Goal: Task Accomplishment & Management: Use online tool/utility

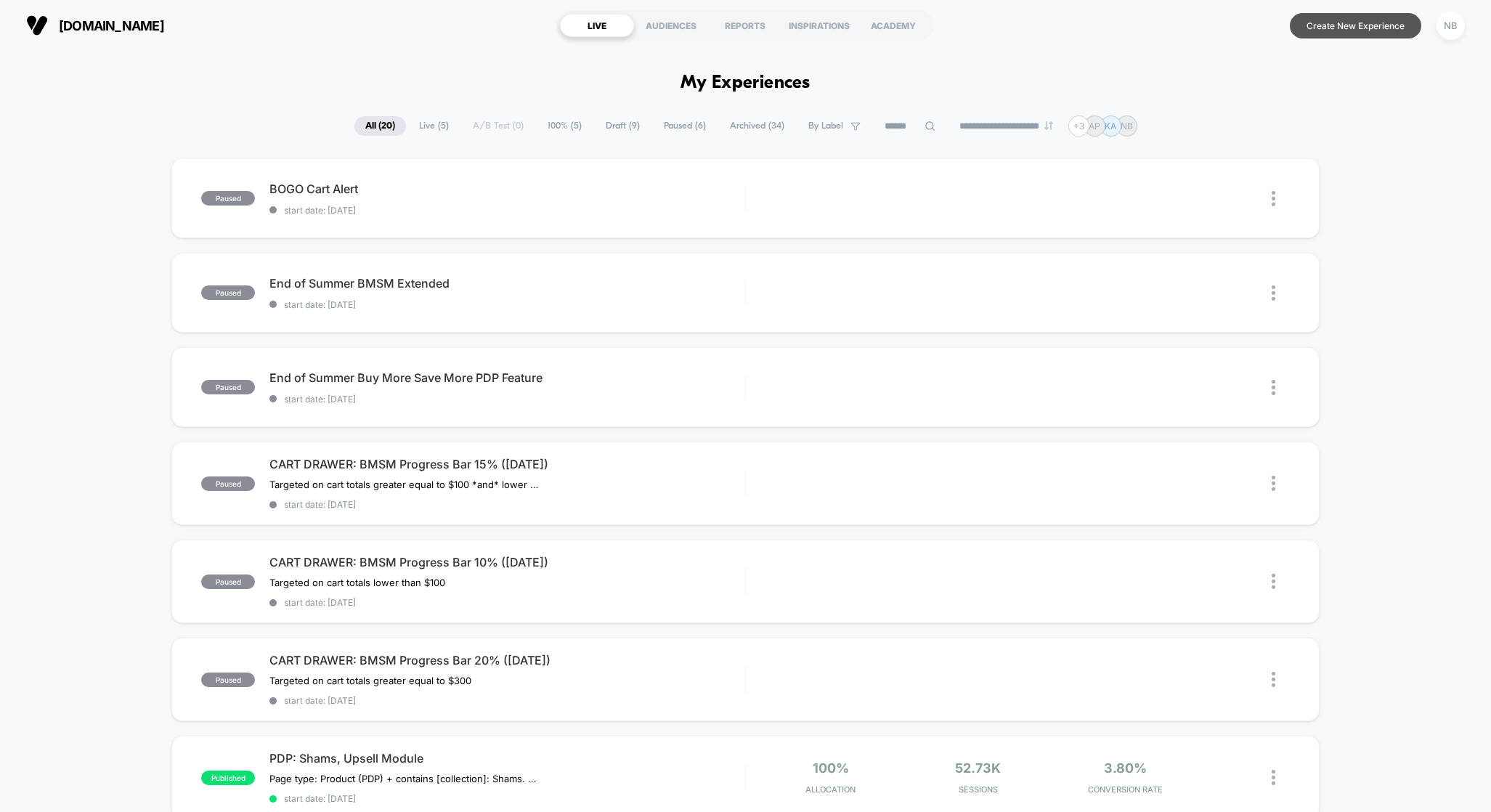
click at [1343, 33] on button "Create New Experience" at bounding box center [1356, 26] width 132 height 25
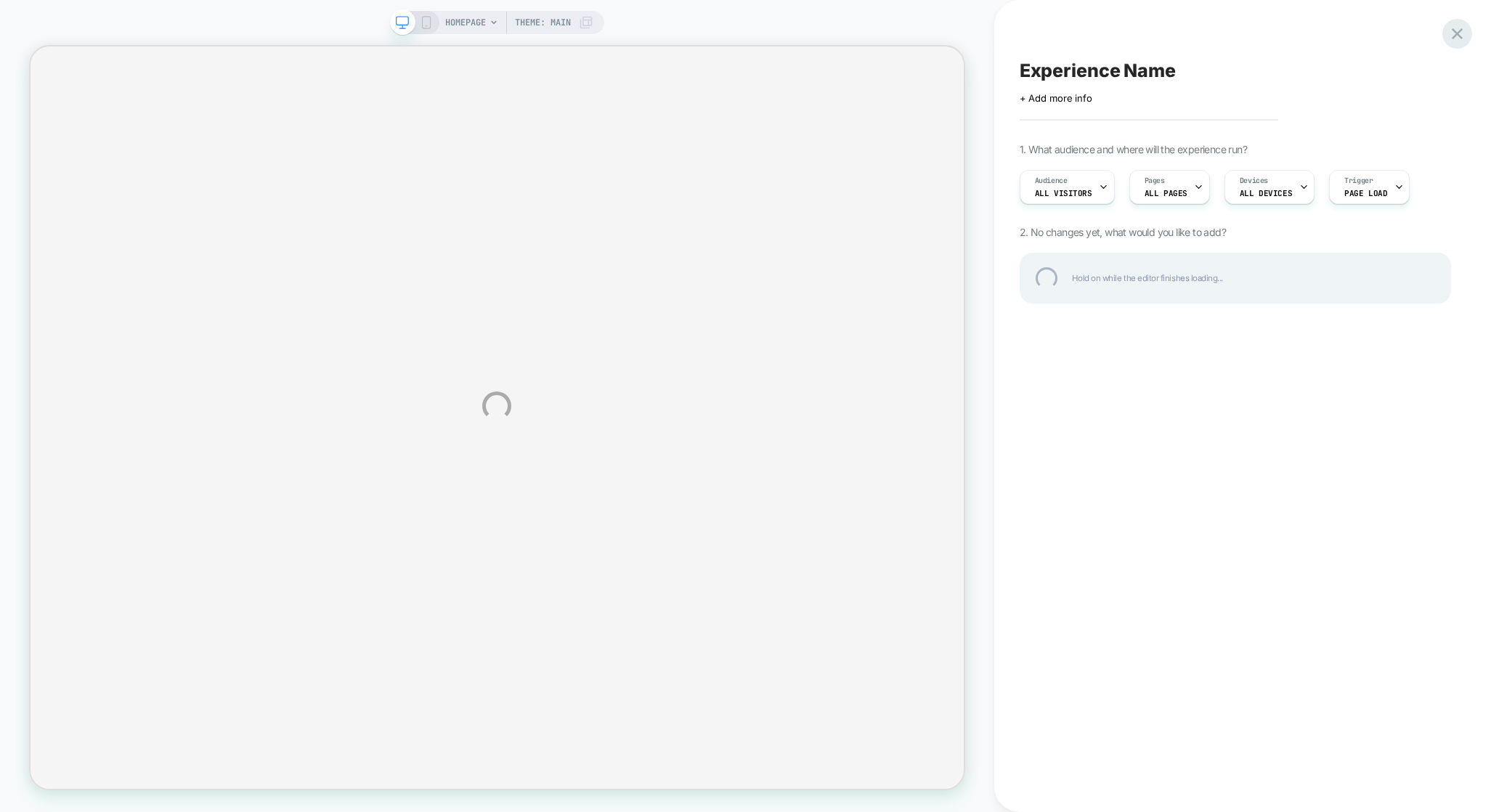
click at [1461, 34] on div at bounding box center [1457, 34] width 30 height 30
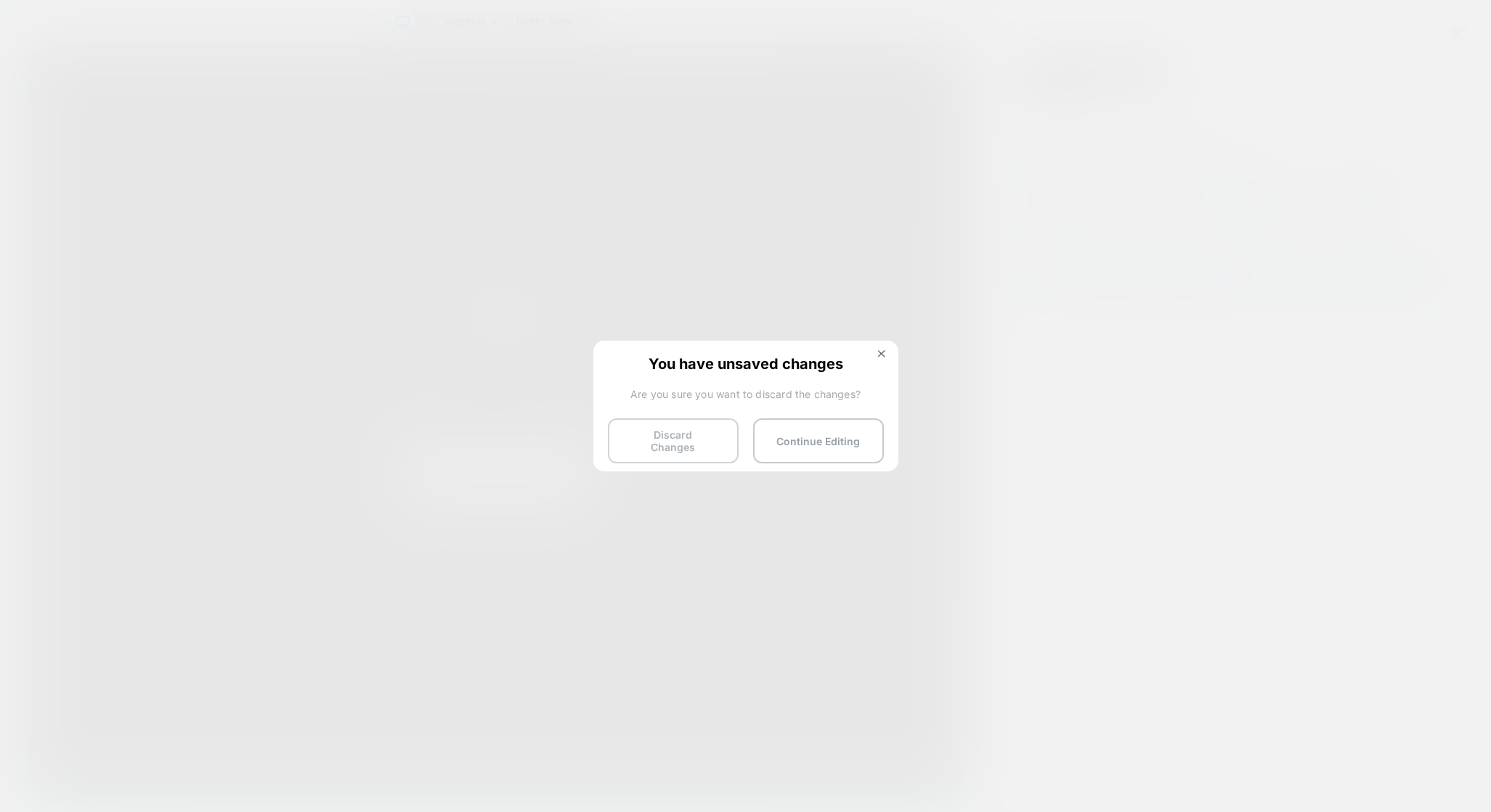
click at [704, 434] on button "Discard Changes" at bounding box center [673, 440] width 131 height 45
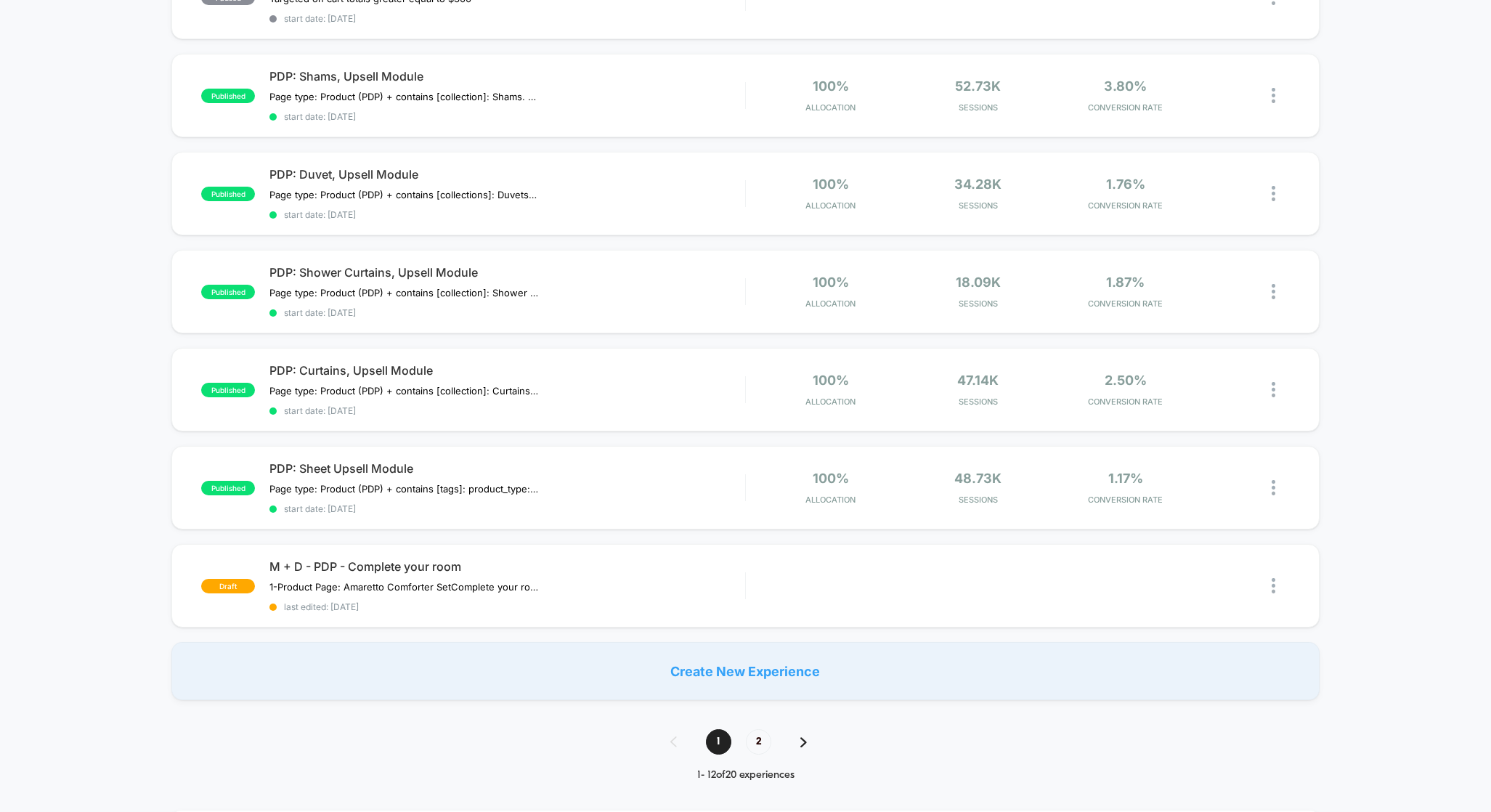
scroll to position [724, 0]
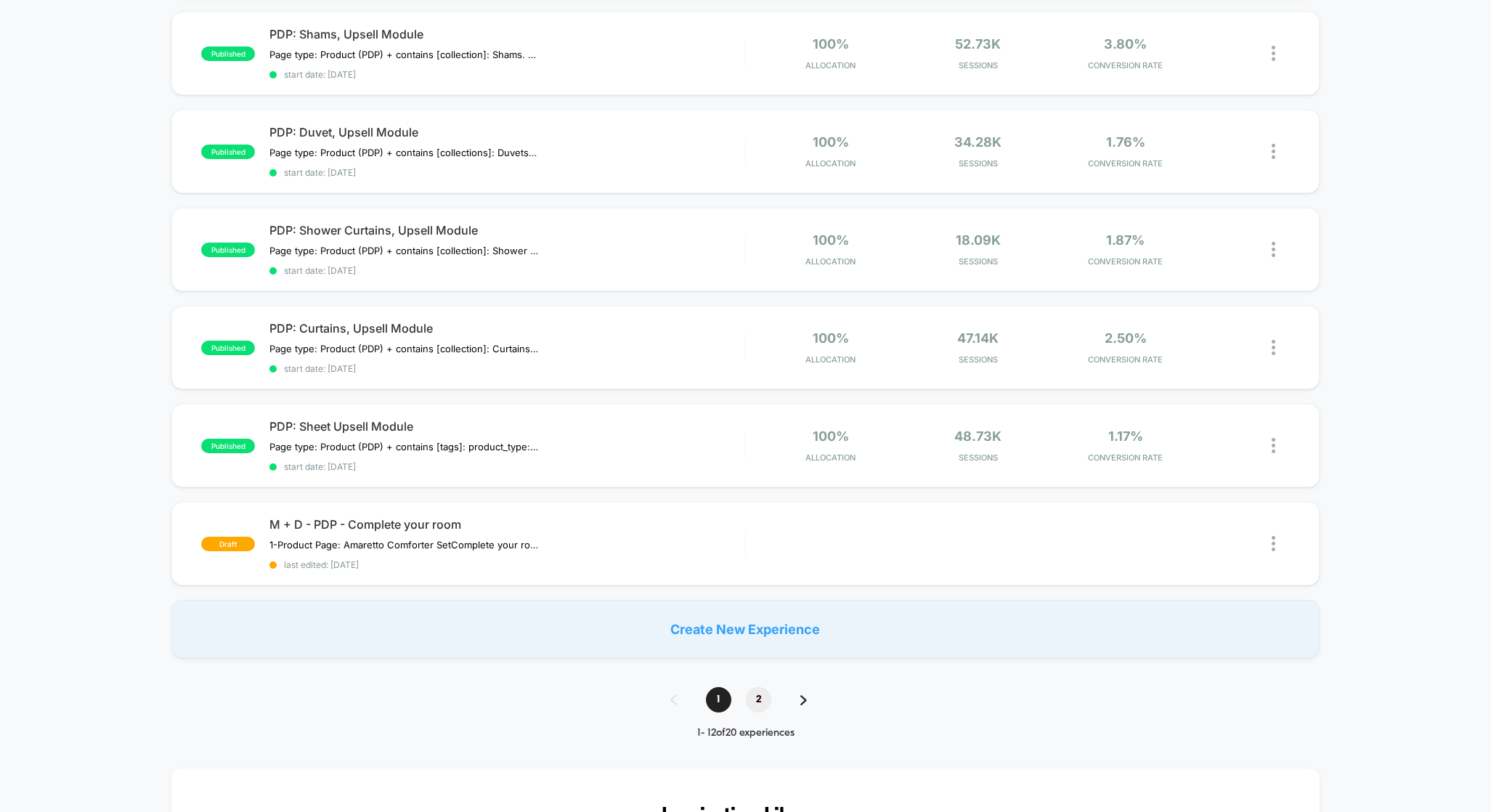
click at [762, 712] on span "2" at bounding box center [758, 700] width 25 height 25
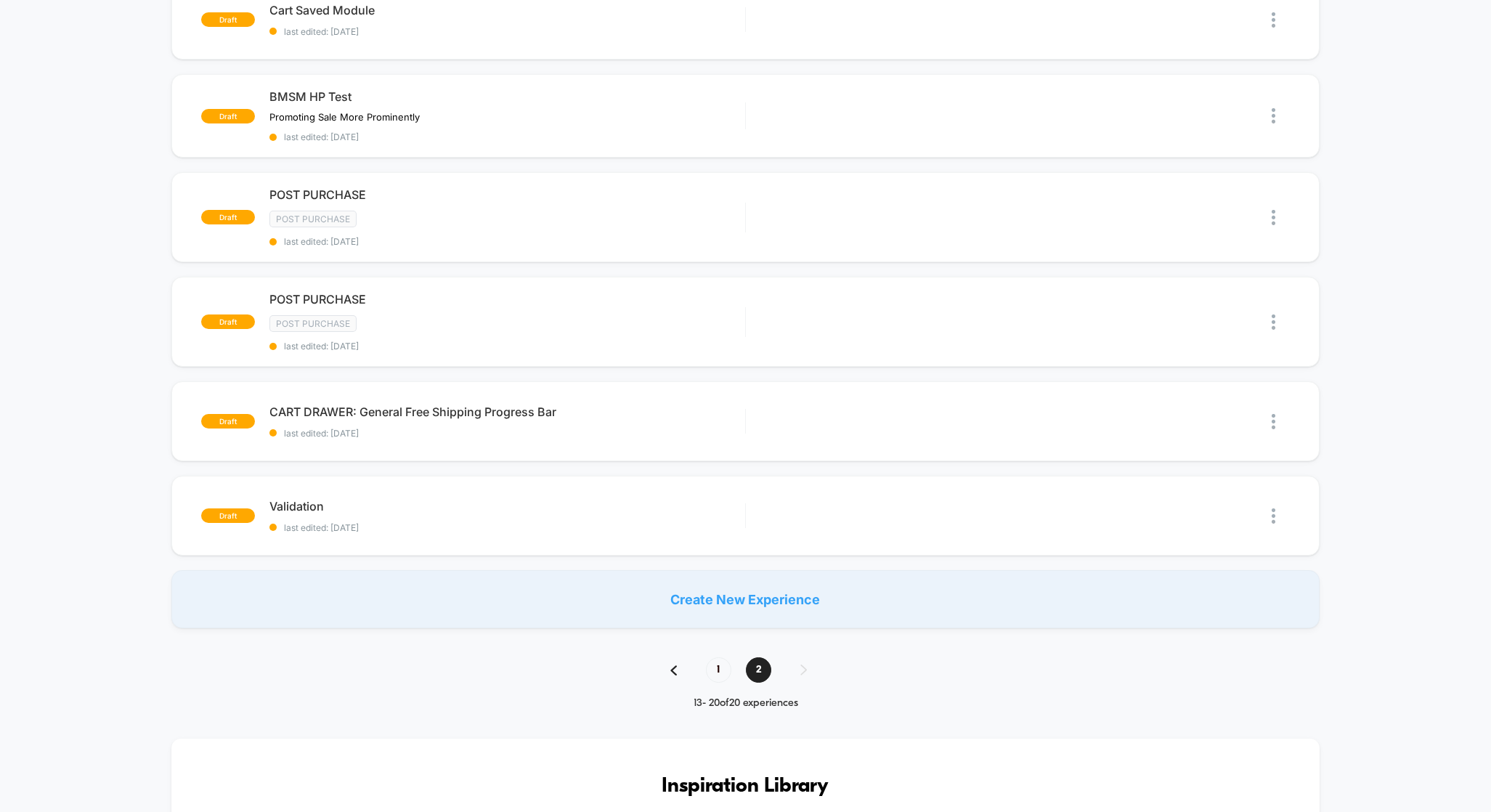
scroll to position [381, 0]
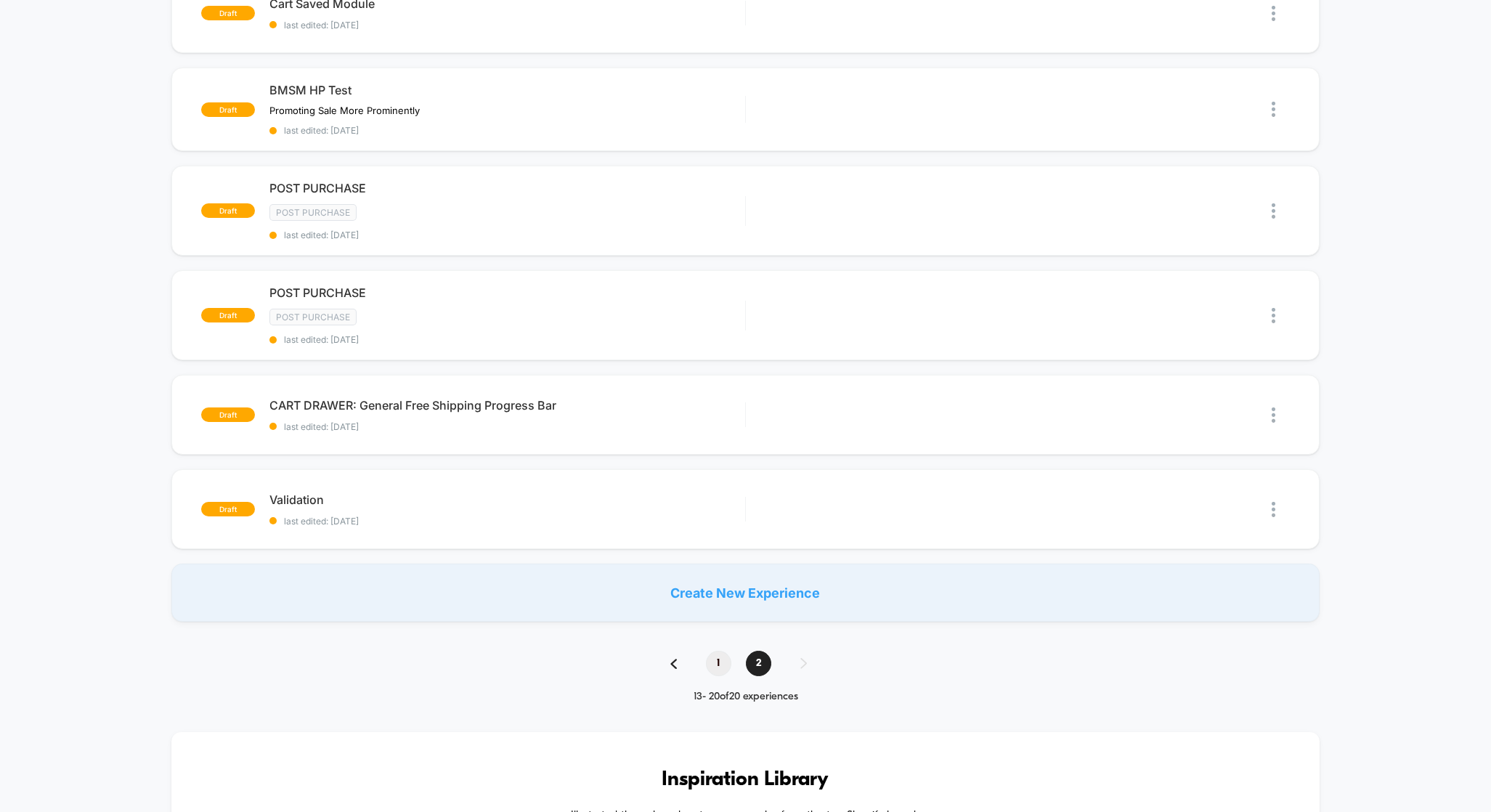
click at [712, 658] on span "1" at bounding box center [718, 663] width 25 height 25
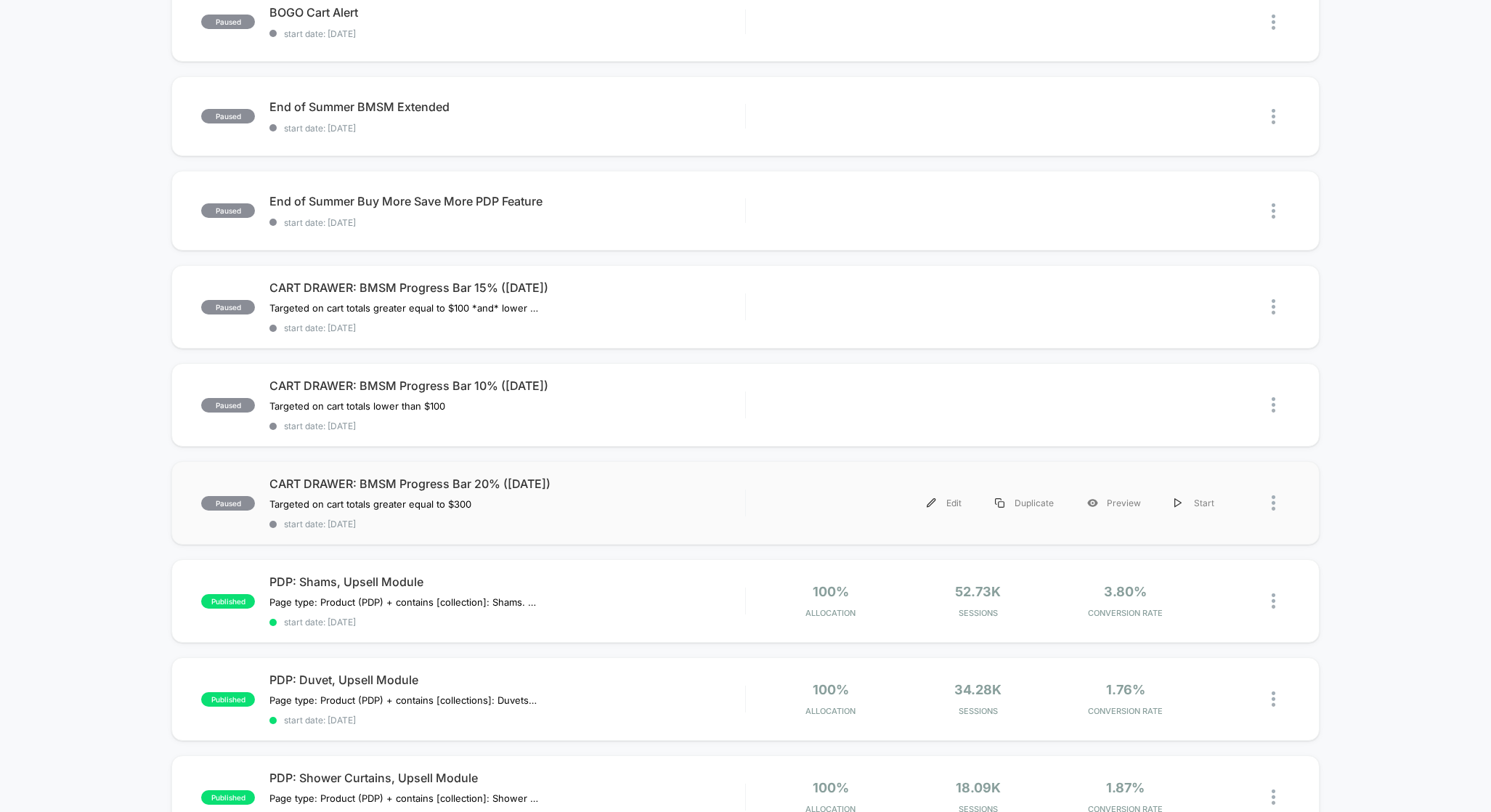
scroll to position [177, 0]
click at [645, 222] on span "start date: 8/21/2025" at bounding box center [508, 222] width 476 height 11
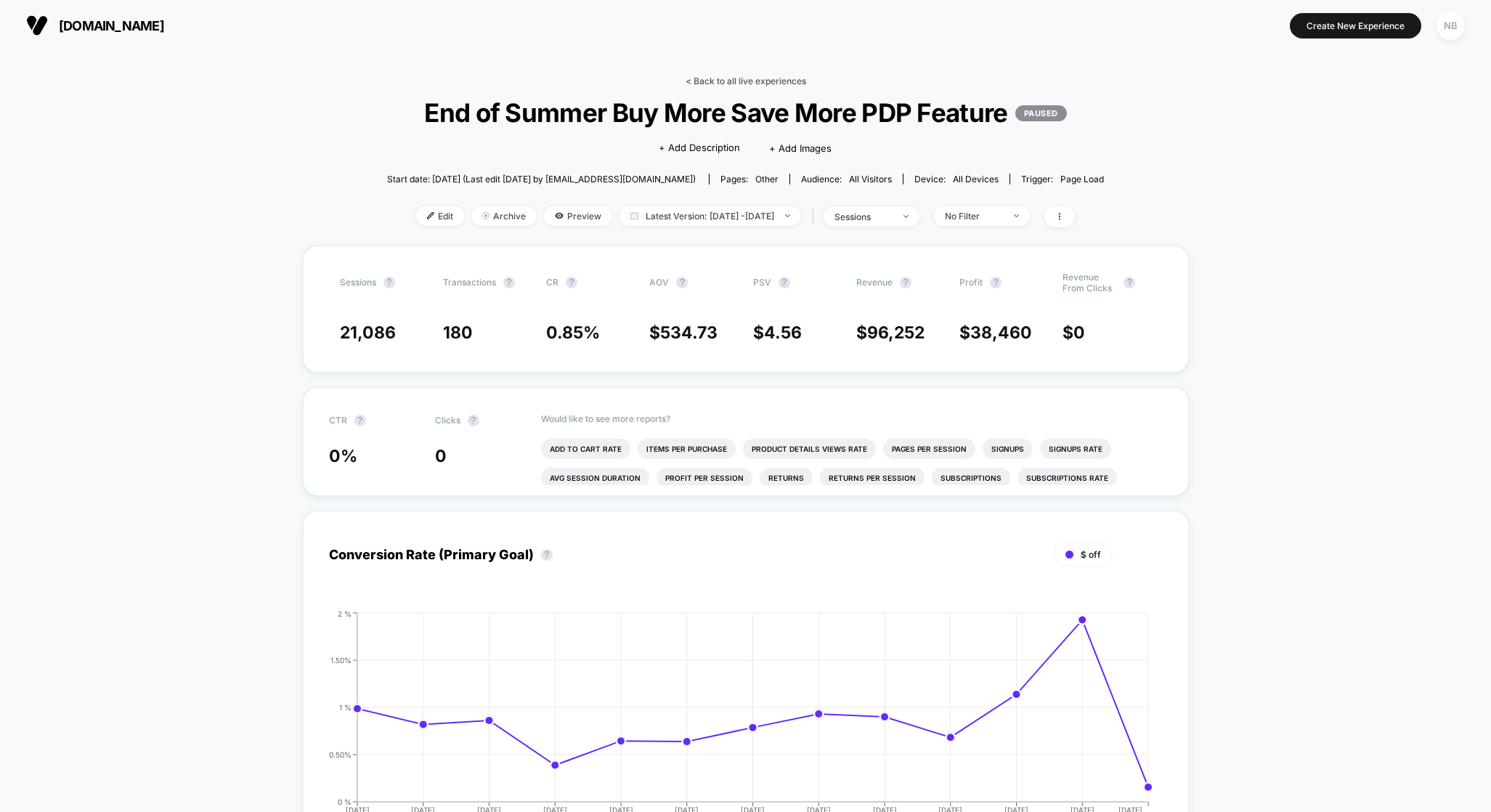
click at [701, 81] on link "< Back to all live experiences" at bounding box center [746, 81] width 120 height 11
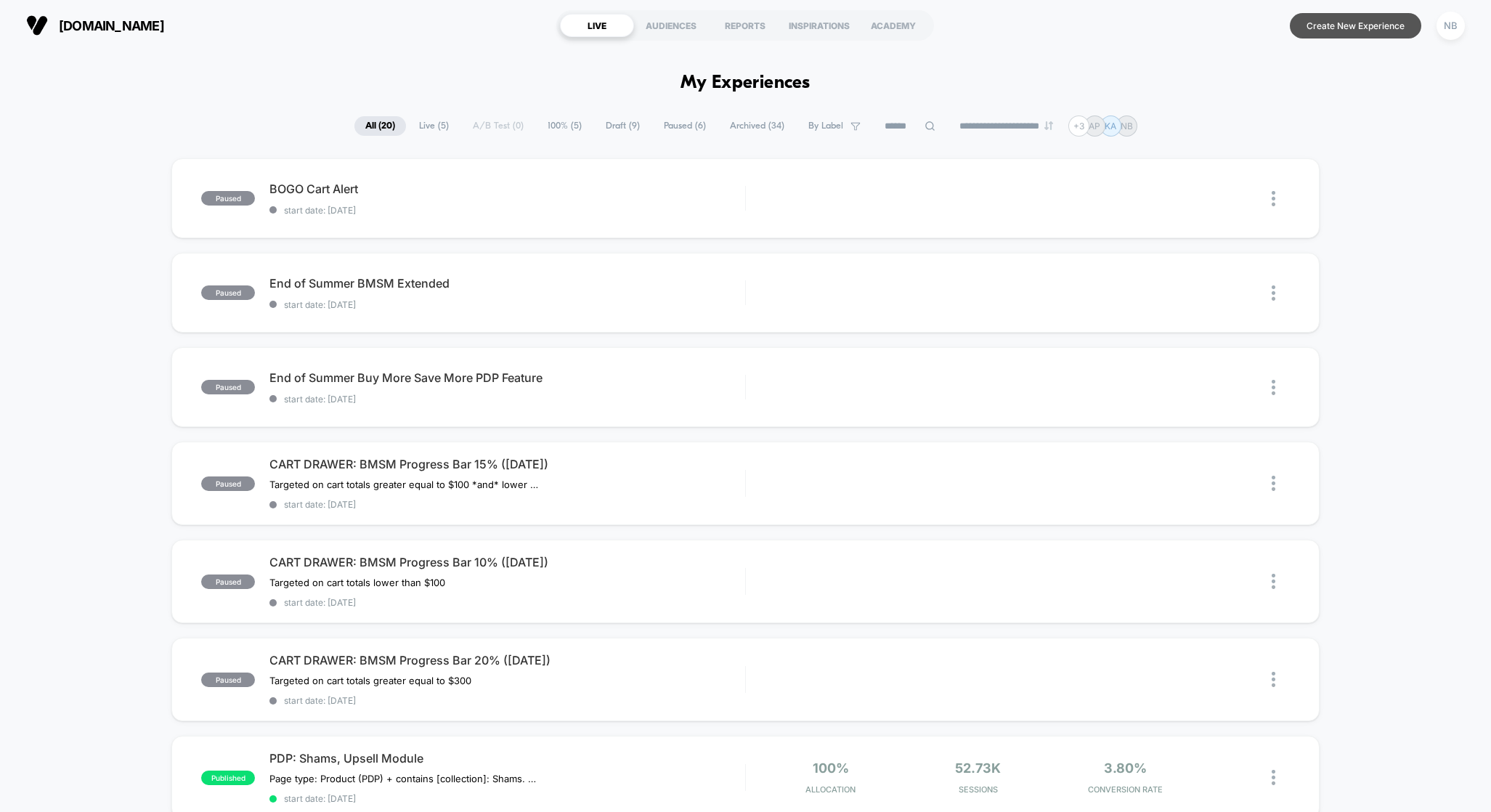
click at [1325, 30] on button "Create New Experience" at bounding box center [1356, 26] width 132 height 25
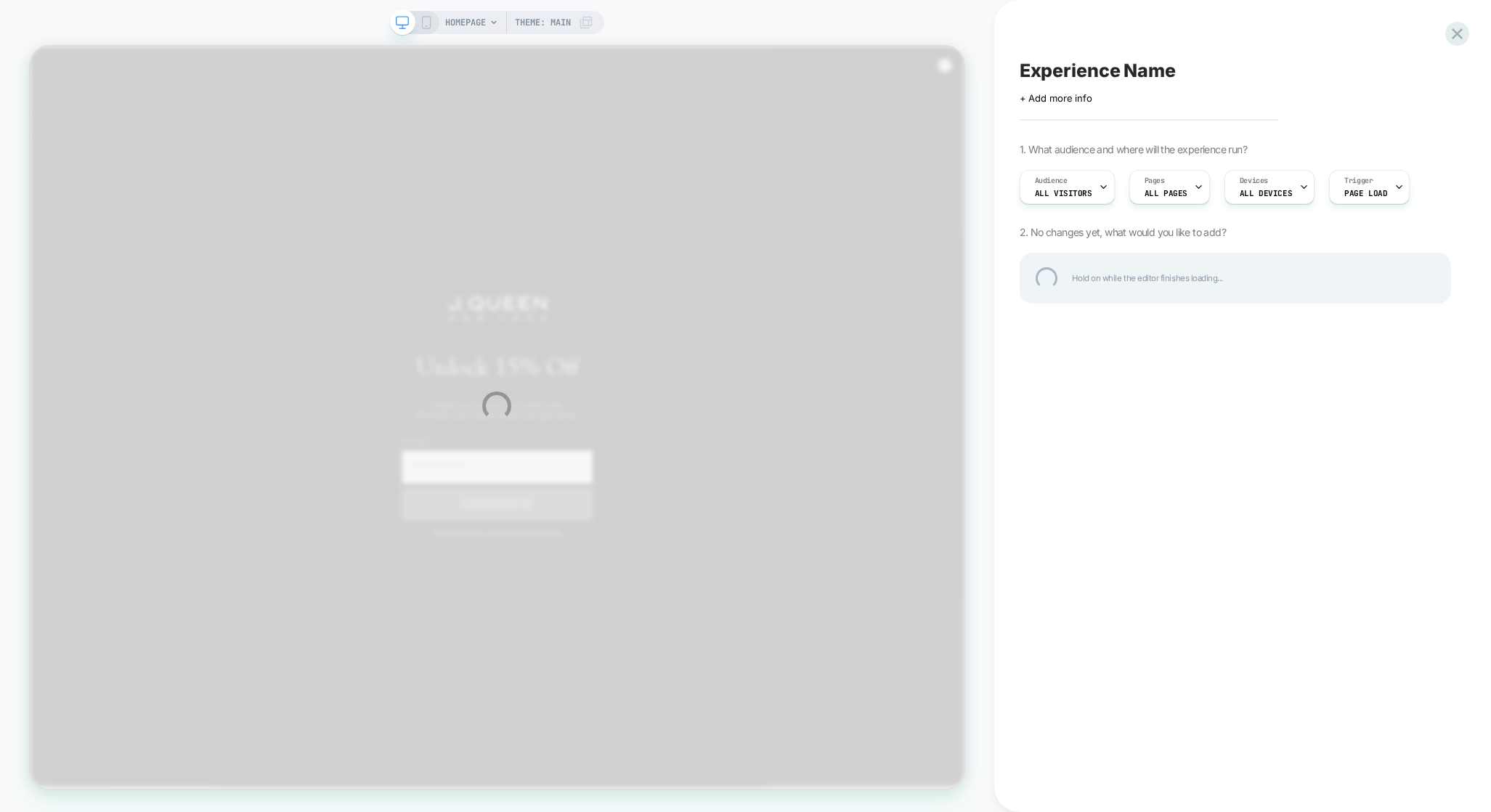
click at [531, 10] on div "HOMEPAGE Theme: MAIN Experience Name Click to edit experience details + Add mor…" at bounding box center [746, 406] width 1491 height 812
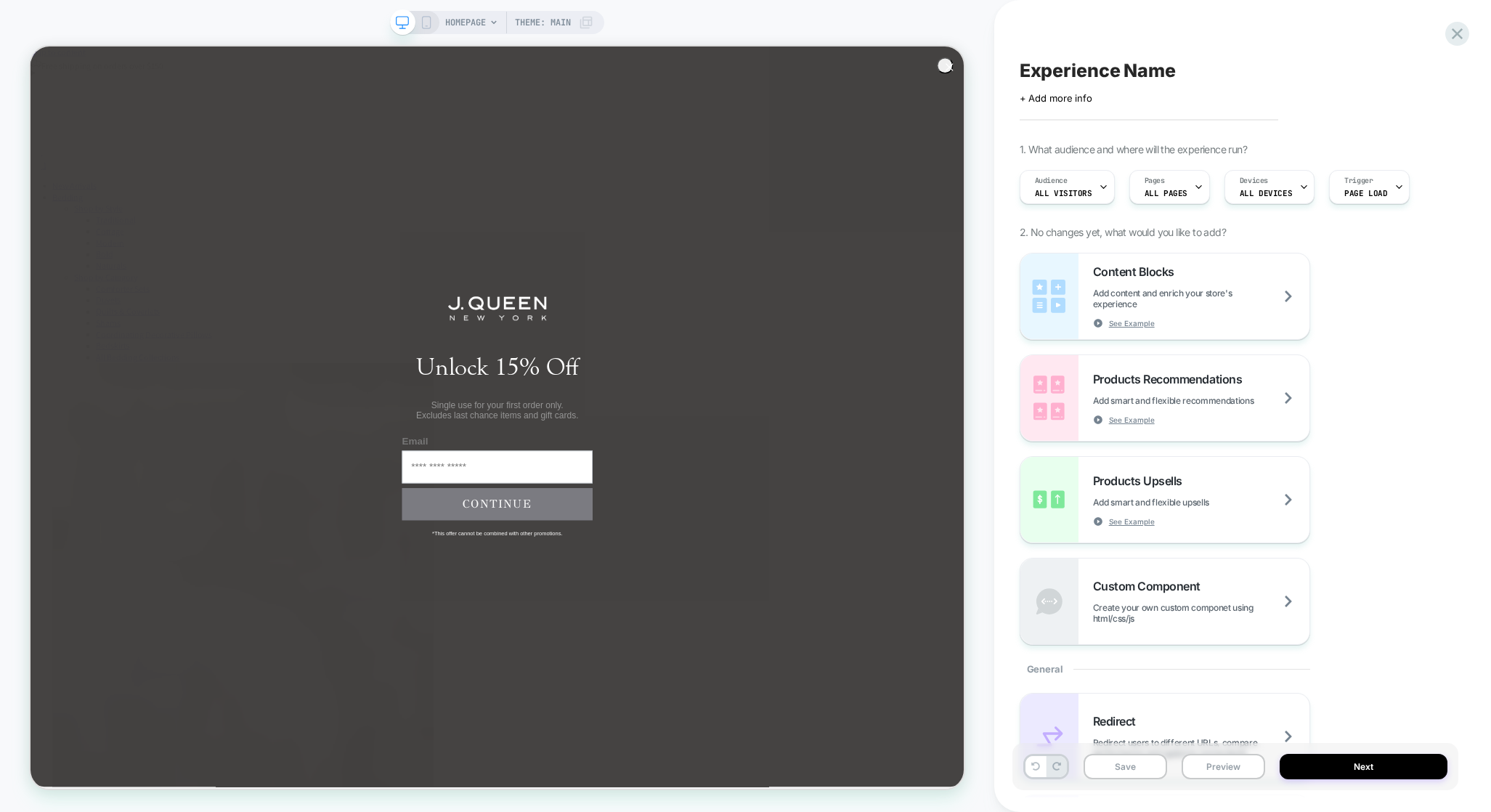
scroll to position [0, 1]
click at [492, 21] on icon at bounding box center [494, 22] width 6 height 4
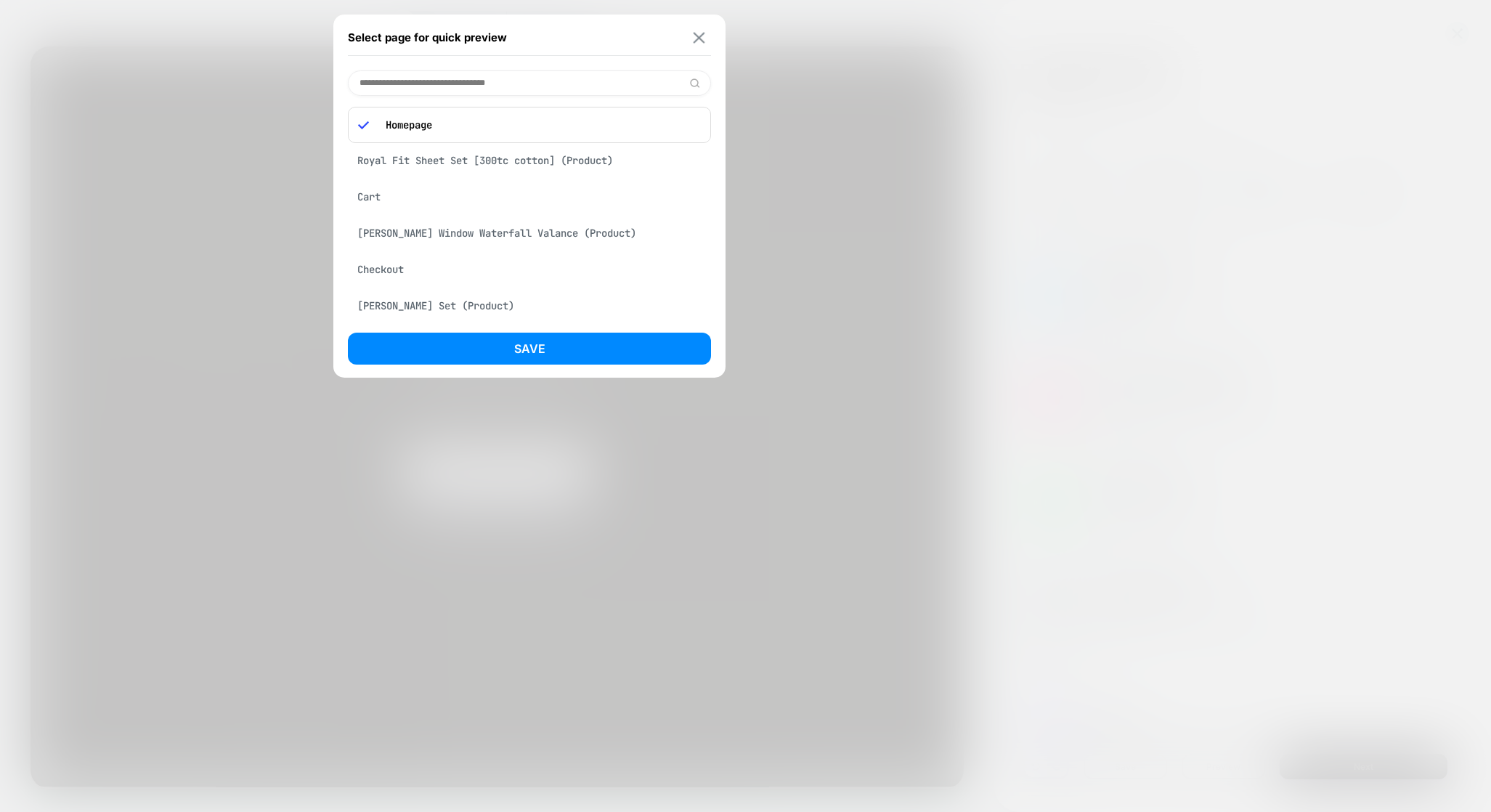
click at [692, 33] on button at bounding box center [699, 37] width 18 height 13
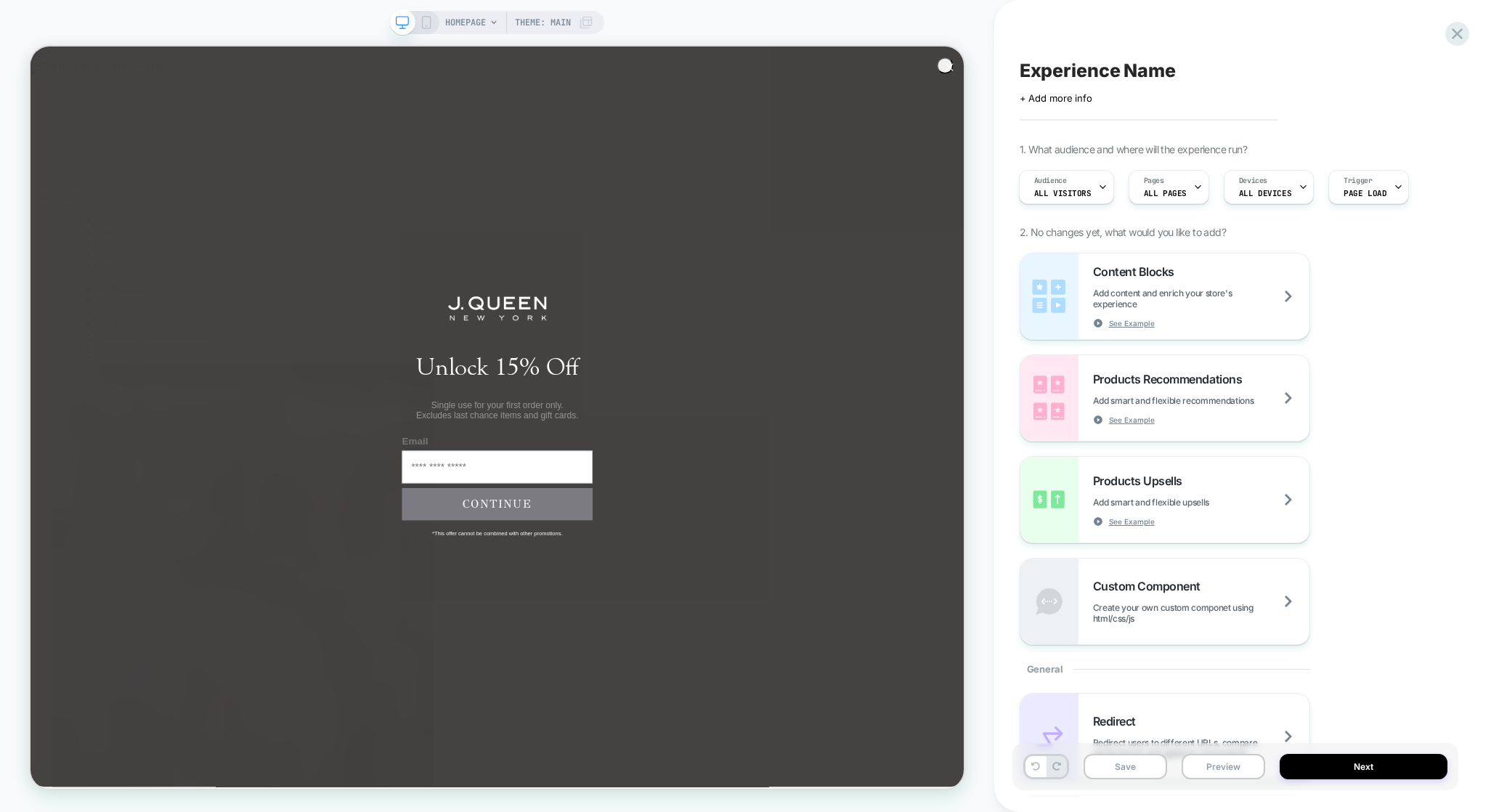
click at [479, 25] on span "HOMEPAGE" at bounding box center [465, 22] width 41 height 23
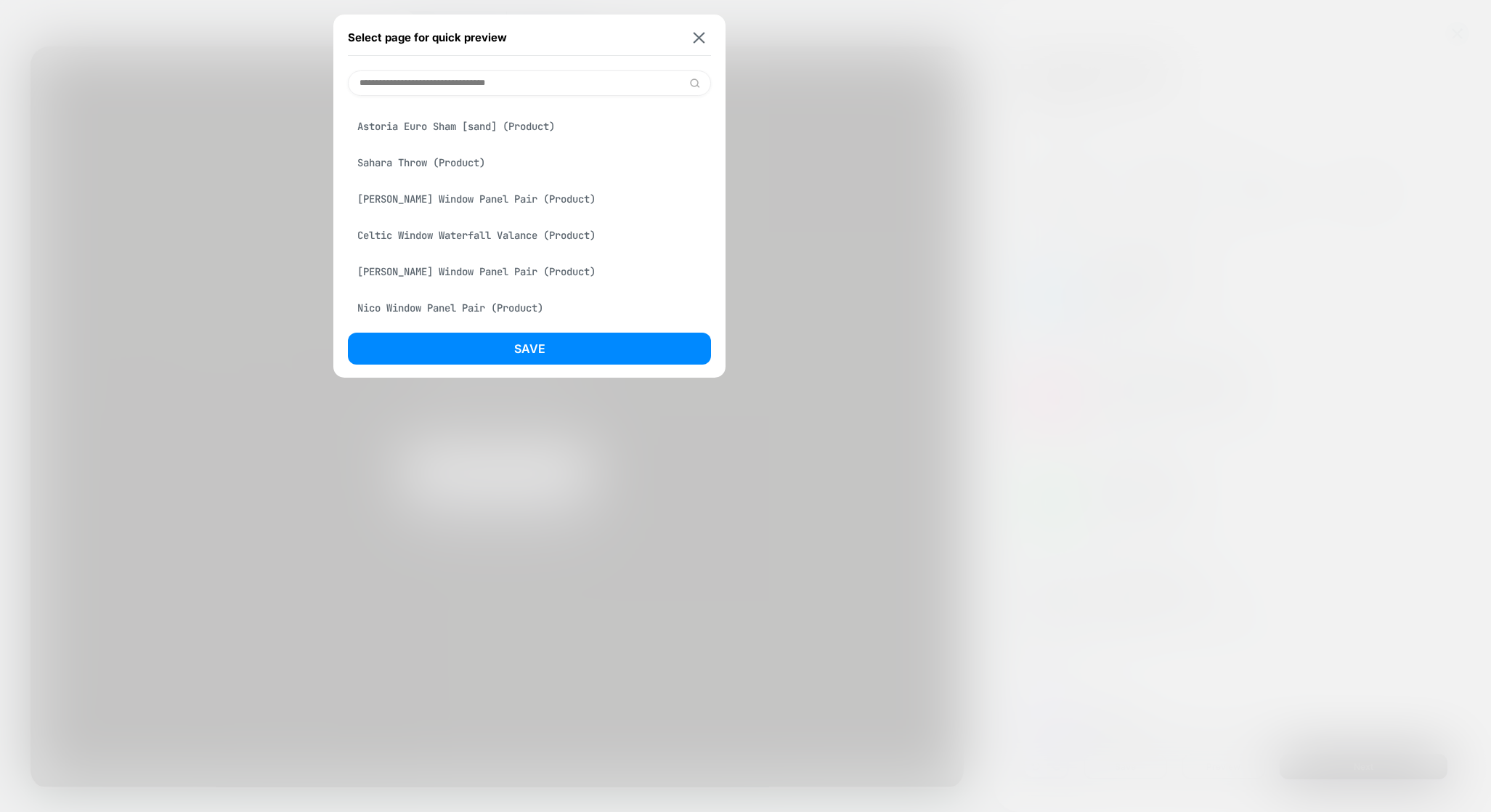
scroll to position [1041, 0]
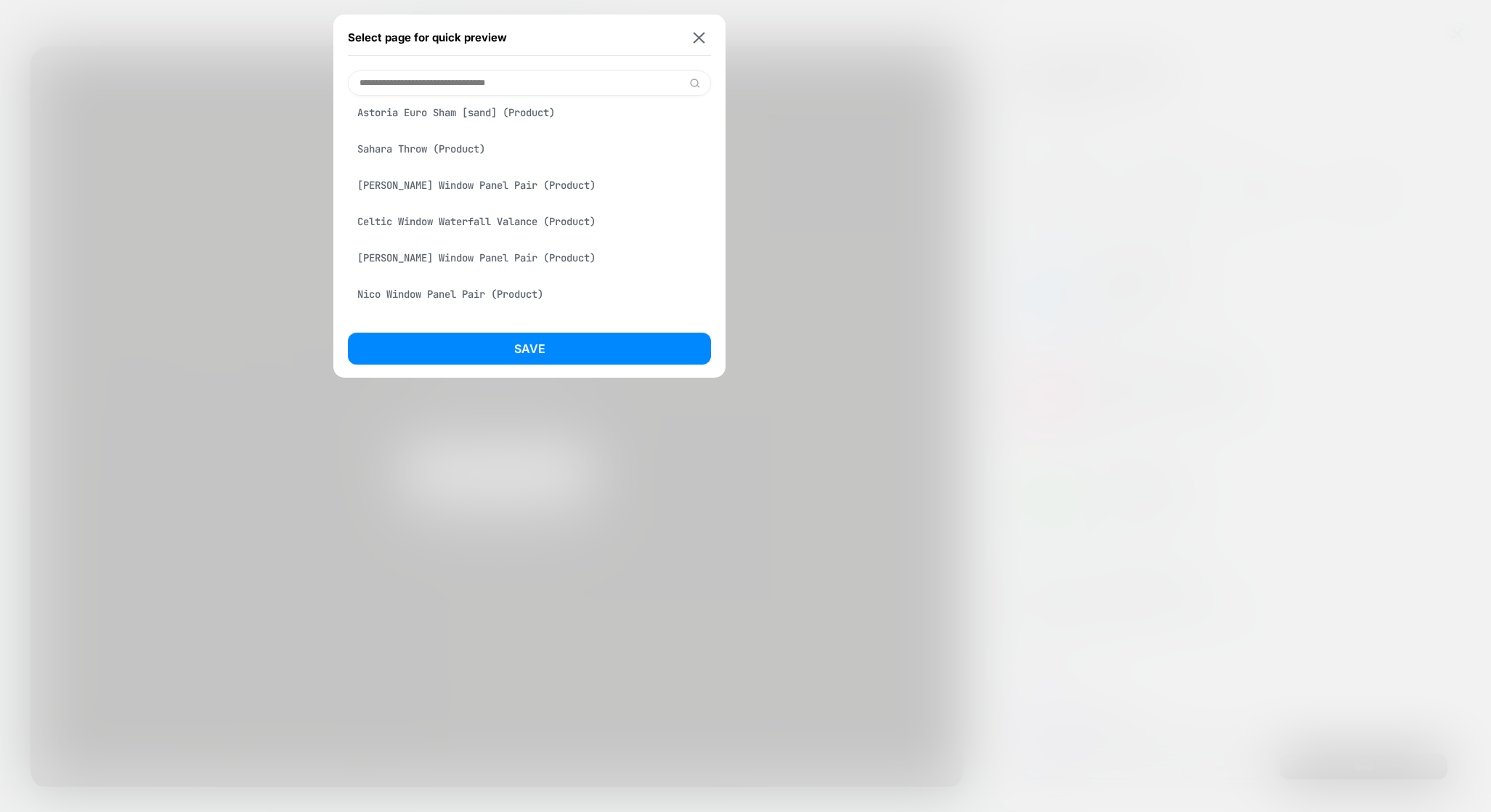
click at [712, 38] on div "Select page for quick preview Homepage Royal Fit Sheet Set [300tc cotton] (Prod…" at bounding box center [529, 196] width 392 height 363
click at [699, 38] on img at bounding box center [700, 37] width 12 height 11
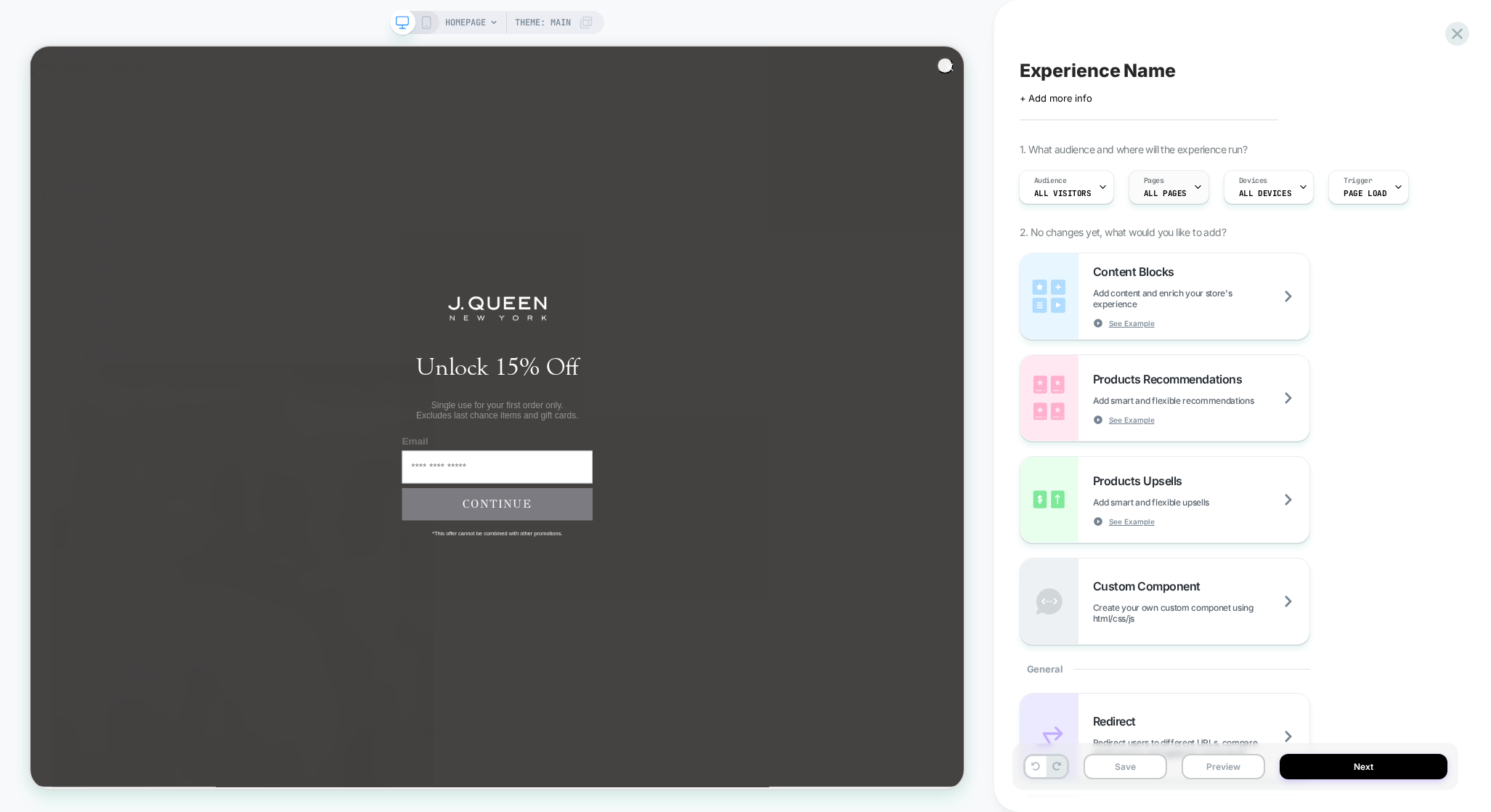
click at [1182, 191] on div "Pages ALL PAGES" at bounding box center [1164, 187] width 72 height 33
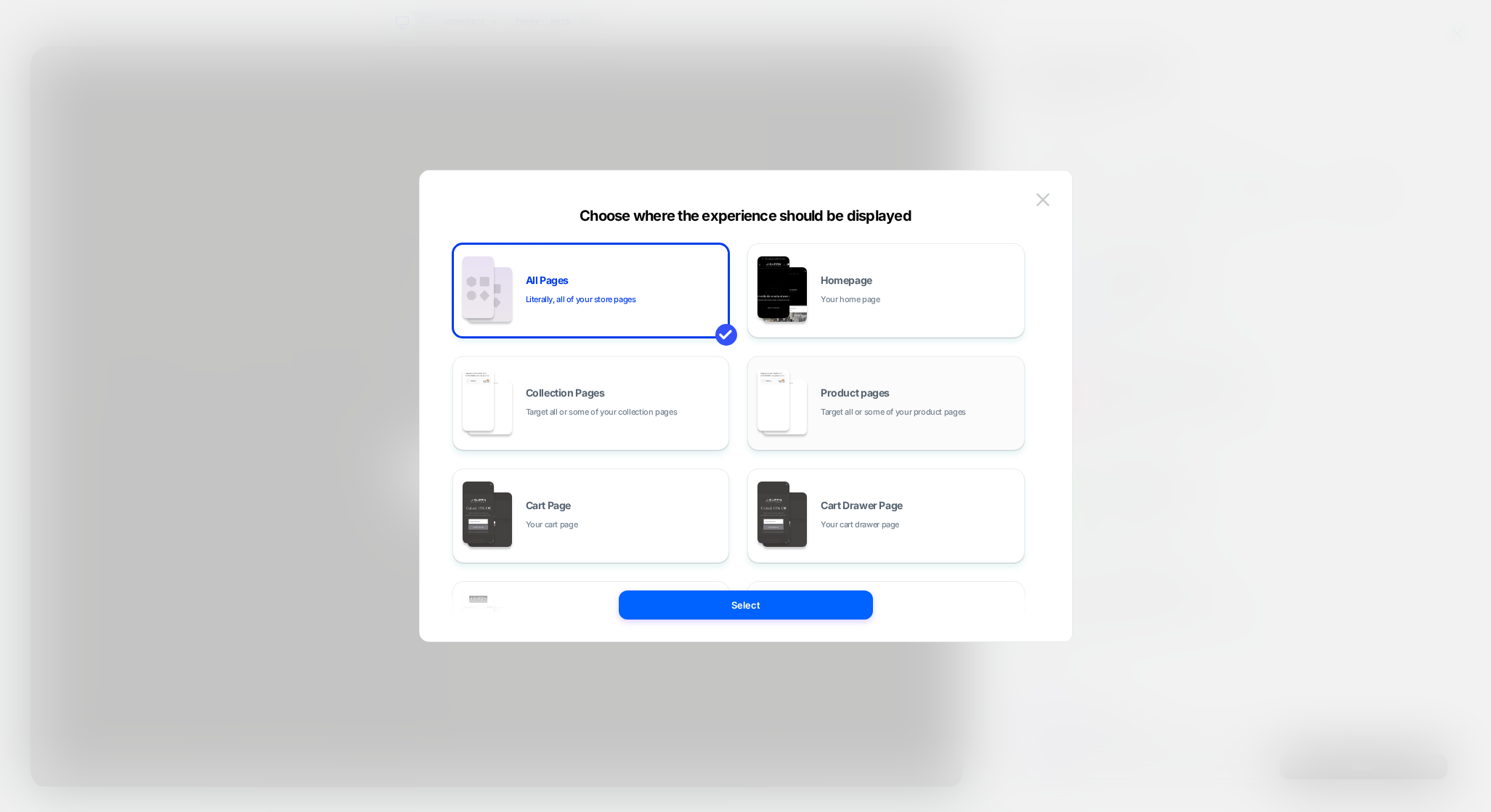
click at [849, 417] on span "Target all or some of your product pages" at bounding box center [893, 412] width 146 height 14
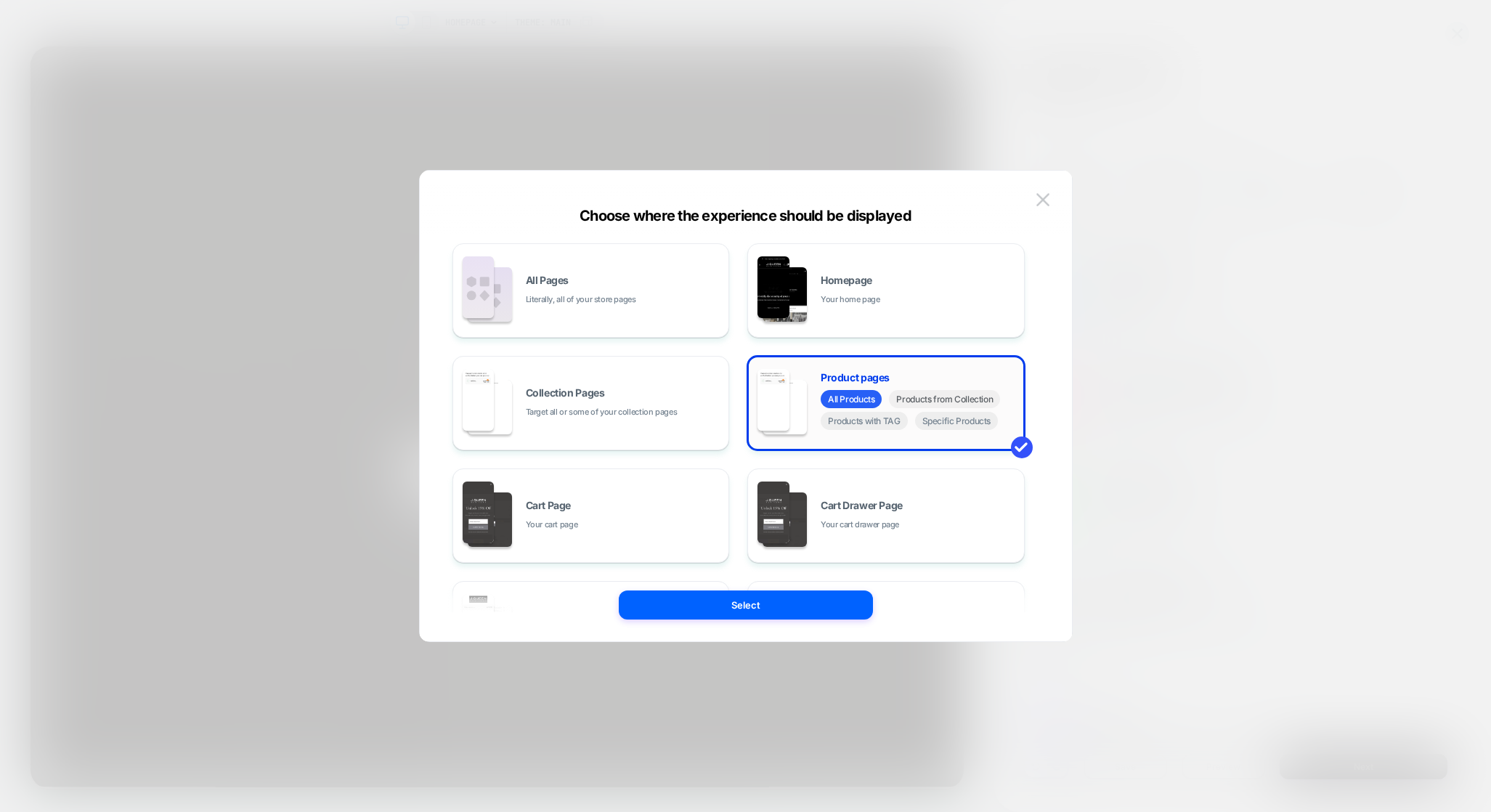
click at [924, 404] on span "Products from Collection" at bounding box center [944, 399] width 111 height 18
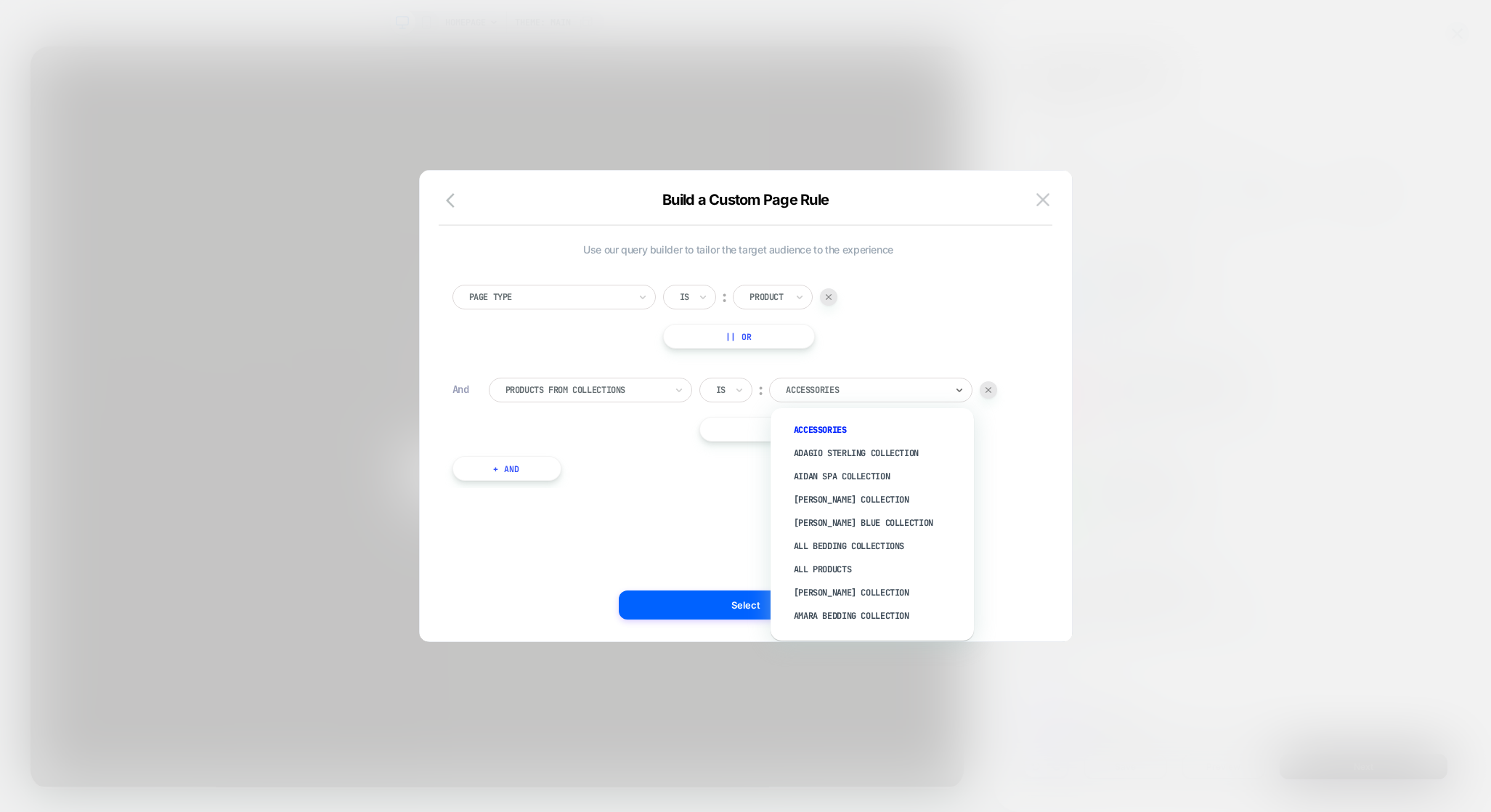
click at [844, 389] on div at bounding box center [865, 390] width 160 height 13
type input "*"
type input "****"
click at [860, 392] on div at bounding box center [865, 390] width 160 height 13
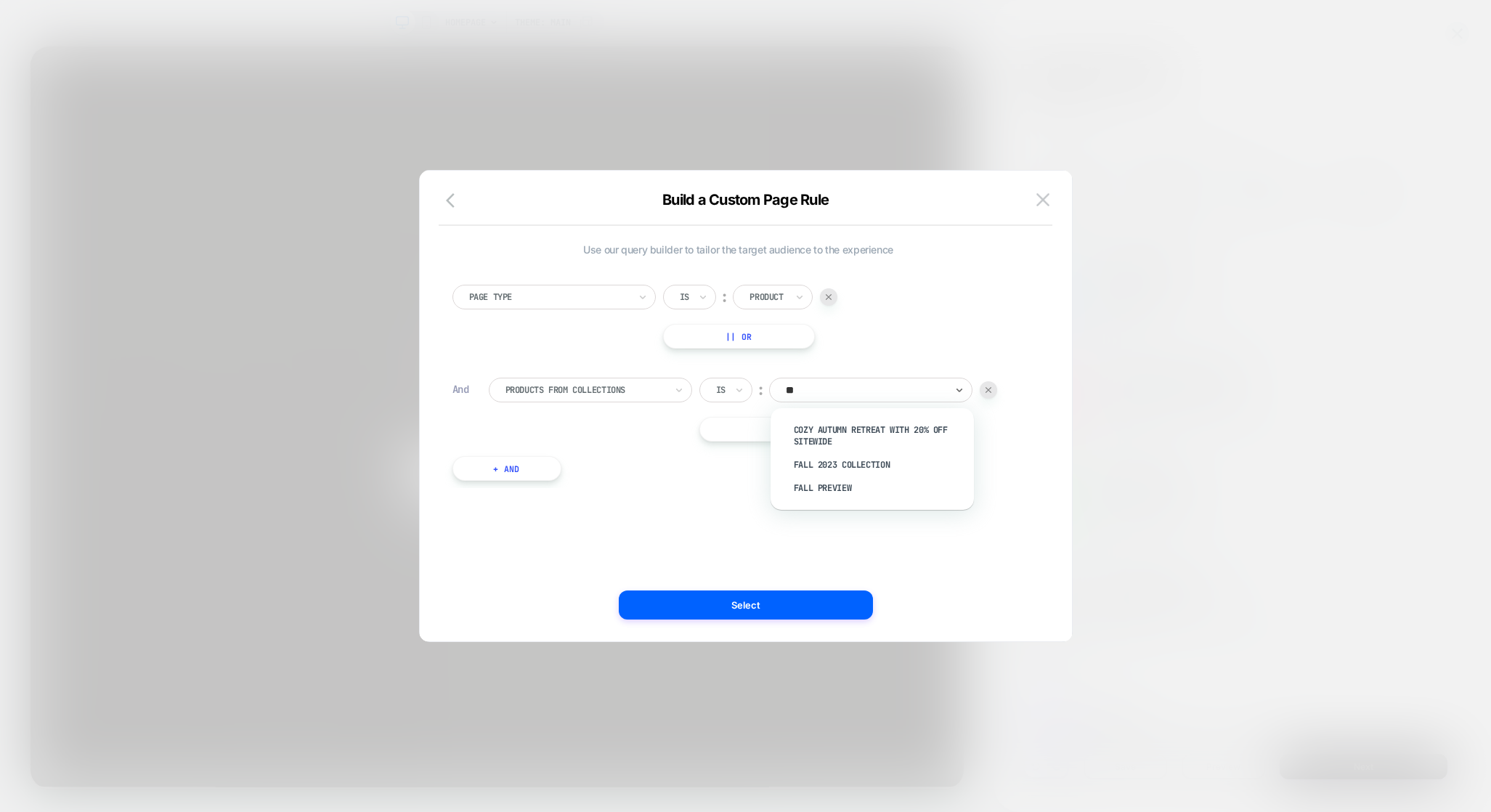
type input "*"
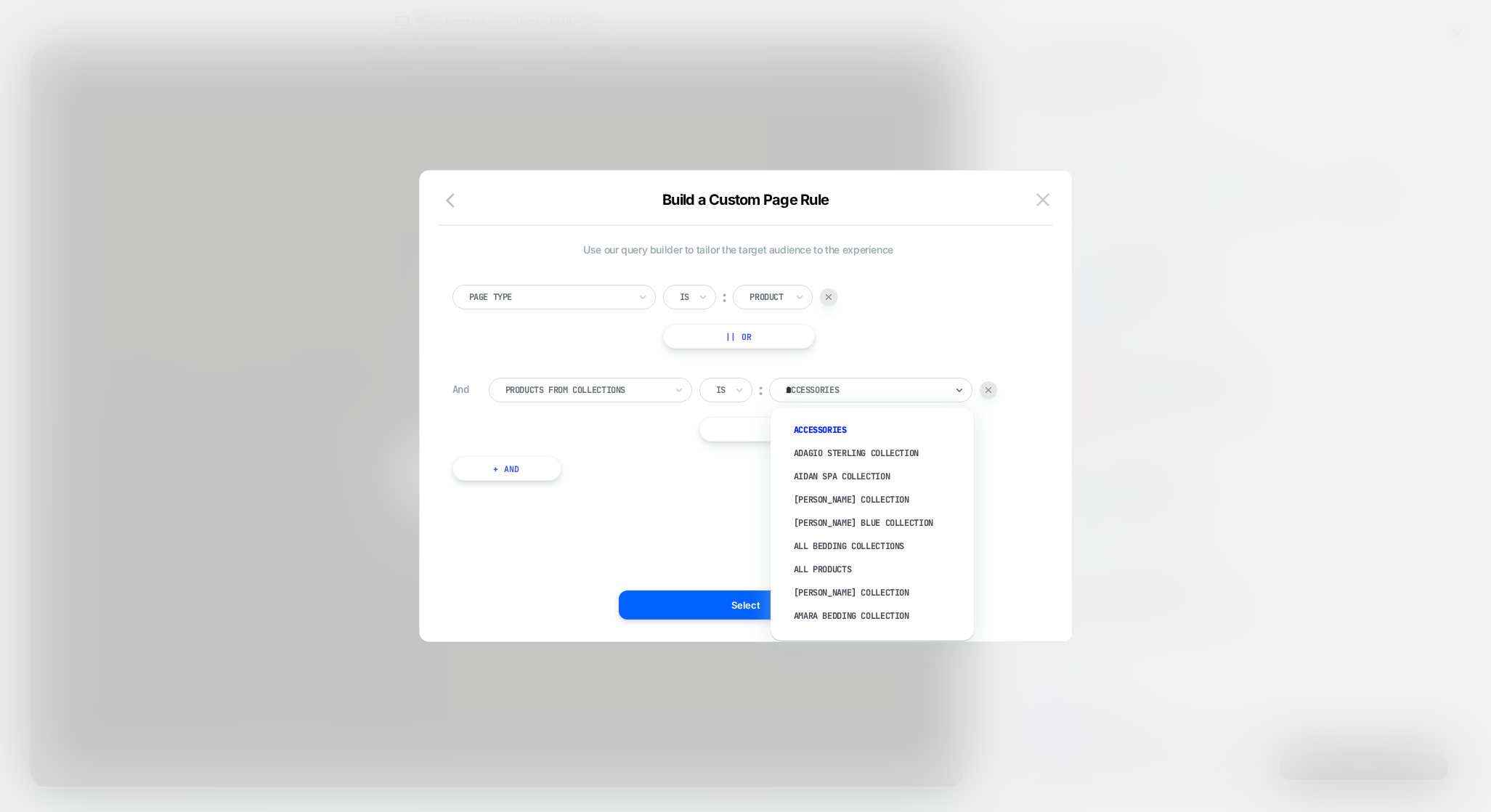
type input "**"
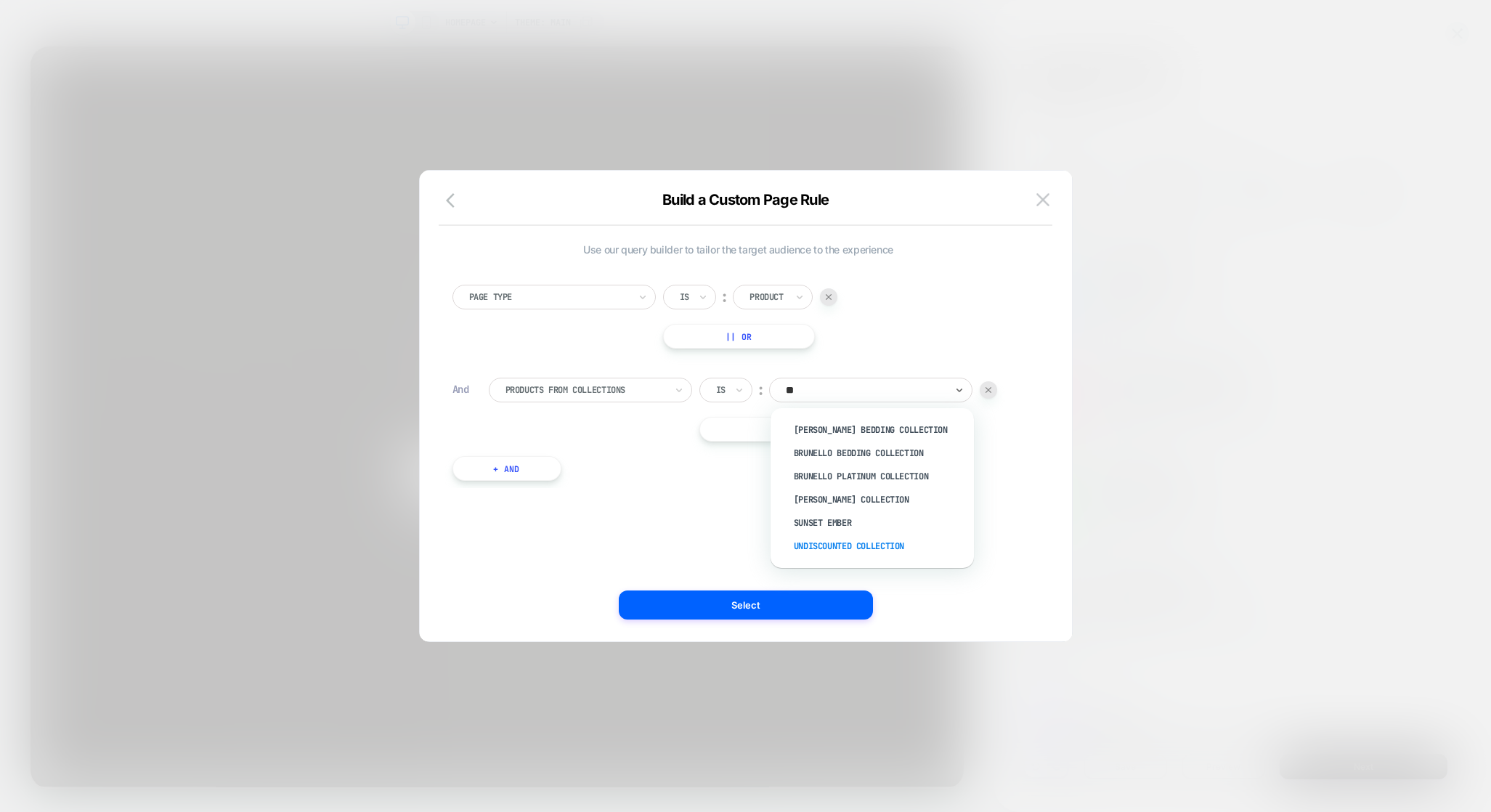
click at [863, 542] on div "Undiscounted Collection" at bounding box center [879, 545] width 189 height 23
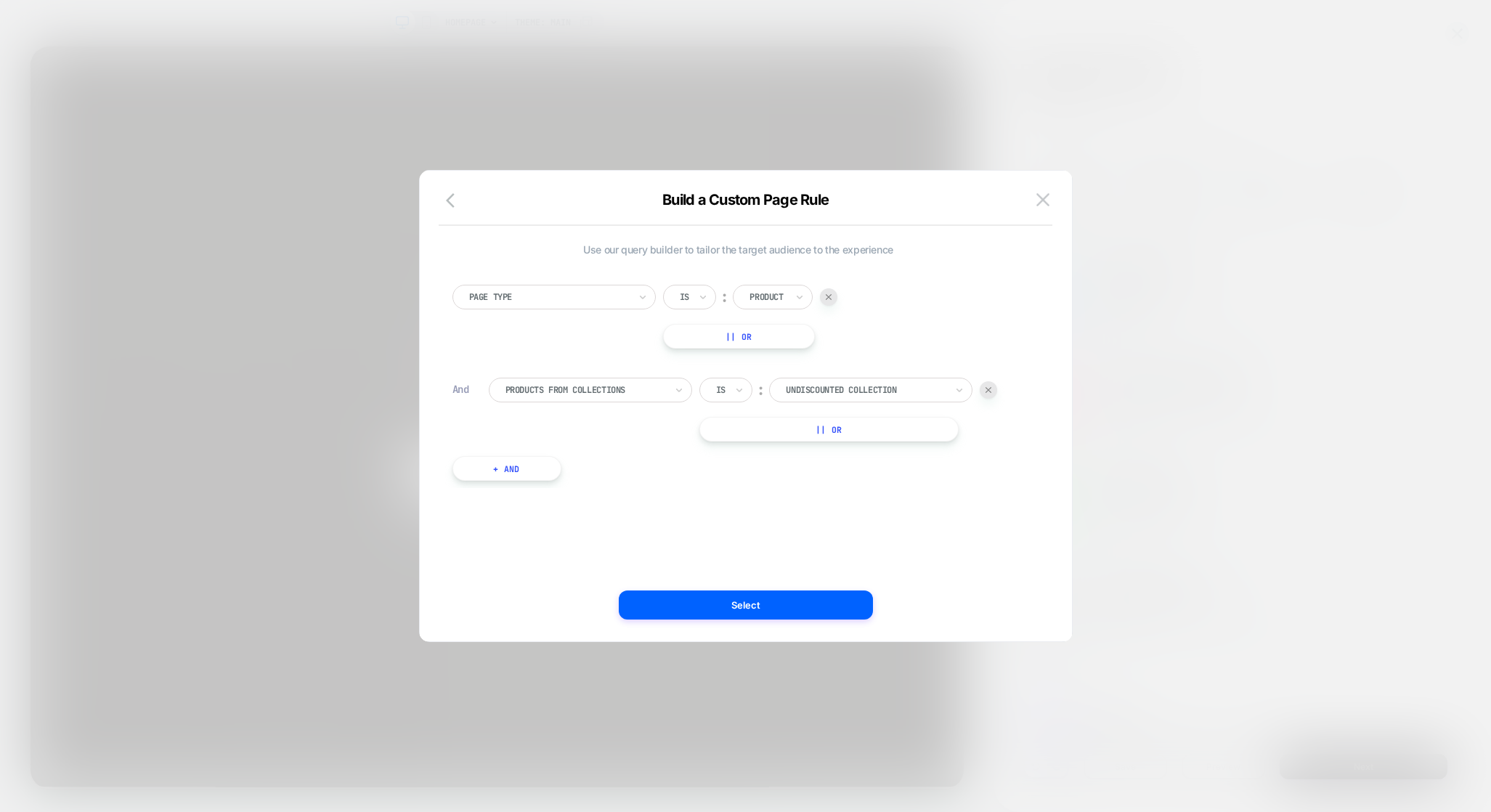
click at [856, 431] on button "|| Or" at bounding box center [828, 429] width 259 height 24
click at [985, 431] on div at bounding box center [989, 429] width 18 height 18
click at [491, 465] on button "+ And" at bounding box center [506, 468] width 109 height 24
click at [603, 480] on div at bounding box center [585, 483] width 160 height 13
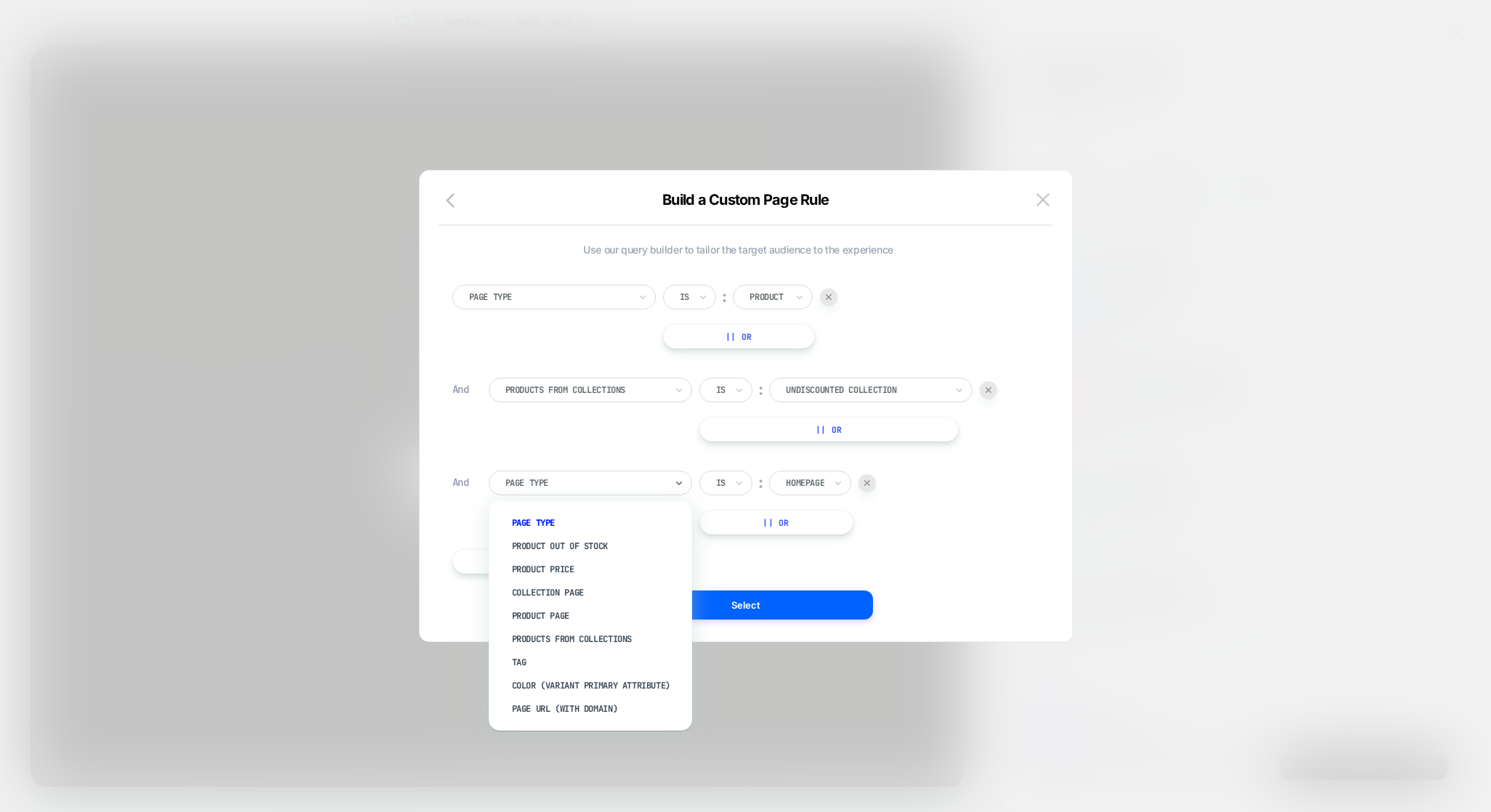
click at [570, 525] on div "Page Type" at bounding box center [598, 522] width 189 height 23
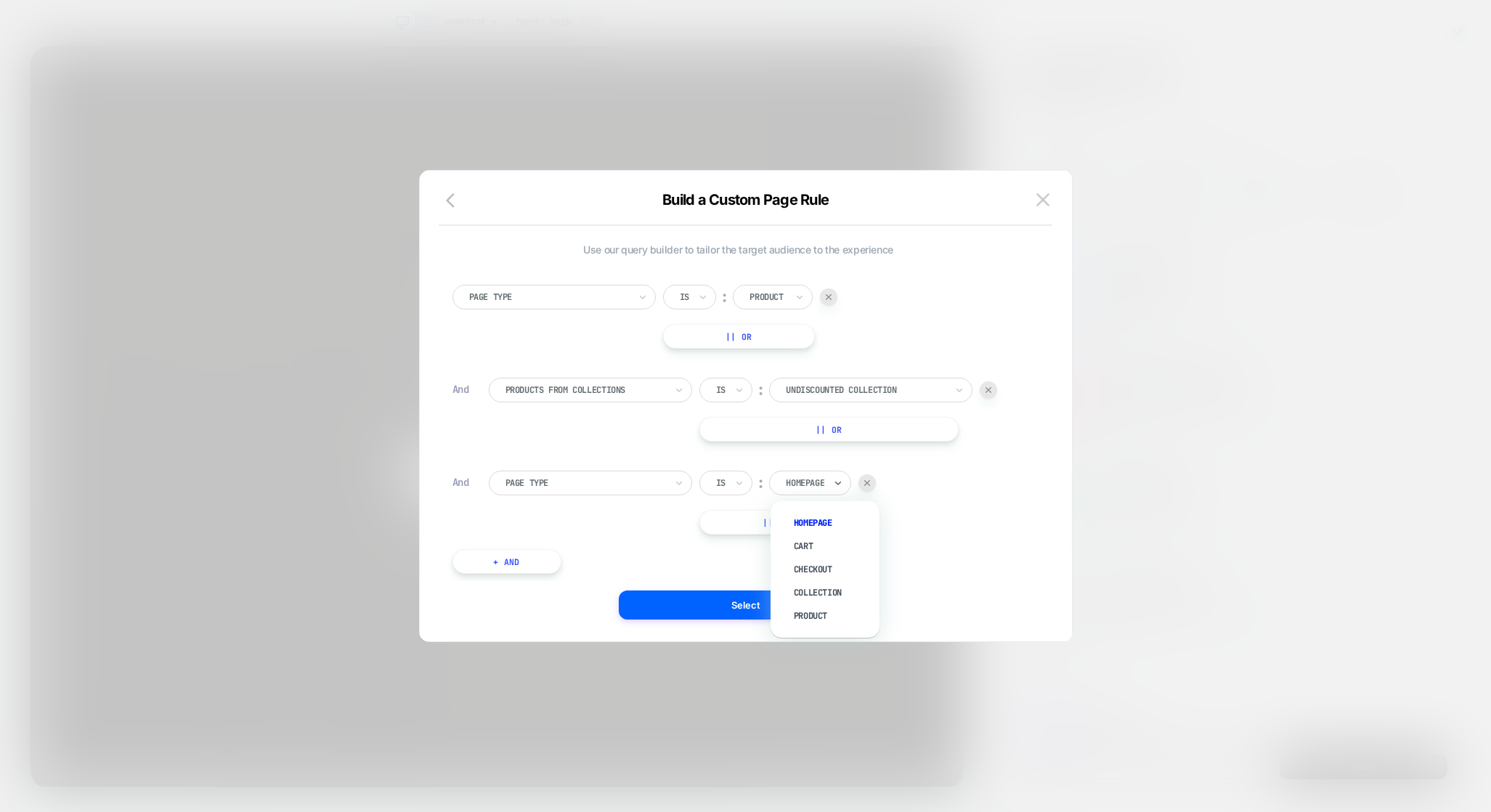
click at [819, 485] on div "Homepage" at bounding box center [805, 483] width 38 height 12
click at [643, 488] on div at bounding box center [585, 483] width 160 height 13
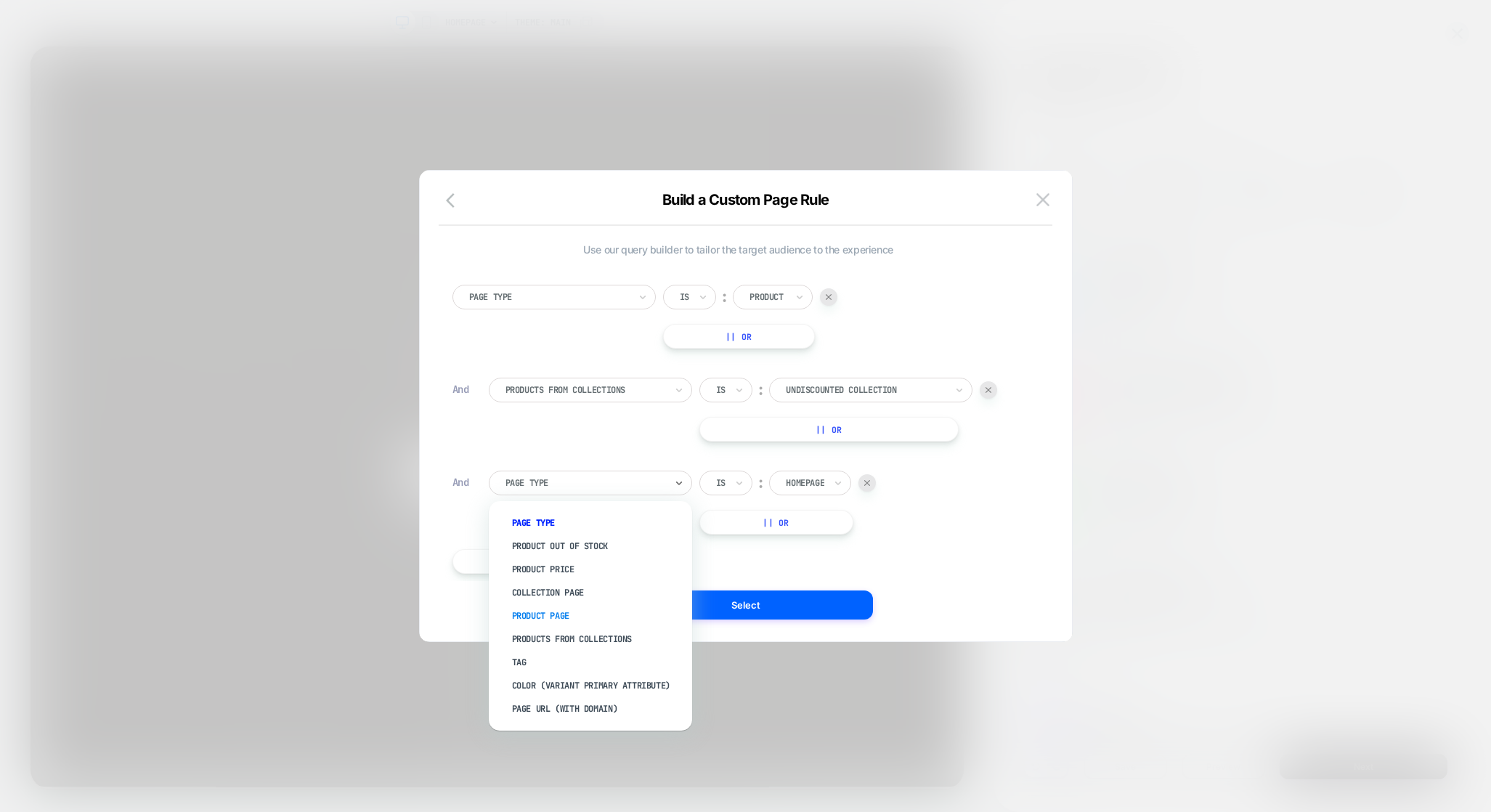
click at [610, 618] on div "Product Page" at bounding box center [598, 615] width 189 height 23
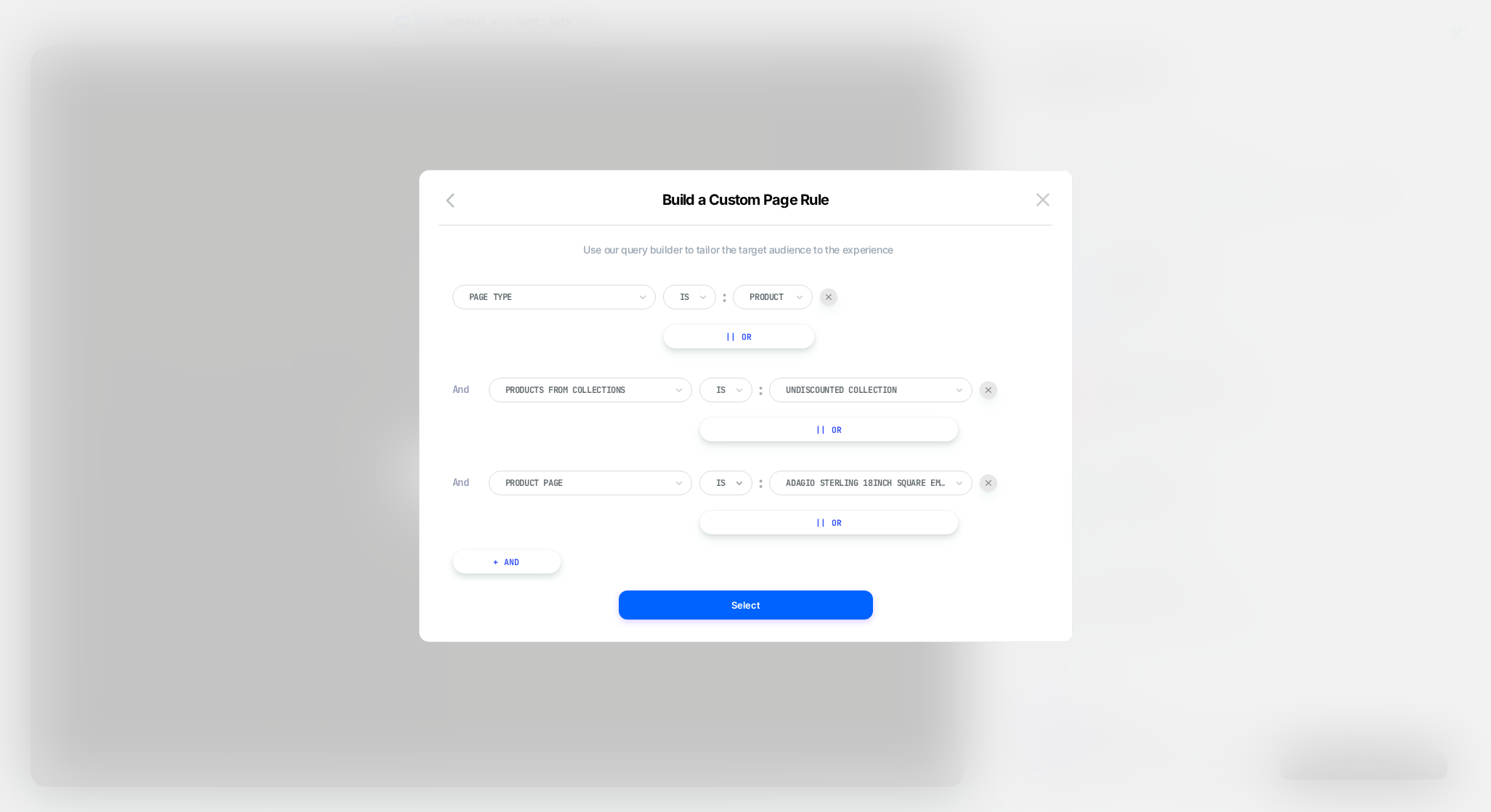
click at [734, 486] on icon at bounding box center [740, 483] width 10 height 15
click at [737, 540] on div "Is not" at bounding box center [761, 545] width 95 height 23
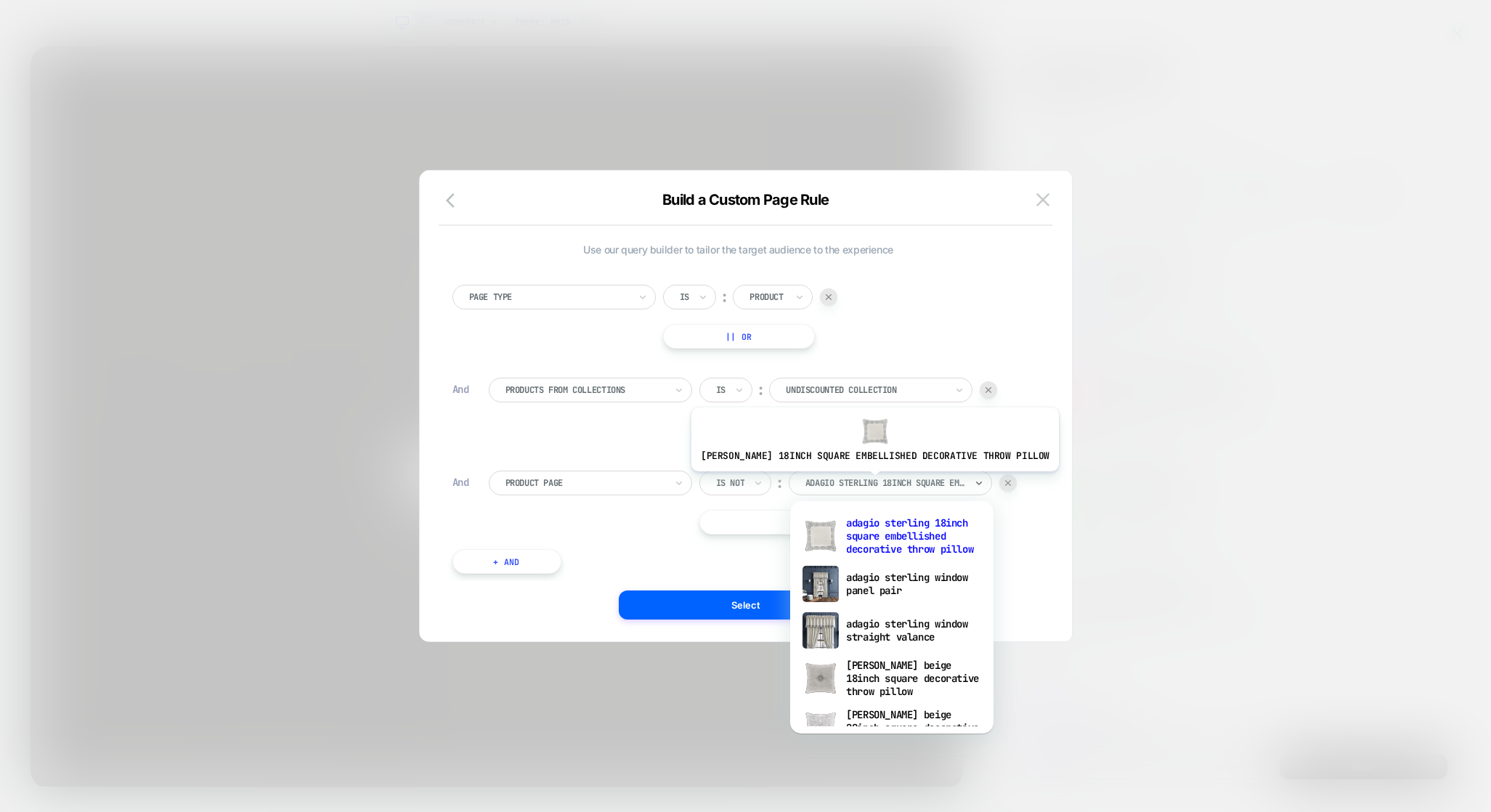
click at [876, 482] on div "adagio sterling 18inch square embellished decorative throw pillow" at bounding box center [885, 483] width 160 height 12
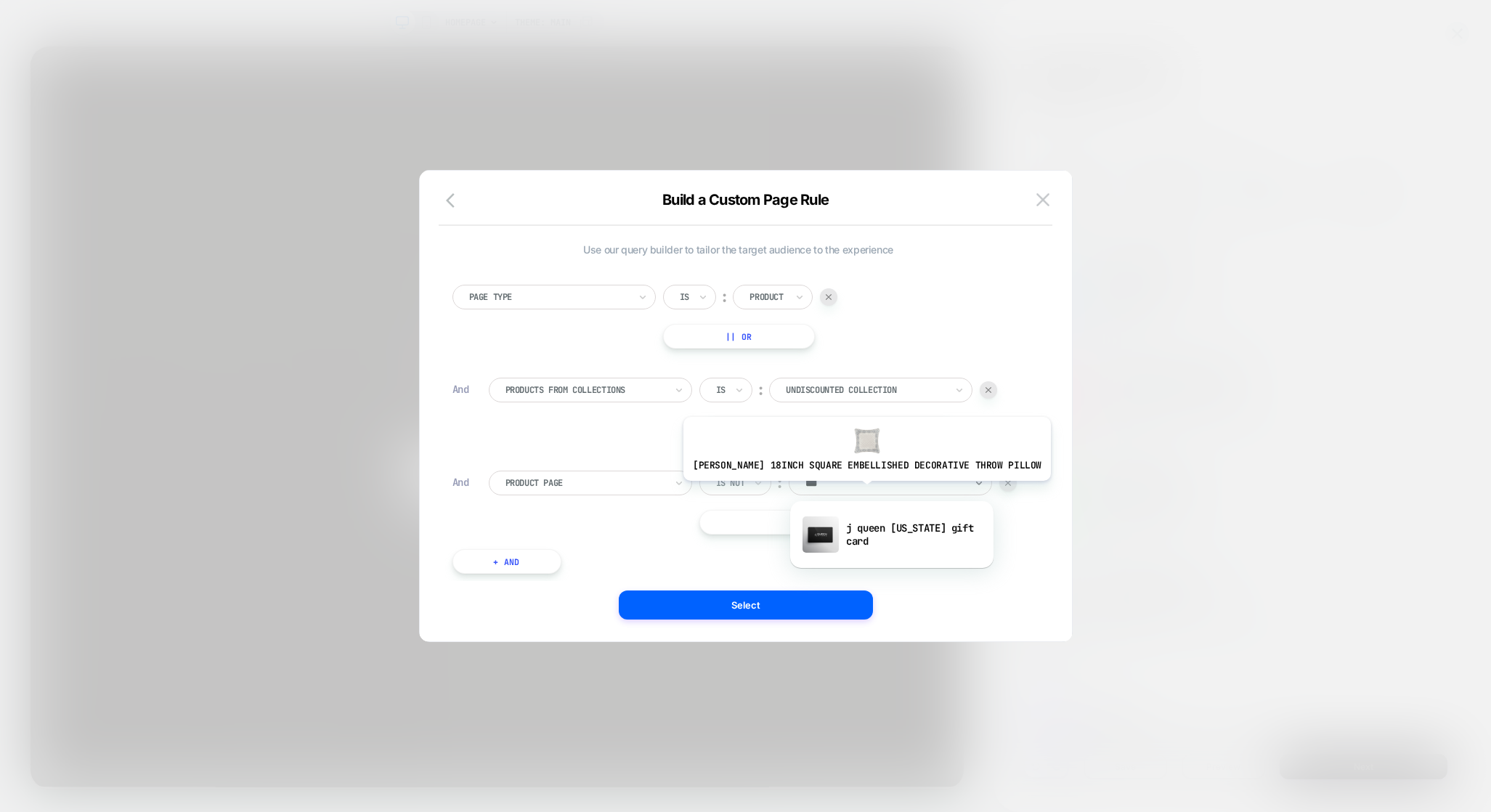
type input "****"
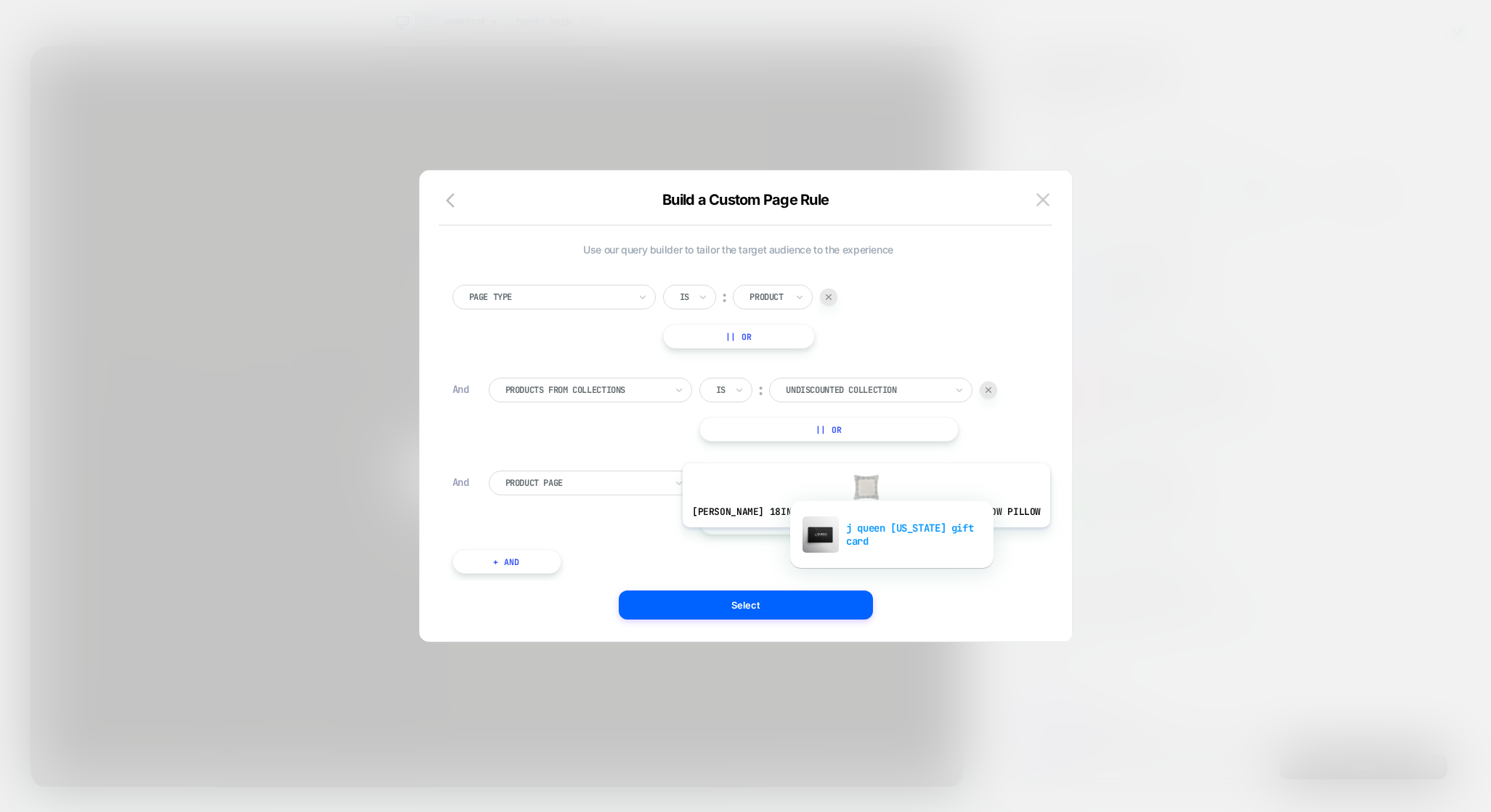
click at [867, 538] on div "j queen new york gift card" at bounding box center [892, 534] width 189 height 47
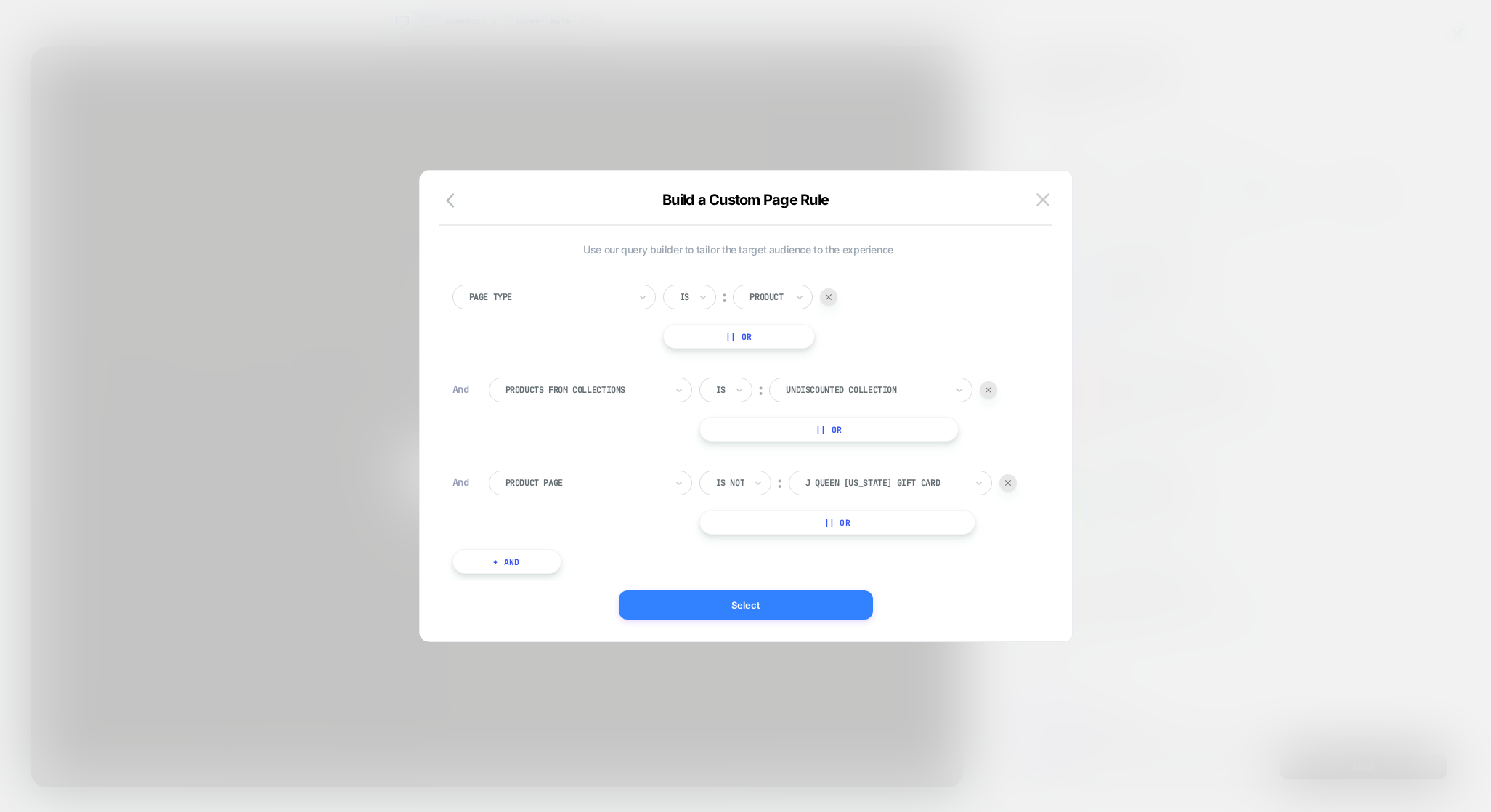
click at [733, 611] on button "Select" at bounding box center [746, 604] width 254 height 29
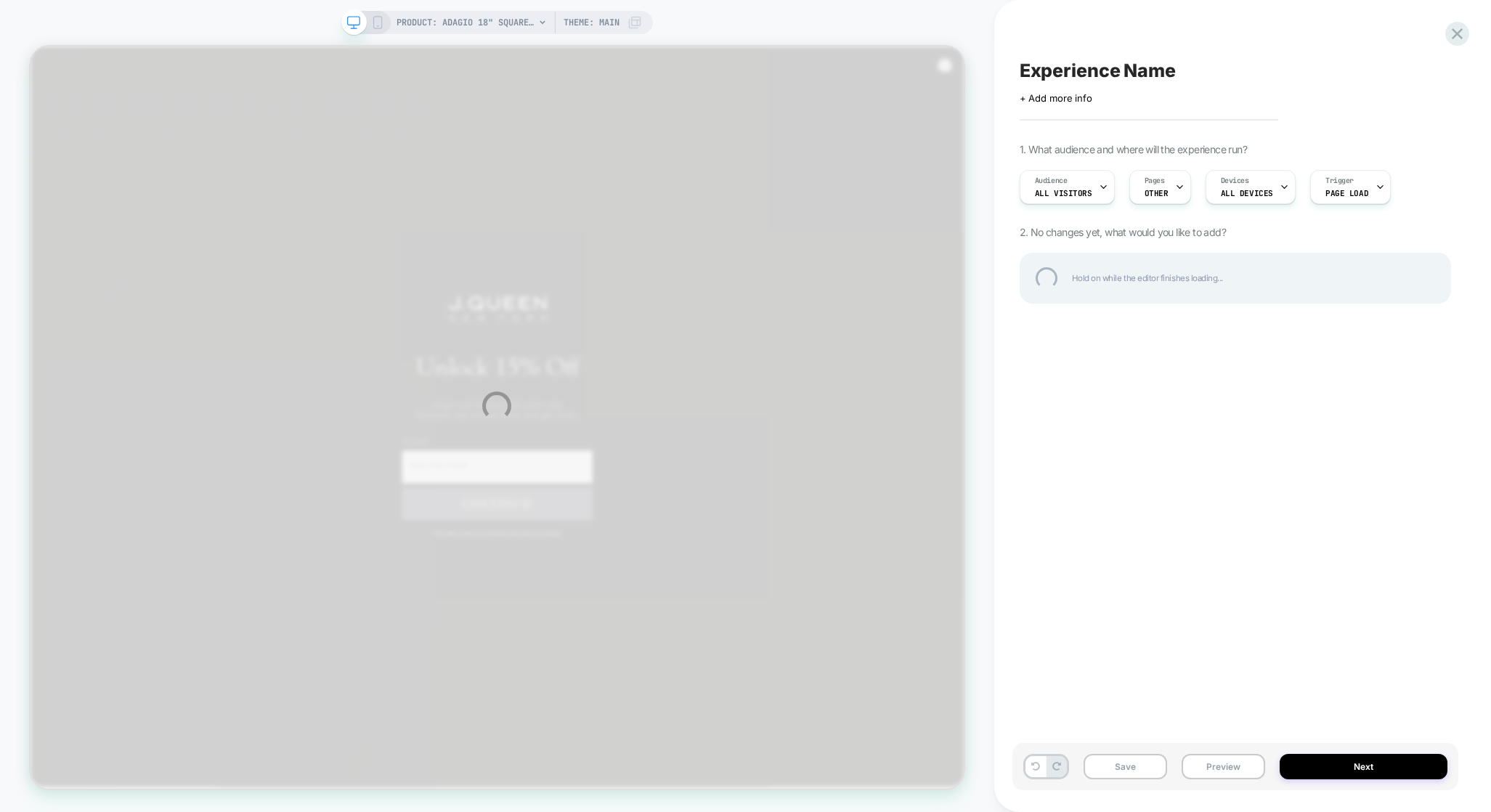
scroll to position [0, 0]
click at [1133, 70] on div "Experience Name" at bounding box center [1235, 70] width 431 height 21
type textarea "**********"
click at [1334, 72] on div "**********" at bounding box center [1235, 70] width 431 height 21
click at [1314, 90] on div "**********" at bounding box center [746, 406] width 1491 height 812
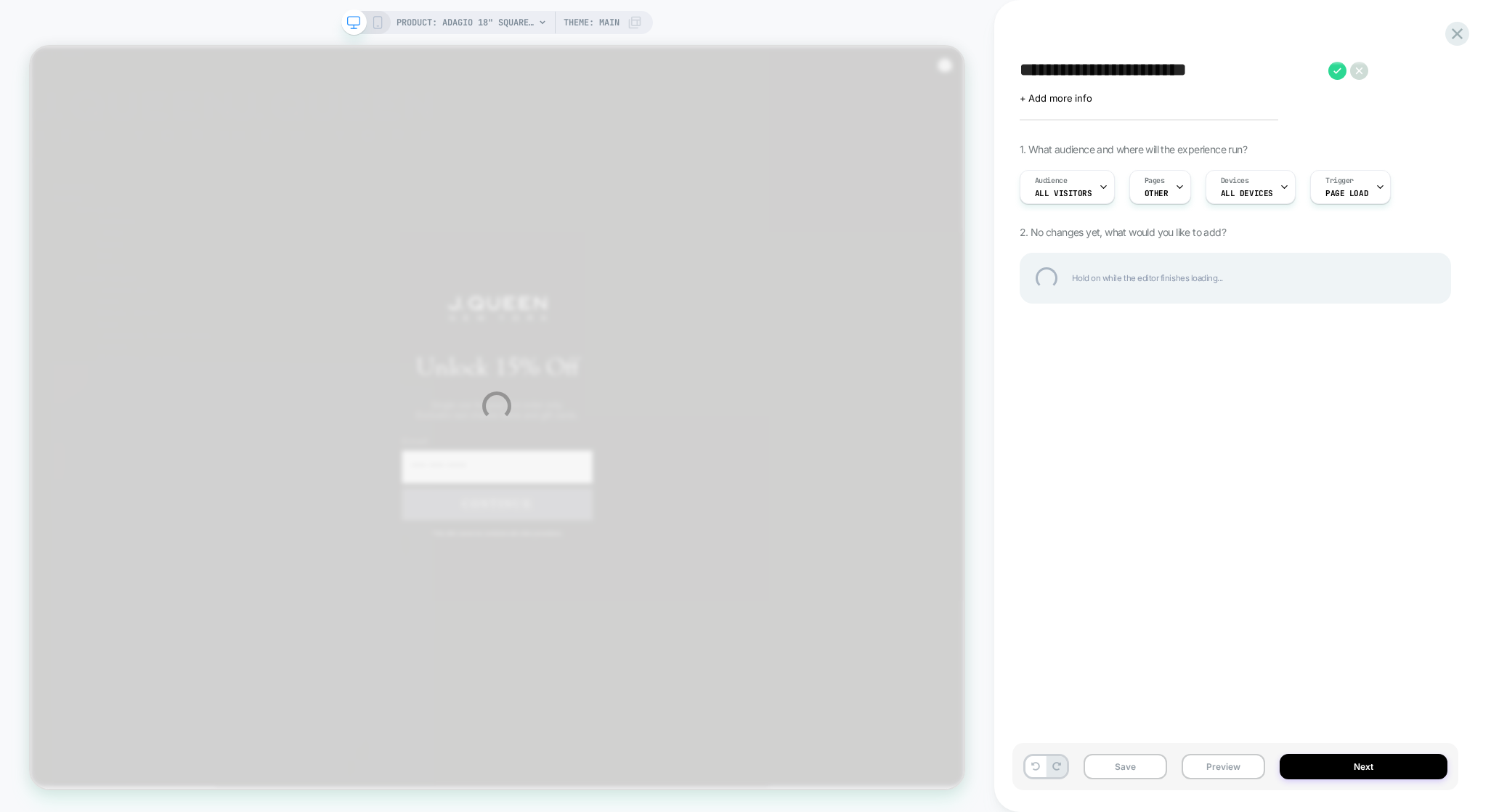
click at [1337, 552] on div "**********" at bounding box center [746, 406] width 1491 height 812
click at [1332, 69] on div "**********" at bounding box center [1235, 70] width 431 height 21
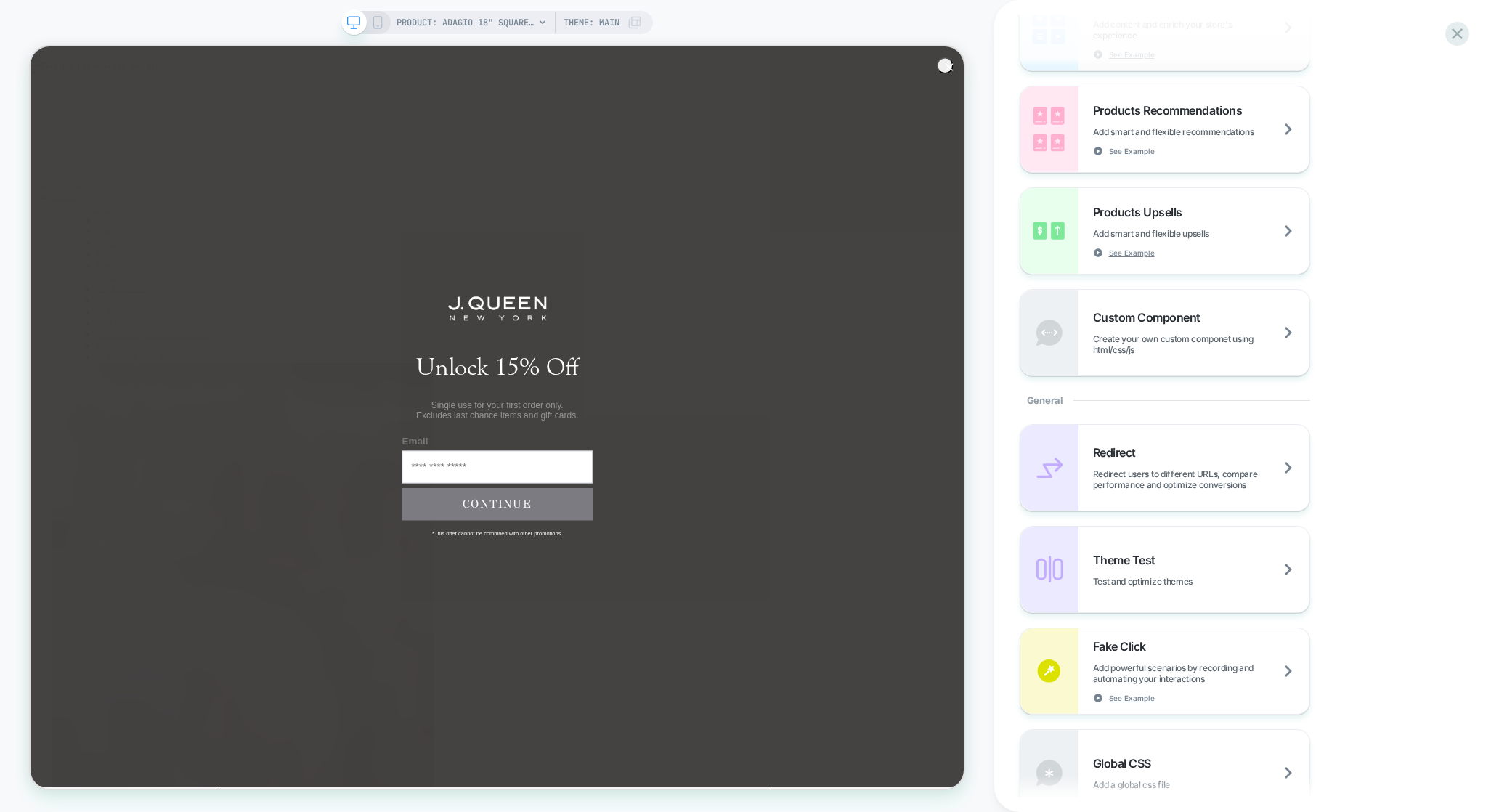
scroll to position [279, 0]
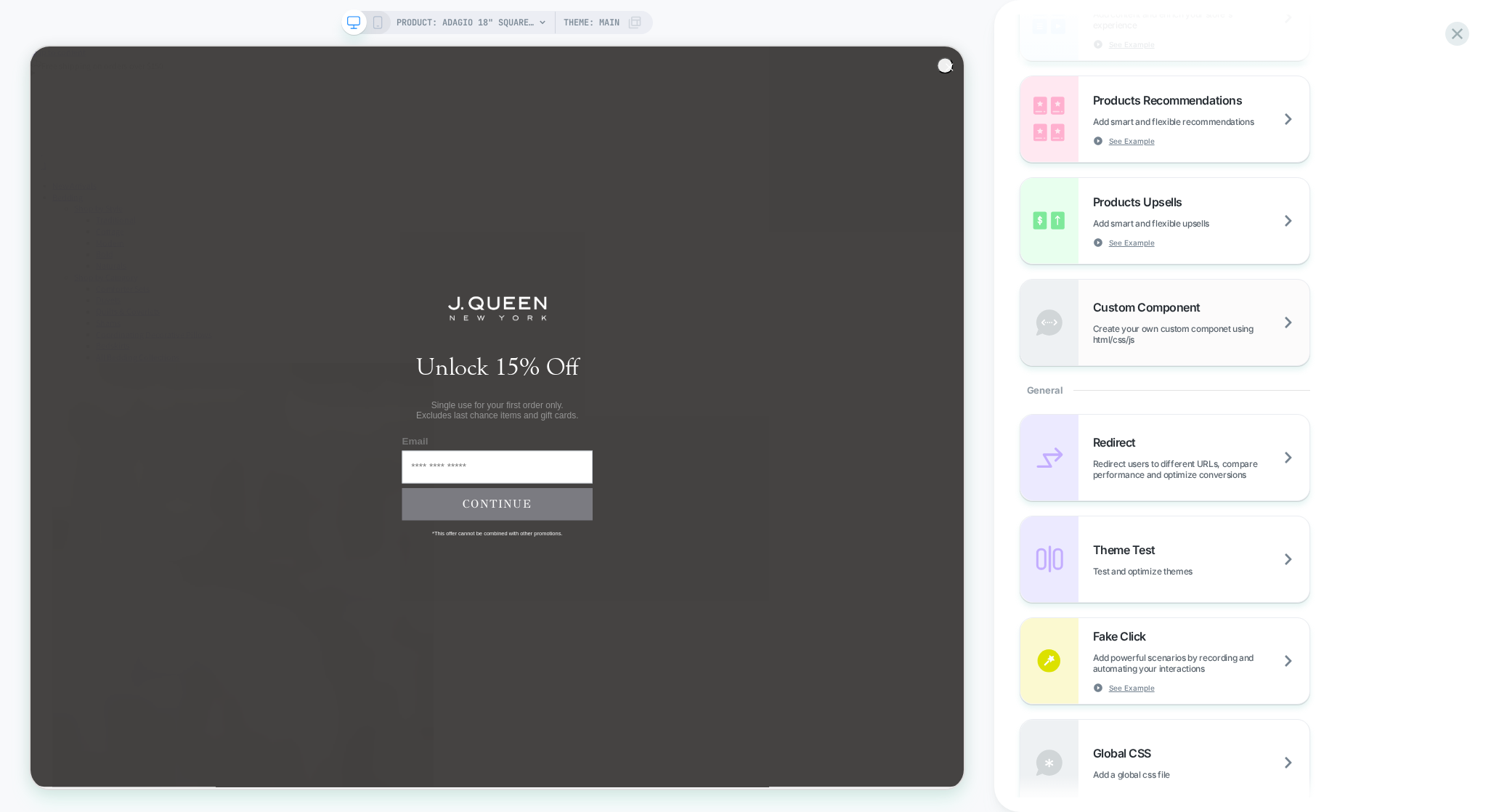
click at [1218, 310] on div "Custom Component Create your own custom componet using html/css/js" at bounding box center [1201, 322] width 216 height 45
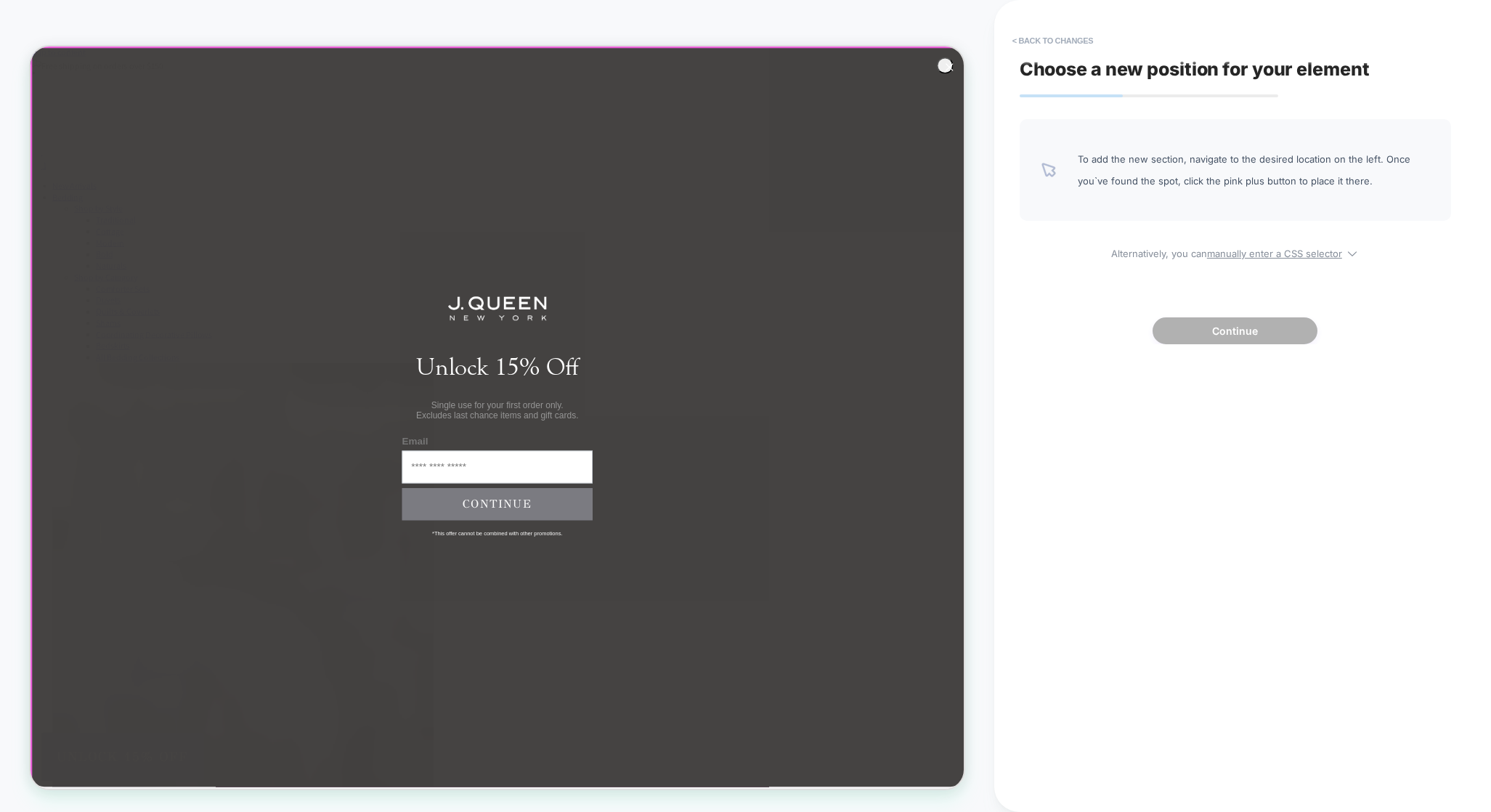
click at [1249, 73] on div at bounding box center [654, 542] width 1245 height 987
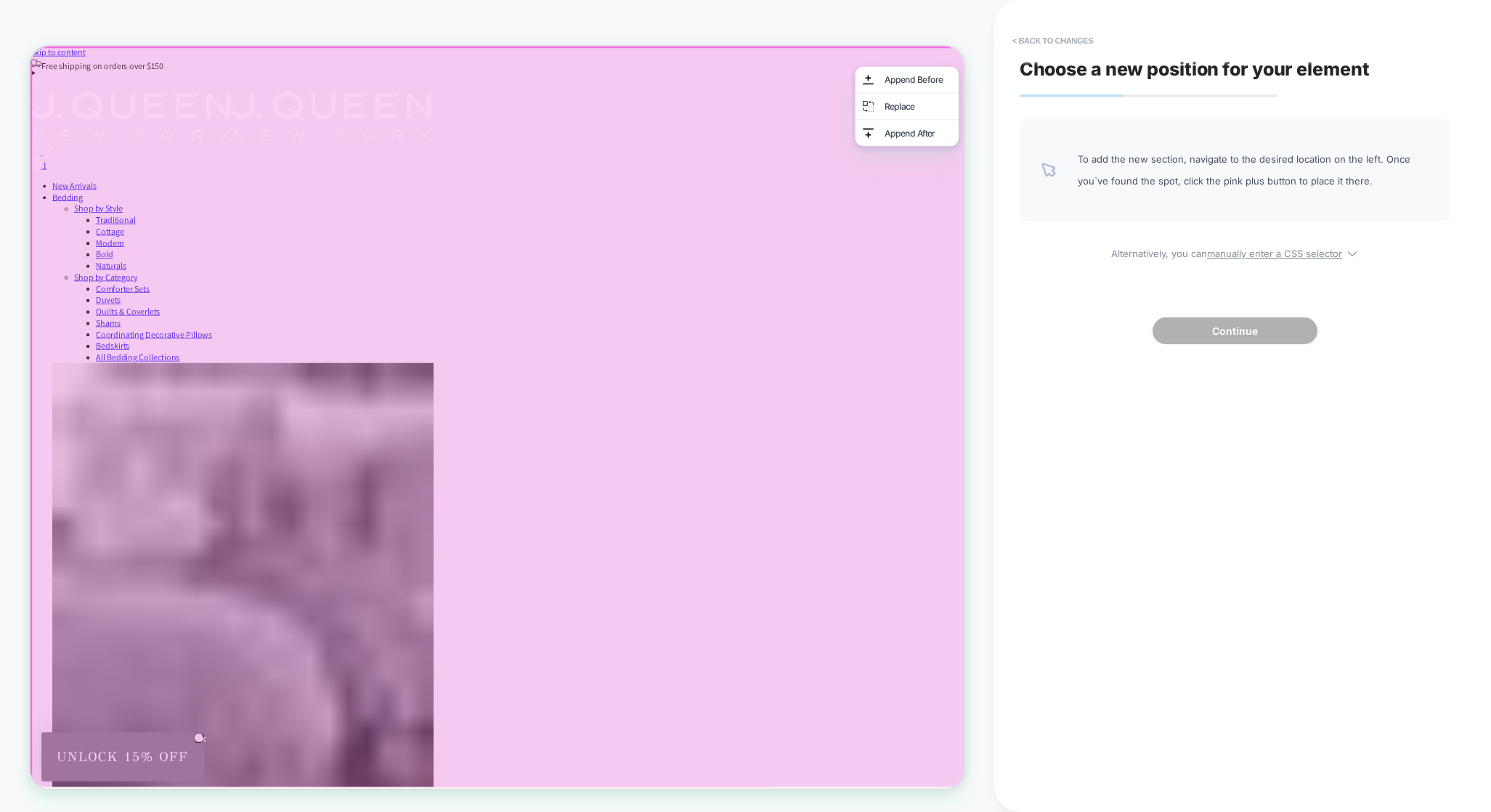
click at [1052, 335] on div at bounding box center [652, 540] width 1245 height 987
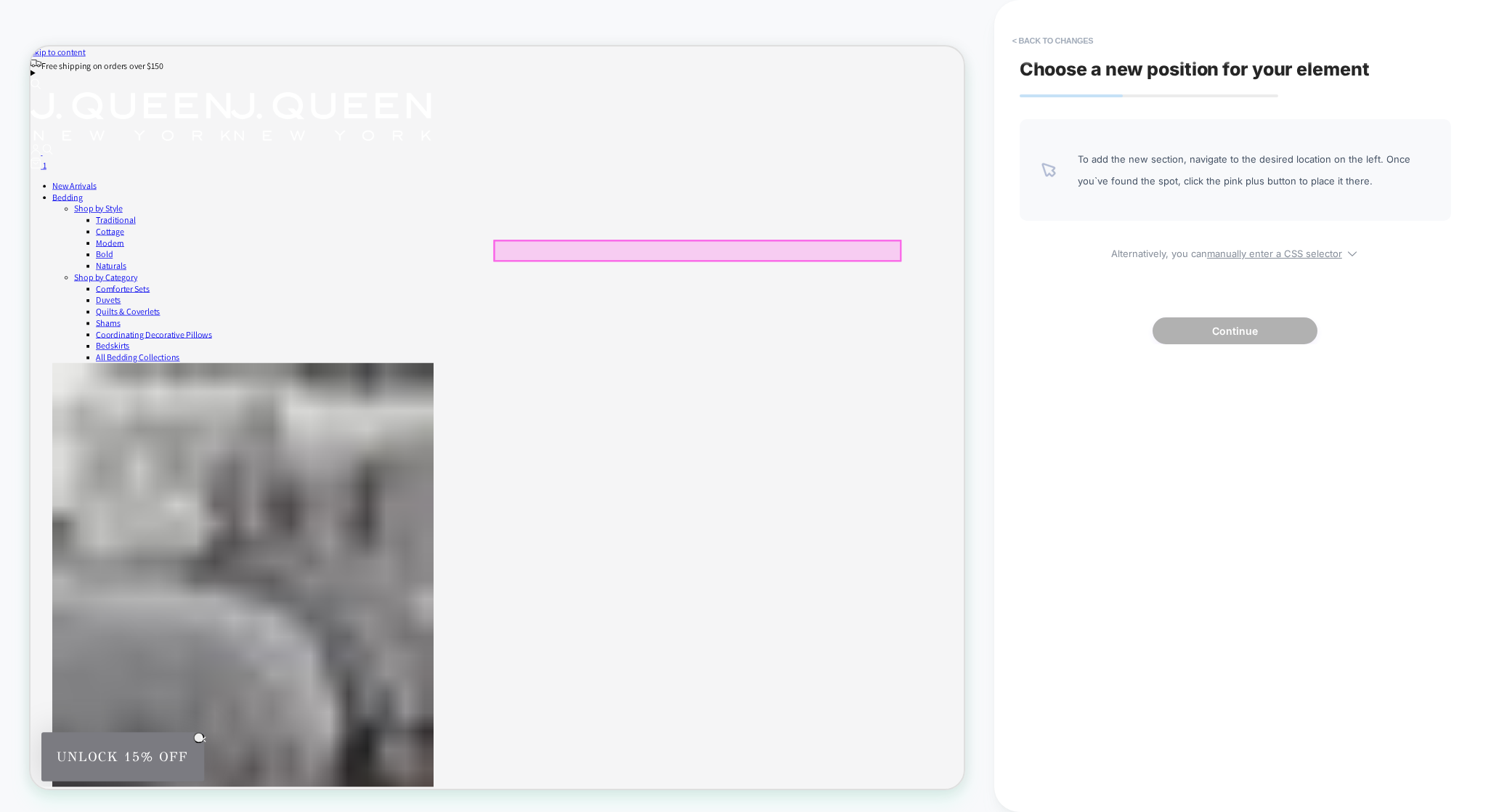
click at [692, 318] on div at bounding box center [920, 318] width 541 height 26
click at [722, 366] on div "Replace" at bounding box center [761, 372] width 138 height 35
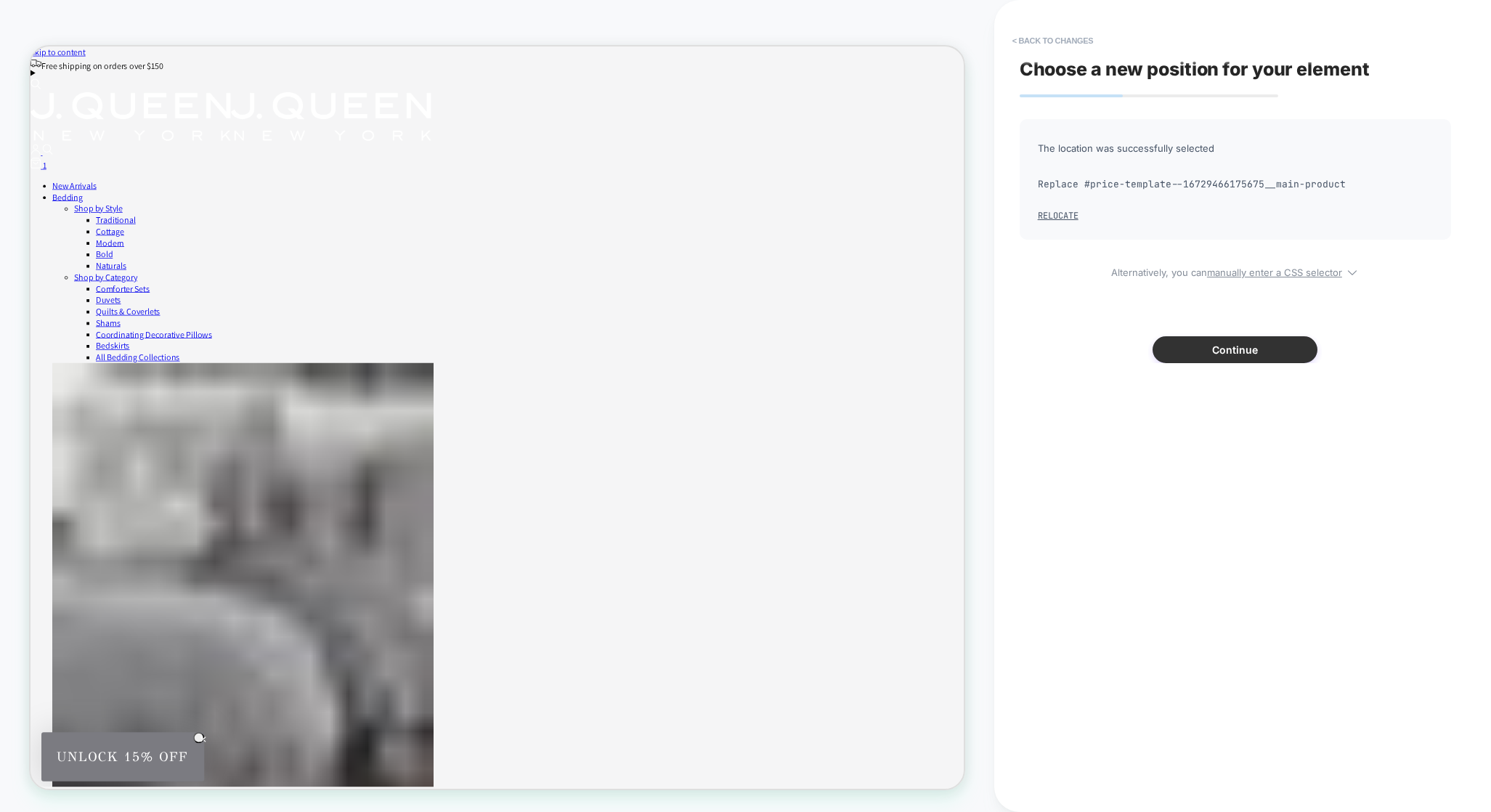
click at [1200, 356] on button "Continue" at bounding box center [1235, 349] width 165 height 27
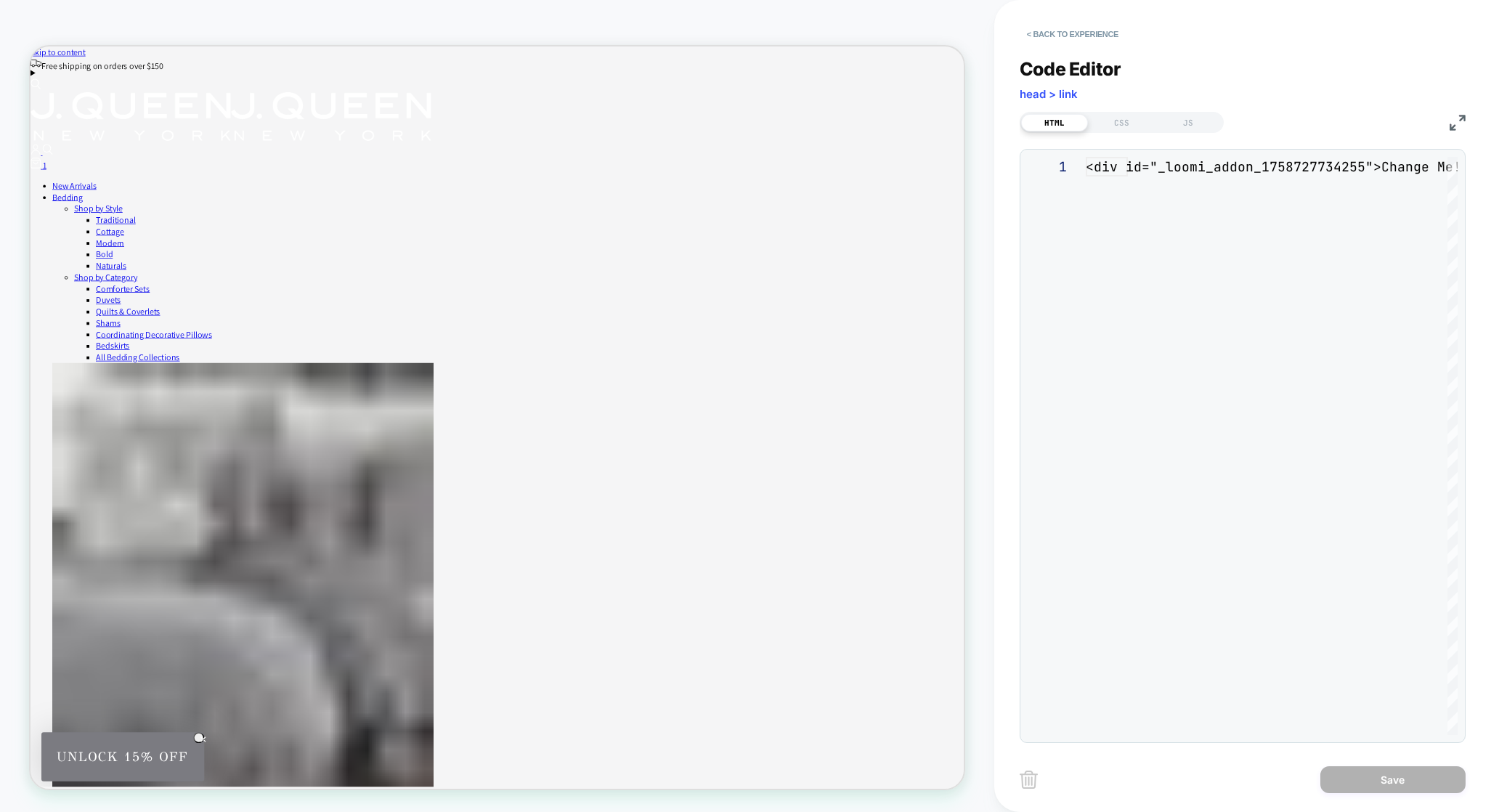
scroll to position [20, 0]
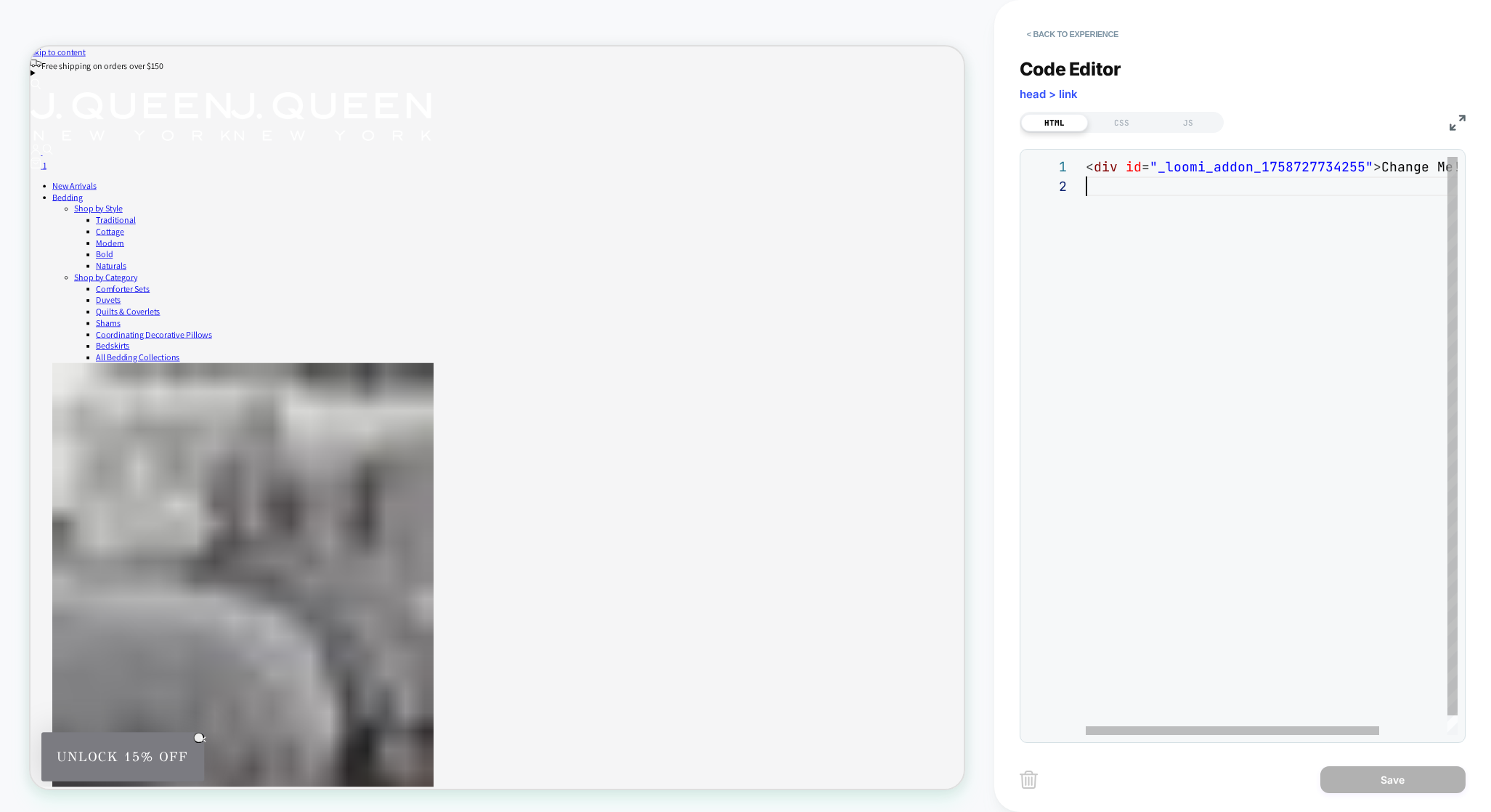
click at [1243, 290] on div "< div id = "_loomi_addon_1758727734255" > Change Me! </ div >" at bounding box center [1314, 455] width 457 height 598
drag, startPoint x: 1291, startPoint y: 165, endPoint x: 1453, endPoint y: 176, distance: 162.4
click at [1453, 176] on div "< div id = "_loomi_addon_1758727734255" > Change Me! </ div >" at bounding box center [1271, 446] width 372 height 578
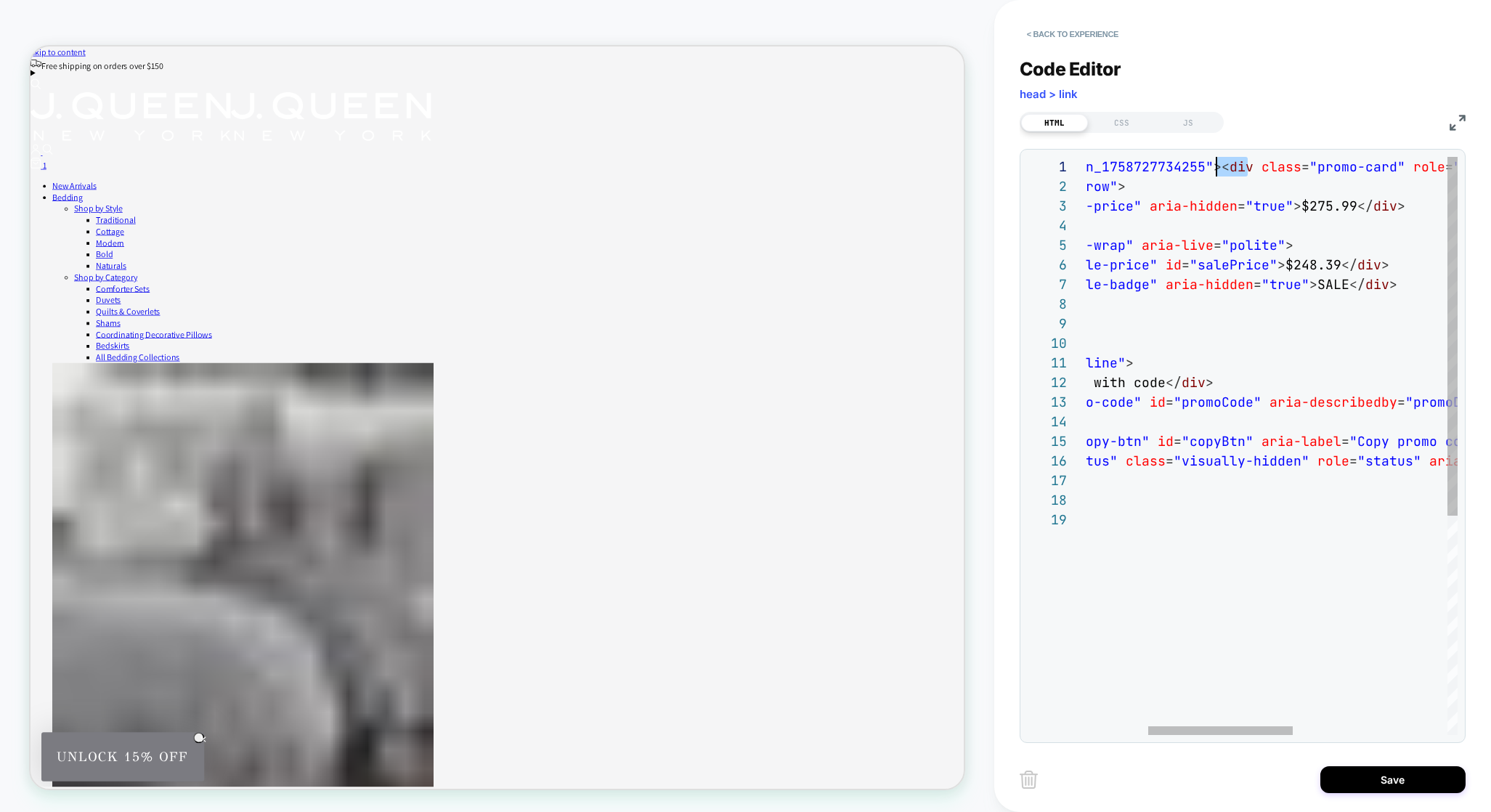
scroll to position [0, 290]
drag, startPoint x: 1246, startPoint y: 167, endPoint x: 1219, endPoint y: 168, distance: 27.0
click at [1219, 168] on span "< div id = "_loomi_addon_1758727734255" >< div class = "promo-card" role = "reg…" at bounding box center [1377, 166] width 903 height 17
type textarea "**********"
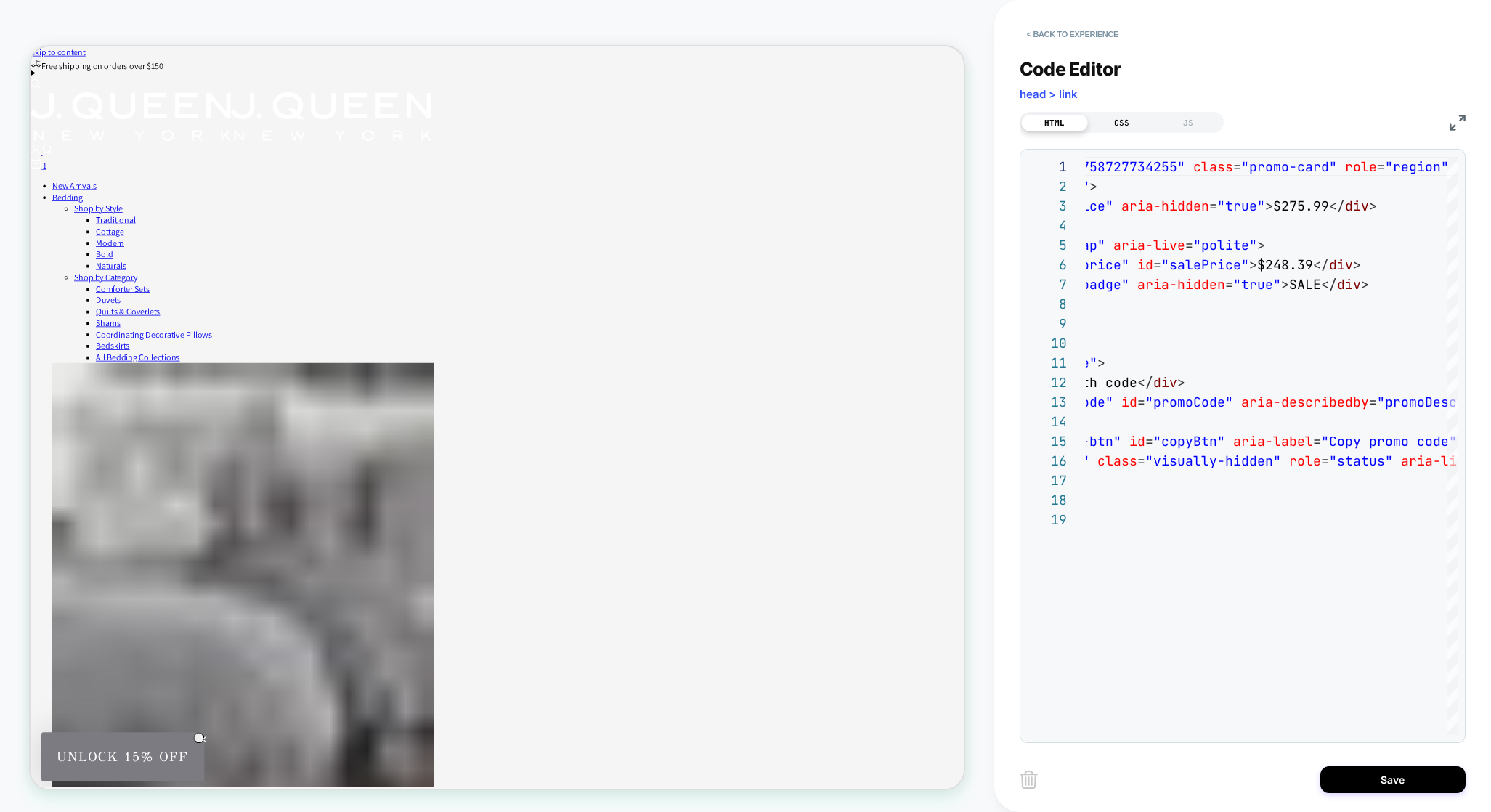
click at [1116, 125] on div "CSS" at bounding box center [1121, 123] width 66 height 18
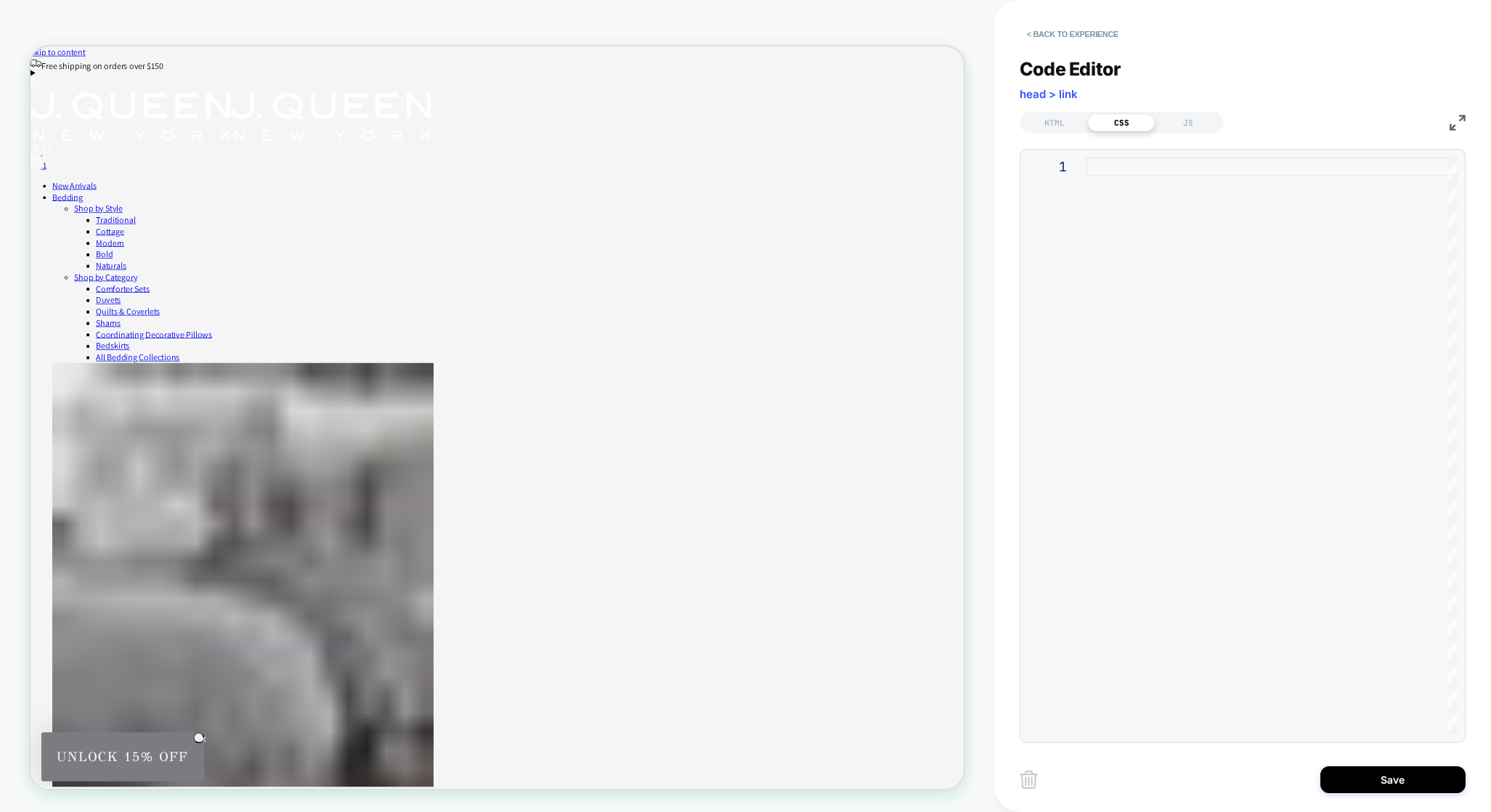
click at [1130, 176] on div at bounding box center [1271, 166] width 372 height 20
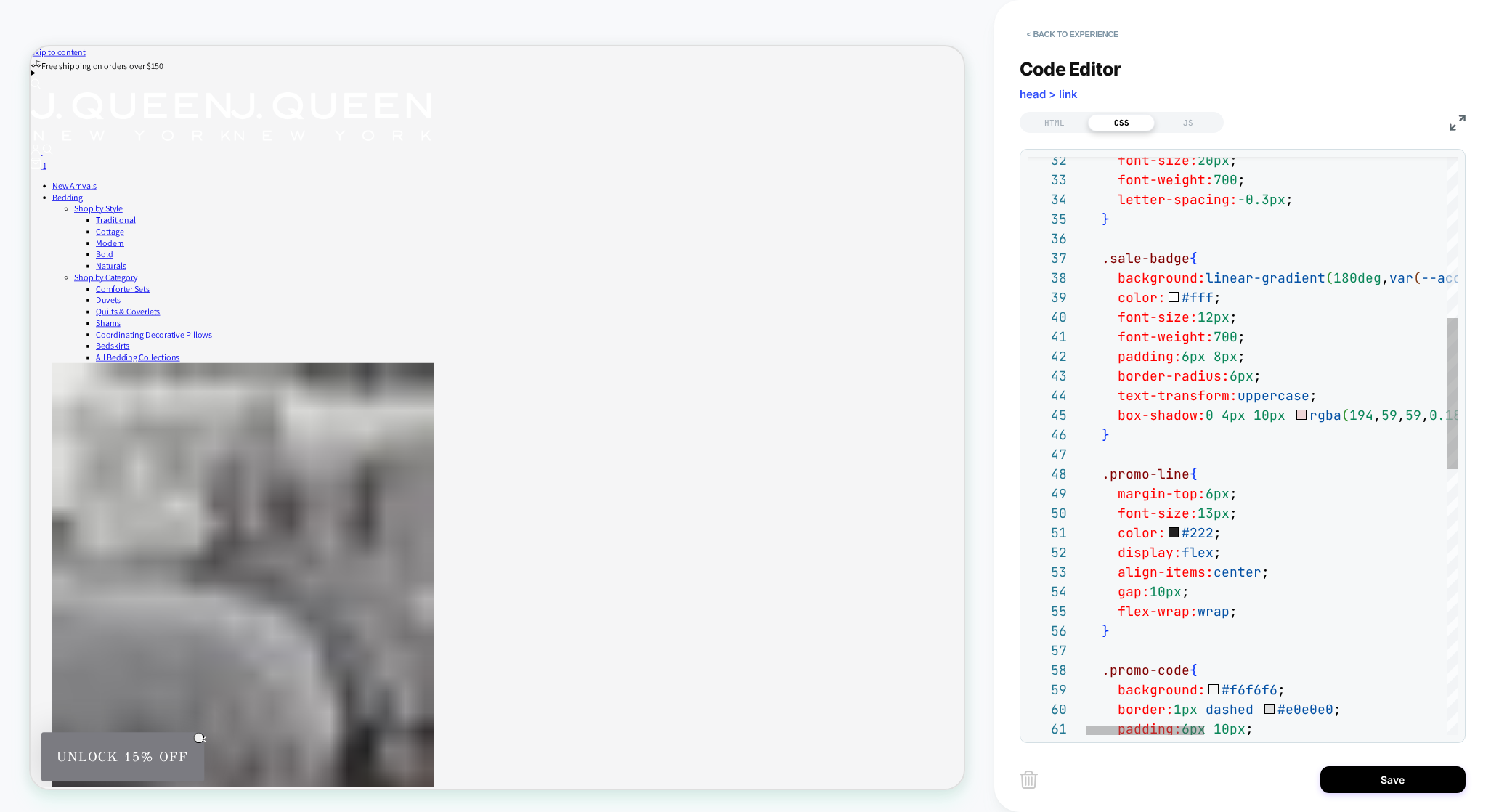
scroll to position [157, 109]
click at [1198, 297] on span "#fff" at bounding box center [1196, 297] width 32 height 17
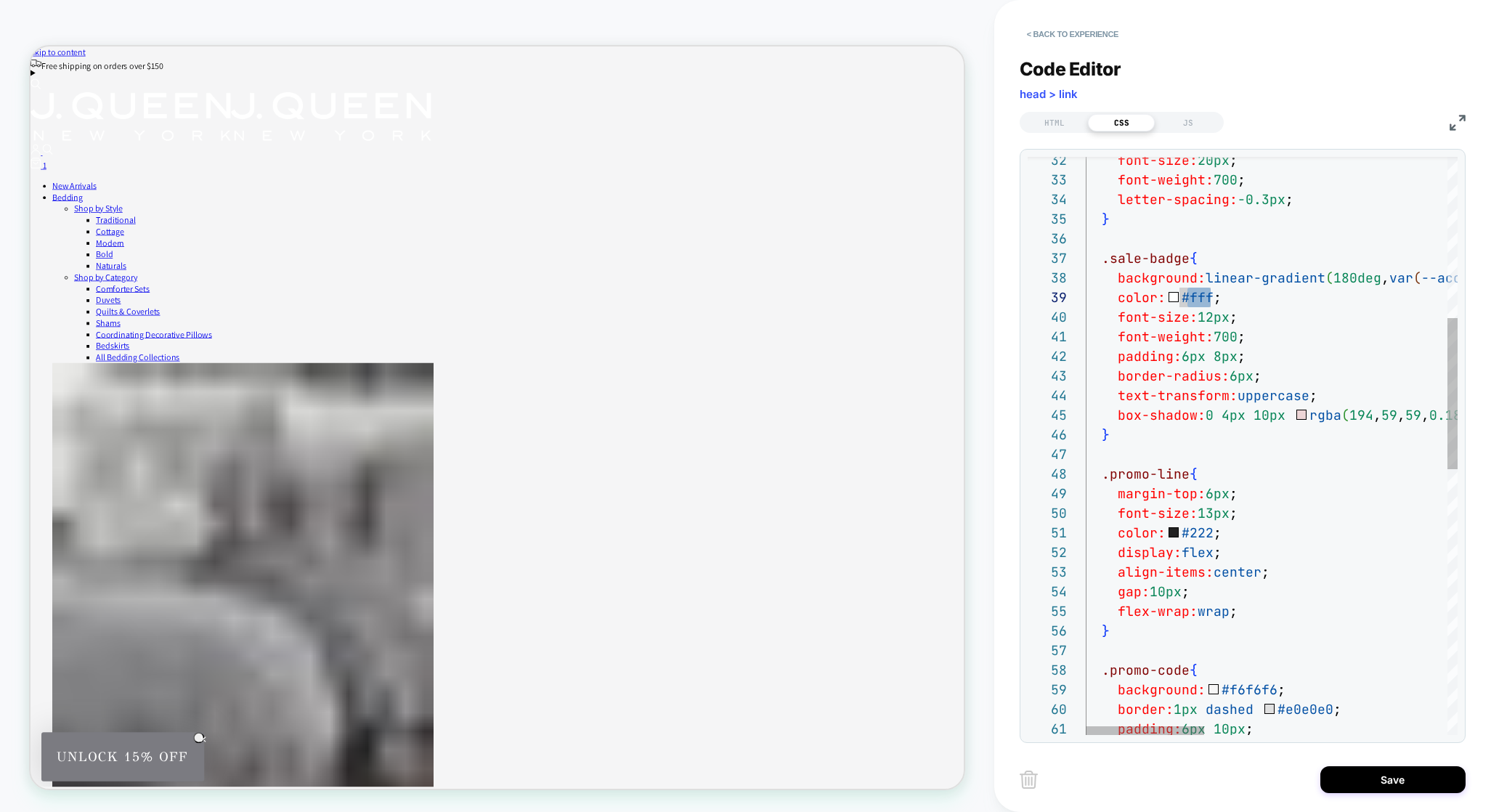
drag, startPoint x: 1191, startPoint y: 299, endPoint x: 1211, endPoint y: 297, distance: 20.1
click at [1211, 297] on span "color: #fff ;" at bounding box center [1153, 297] width 136 height 17
click at [1257, 373] on span ";" at bounding box center [1257, 375] width 8 height 17
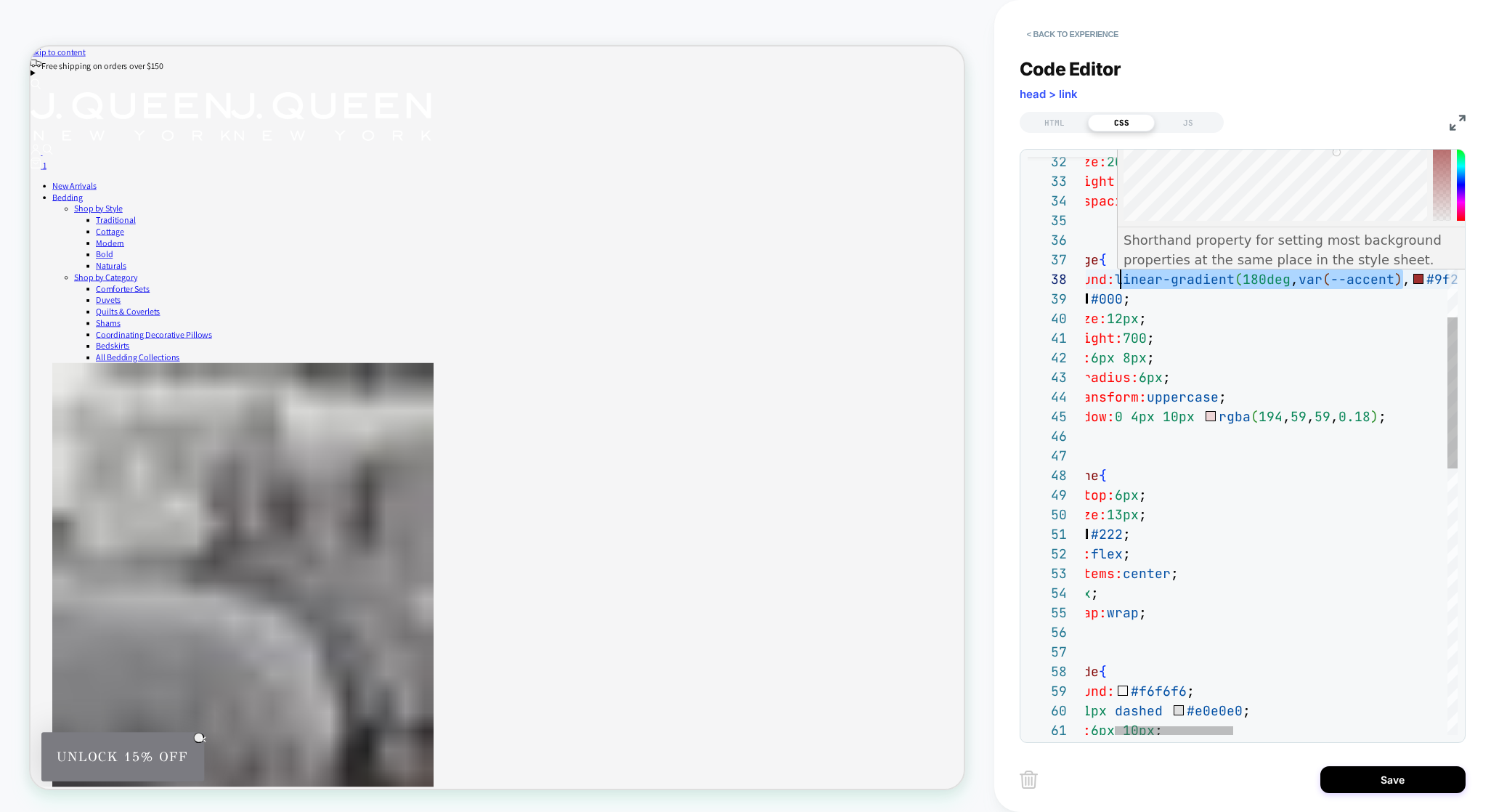
scroll to position [137, 117]
drag, startPoint x: 1408, startPoint y: 279, endPoint x: 1114, endPoint y: 283, distance: 294.0
click at [1114, 283] on span "background: linear-gradient ( 180deg , var ( --accent ) , #9f2f2f ) ;" at bounding box center [1246, 279] width 503 height 17
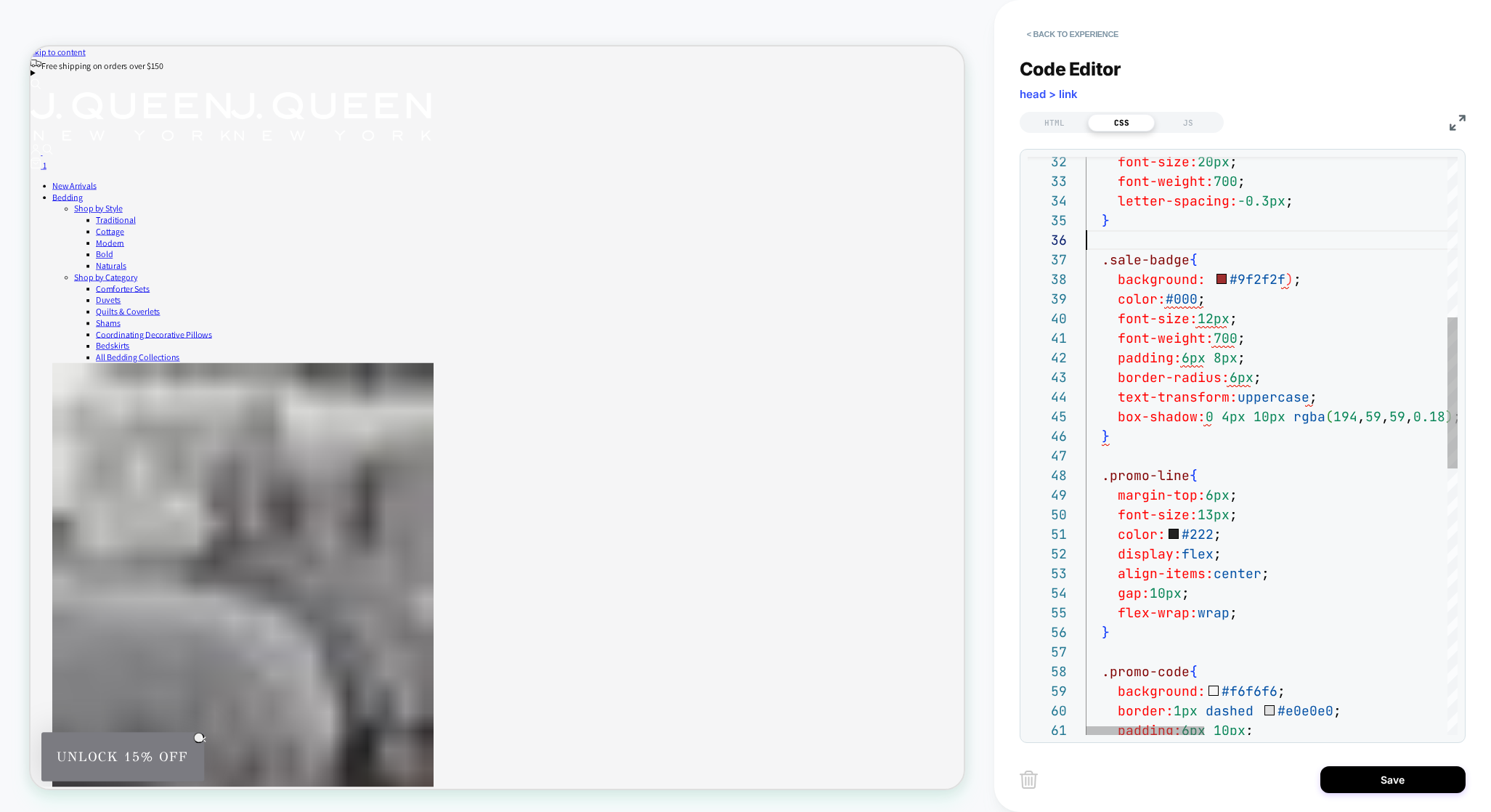
click at [1288, 282] on span ")" at bounding box center [1289, 279] width 8 height 17
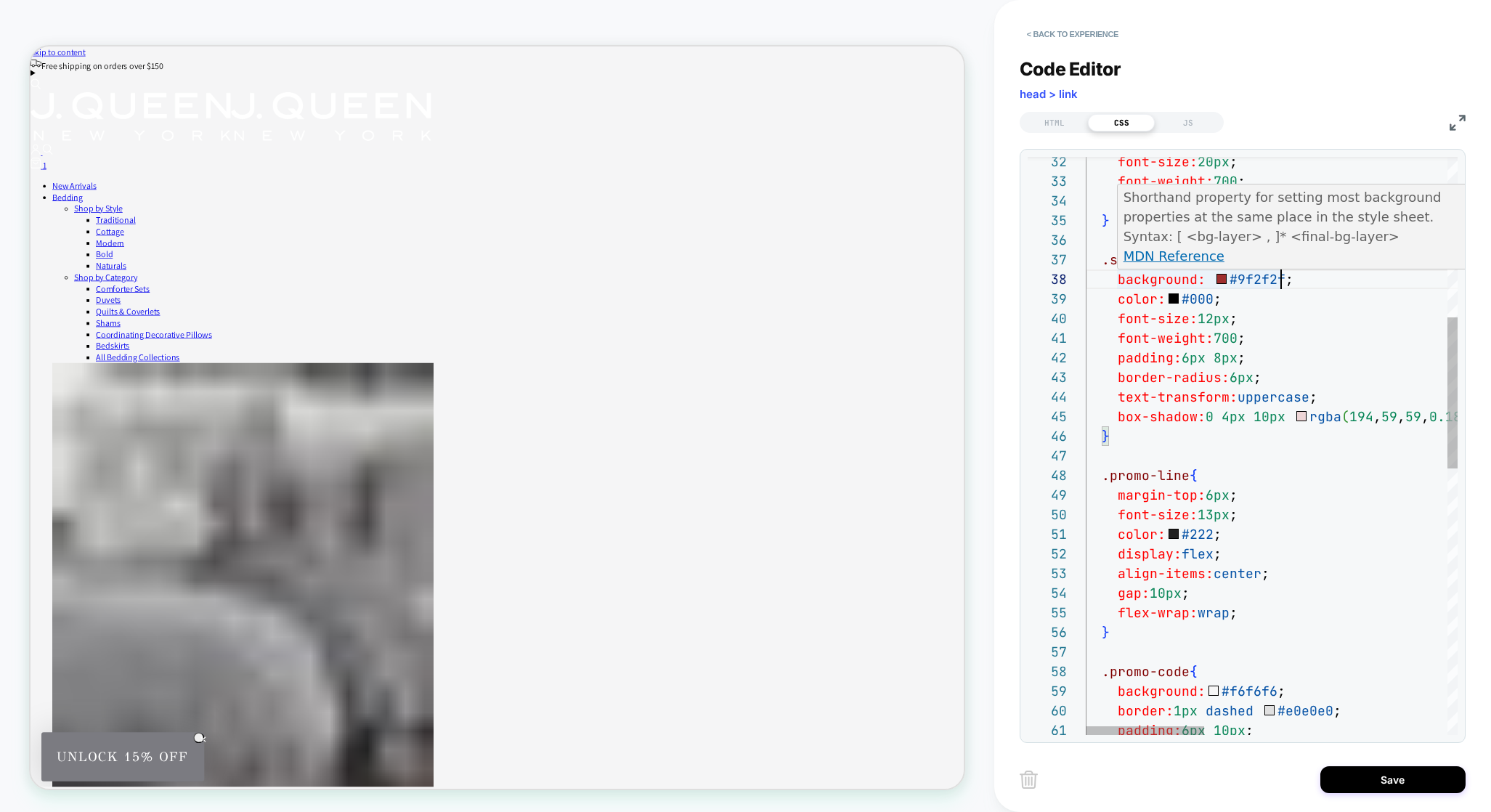
scroll to position [137, 117]
click at [1208, 279] on span at bounding box center [1209, 279] width 8 height 17
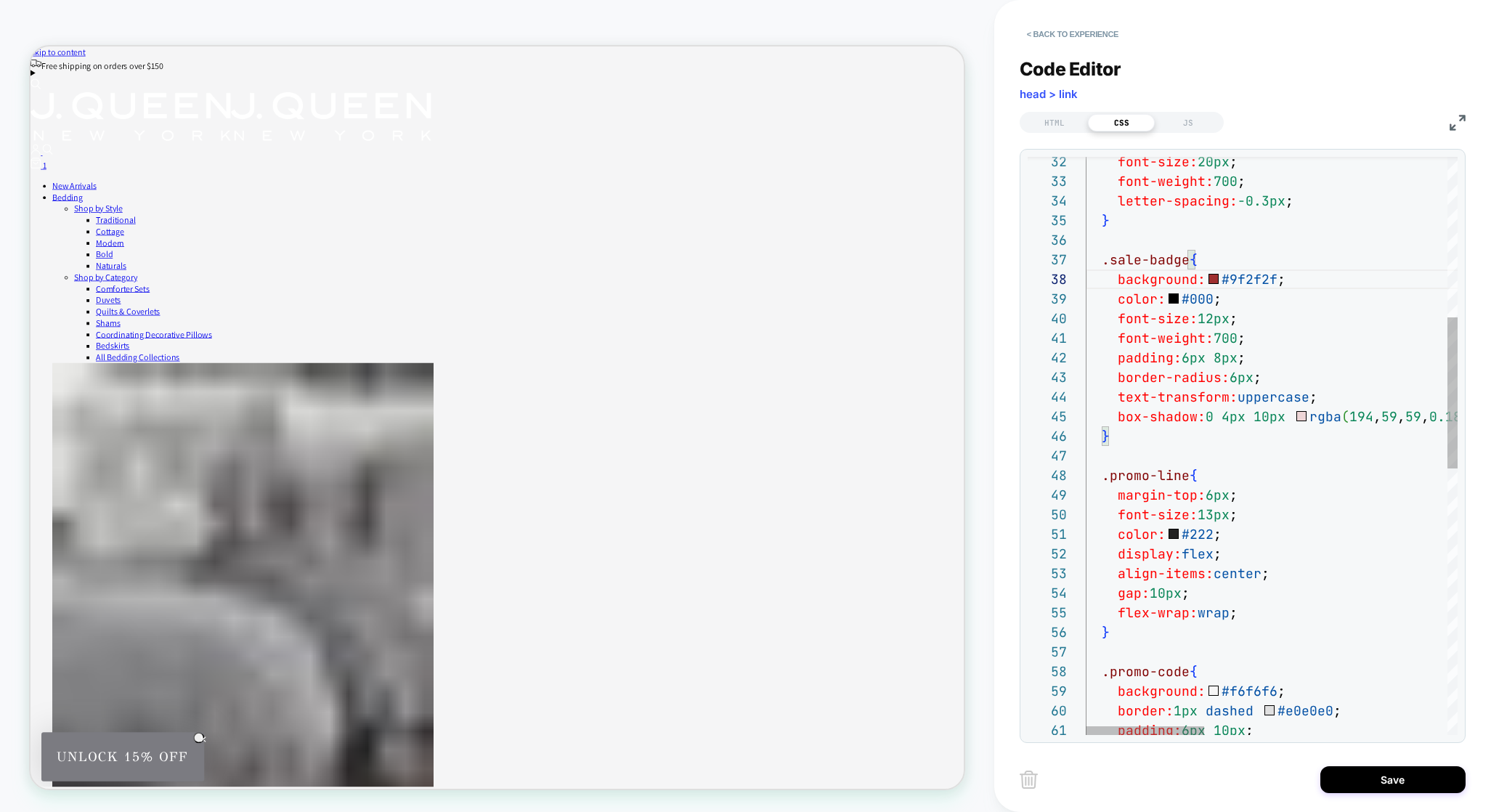
click at [1199, 302] on span "#000" at bounding box center [1196, 298] width 32 height 17
type textarea "**********"
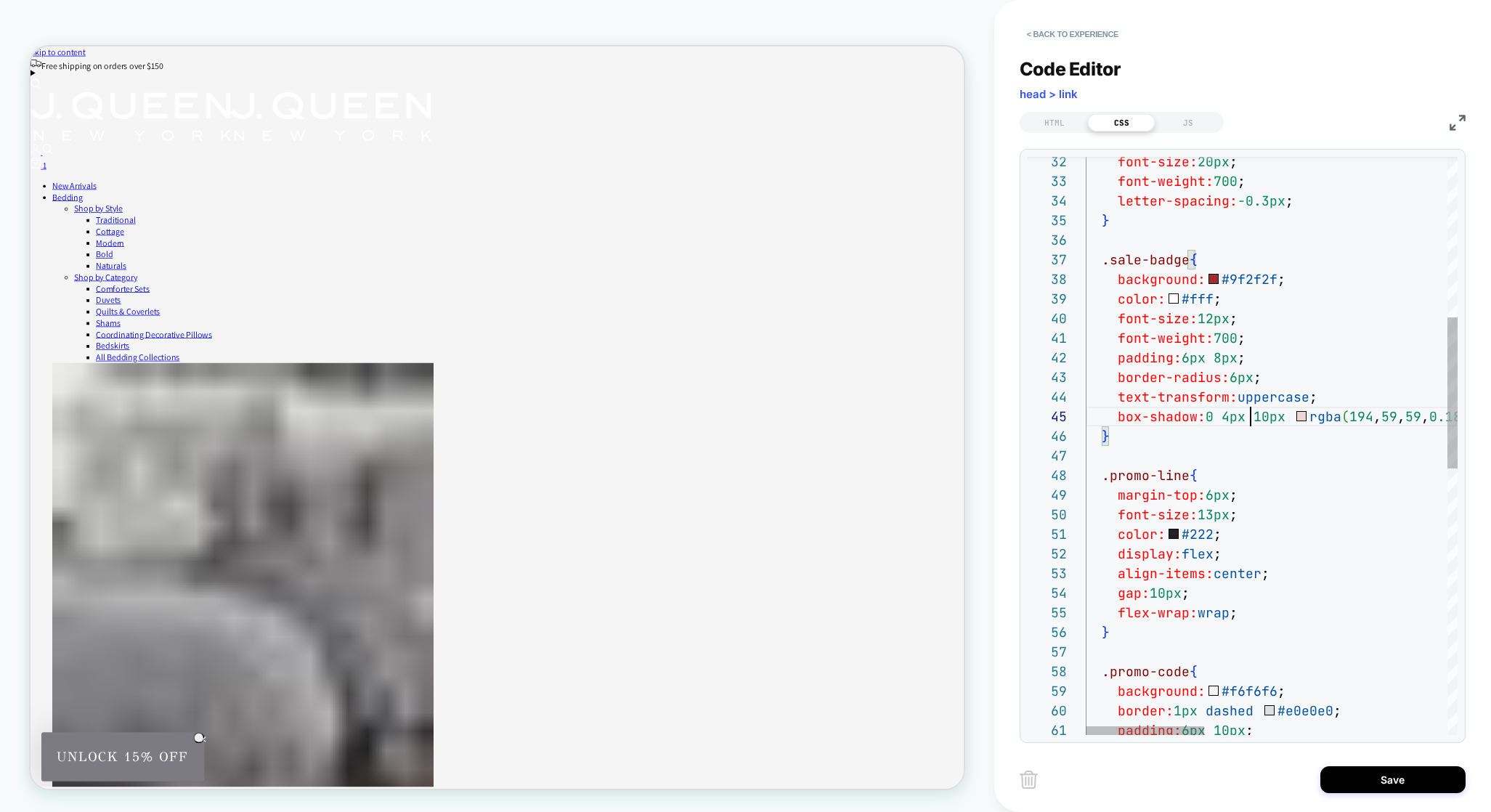
scroll to position [78, 165]
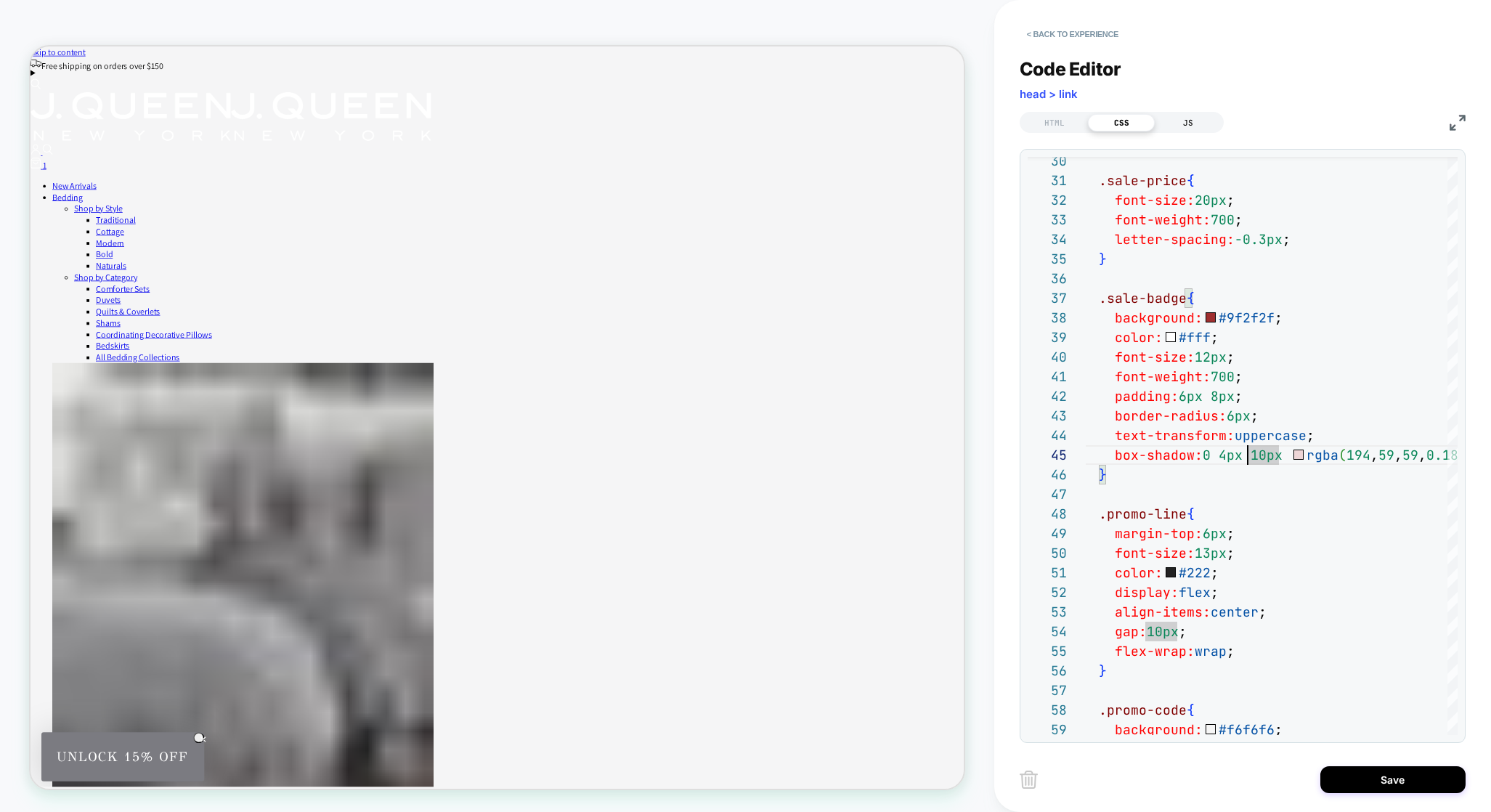
click at [1183, 127] on div "JS" at bounding box center [1188, 123] width 66 height 18
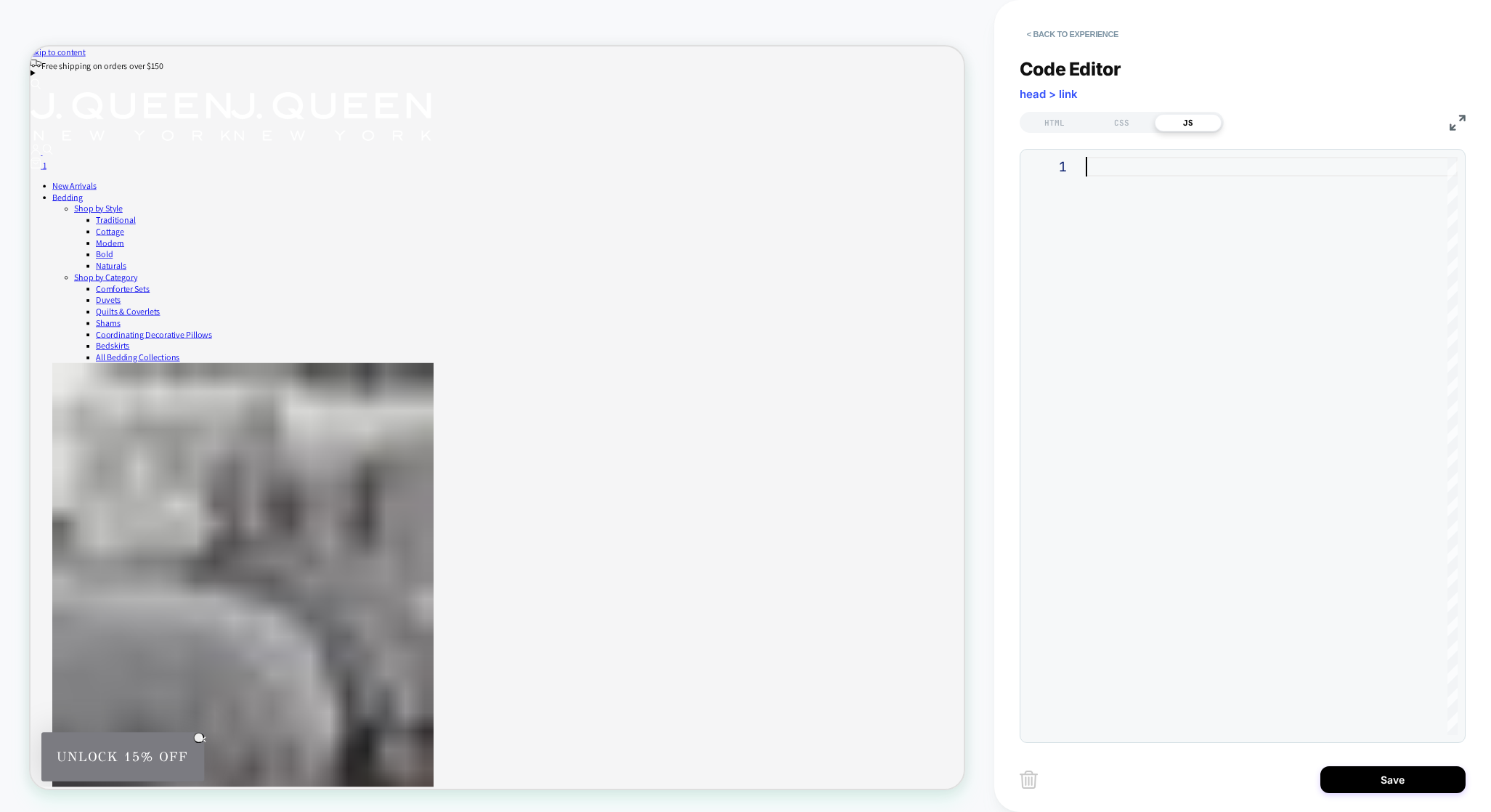
click at [1099, 163] on div at bounding box center [1271, 166] width 372 height 20
type textarea "**********"
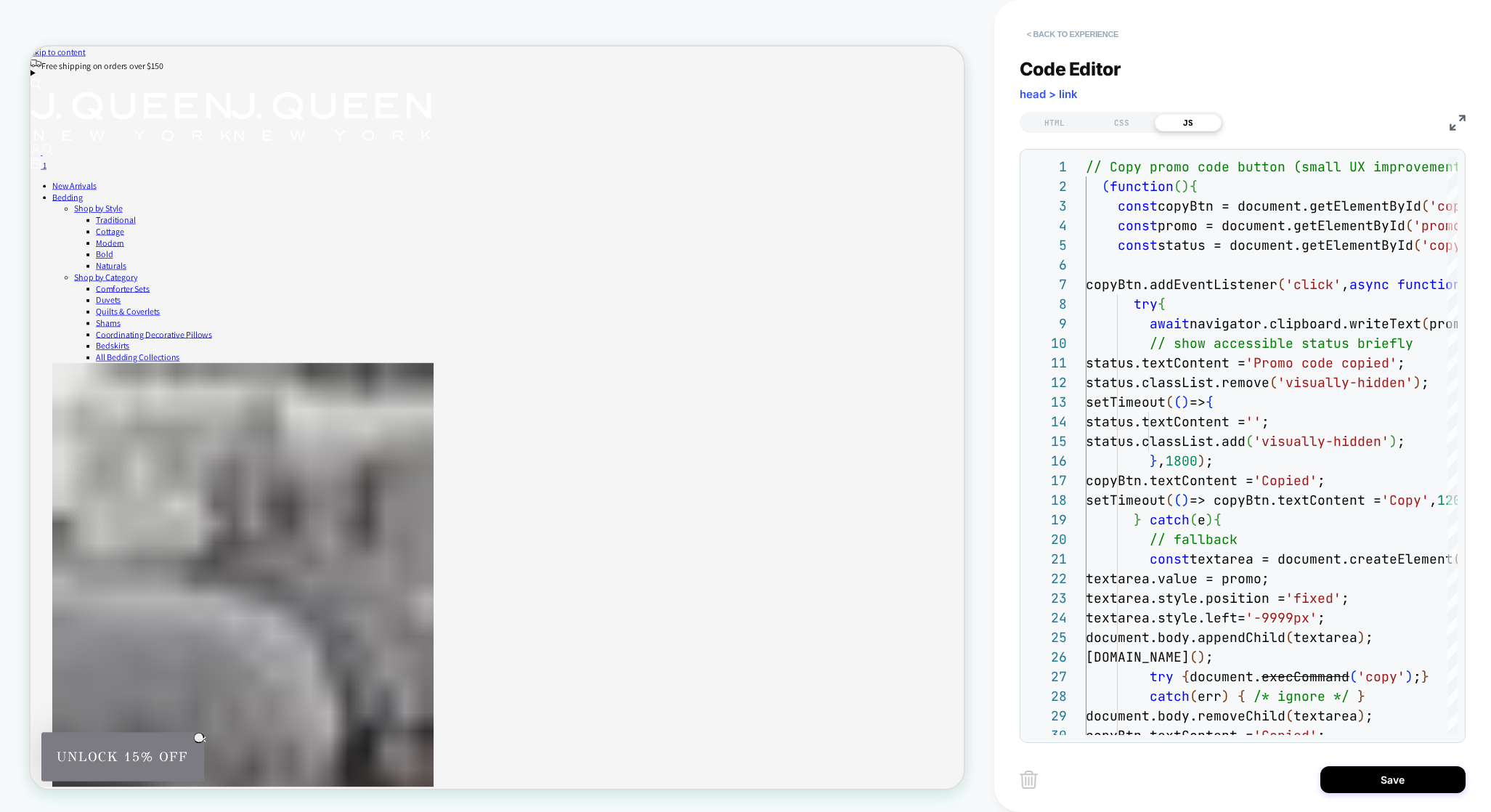
click at [1033, 36] on button "< Back to experience" at bounding box center [1072, 33] width 106 height 23
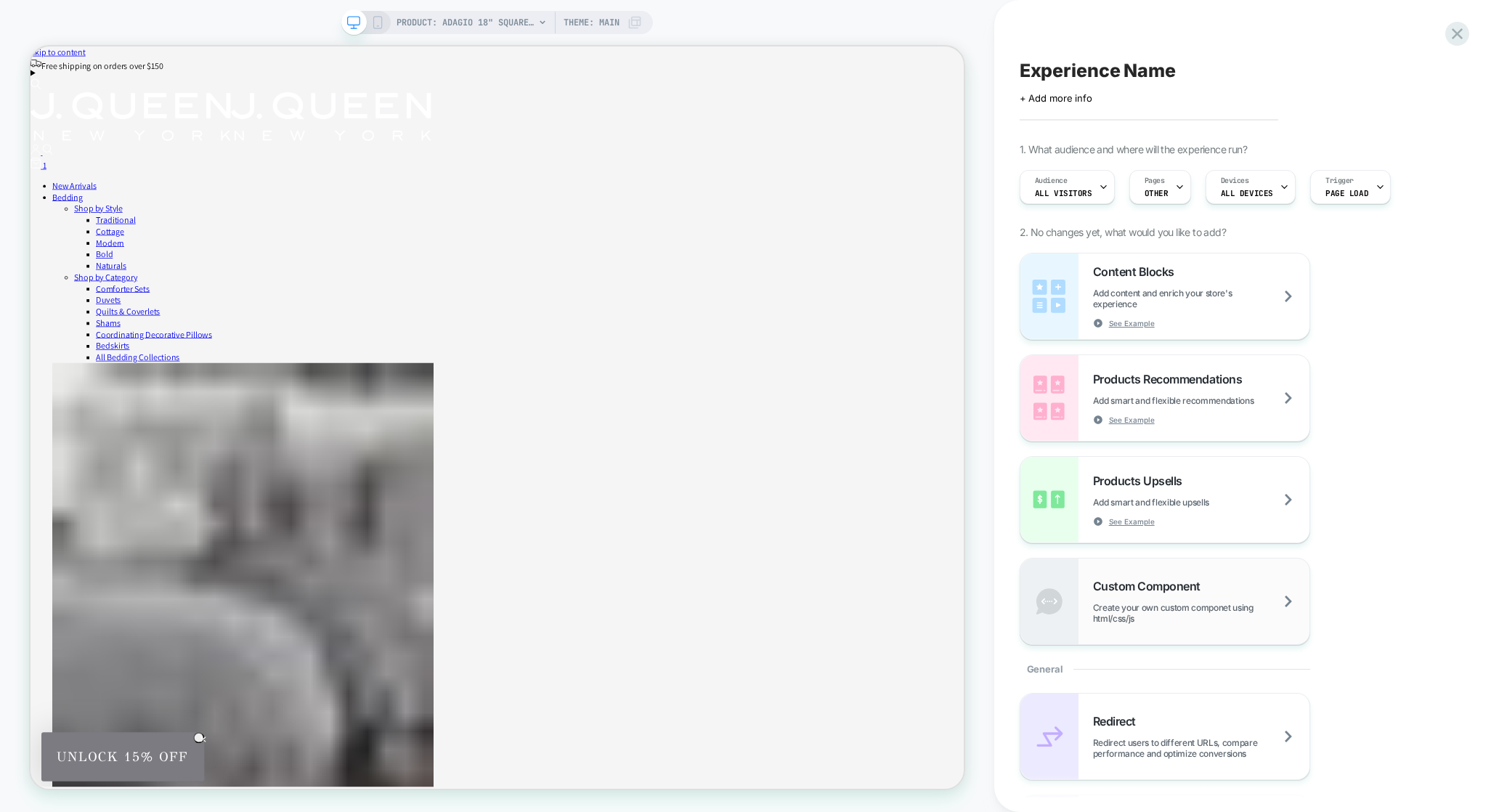
click at [1118, 588] on span "Custom Component" at bounding box center [1150, 586] width 115 height 15
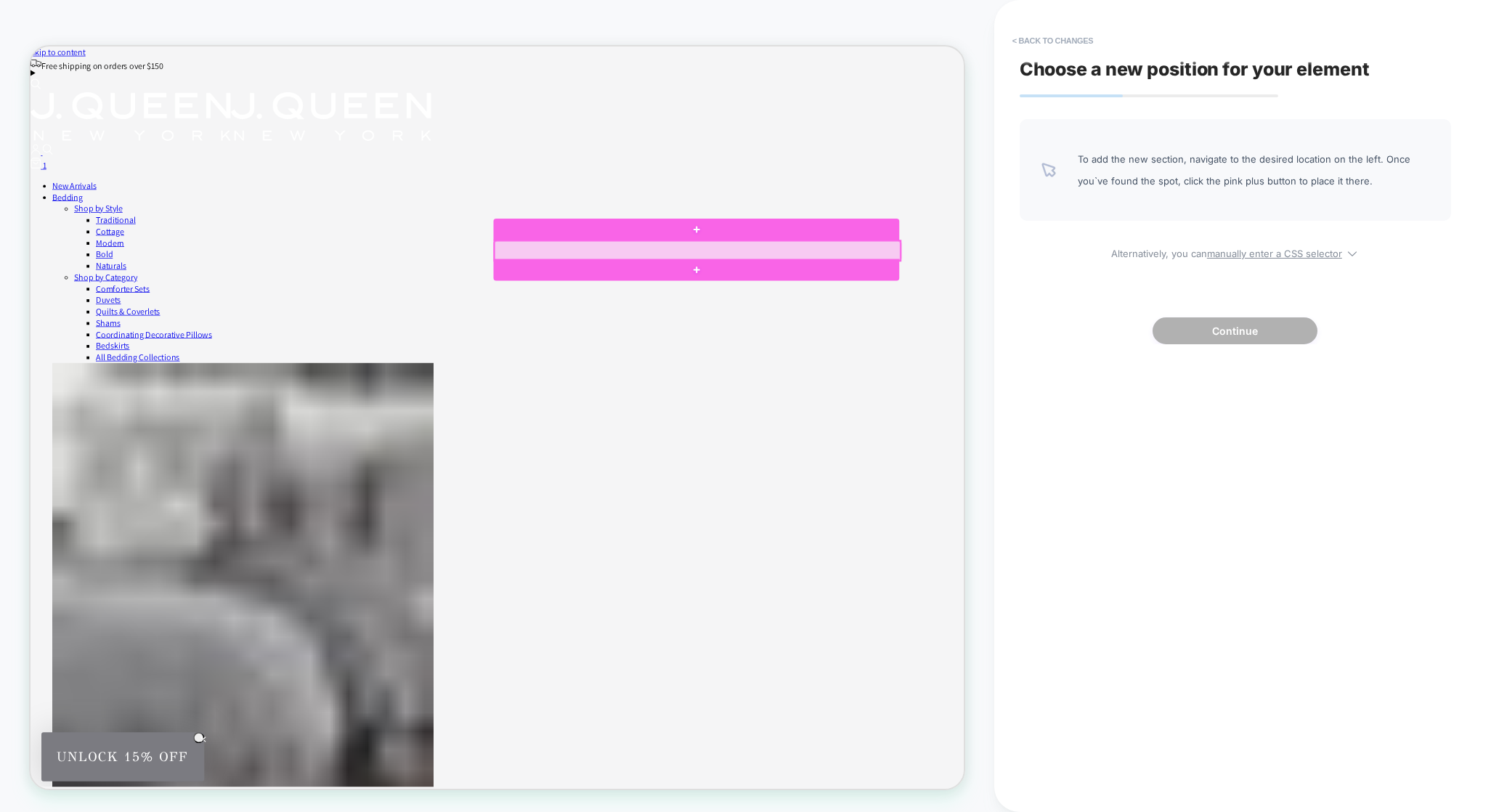
click at [692, 318] on div at bounding box center [920, 318] width 541 height 26
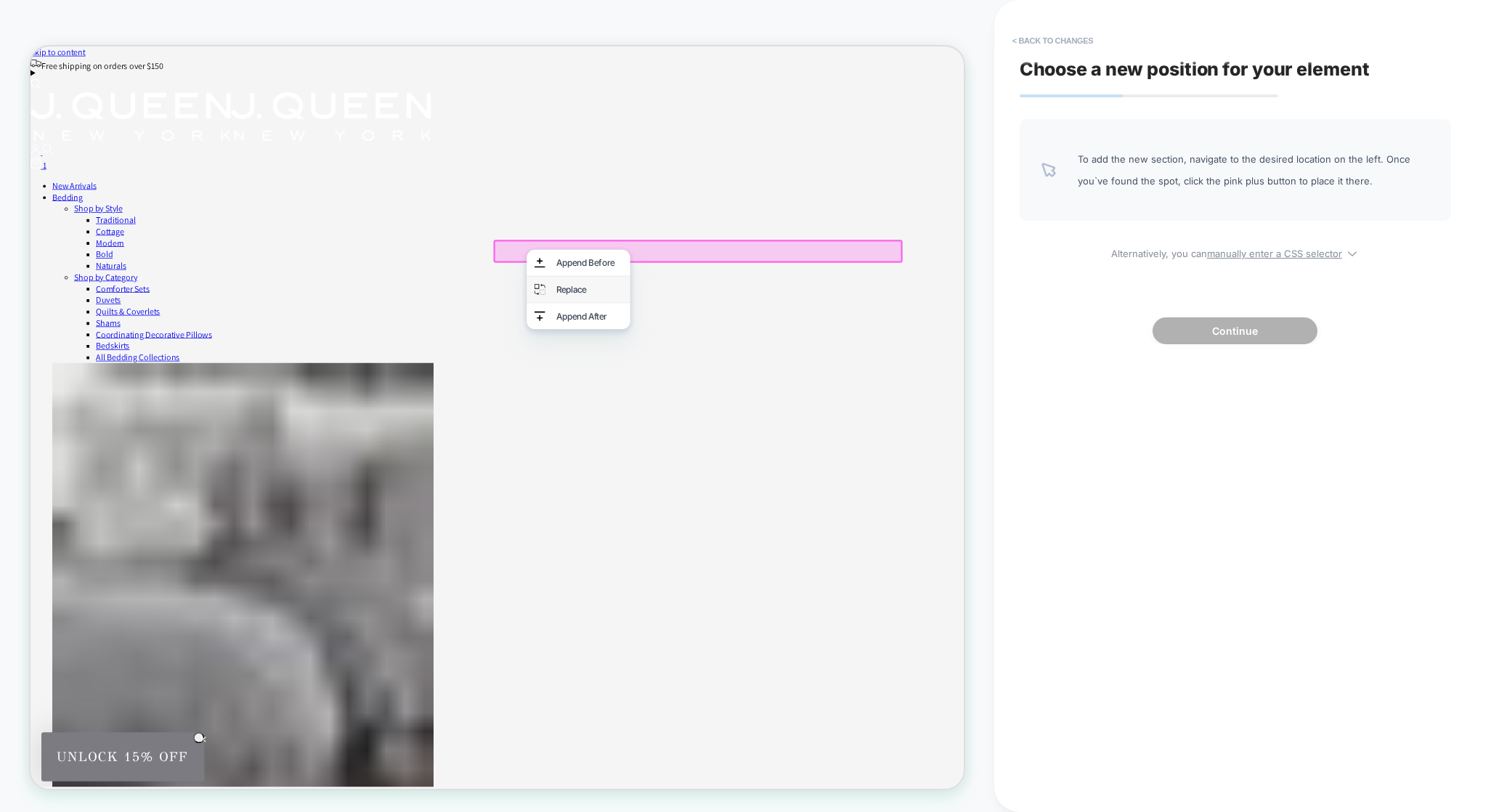
click at [763, 375] on div "Replace" at bounding box center [776, 370] width 89 height 15
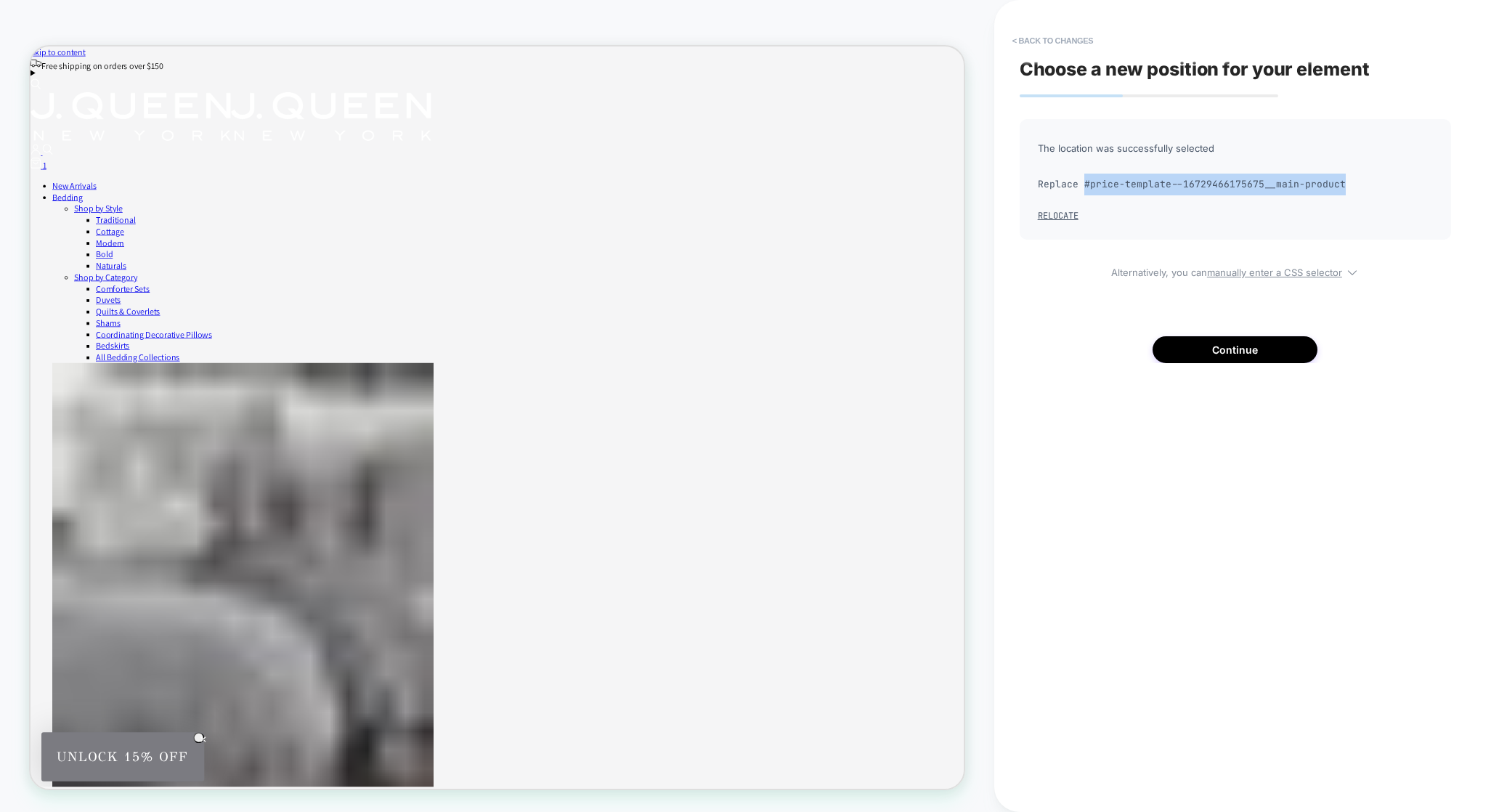
drag, startPoint x: 1084, startPoint y: 185, endPoint x: 1372, endPoint y: 186, distance: 288.0
click at [1372, 186] on span "Replace #price-template--16729466175675__main-product" at bounding box center [1235, 184] width 395 height 21
copy span "#price-template--16729466175675__main-product"
click at [1221, 344] on button "Continue" at bounding box center [1235, 349] width 165 height 27
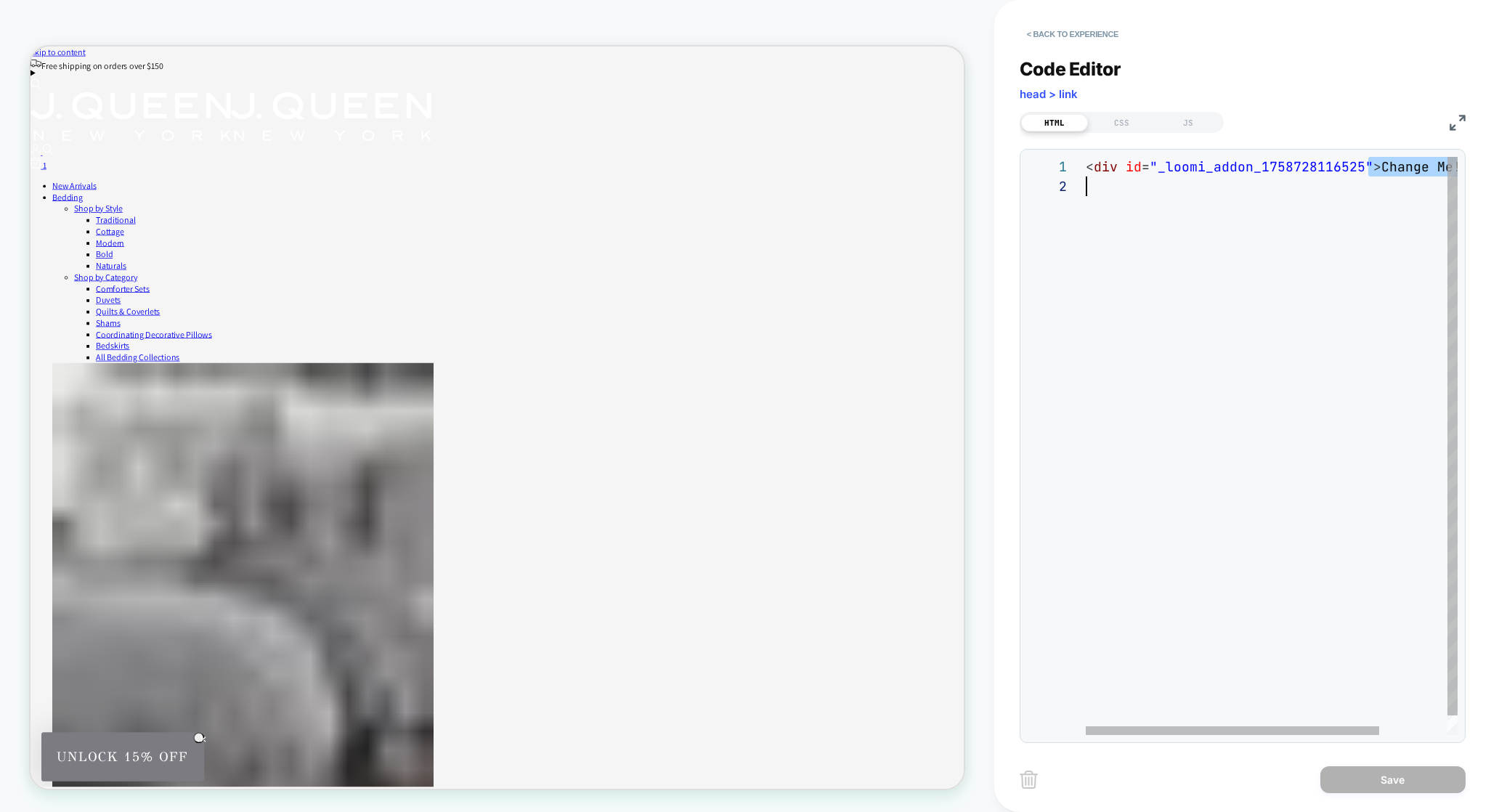
scroll to position [0, 0]
drag, startPoint x: 1281, startPoint y: 165, endPoint x: 1461, endPoint y: 231, distance: 191.7
click at [1461, 231] on div "**********" at bounding box center [1242, 446] width 446 height 594
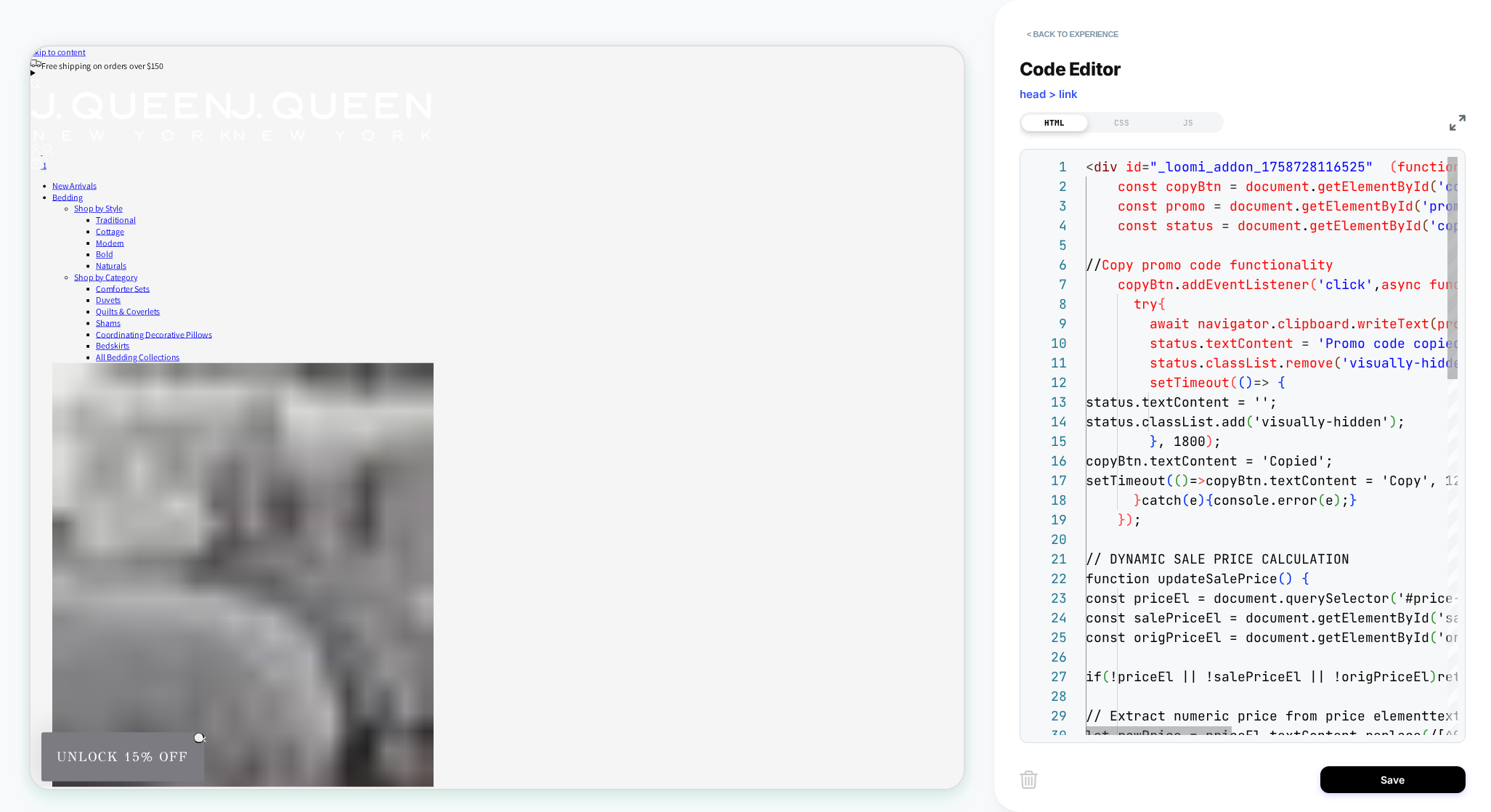
type textarea "**********"
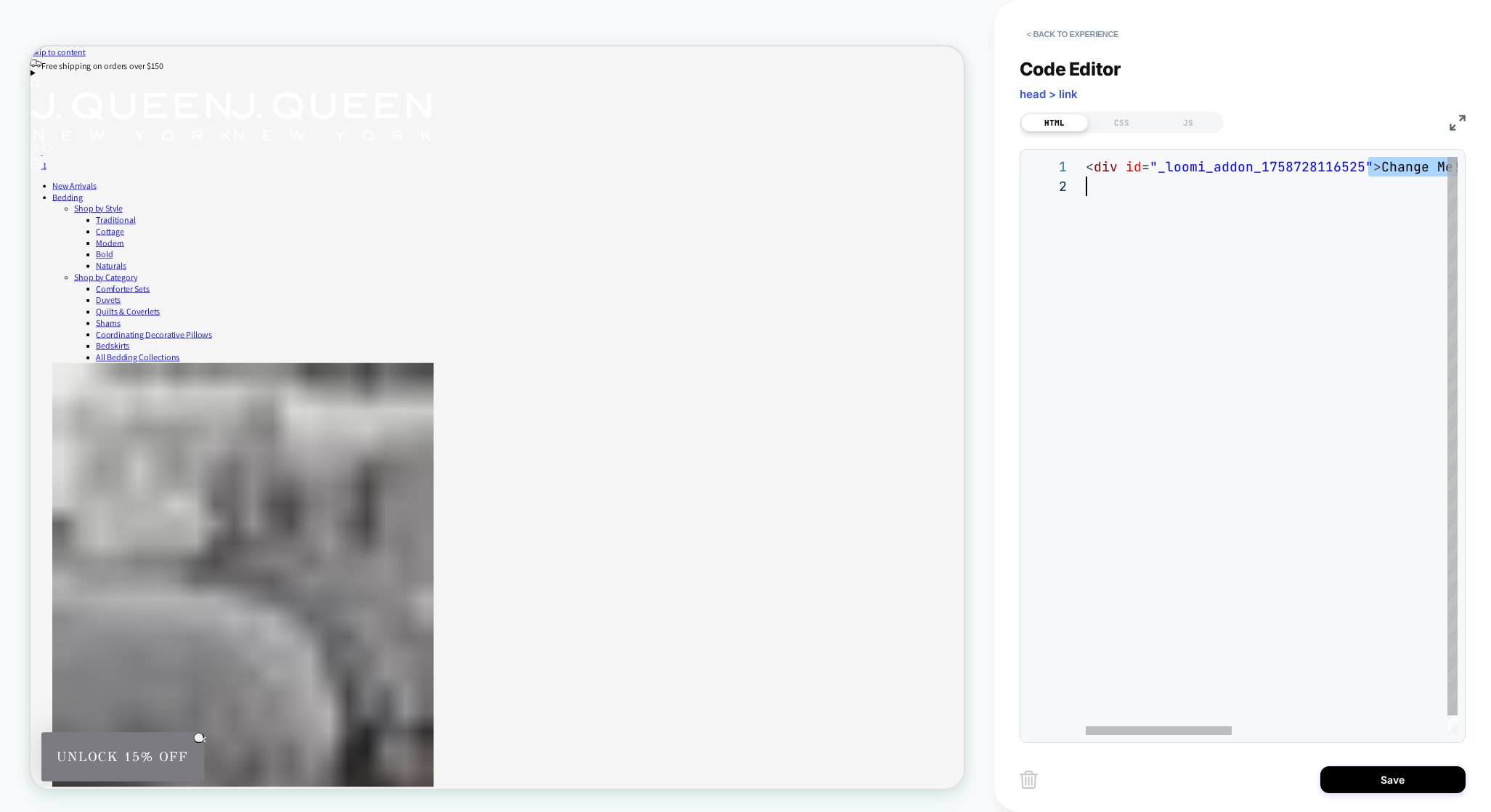
scroll to position [0, 0]
click at [1179, 123] on div "JS" at bounding box center [1188, 123] width 66 height 18
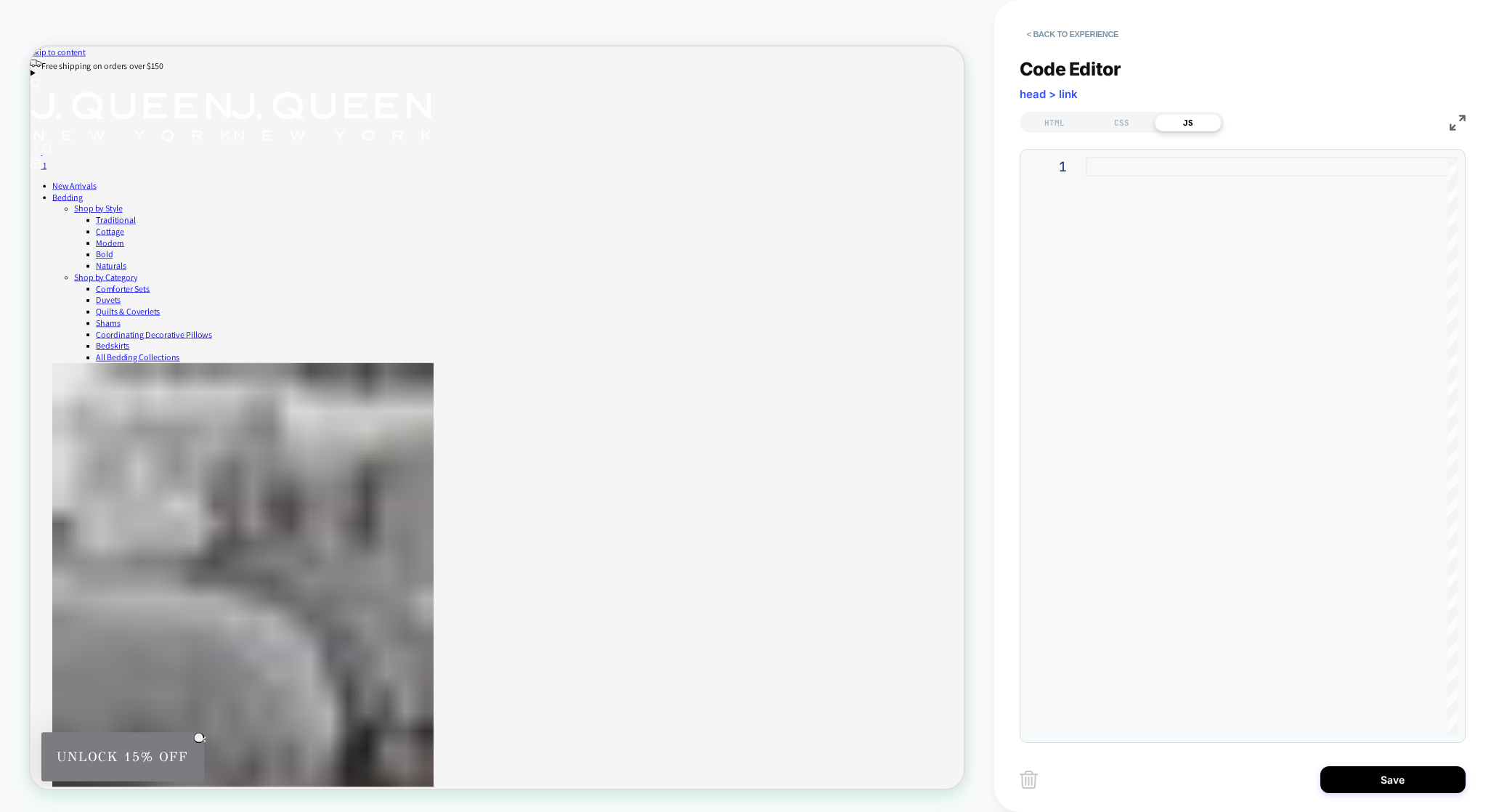
click at [1207, 289] on div at bounding box center [1271, 446] width 372 height 578
type textarea "**********"
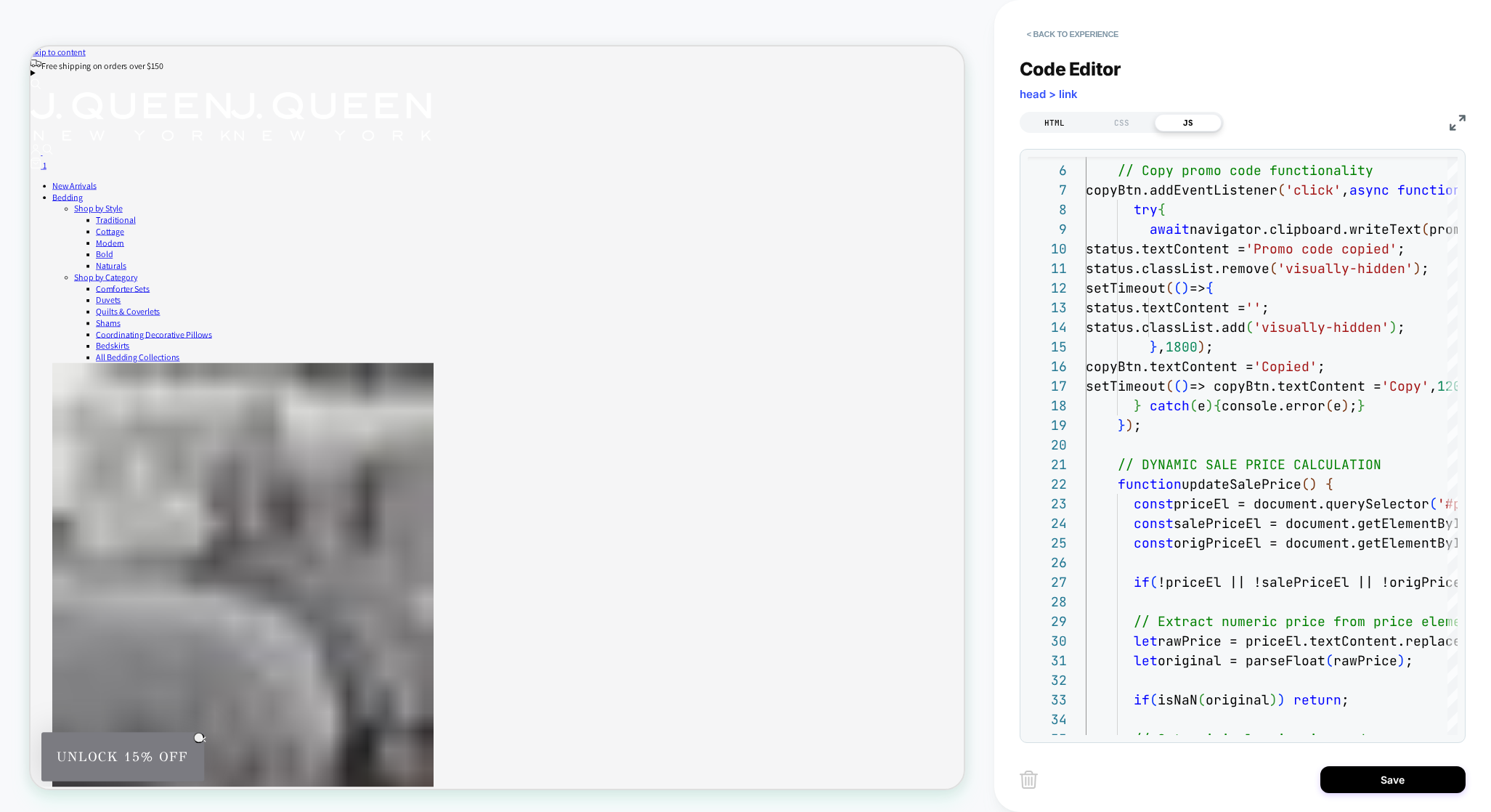
click at [1060, 114] on div "HTML" at bounding box center [1054, 123] width 66 height 18
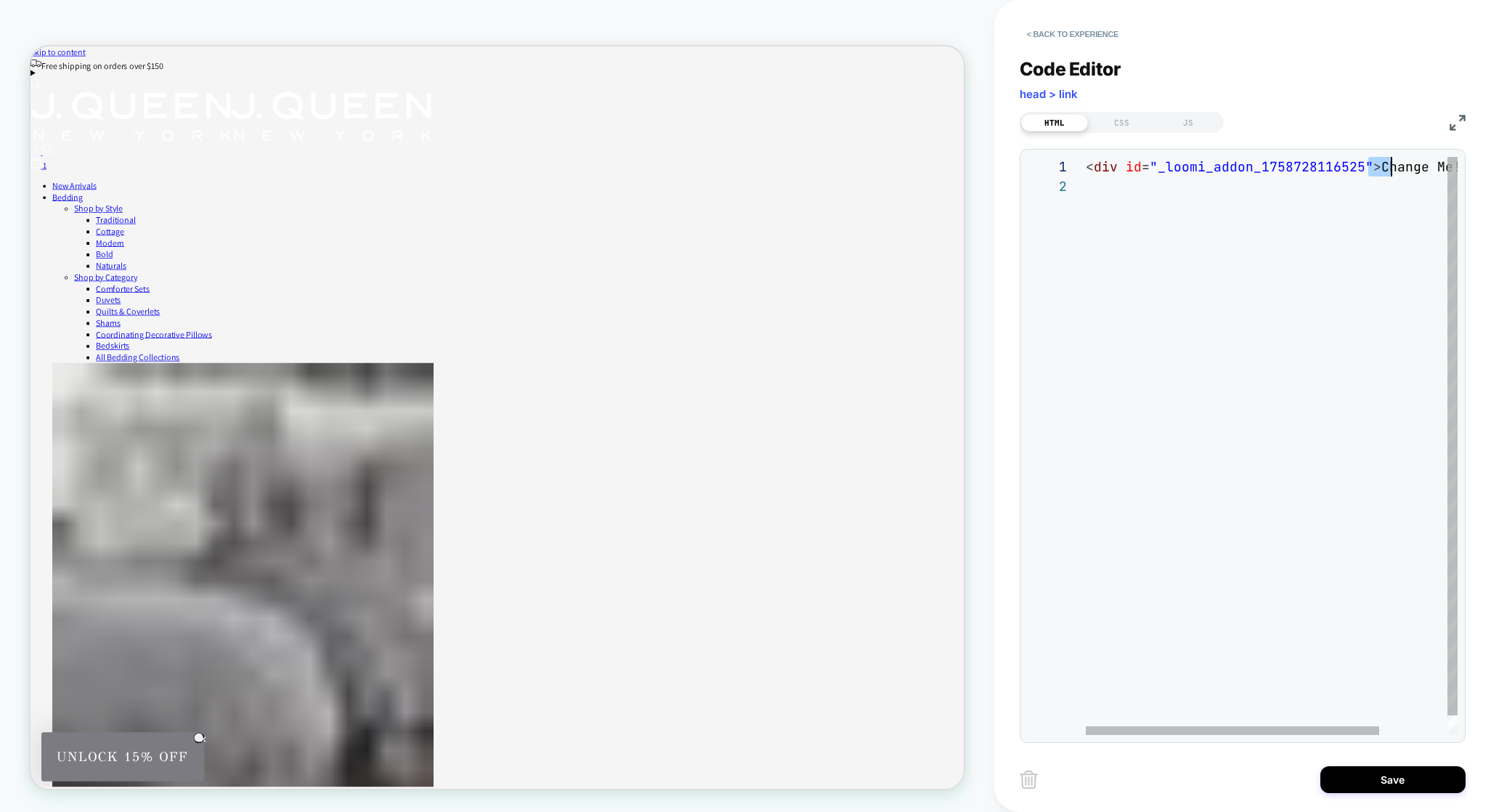
scroll to position [0, 0]
drag, startPoint x: 1369, startPoint y: 167, endPoint x: 1441, endPoint y: 181, distance: 73.3
click at [1441, 181] on div "< div id = "_loomi_addon_1758728116525" > Change Me! </ div >" at bounding box center [1314, 455] width 457 height 598
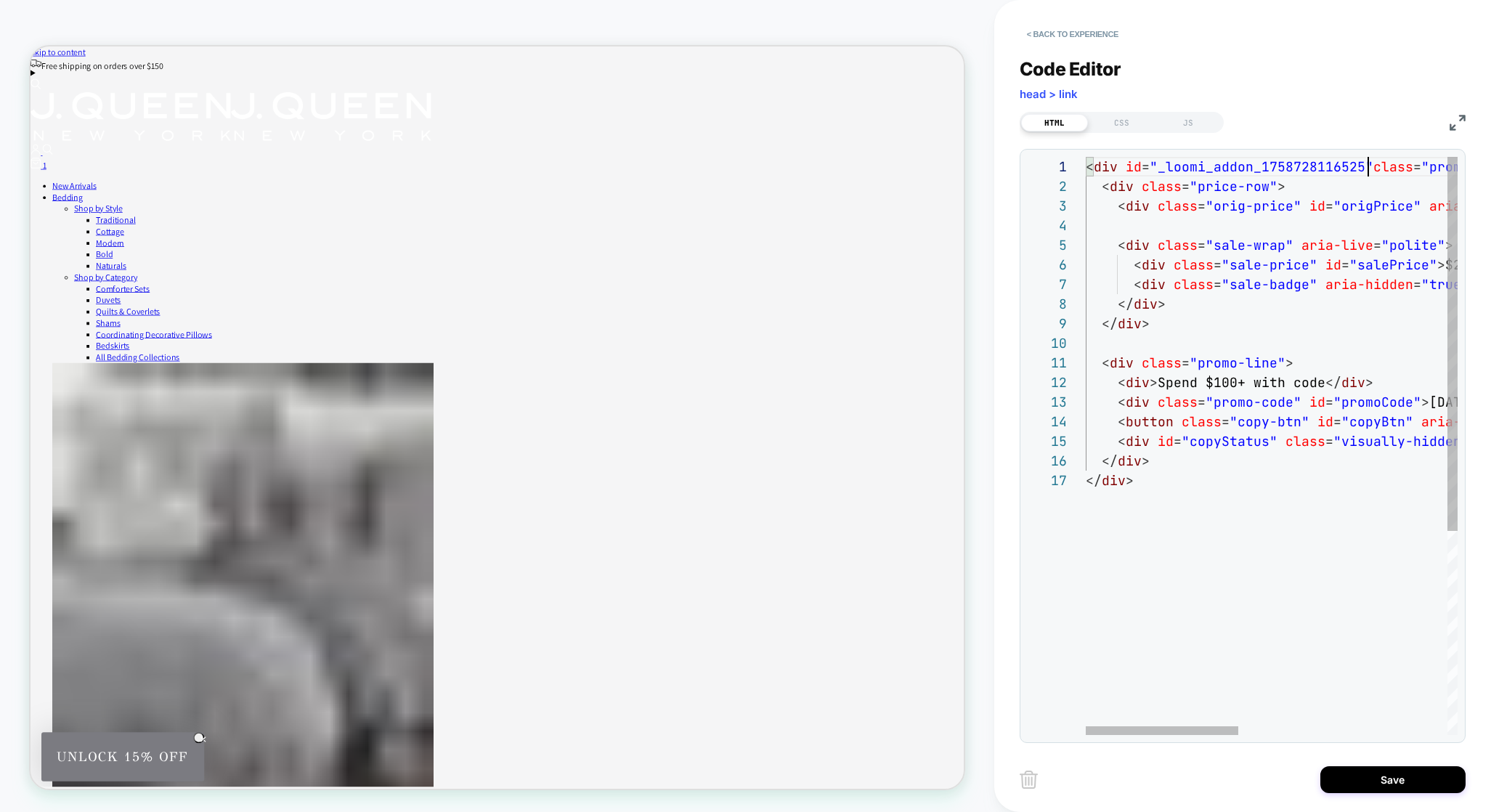
click at [1374, 171] on span "class" at bounding box center [1393, 166] width 40 height 17
type textarea "**********"
click at [1125, 122] on div "CSS" at bounding box center [1121, 123] width 66 height 18
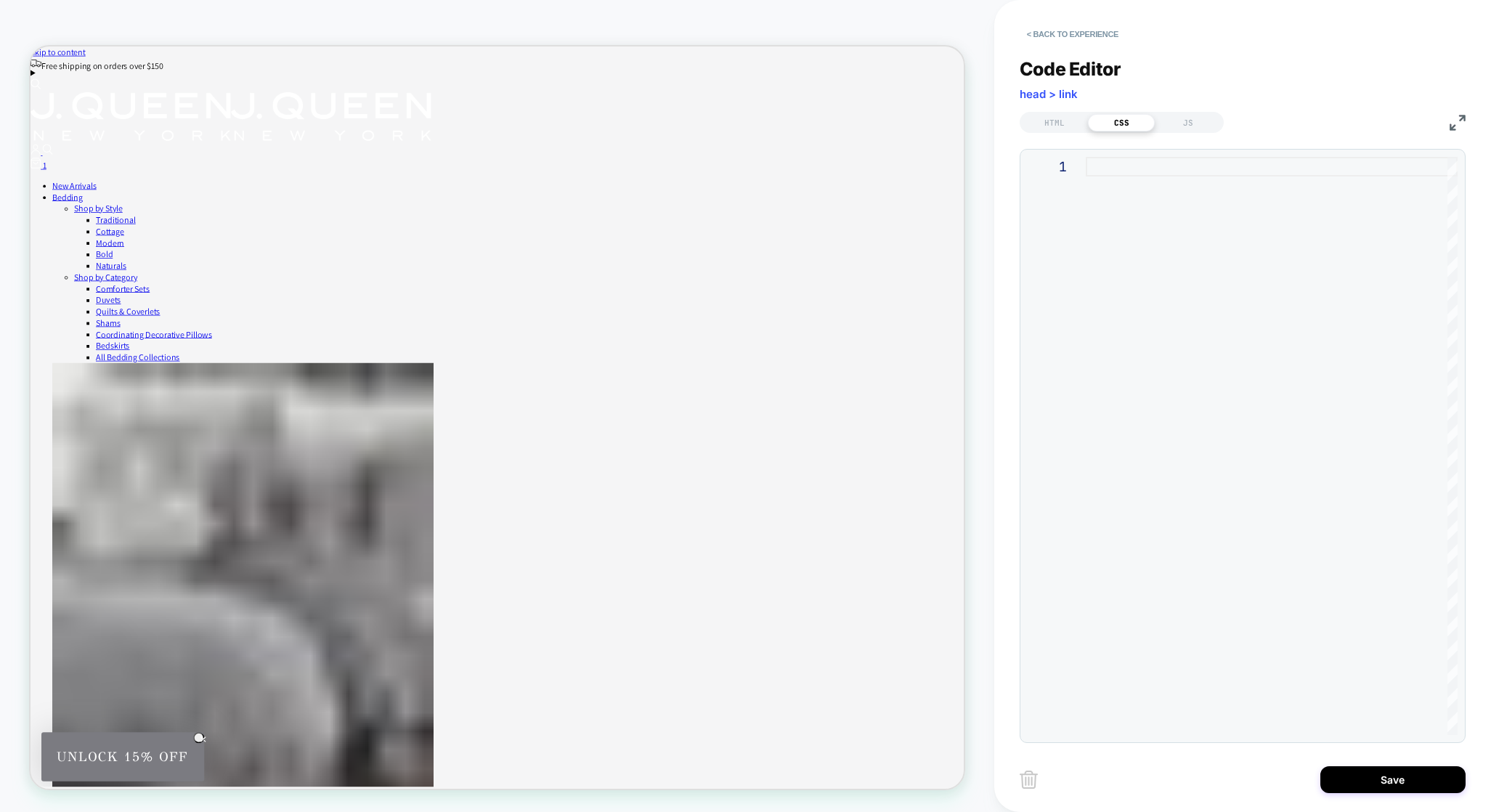
click at [1157, 193] on div at bounding box center [1271, 446] width 372 height 578
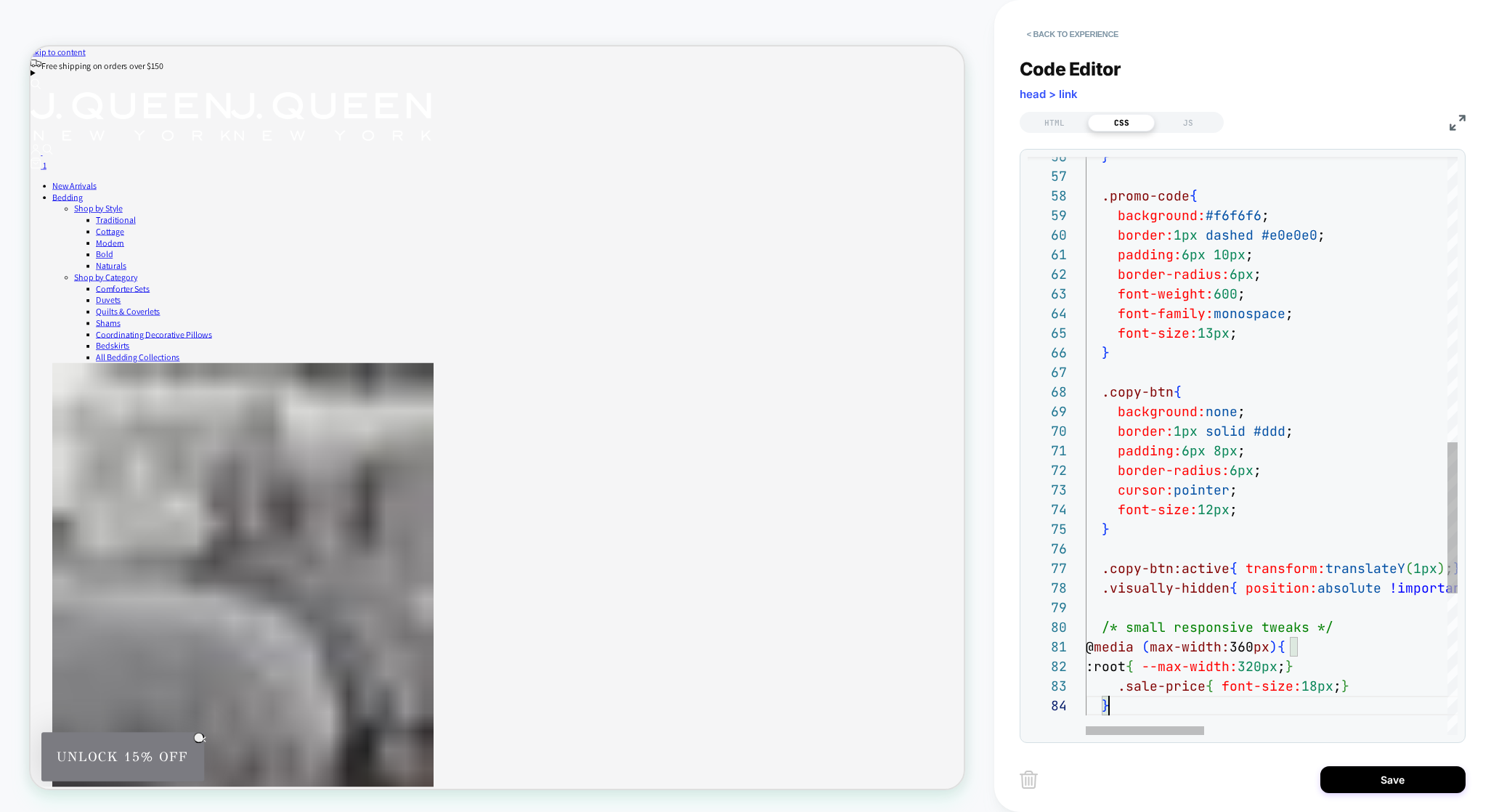
scroll to position [59, 23]
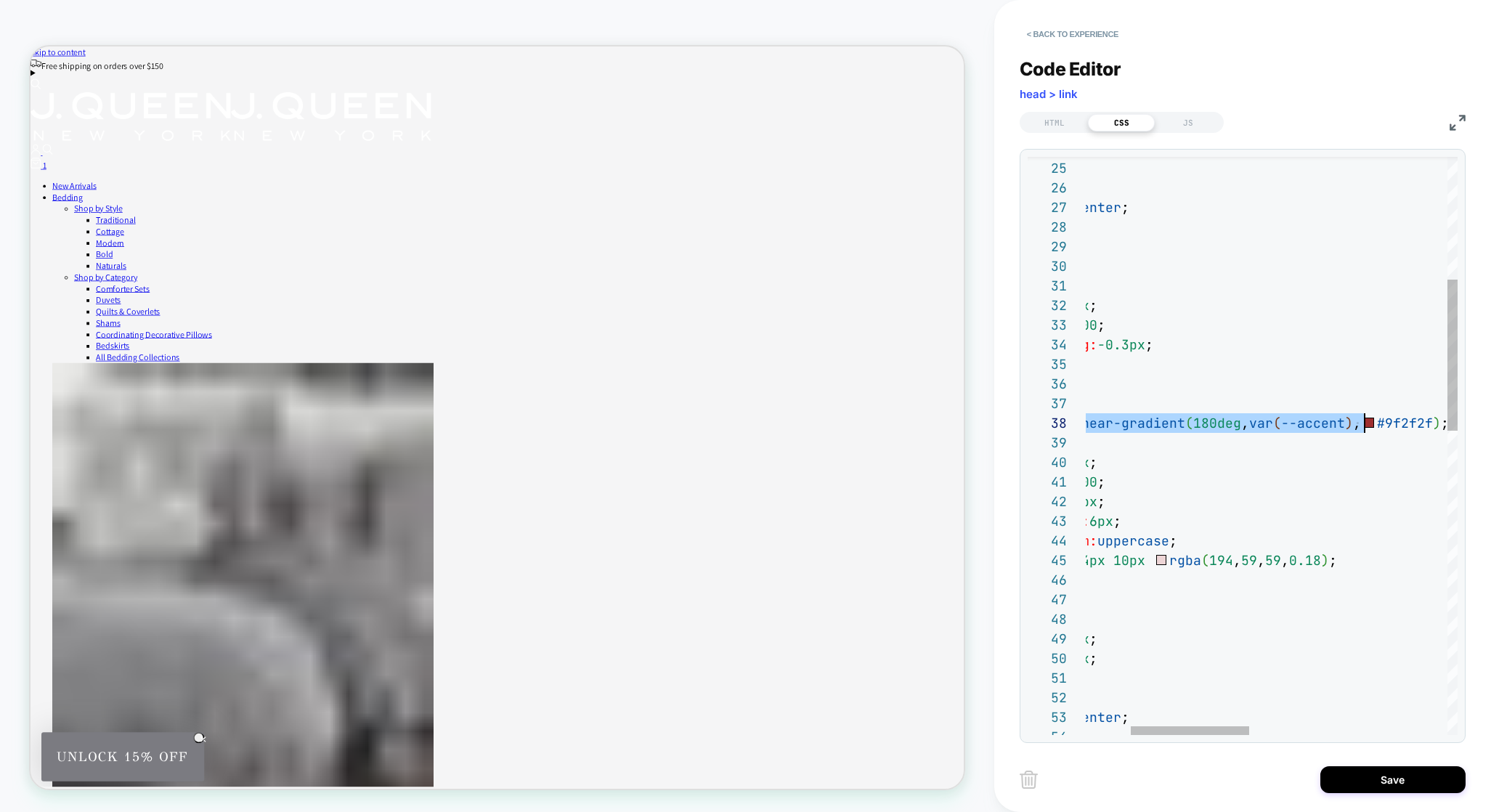
drag, startPoint x: 1206, startPoint y: 423, endPoint x: 1364, endPoint y: 423, distance: 158.0
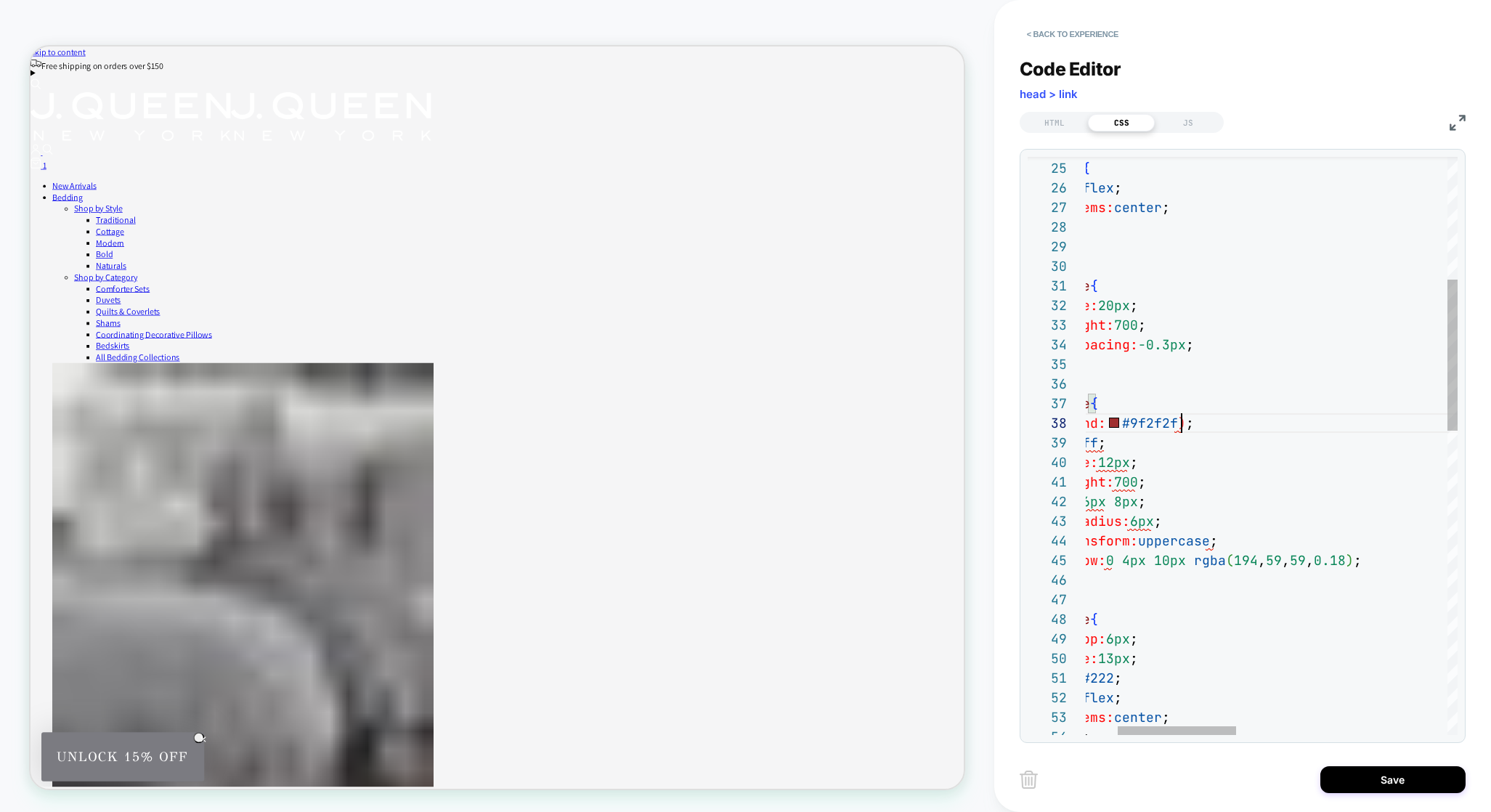
type textarea "**********"
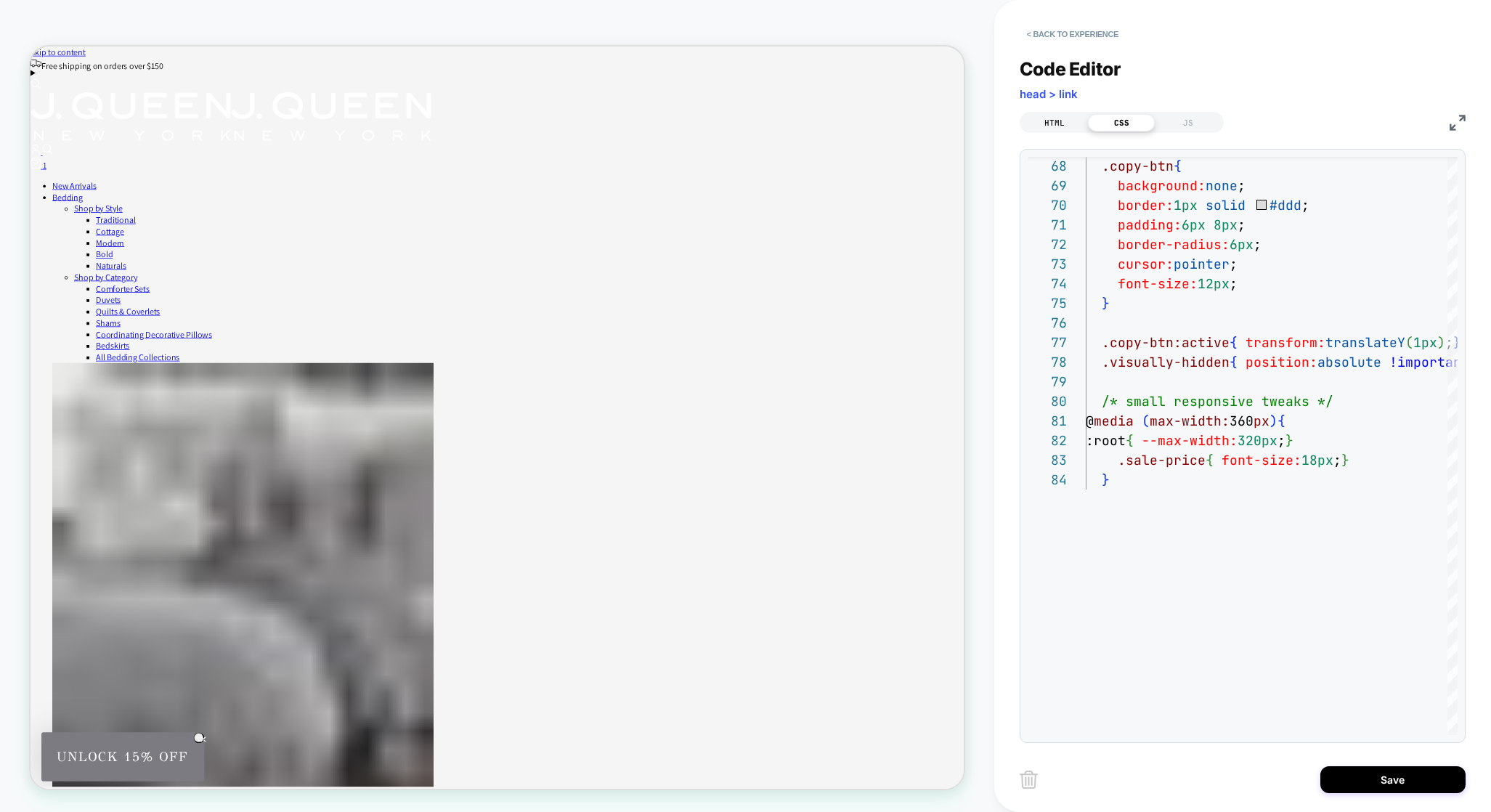
click at [1076, 121] on div "HTML" at bounding box center [1054, 123] width 66 height 18
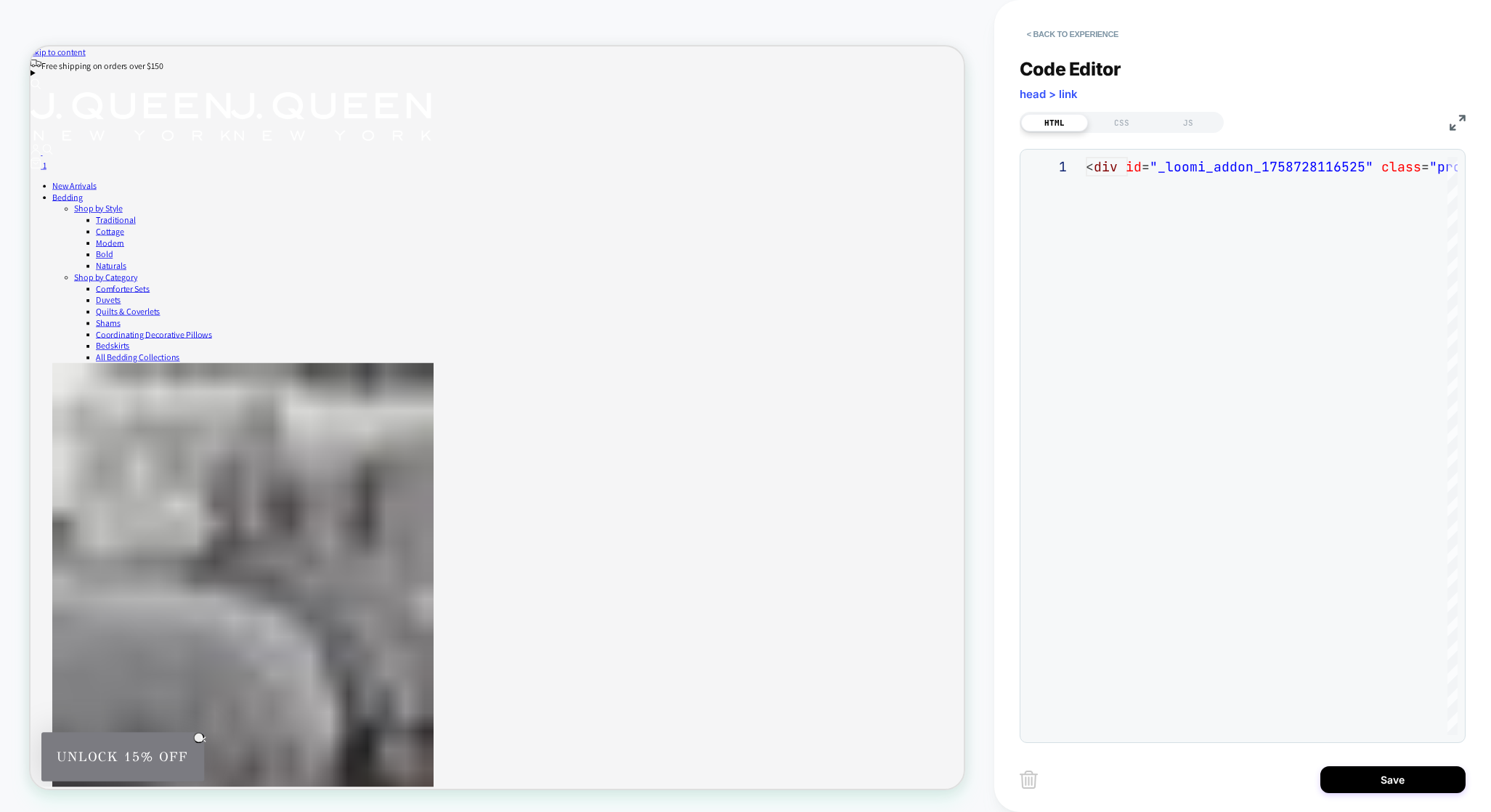
scroll to position [196, 0]
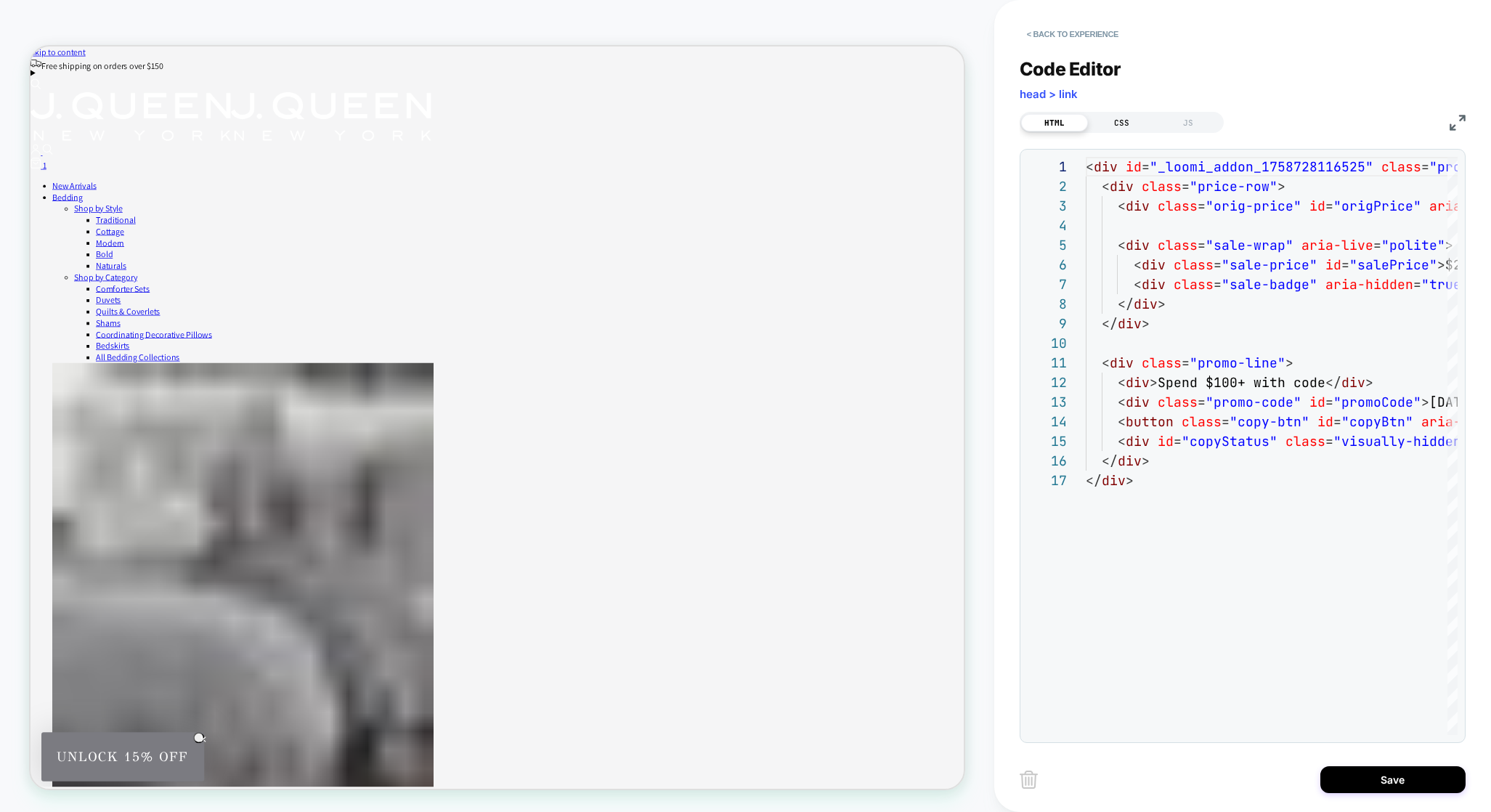
click at [1127, 123] on div "CSS" at bounding box center [1121, 123] width 66 height 18
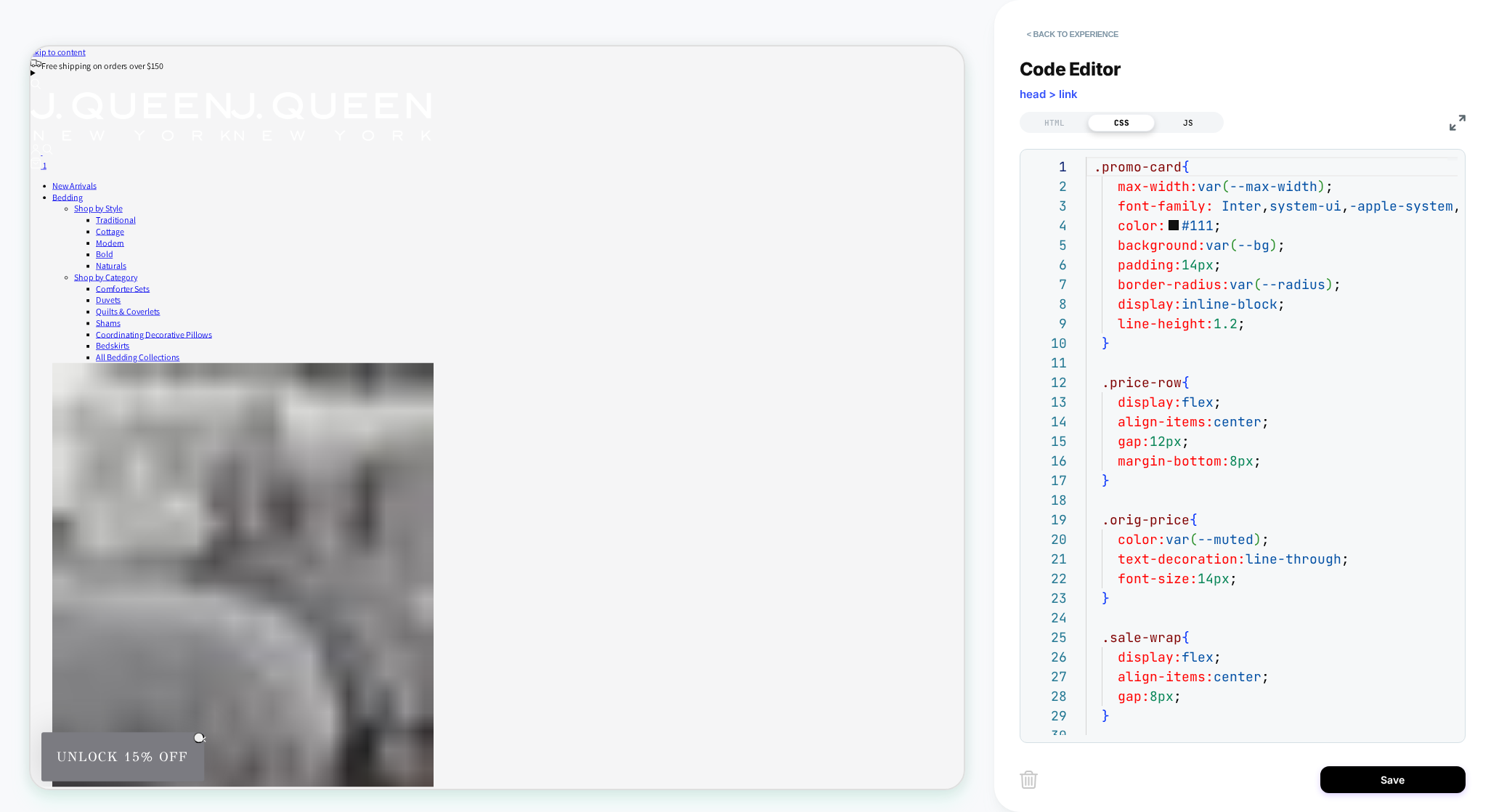
click at [1192, 122] on div "JS" at bounding box center [1188, 123] width 66 height 18
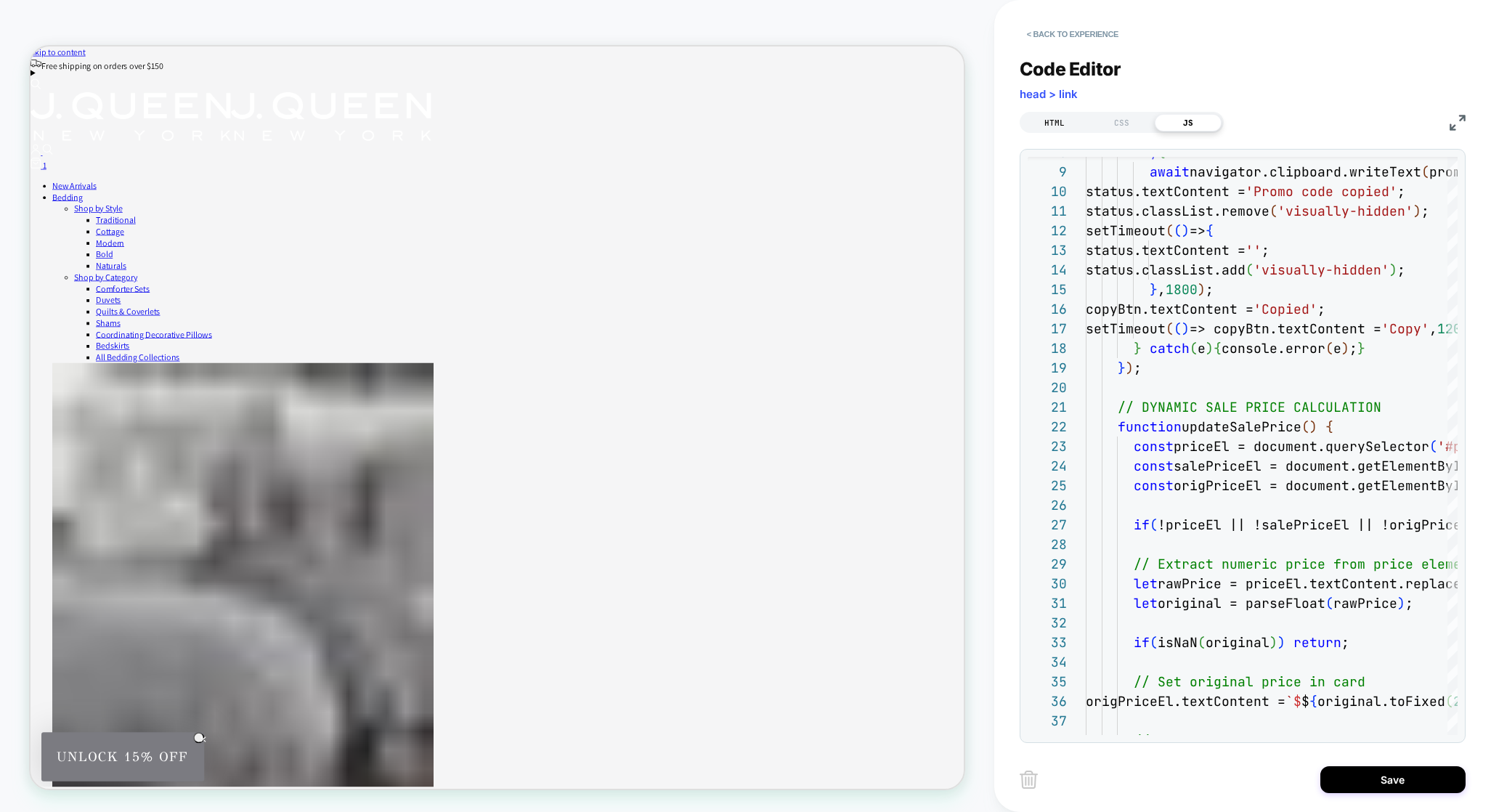
click at [1060, 126] on div "HTML" at bounding box center [1054, 123] width 66 height 18
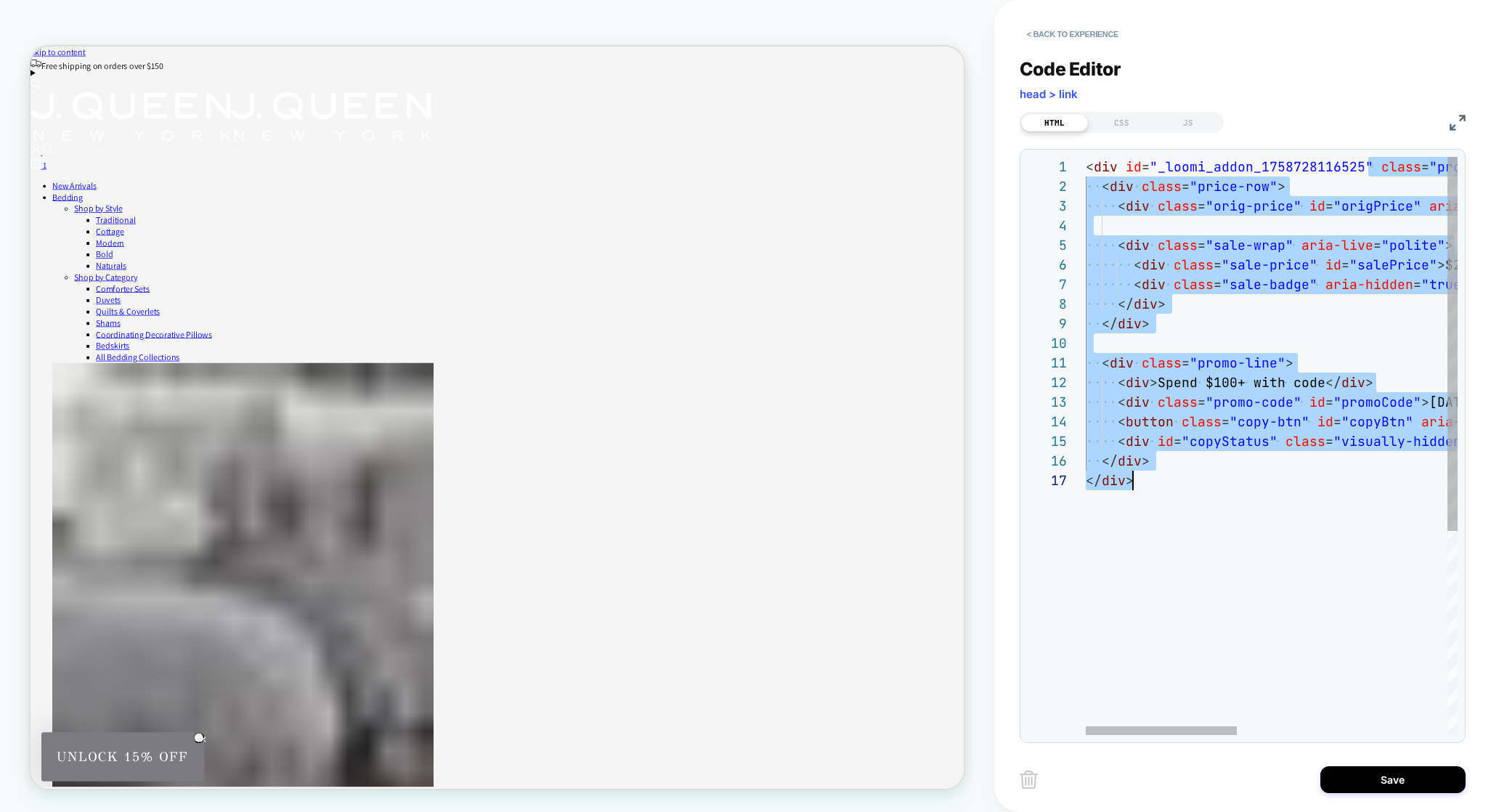
scroll to position [0, 47]
drag, startPoint x: 1371, startPoint y: 166, endPoint x: 1135, endPoint y: 484, distance: 396.0
type textarea "**********"
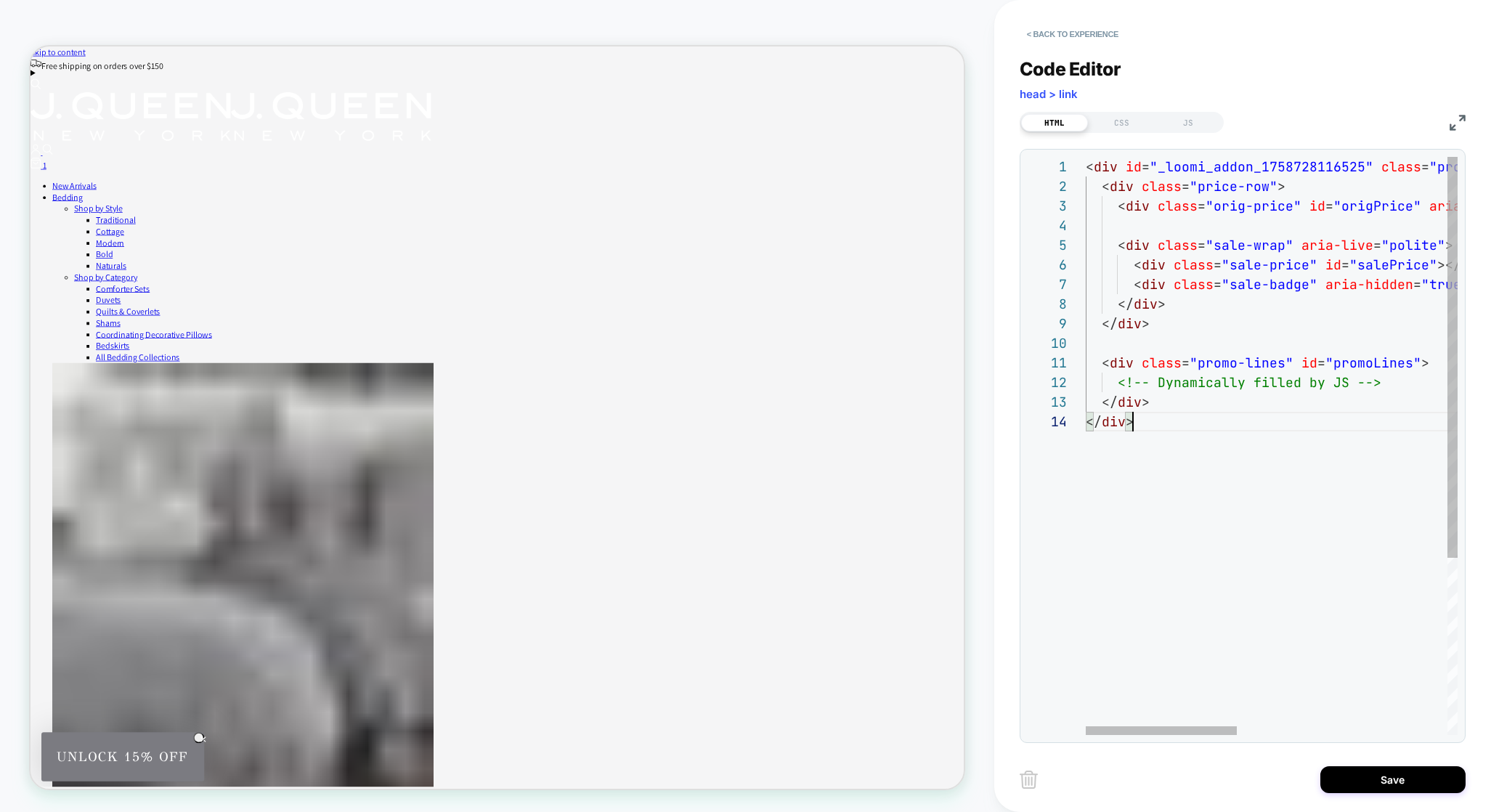
scroll to position [59, 47]
click at [1120, 133] on div "**********" at bounding box center [1242, 391] width 446 height 703
click at [1122, 122] on div "CSS" at bounding box center [1121, 123] width 66 height 18
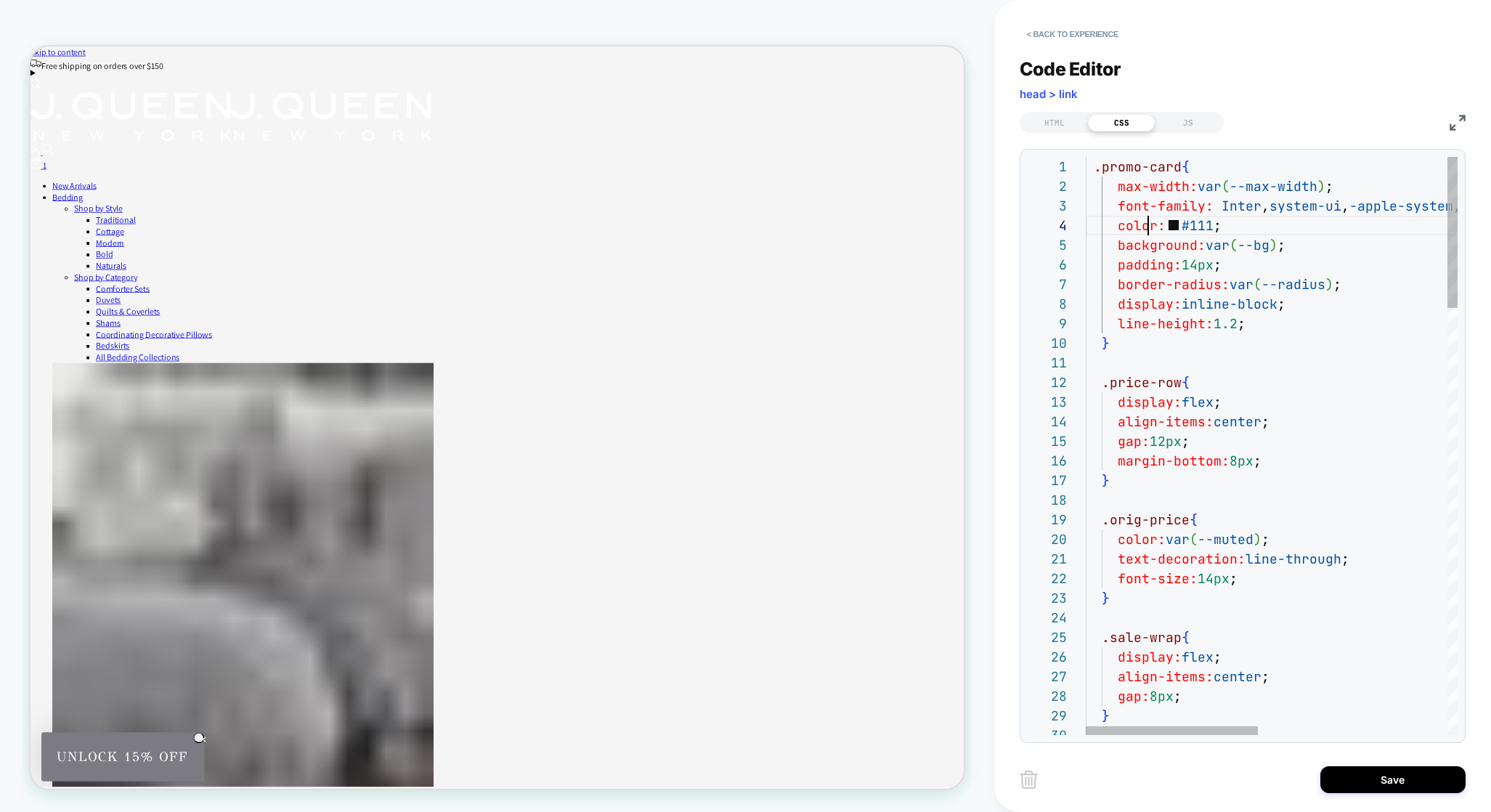
scroll to position [59, 63]
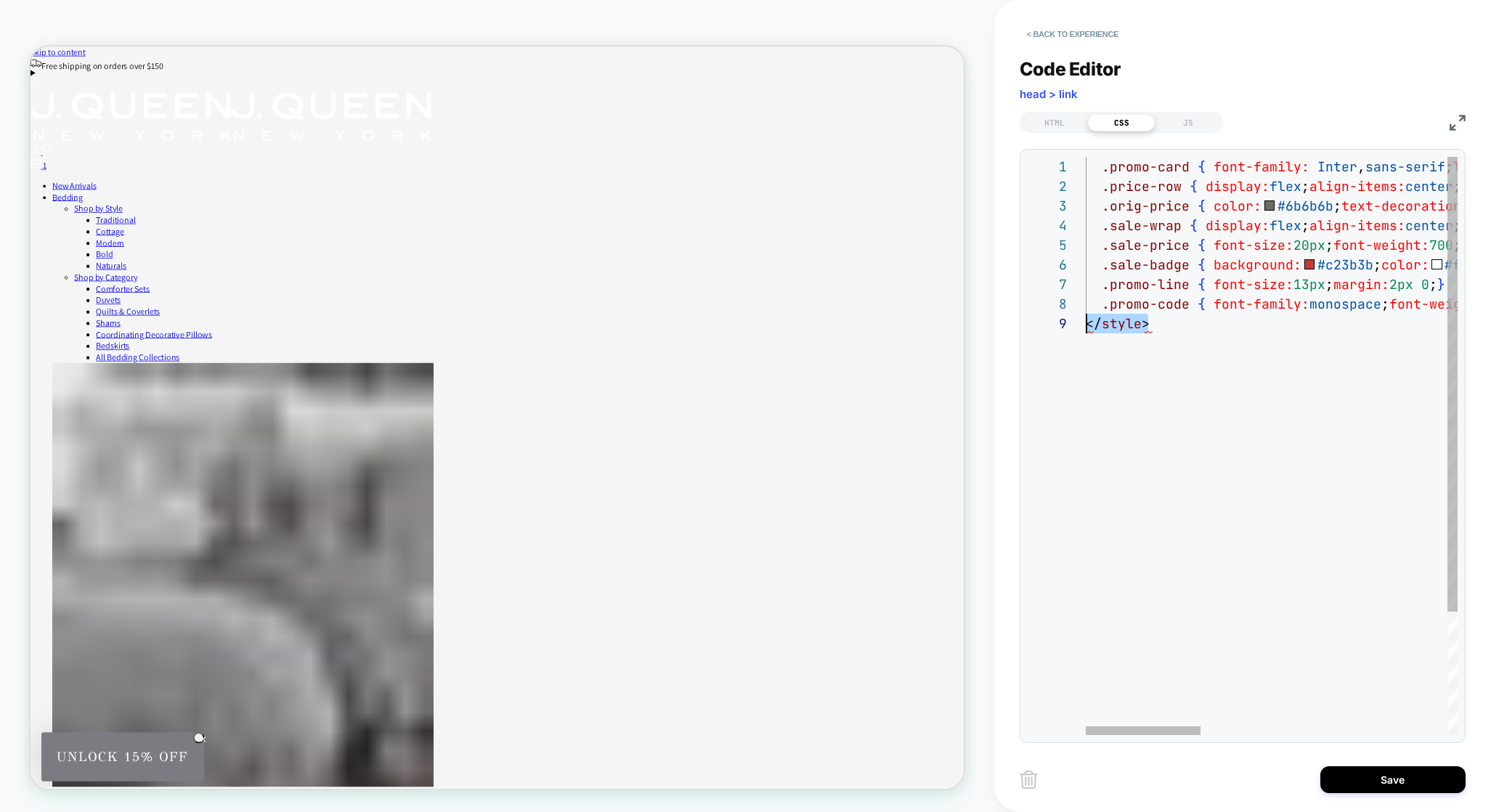
scroll to position [137, 0]
drag, startPoint x: 1190, startPoint y: 331, endPoint x: 1073, endPoint y: 324, distance: 117.2
click at [1073, 324] on div "1 2 3 4 5 6 7 8 9 .promo-card { font-family: Inter , sans-serif ; line-height: …" at bounding box center [1243, 446] width 430 height 578
type textarea "**********"
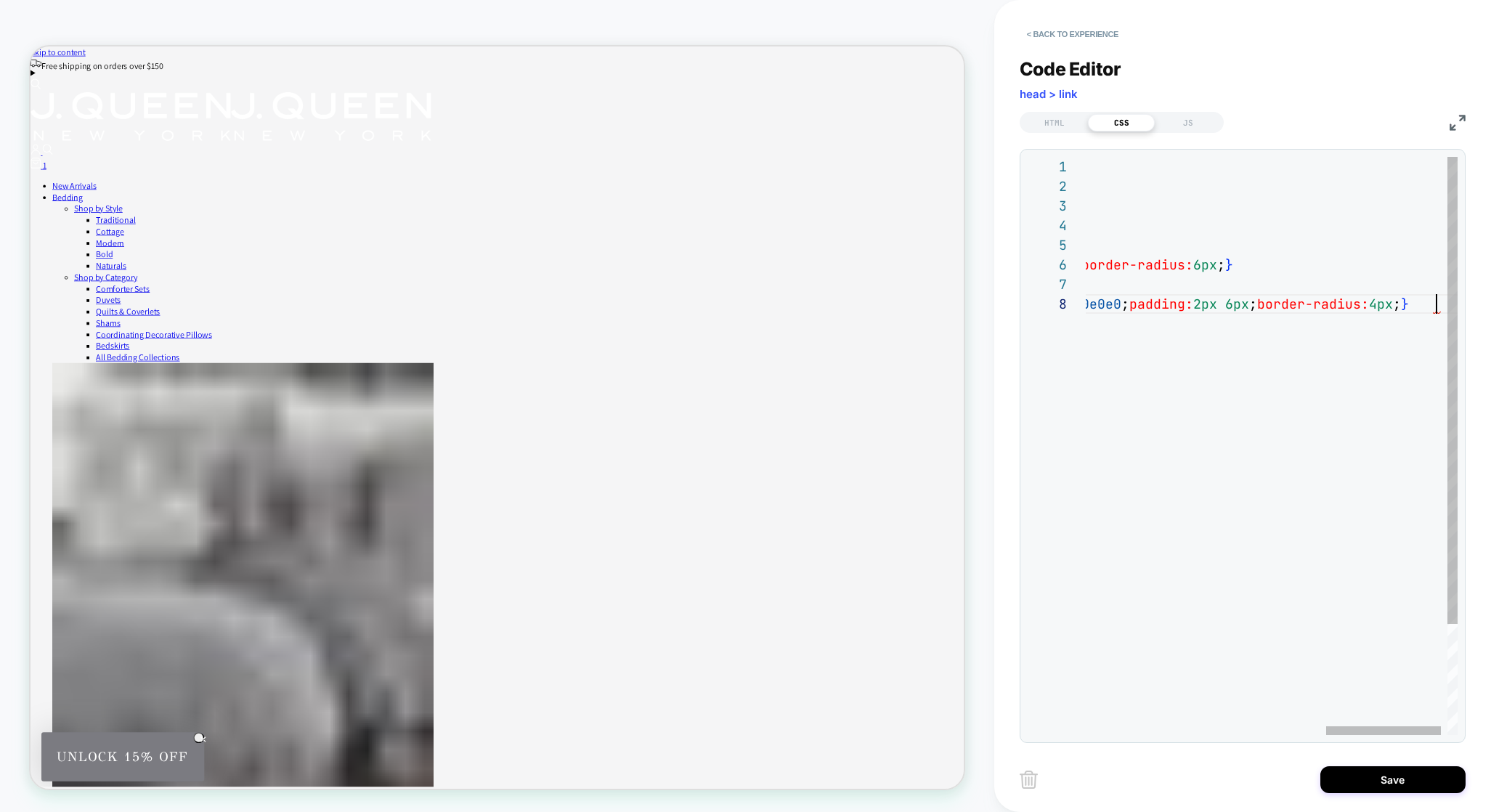
scroll to position [117, 1097]
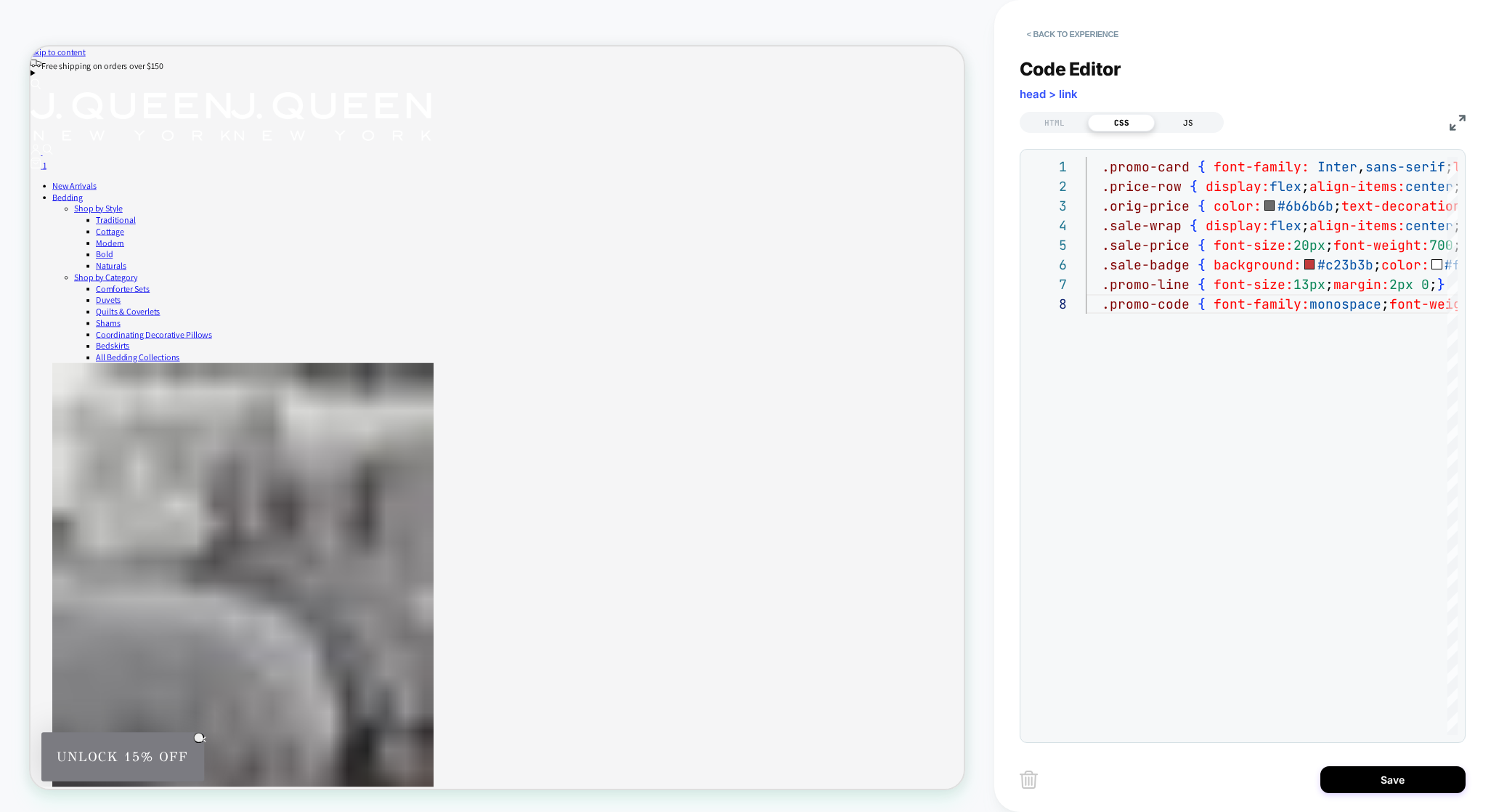
click at [1187, 124] on div "JS" at bounding box center [1188, 123] width 66 height 18
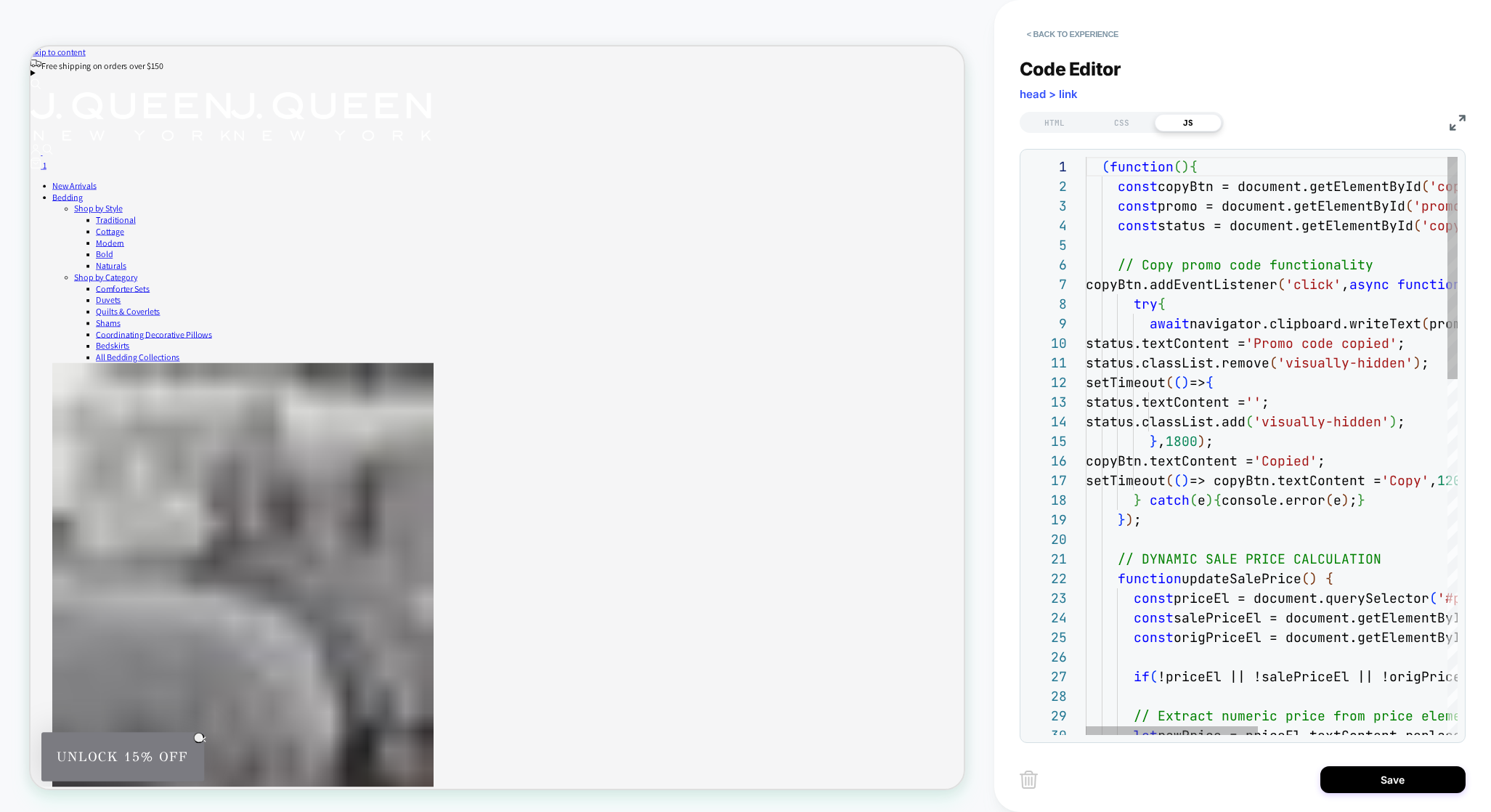
scroll to position [196, 0]
click at [1159, 242] on div at bounding box center [1475, 245] width 779 height 20
type textarea "**********"
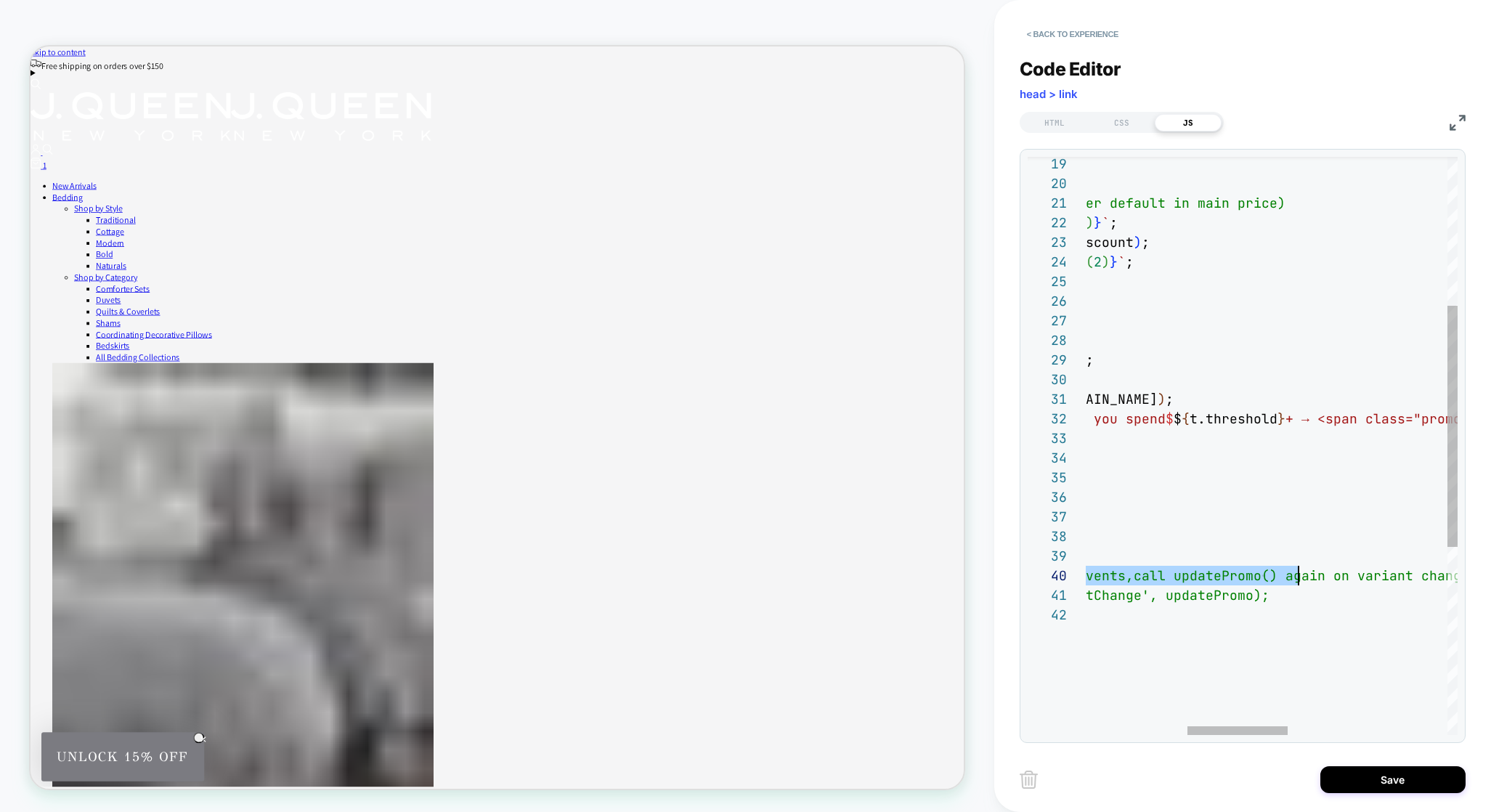
scroll to position [177, 549]
drag, startPoint x: 1088, startPoint y: 567, endPoint x: 1278, endPoint y: 590, distance: 191.4
click at [1278, 590] on div "if ( isNaN ( original ) ) return ; // update original and sale price (first tie…" at bounding box center [1378, 492] width 1336 height 1382
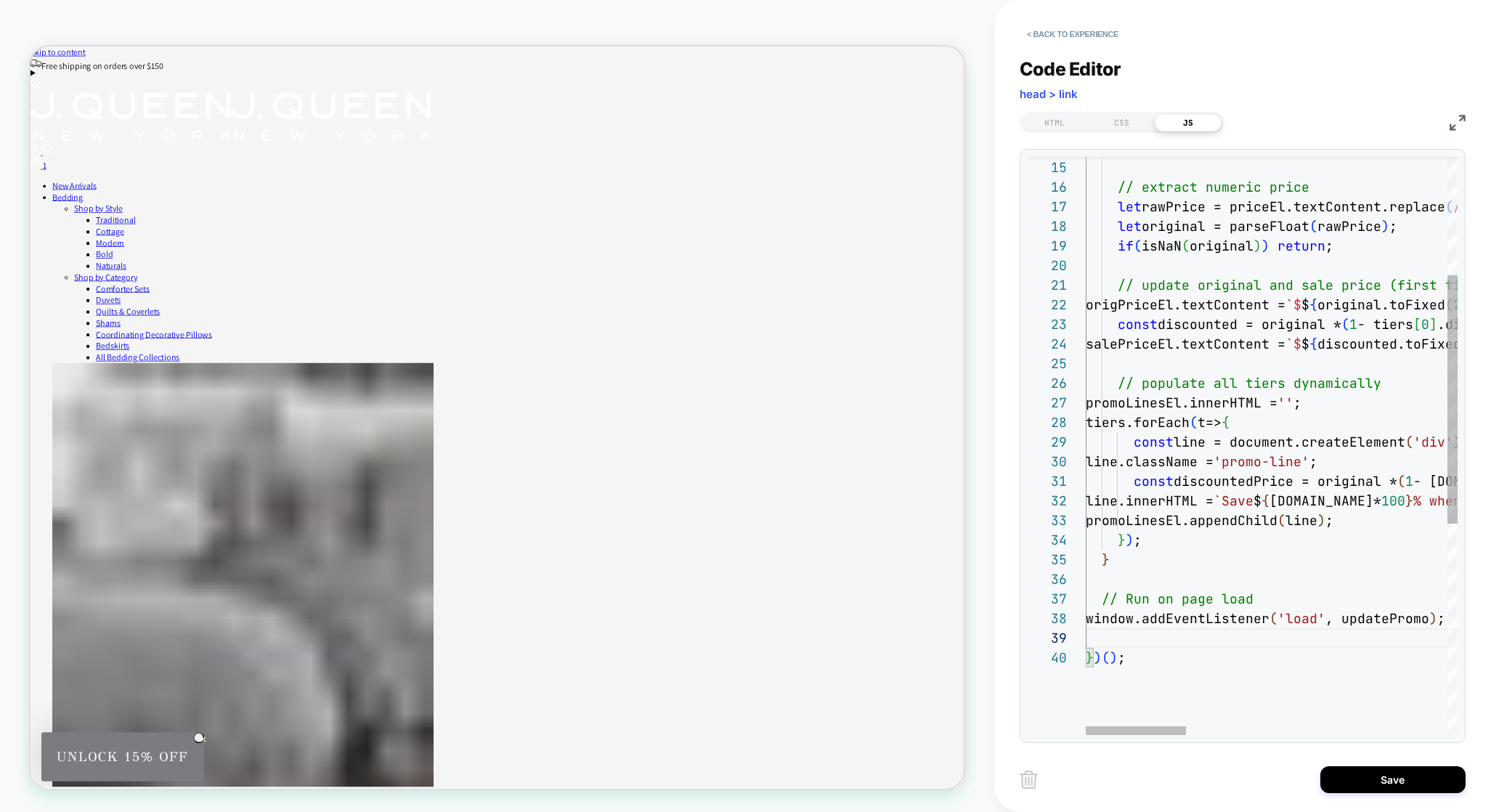
scroll to position [78, 23]
type textarea "**********"
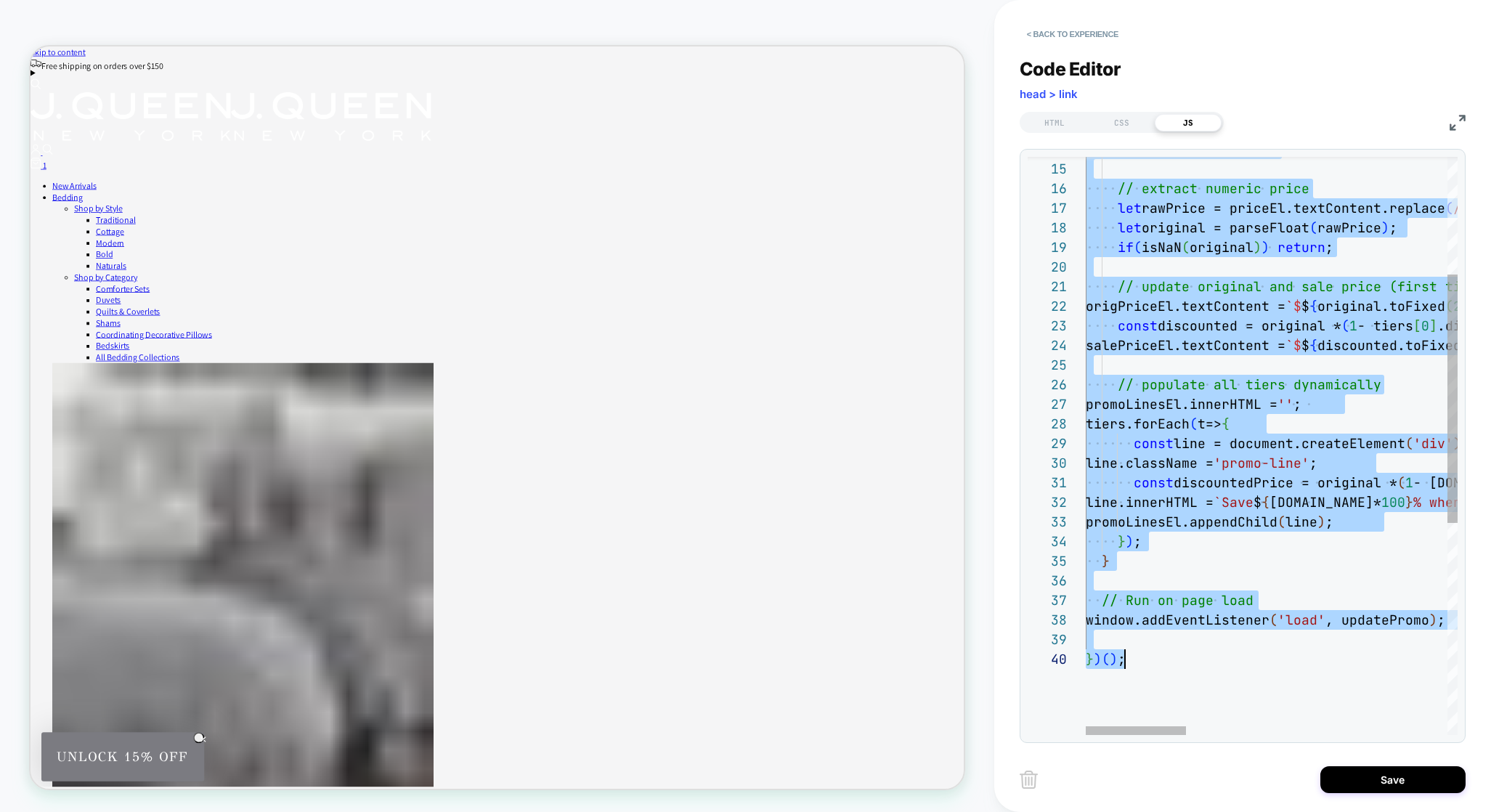
scroll to position [0, 39]
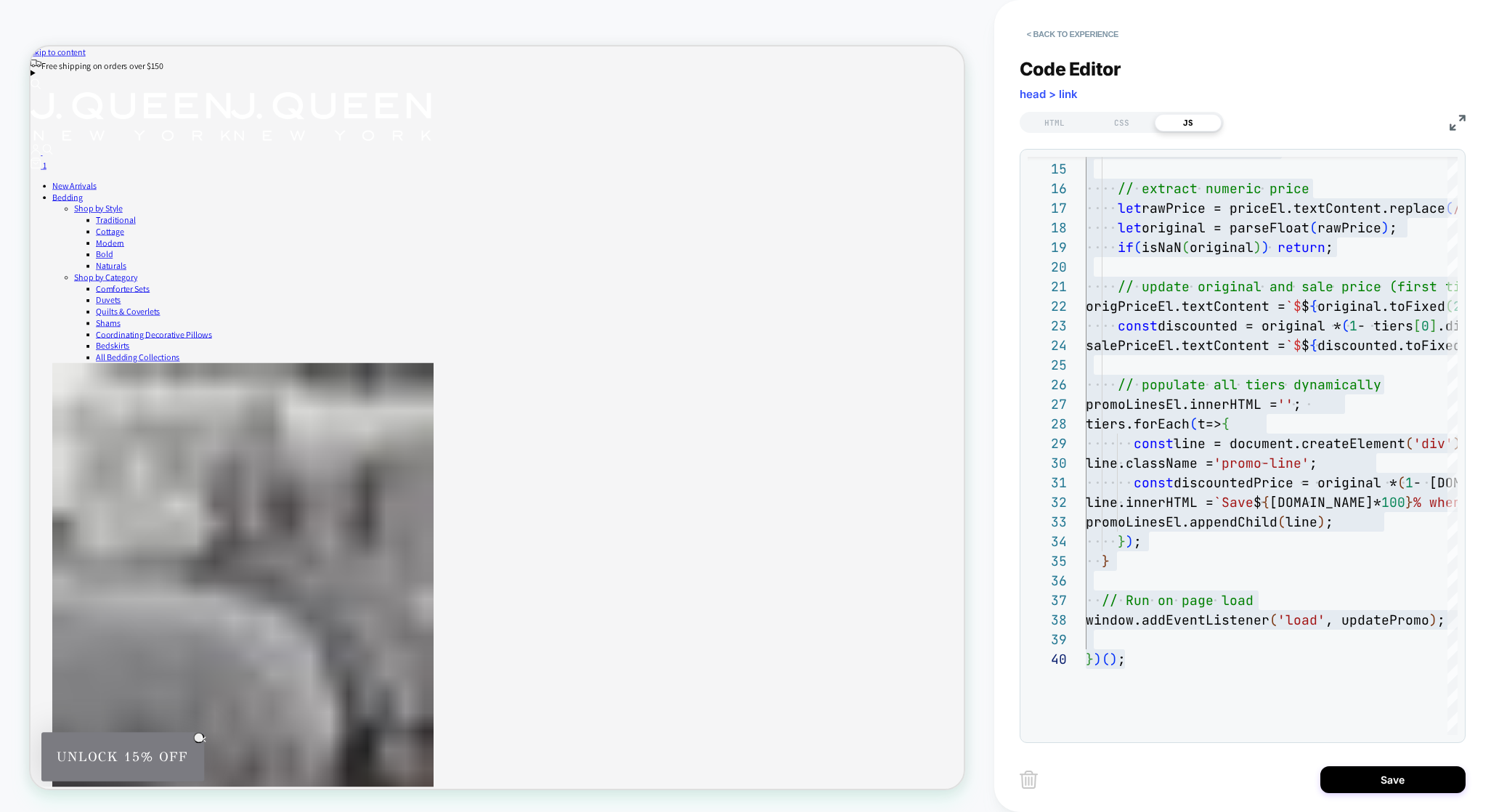
click at [556, 24] on div "PRODUCT: Adagio 18" Square Embellished Decorative Throw Pillow [sterling 18inch…" at bounding box center [519, 22] width 245 height 23
click at [1407, 780] on button "Save" at bounding box center [1393, 779] width 146 height 27
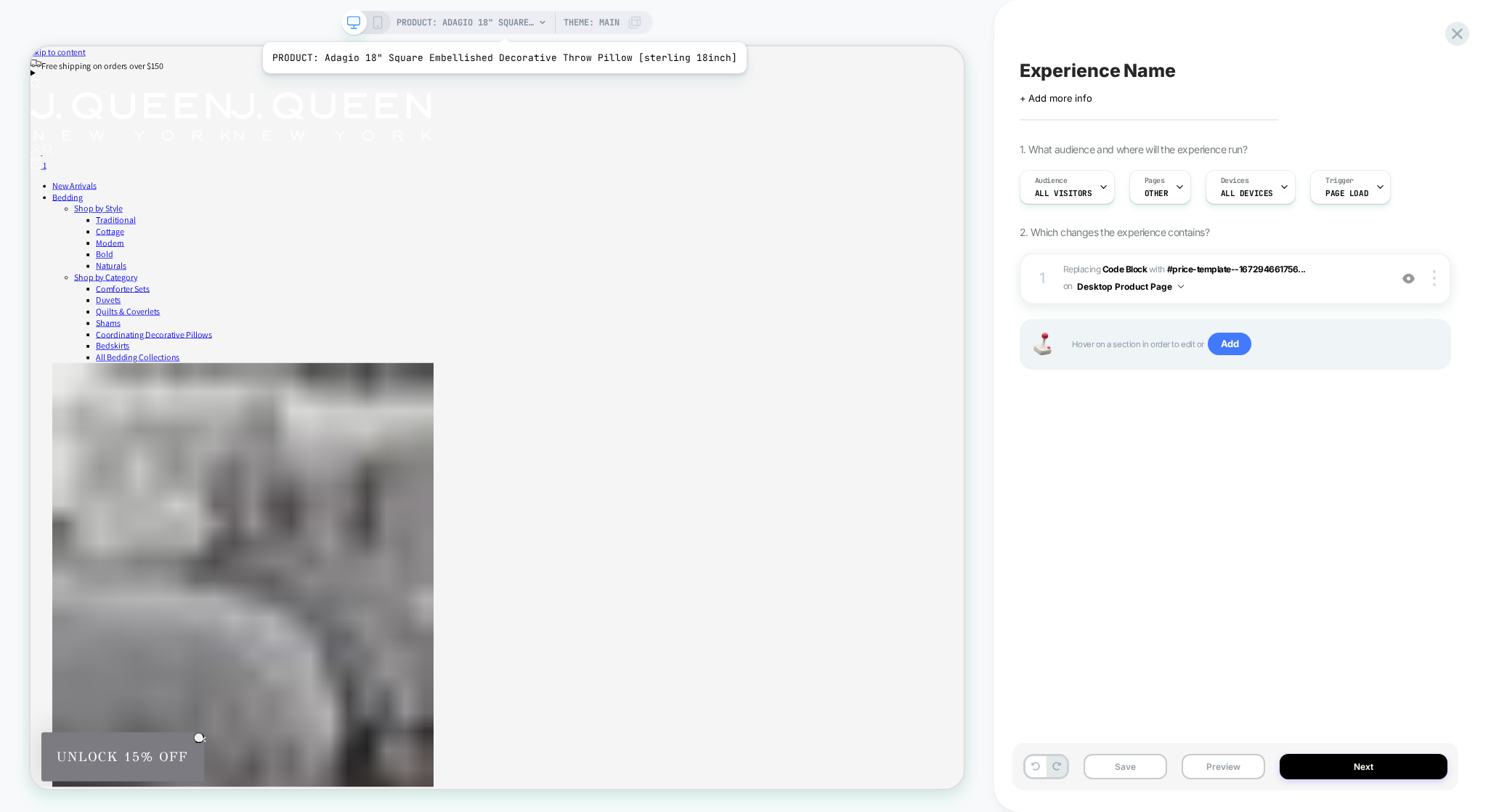
click at [499, 24] on span "PRODUCT: Adagio 18" Square Embellished Decorative Throw Pillow [sterling 18inch]" at bounding box center [465, 22] width 138 height 23
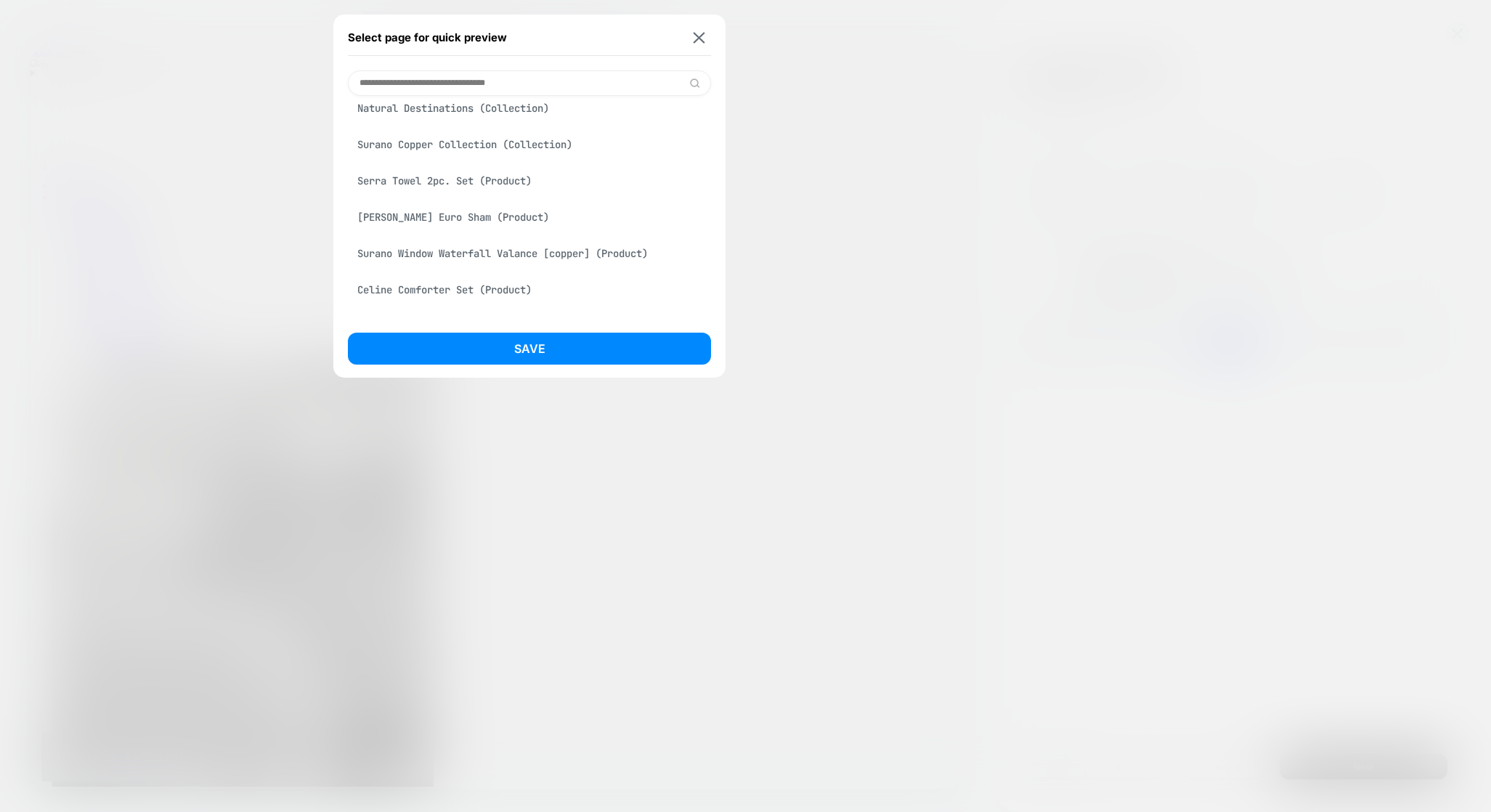
scroll to position [643, 0]
click at [429, 222] on div "Sondra Euro Sham (Product)" at bounding box center [529, 216] width 363 height 27
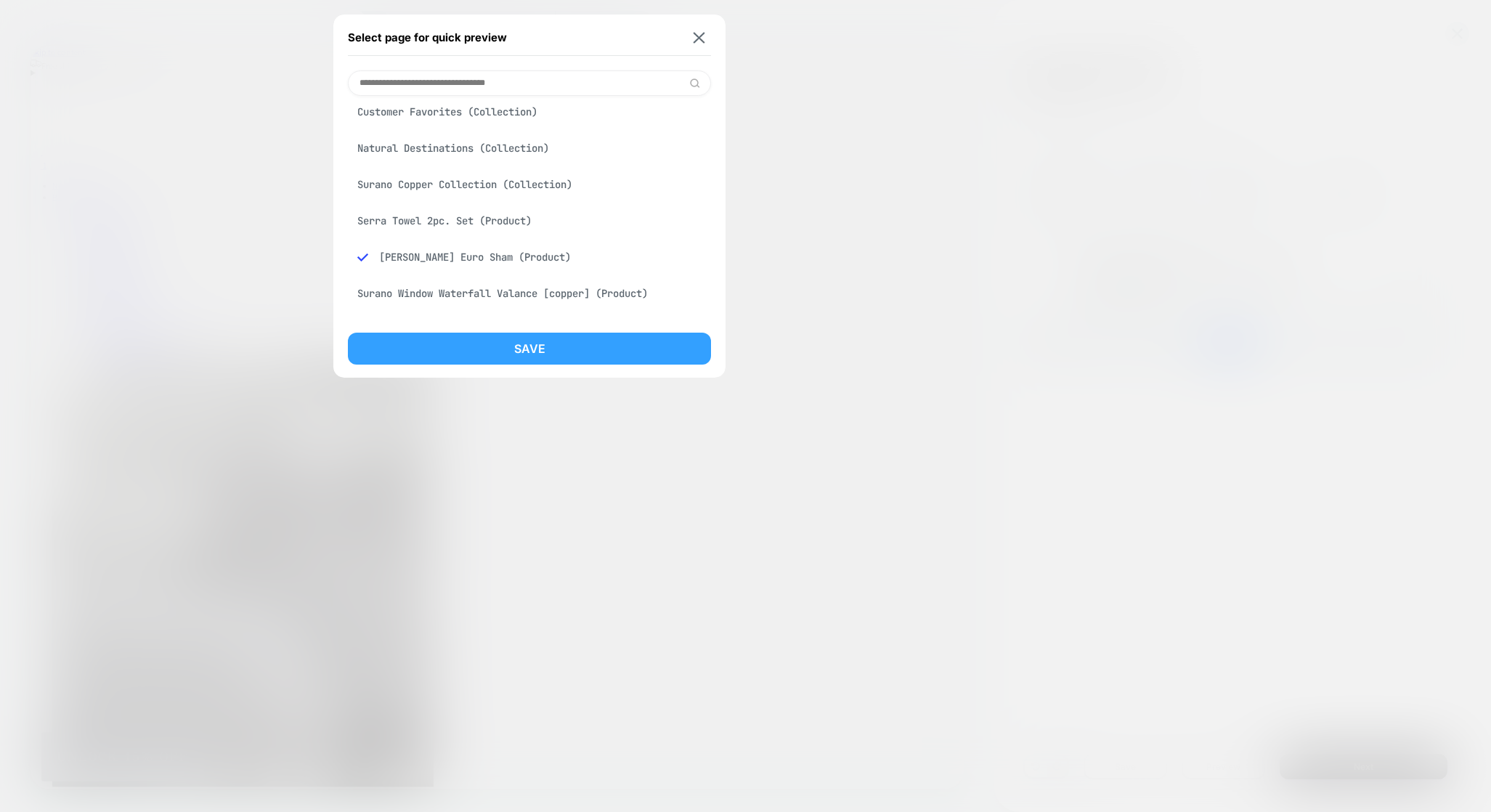
click at [624, 353] on button "Save" at bounding box center [529, 348] width 363 height 32
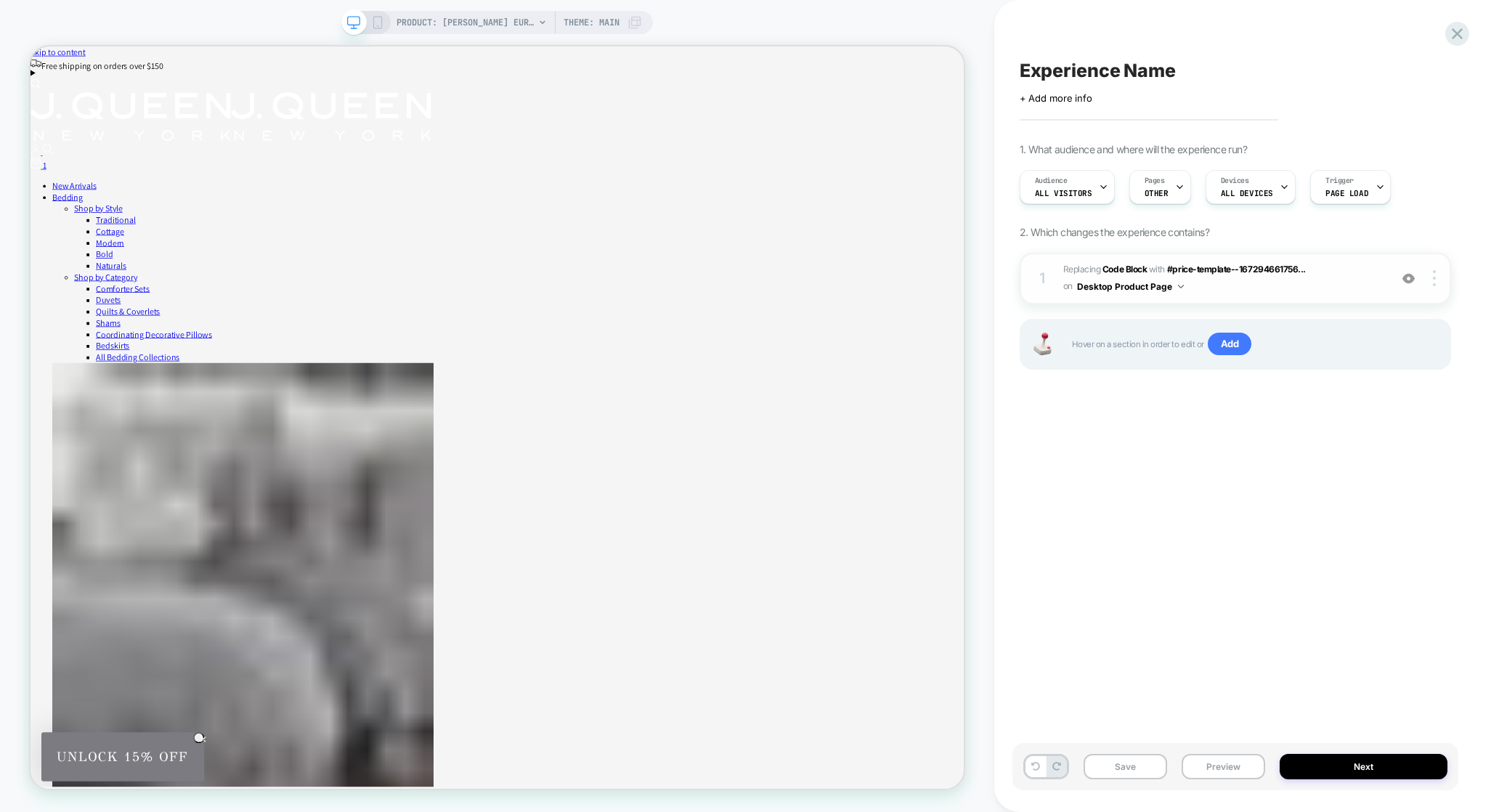
click at [1340, 279] on span "Replacing Code Block WITH #price-template--167294661756... #price-template--167…" at bounding box center [1222, 279] width 318 height 34
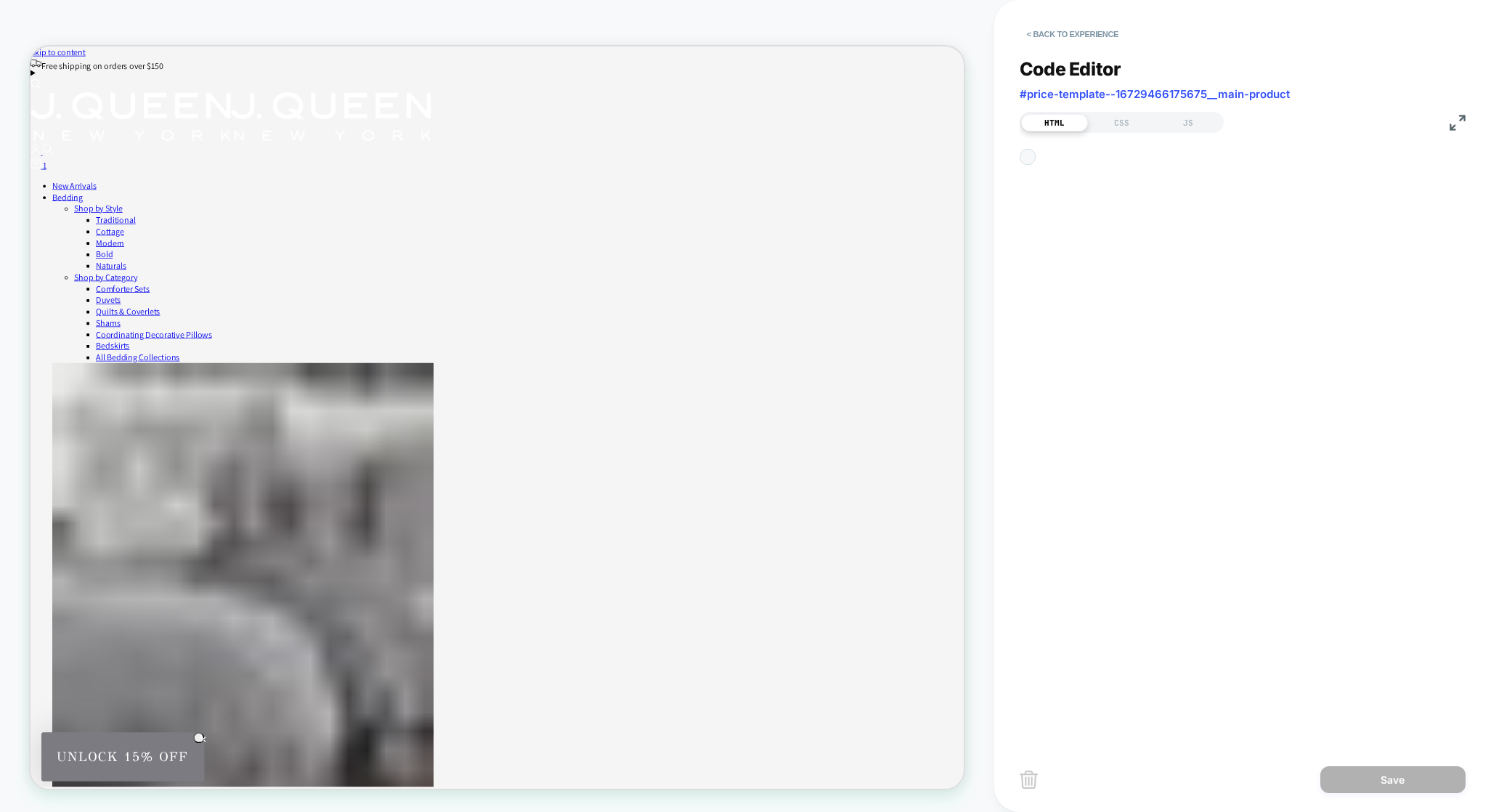
scroll to position [196, 0]
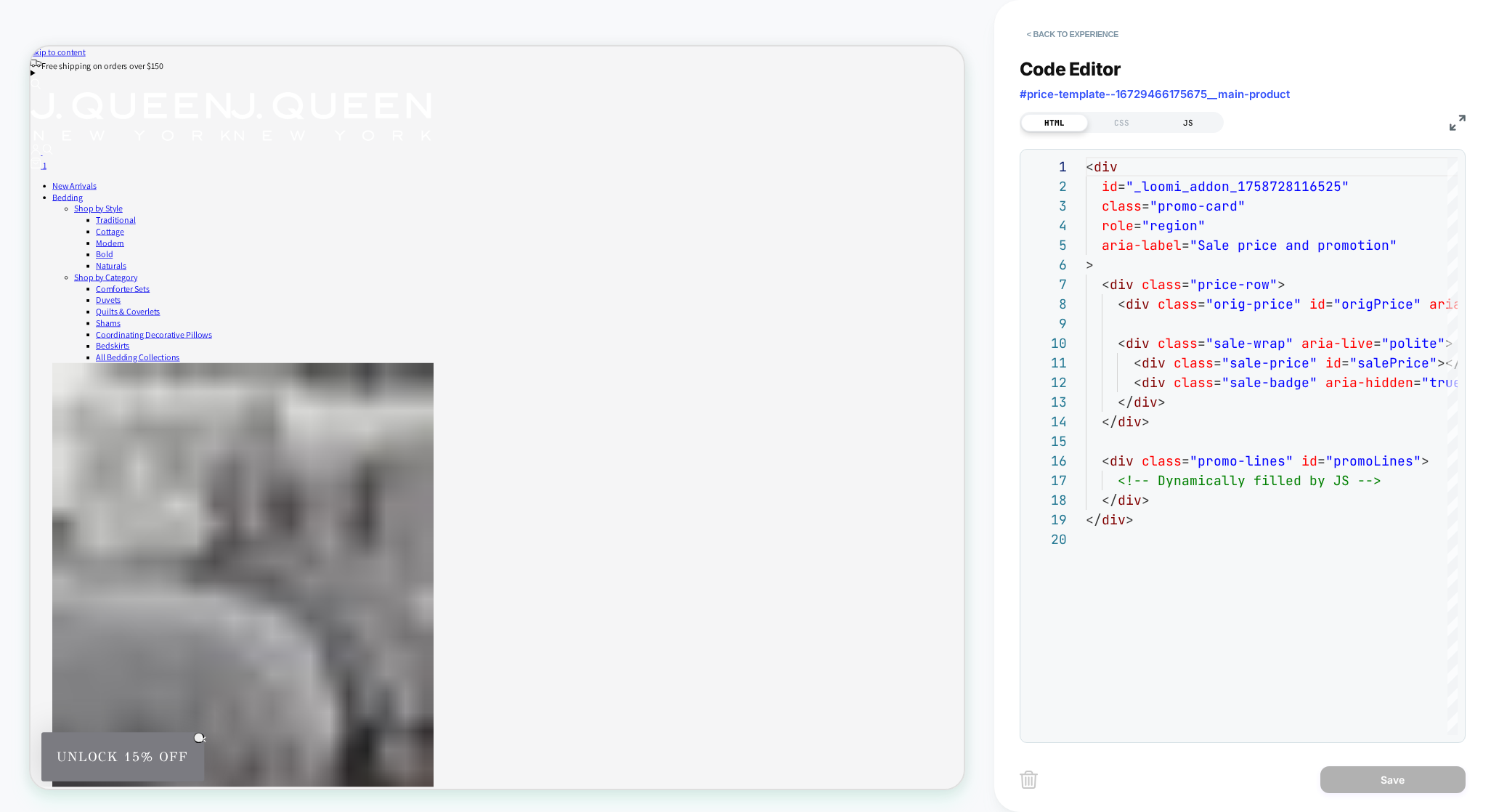
click at [1183, 118] on div "JS" at bounding box center [1188, 123] width 66 height 18
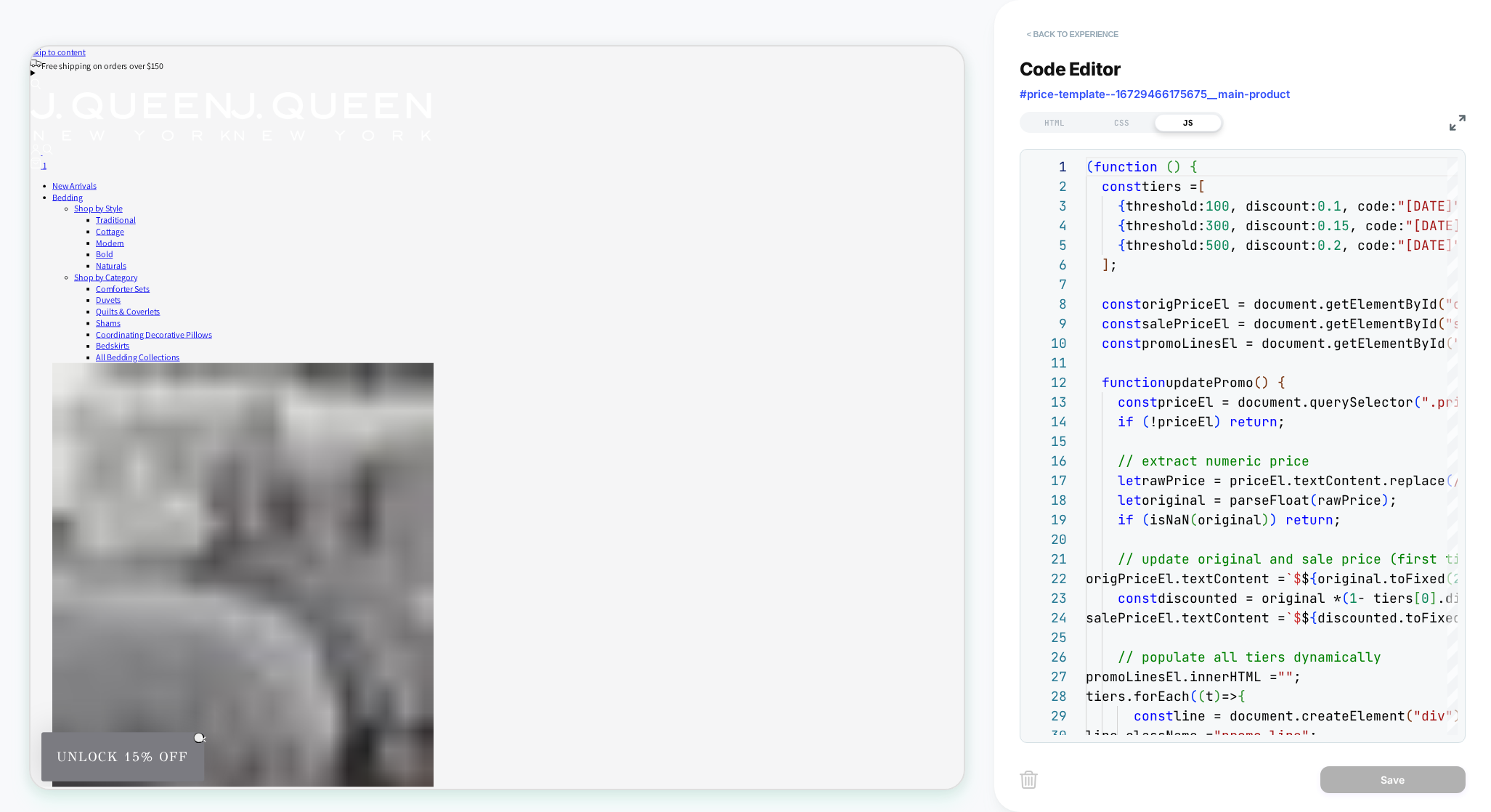
click at [1036, 33] on button "< Back to experience" at bounding box center [1072, 33] width 106 height 23
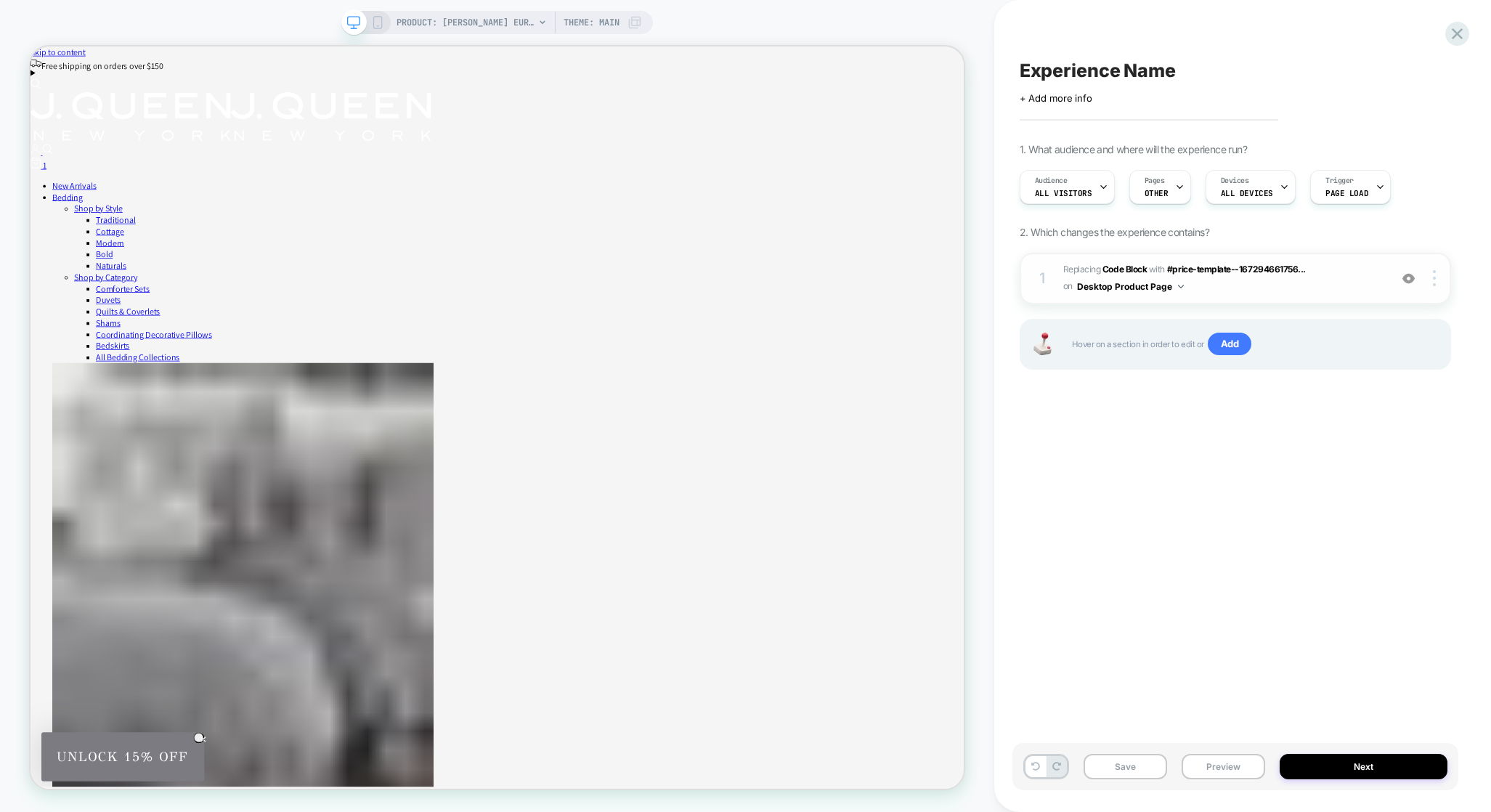
click at [1253, 284] on span "Replacing Code Block WITH #price-template--167294661756... #price-template--167…" at bounding box center [1222, 279] width 318 height 34
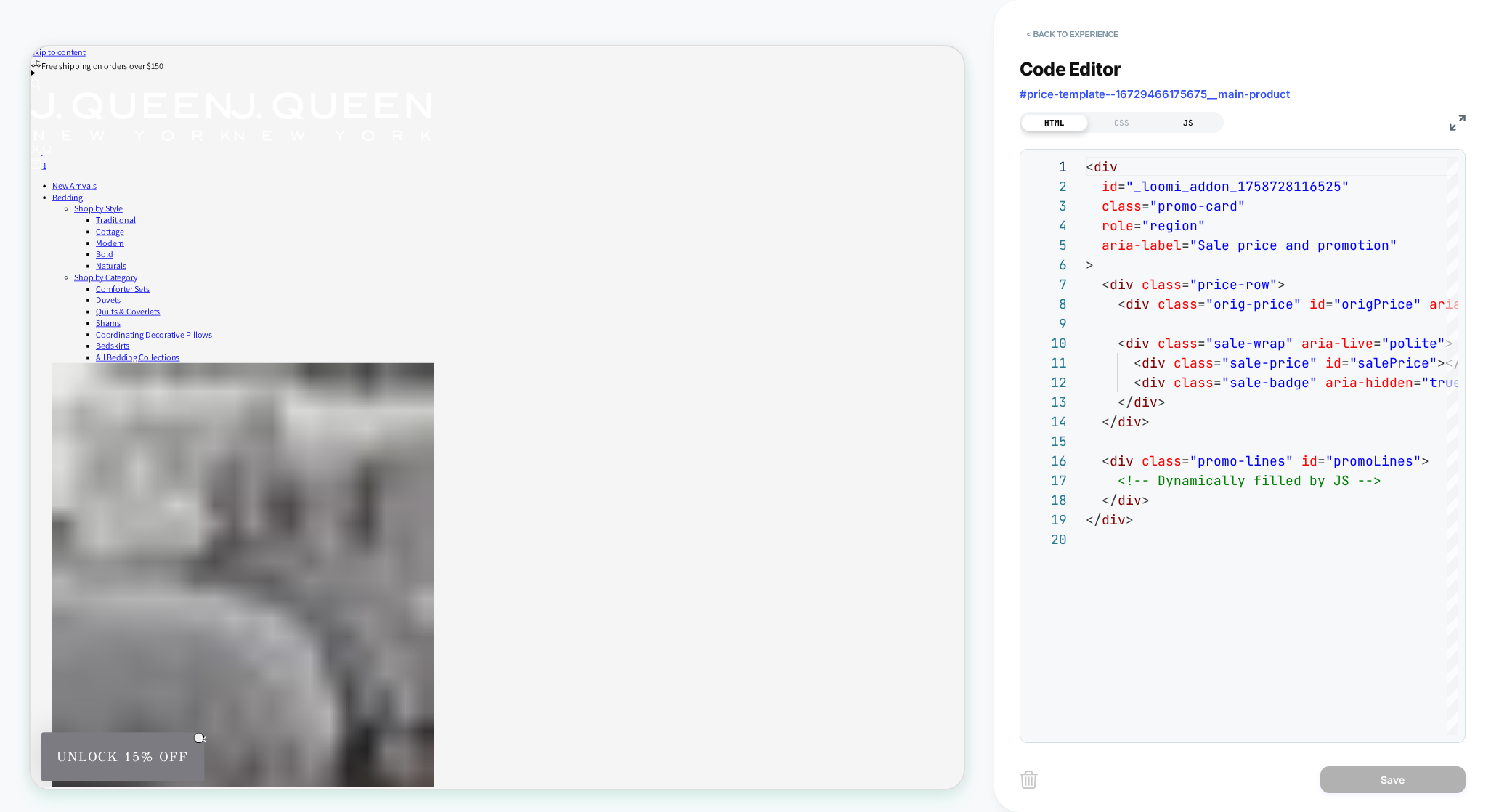
click at [1181, 124] on div "JS" at bounding box center [1188, 123] width 66 height 18
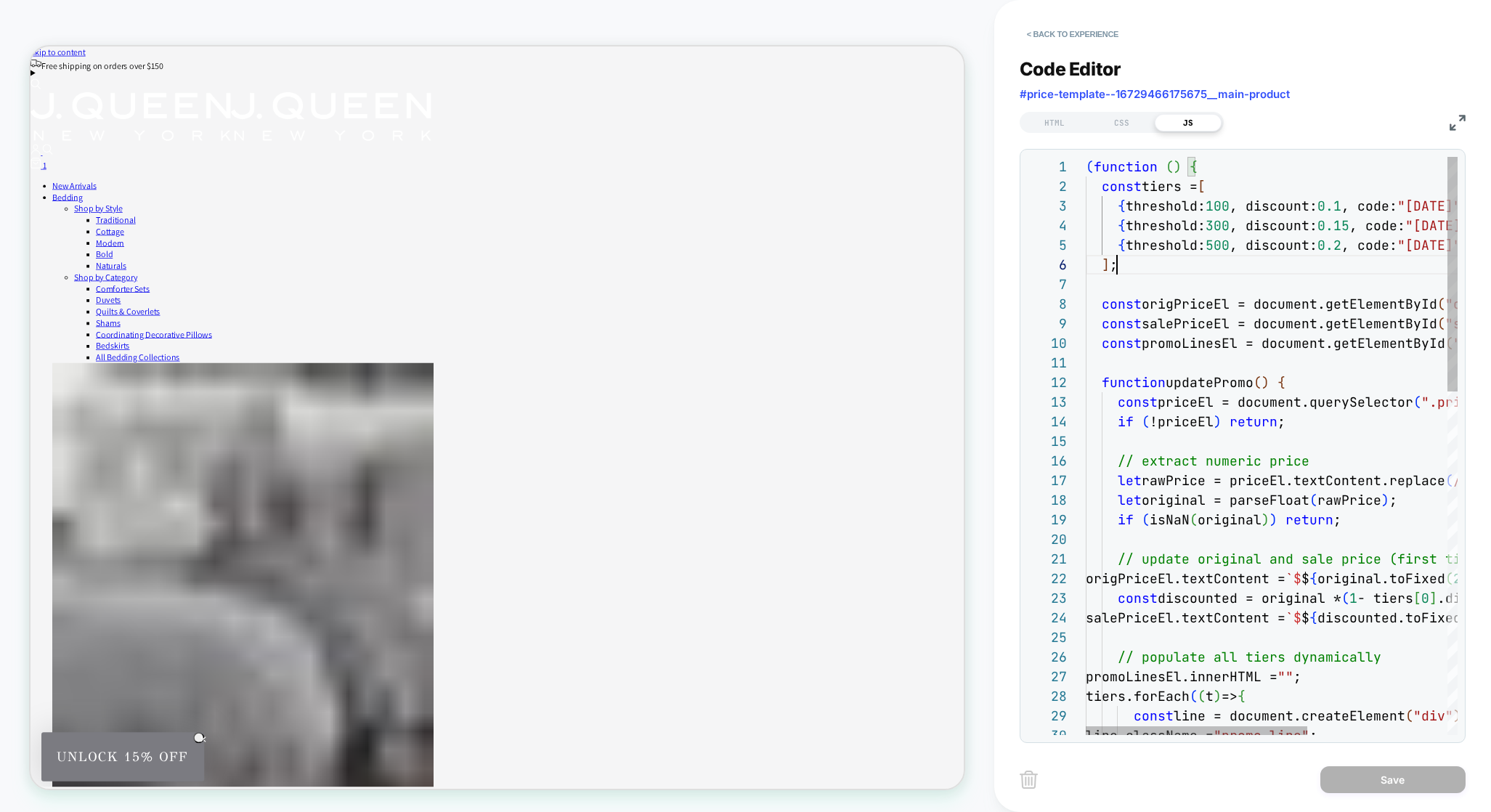
click at [1176, 255] on div "] ;" at bounding box center [1388, 265] width 607 height 20
type textarea "**********"
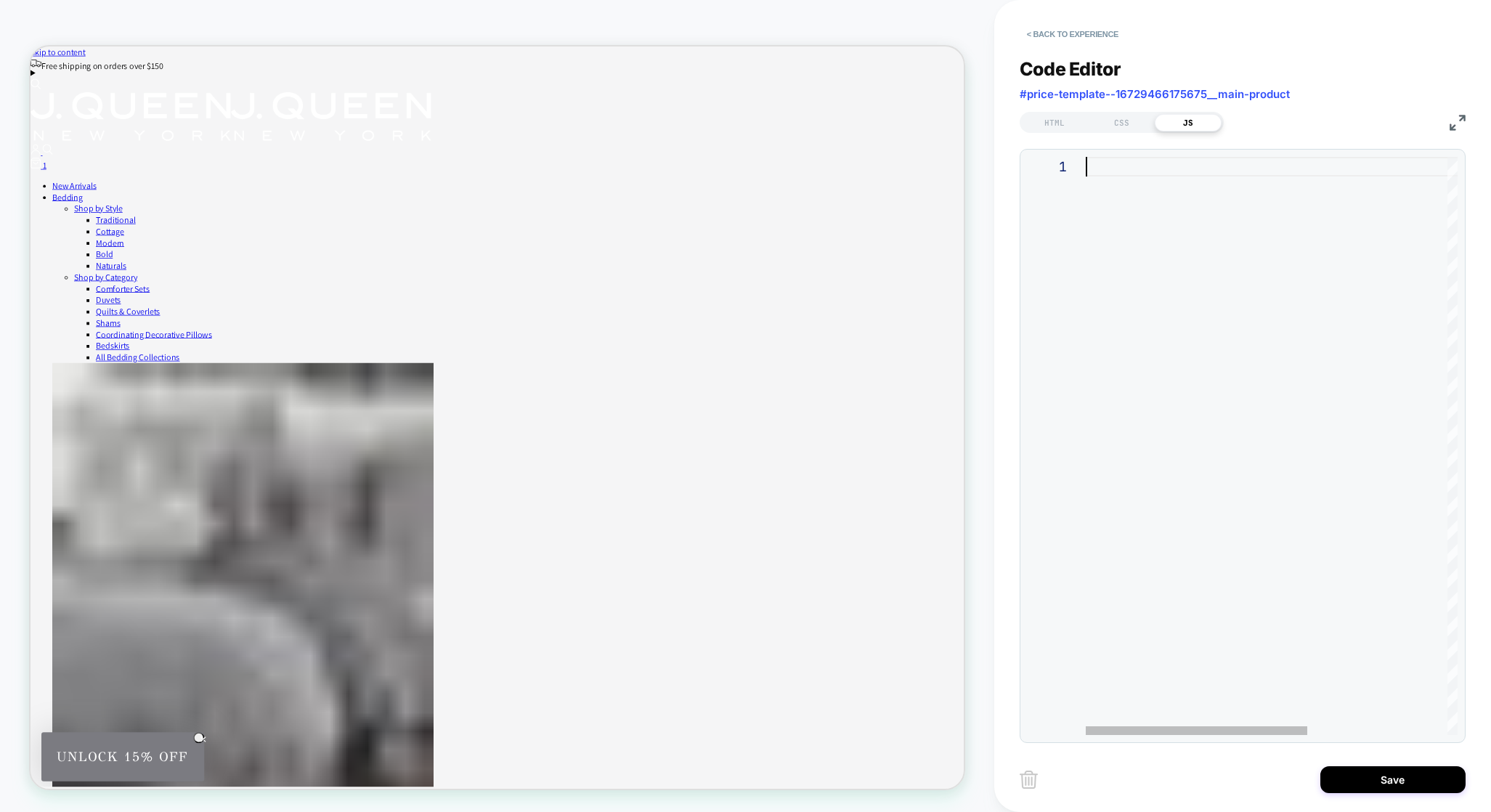
type textarea "**********"
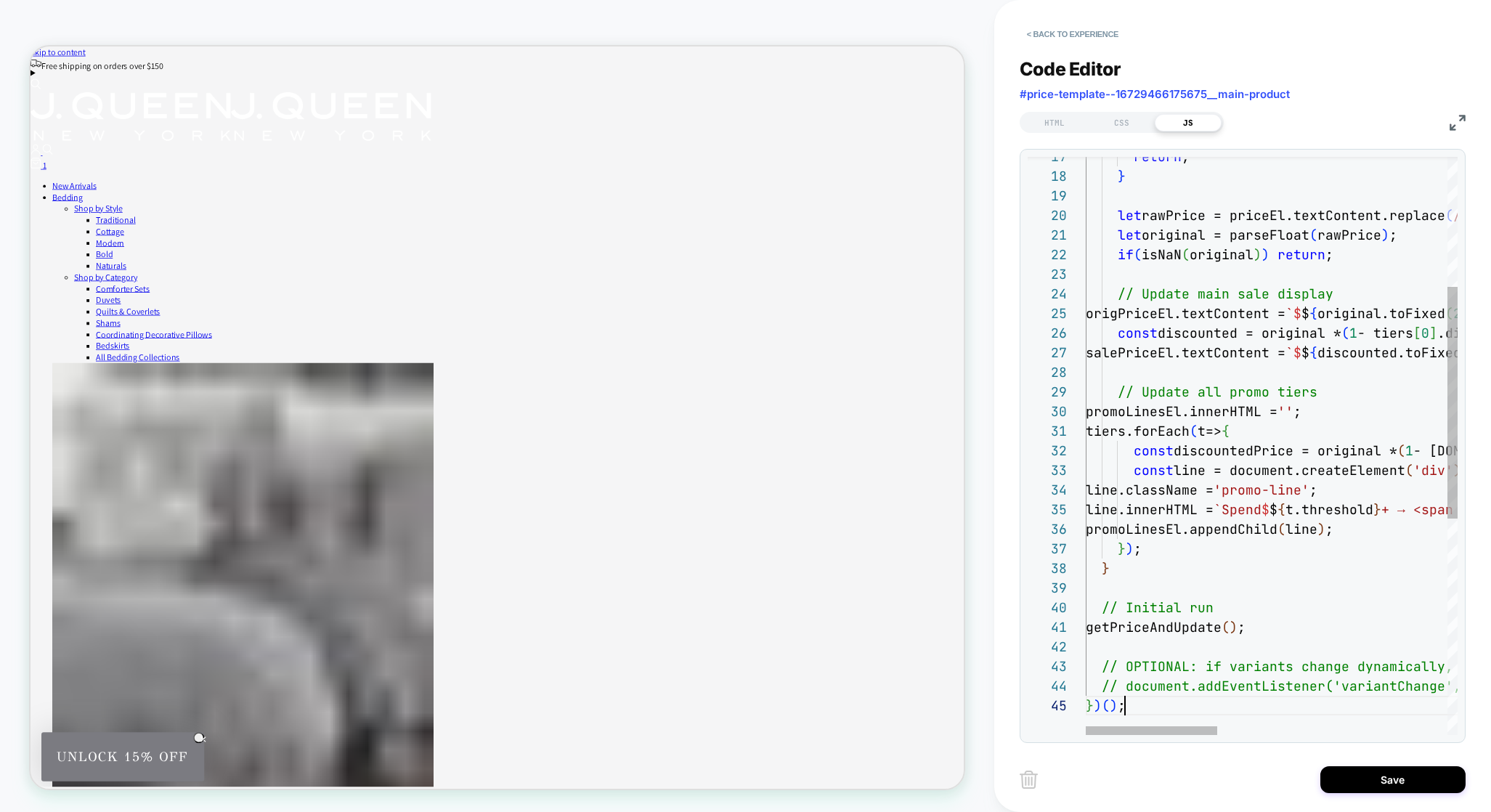
scroll to position [78, 39]
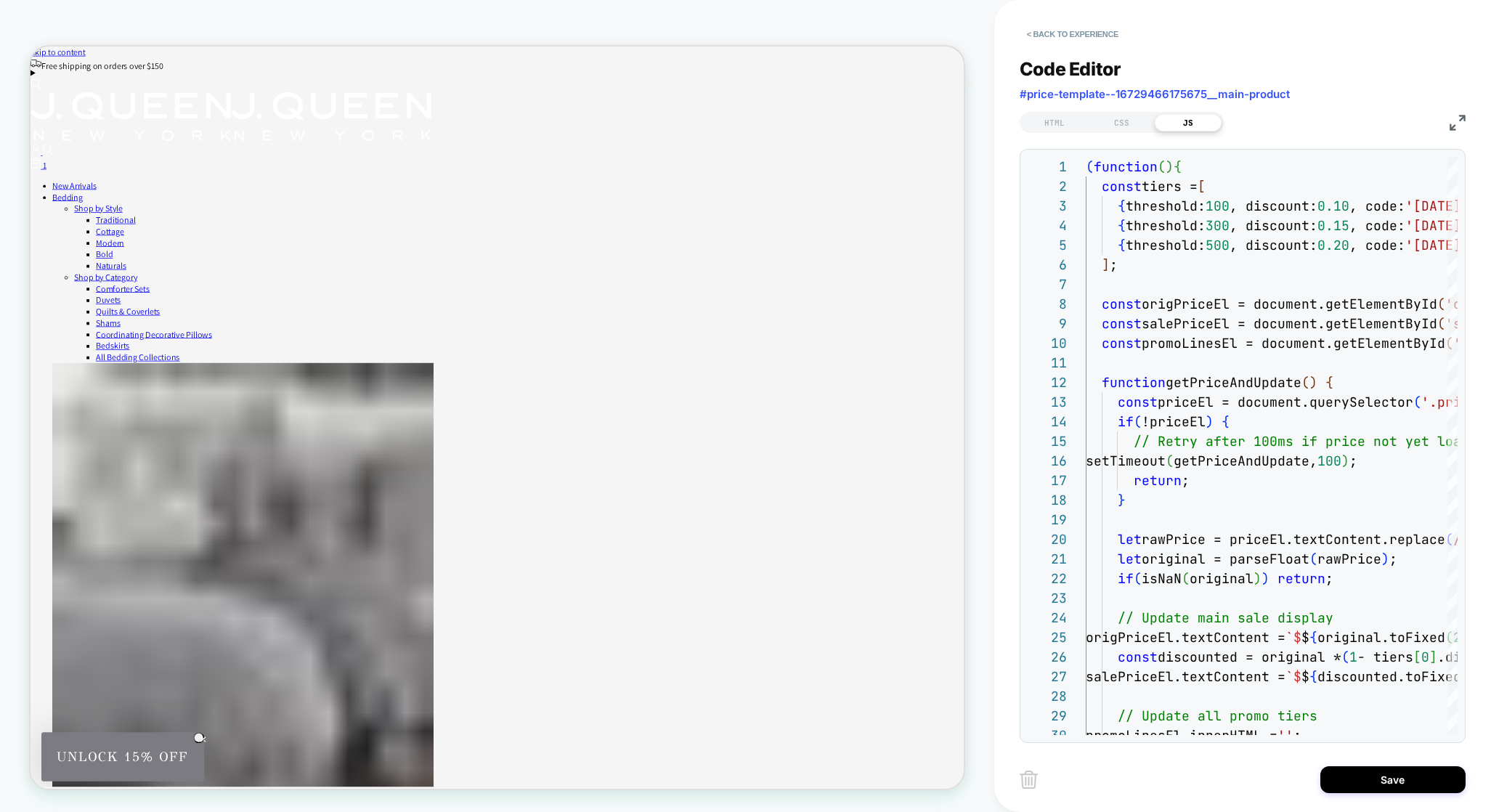
click at [1391, 763] on div "Save" at bounding box center [1242, 779] width 446 height 36
click at [1388, 772] on button "Save" at bounding box center [1393, 779] width 146 height 27
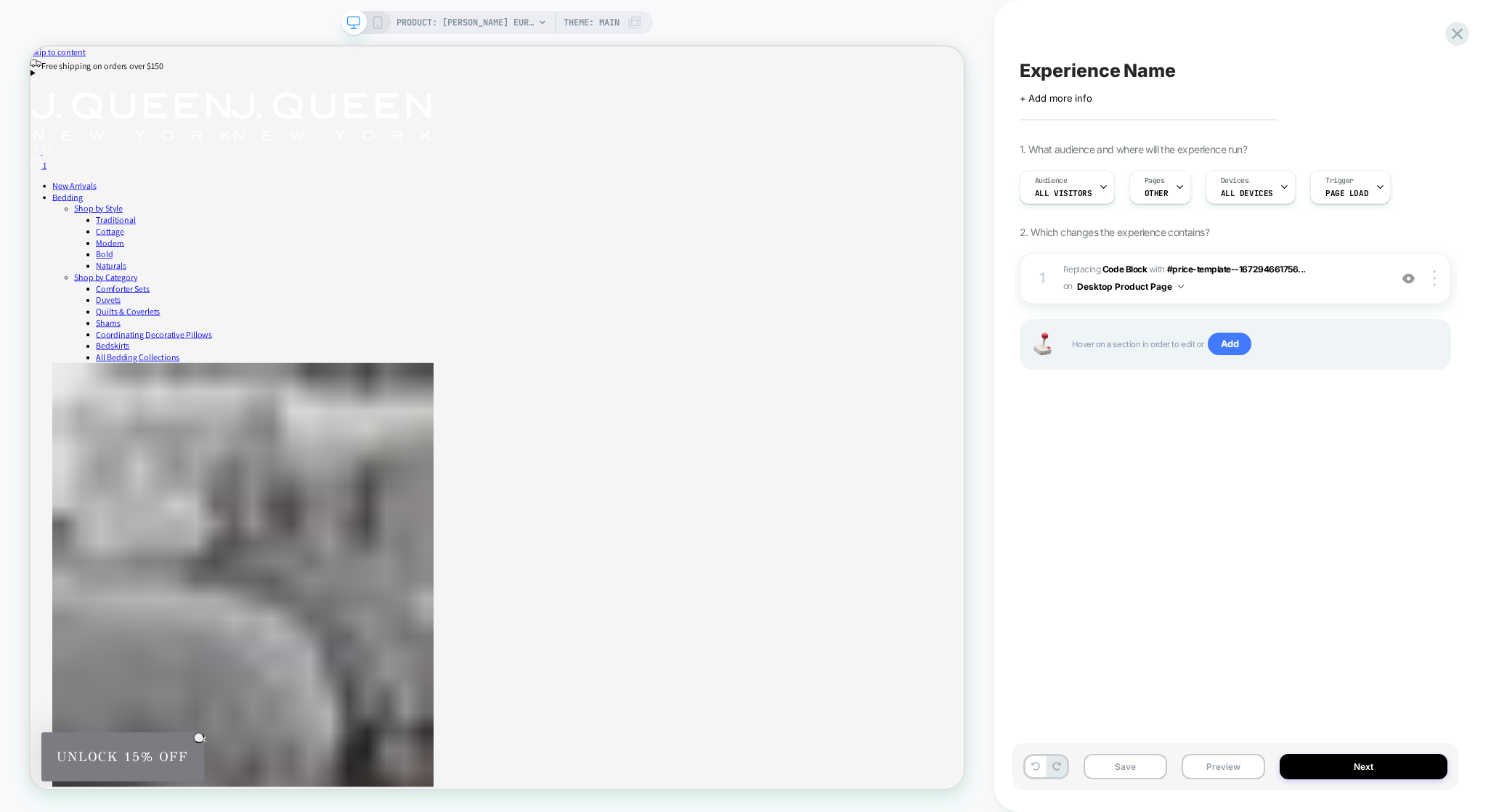
click at [577, 24] on span "Theme: MAIN" at bounding box center [592, 22] width 56 height 23
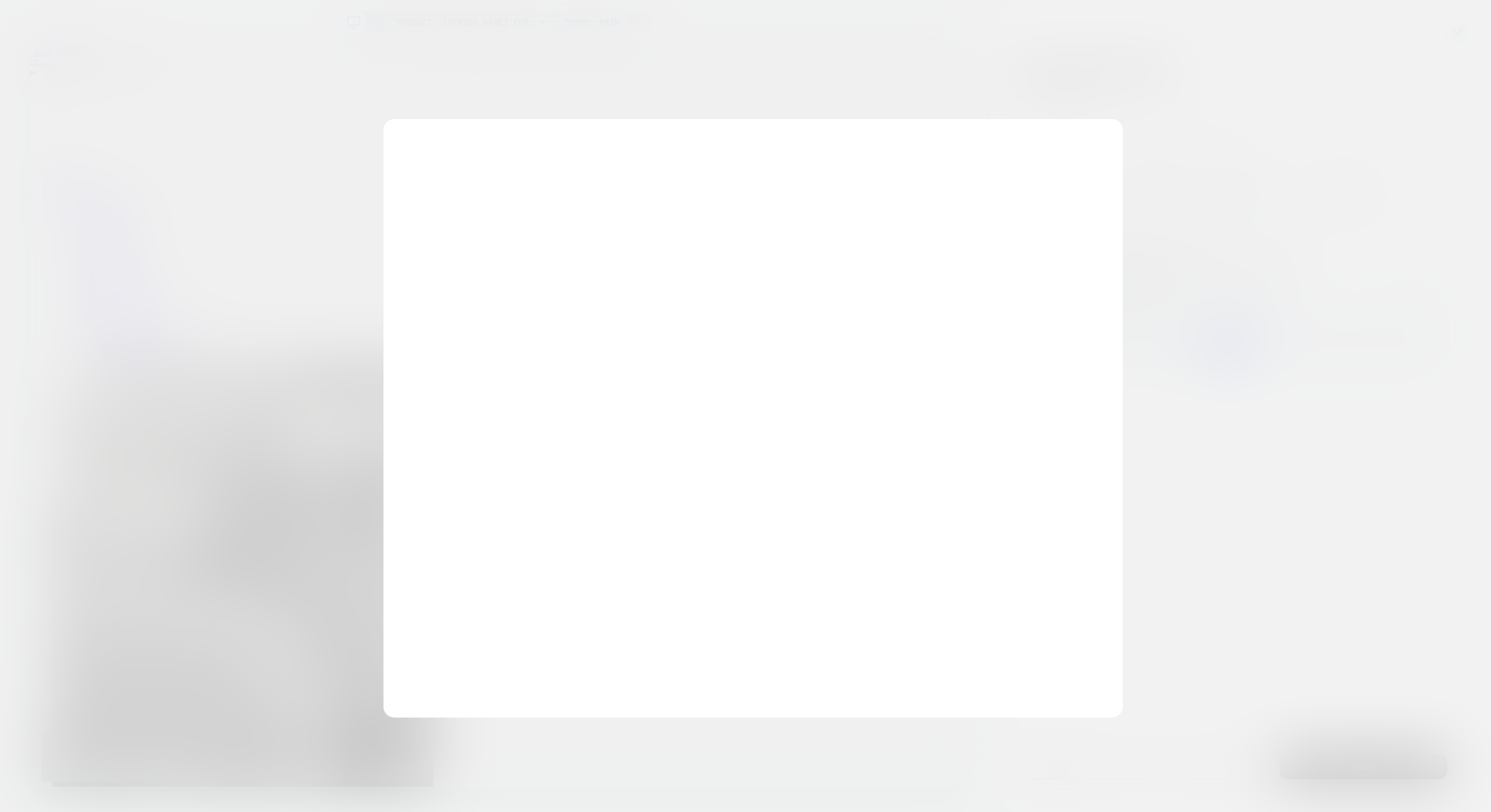
click at [516, 22] on div at bounding box center [746, 406] width 1491 height 812
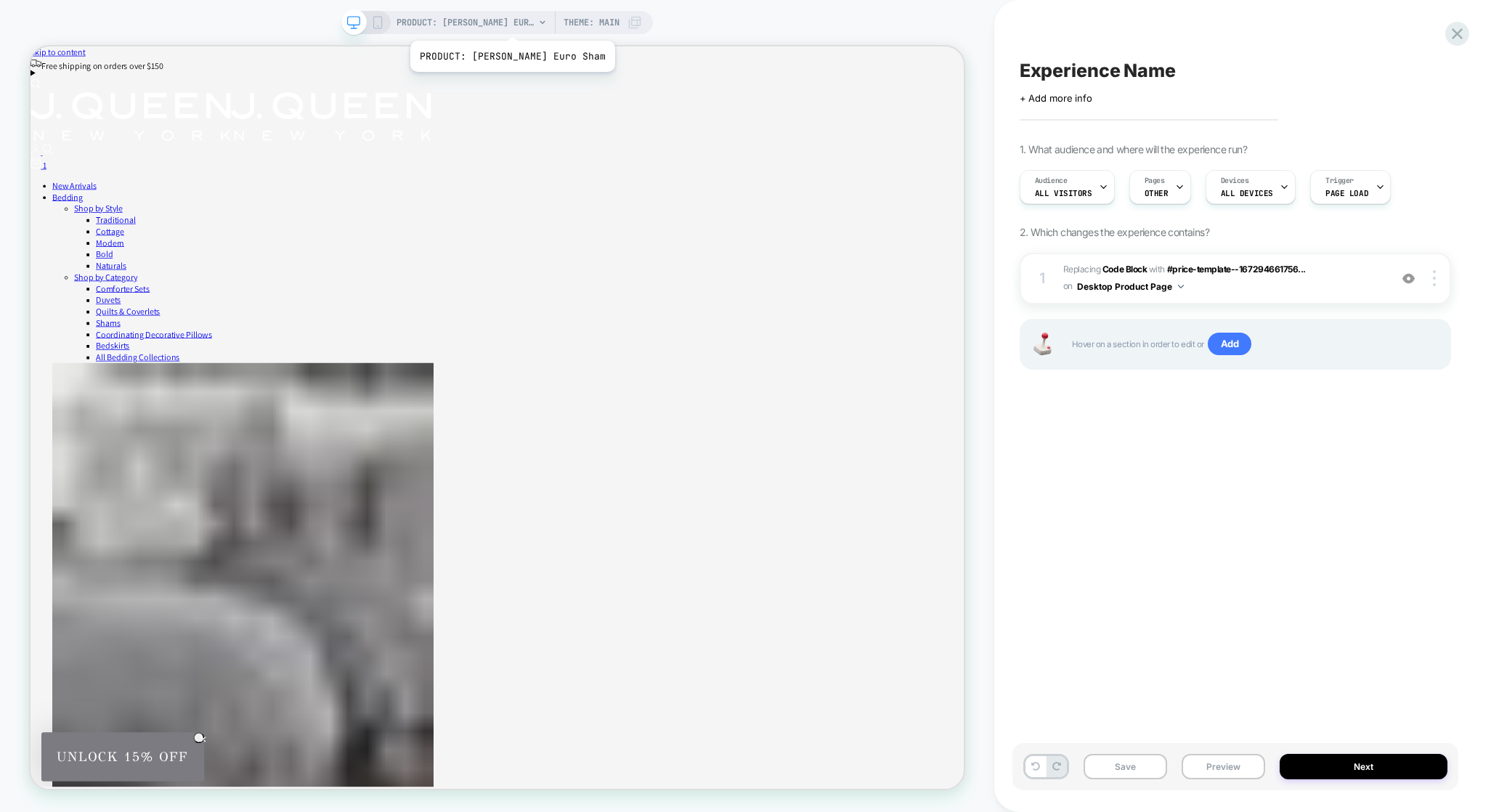
click at [491, 22] on span "PRODUCT: Sondra Euro Sham" at bounding box center [465, 22] width 138 height 23
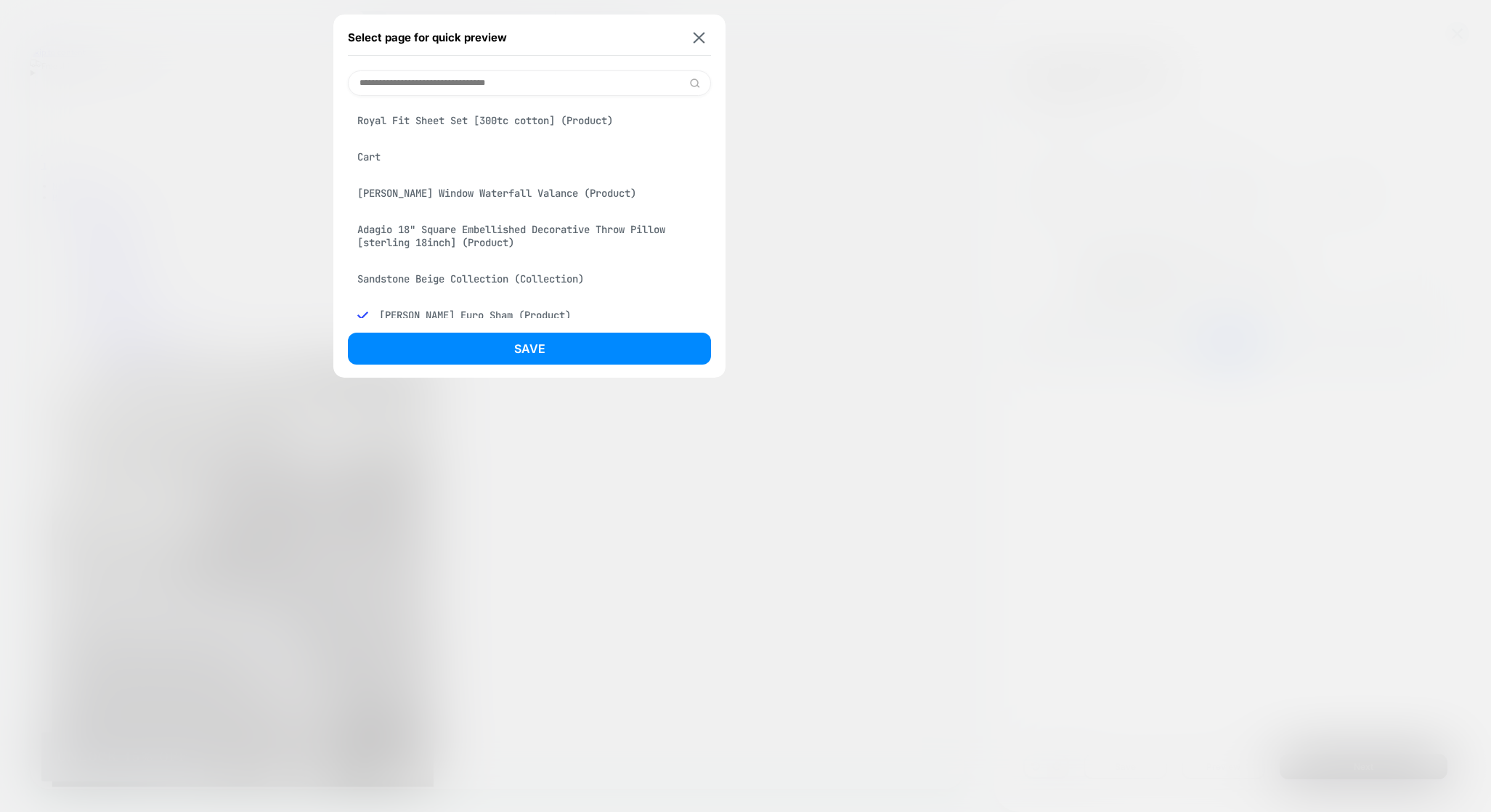
click at [458, 123] on div "Royal Fit Sheet Set [300tc cotton] (Product)" at bounding box center [529, 120] width 363 height 27
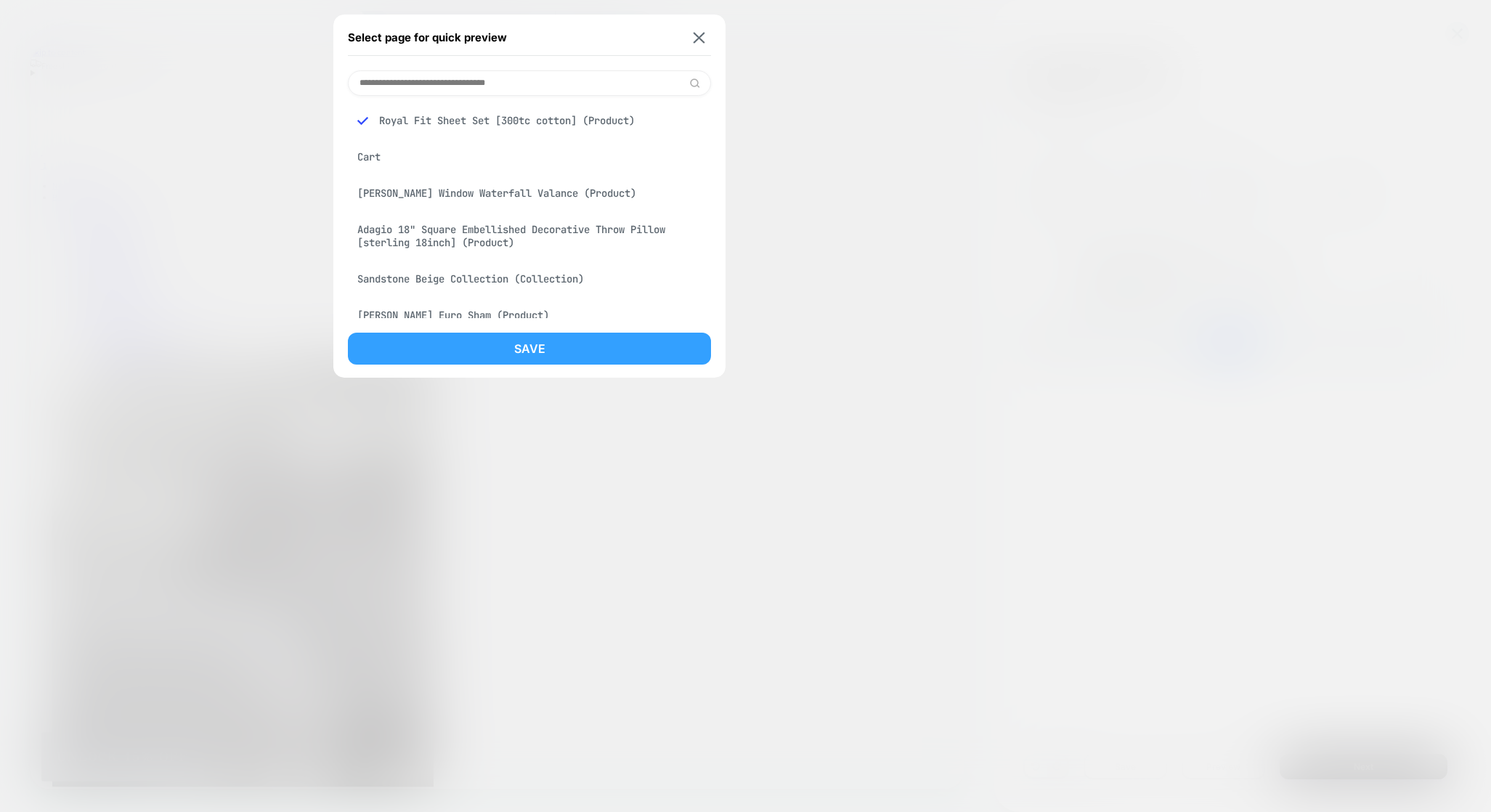
click at [585, 358] on button "Save" at bounding box center [529, 348] width 363 height 32
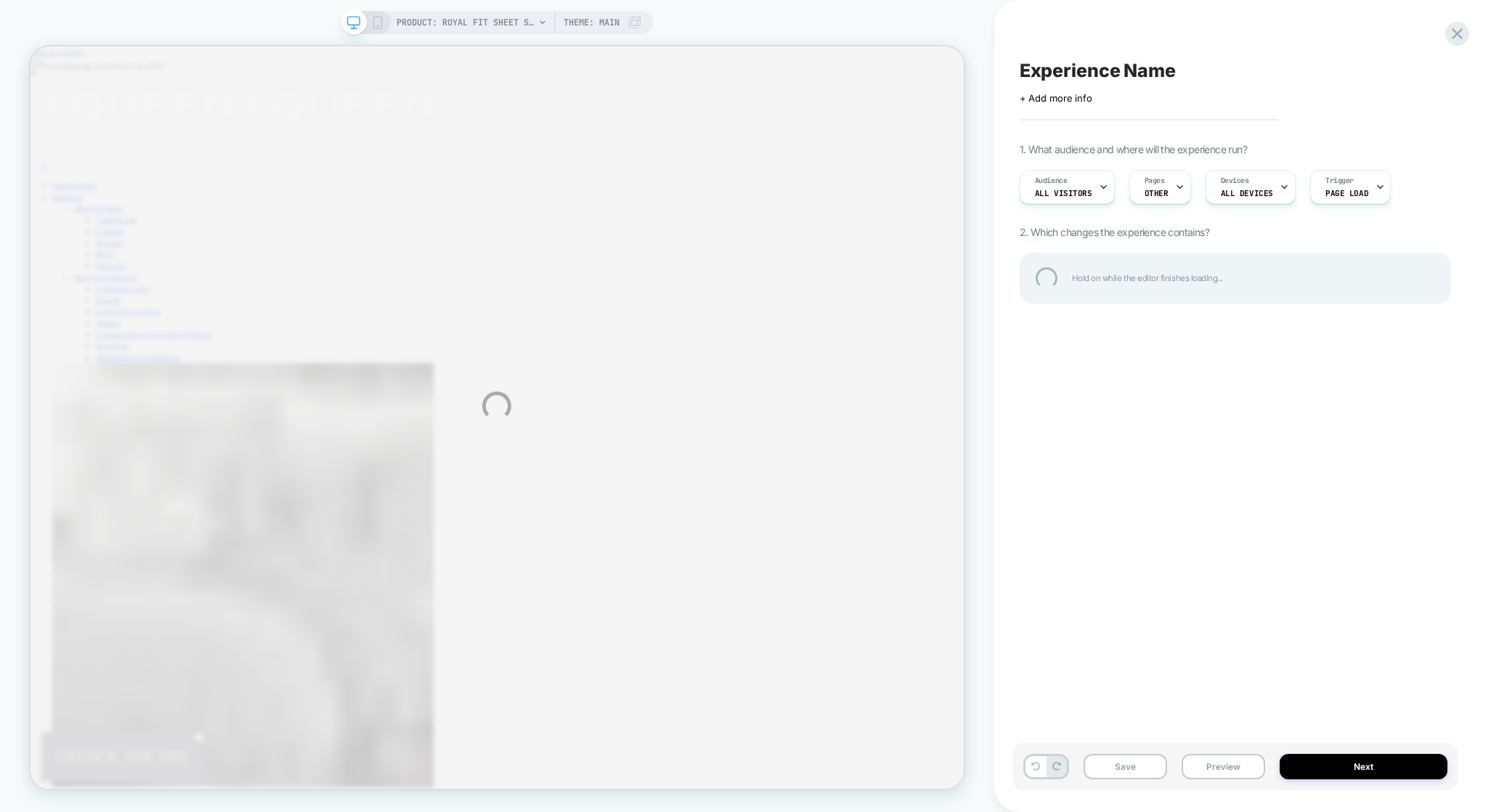
click at [1178, 191] on div "PRODUCT: Royal Fit Sheet Set [300tc cotton] PRODUCT: Royal Fit Sheet Set [300tc…" at bounding box center [746, 406] width 1491 height 812
click at [1164, 188] on div "PRODUCT: Royal Fit Sheet Set [300tc cotton] PRODUCT: Royal Fit Sheet Set [300tc…" at bounding box center [746, 406] width 1491 height 812
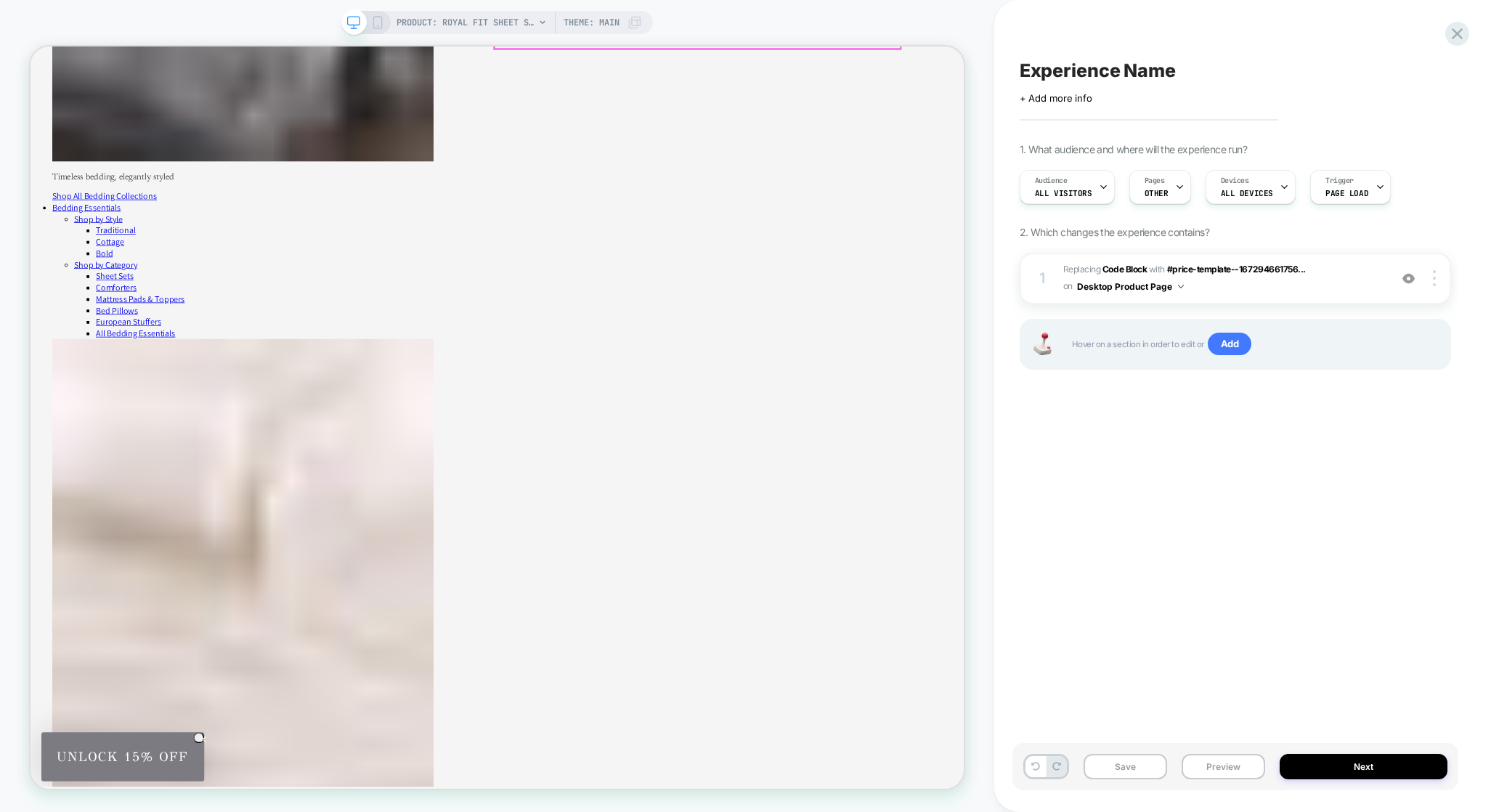
scroll to position [1054, 0]
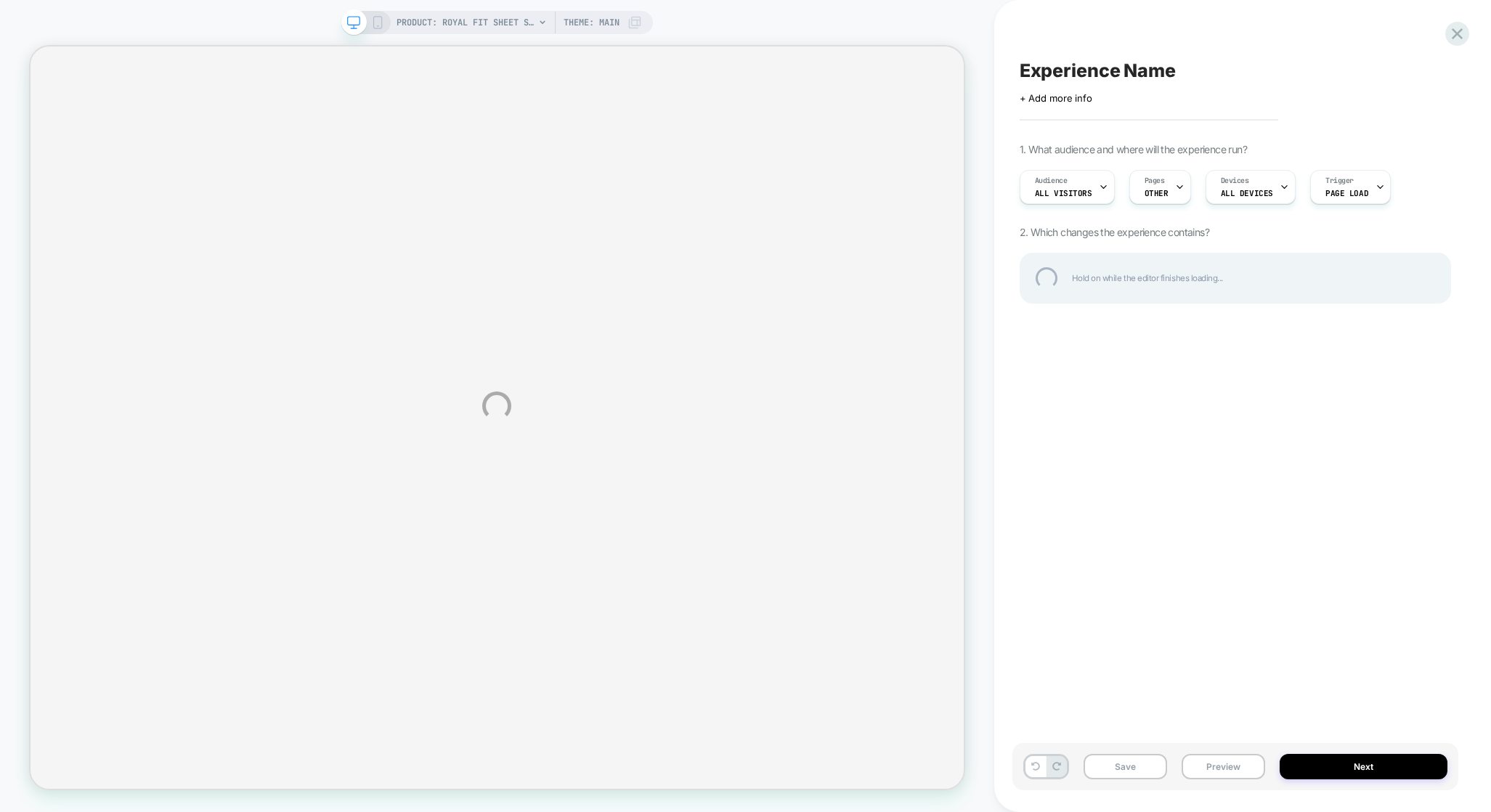
click at [618, 29] on div "PRODUCT: Royal Fit Sheet Set [300tc cotton] PRODUCT: Royal Fit Sheet Set [300tc…" at bounding box center [746, 406] width 1491 height 812
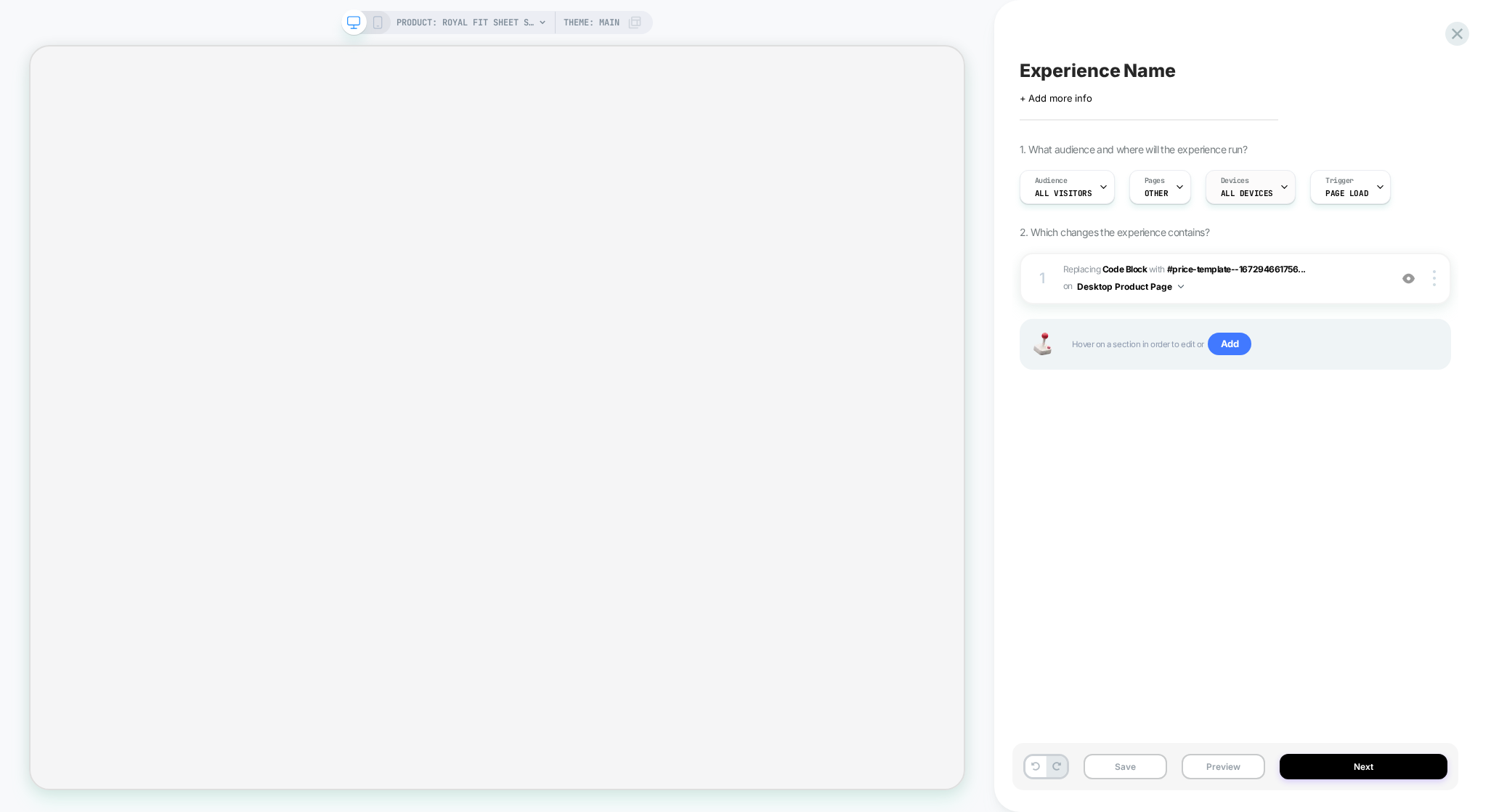
click at [1244, 191] on span "ALL DEVICES" at bounding box center [1246, 194] width 52 height 10
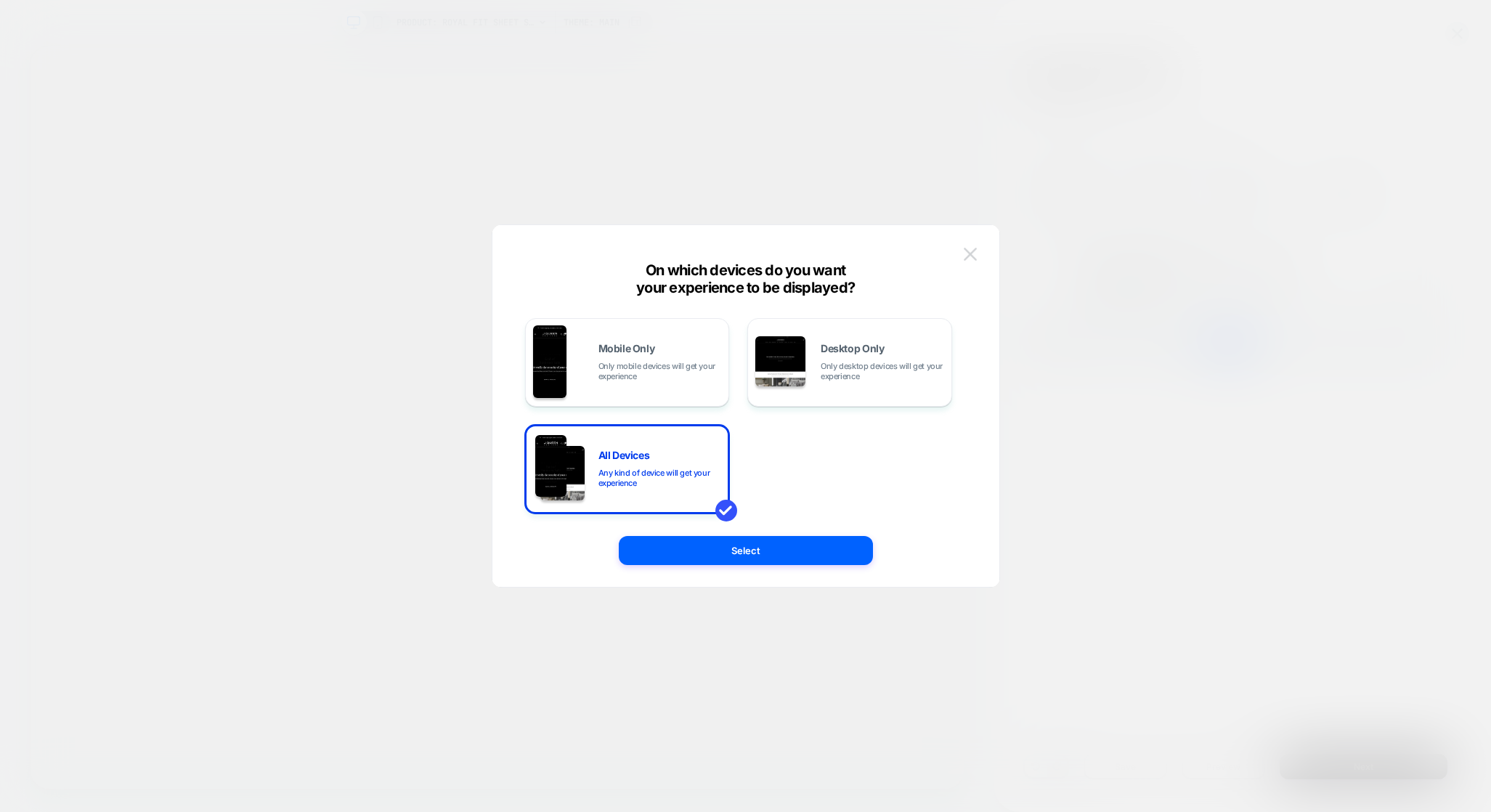
click at [973, 256] on img at bounding box center [970, 253] width 13 height 13
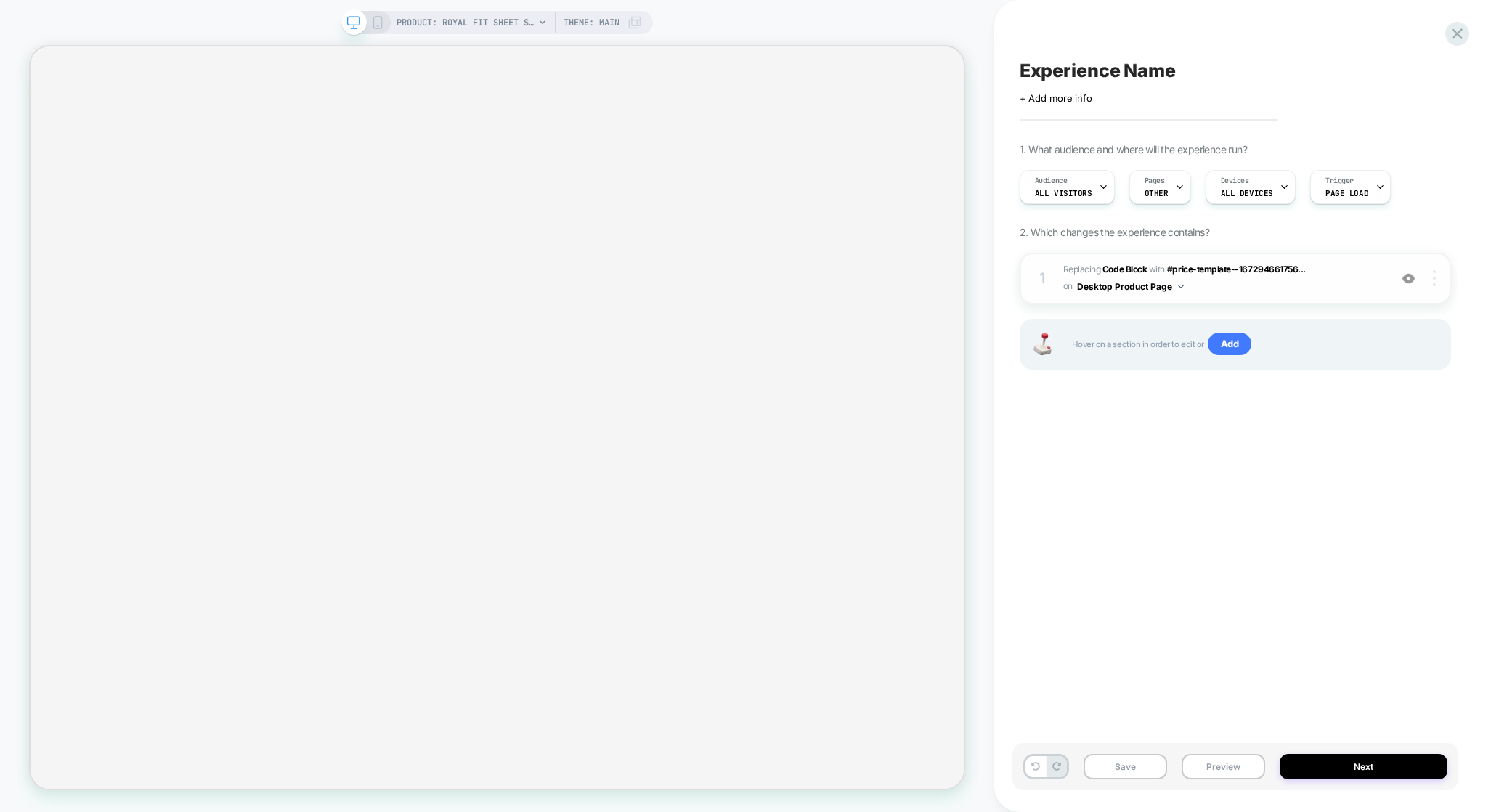
click at [1435, 279] on img at bounding box center [1434, 279] width 3 height 16
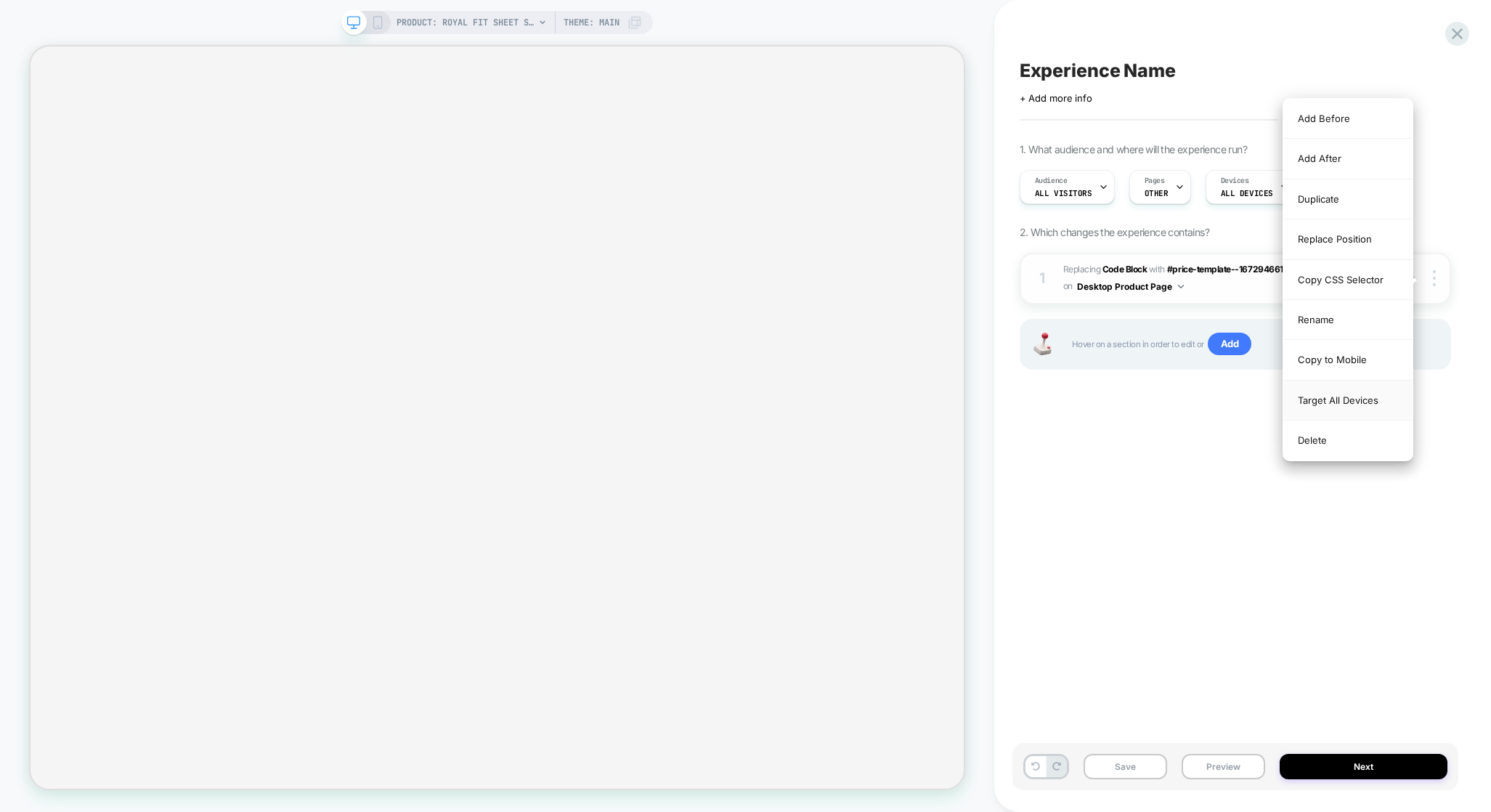
click at [1337, 395] on div "Target All Devices" at bounding box center [1348, 400] width 129 height 40
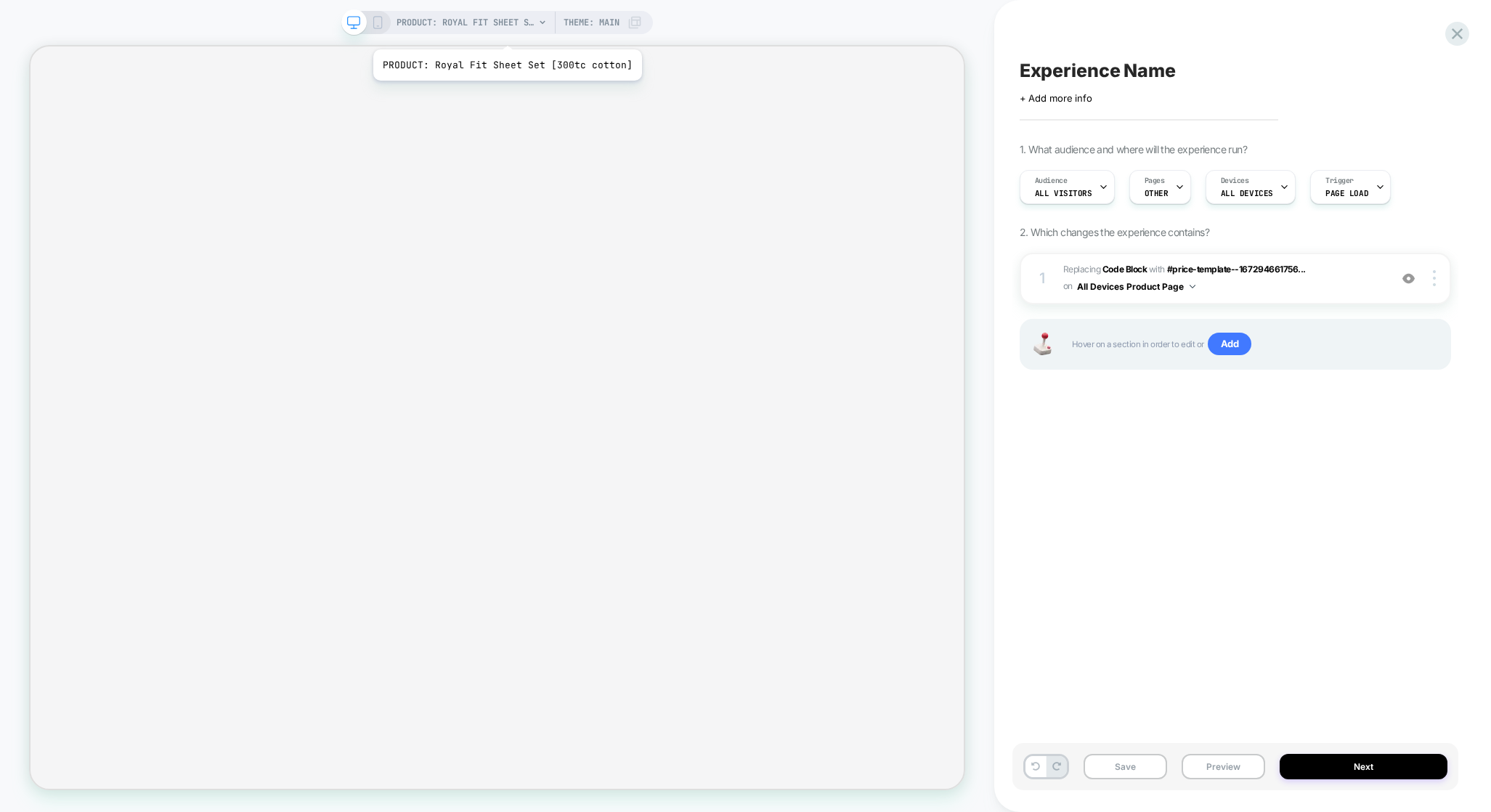
click at [505, 30] on span "PRODUCT: Royal Fit Sheet Set [300tc cotton]" at bounding box center [465, 22] width 138 height 23
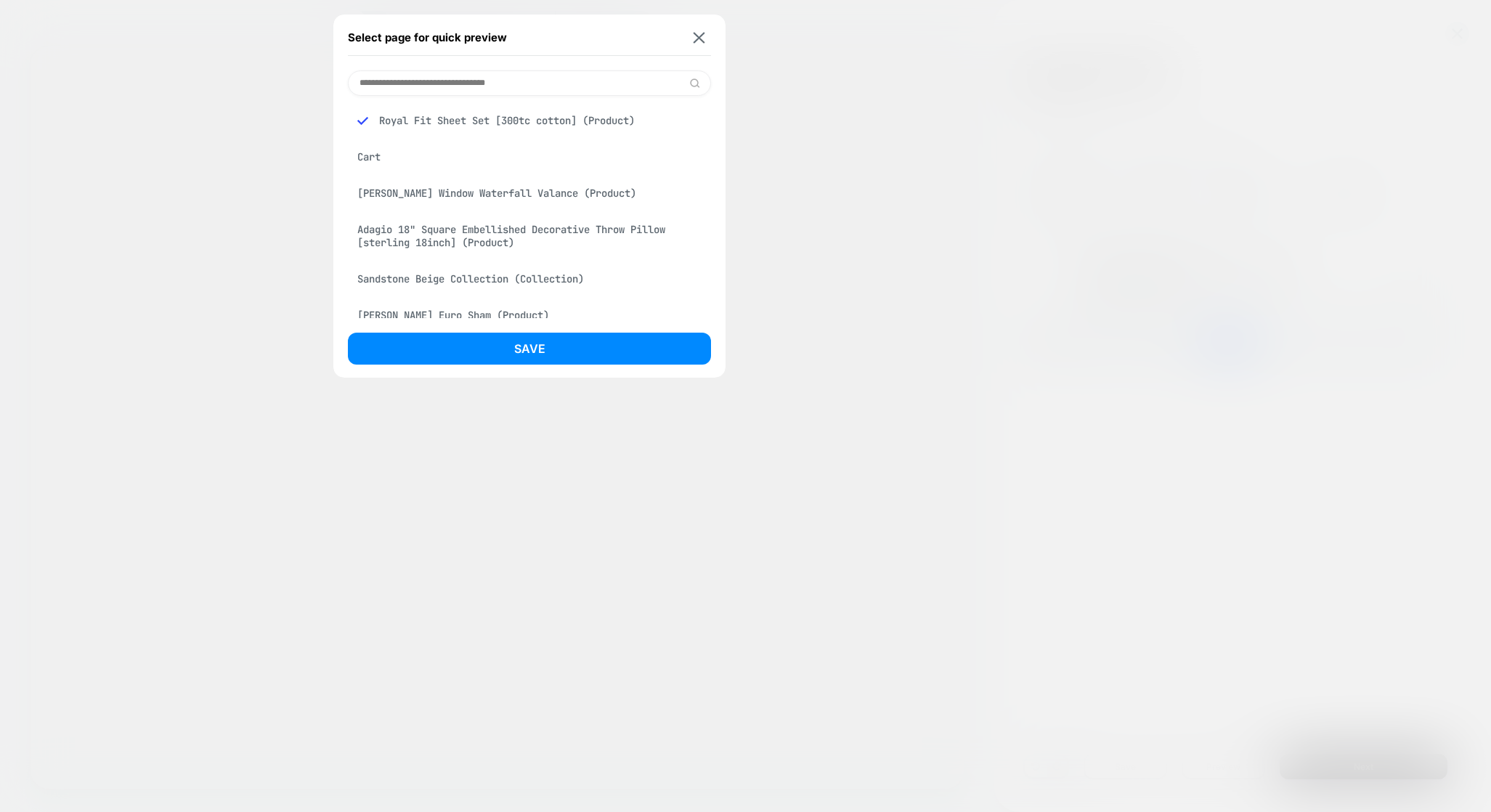
click at [532, 199] on div "[PERSON_NAME] Window Waterfall Valance (Product)" at bounding box center [529, 193] width 363 height 27
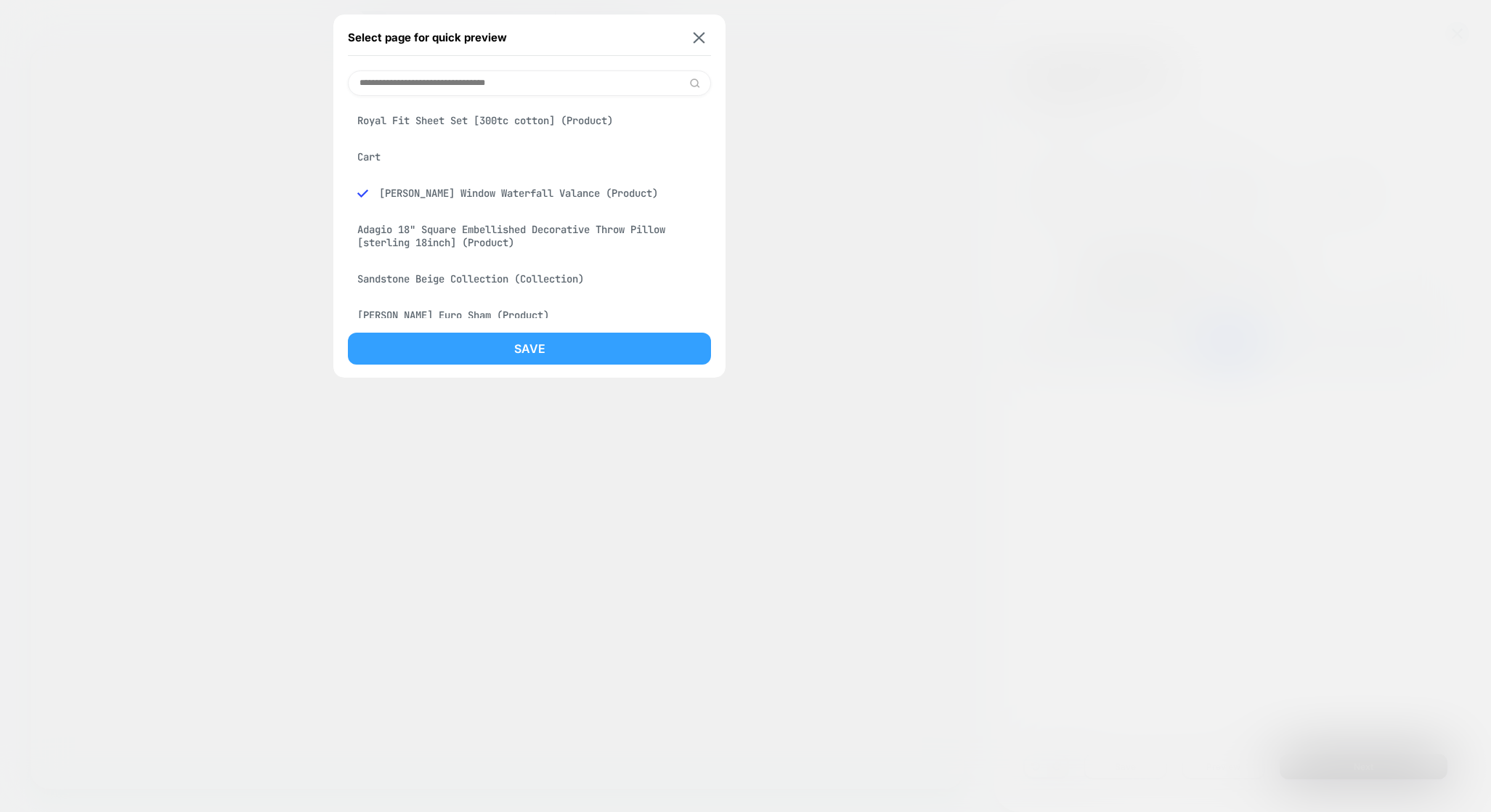
click at [620, 358] on button "Save" at bounding box center [529, 348] width 363 height 32
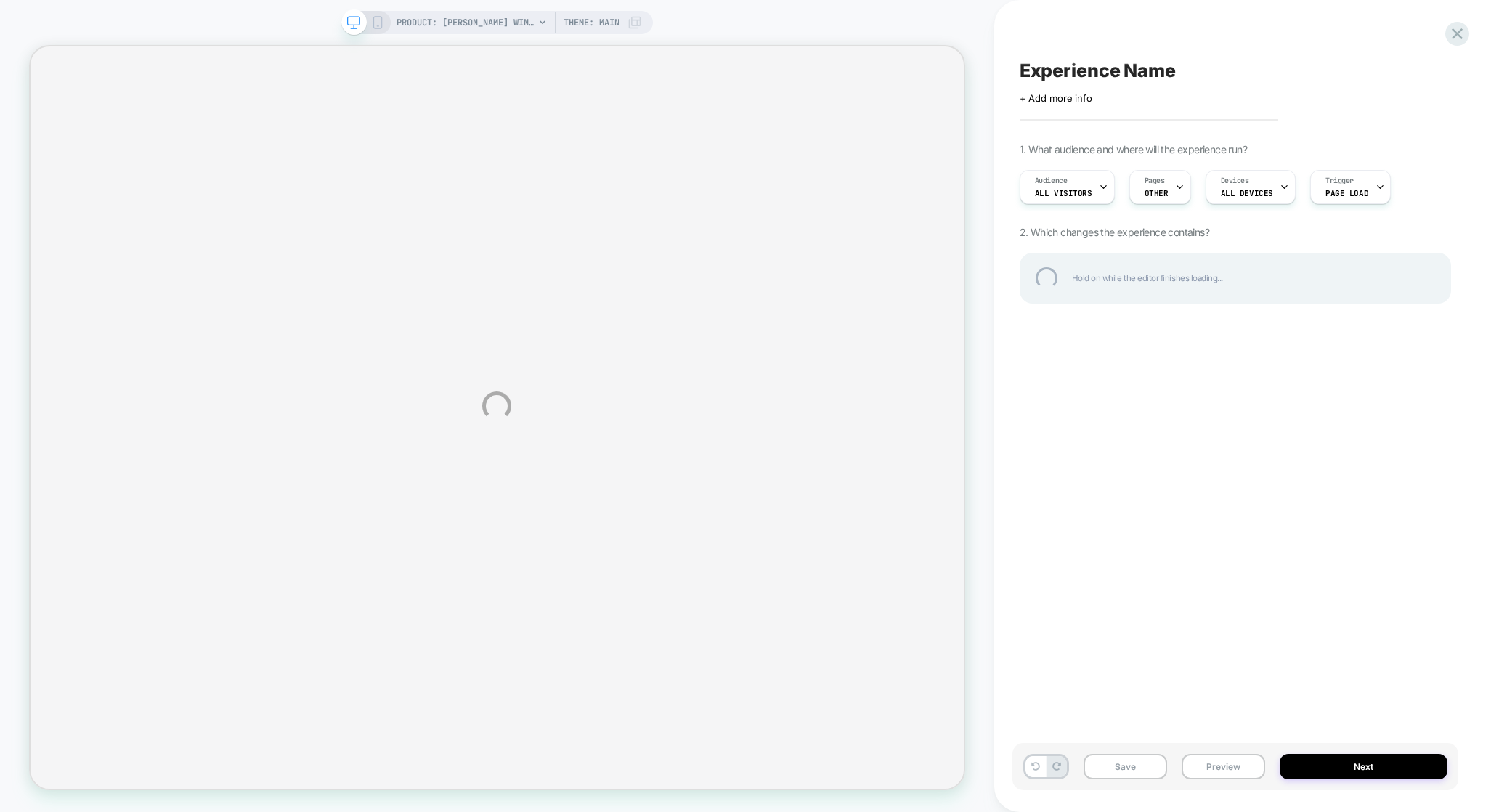
click at [499, 21] on div "PRODUCT: [PERSON_NAME] Window Waterfall Valance PRODUCT: [PERSON_NAME] Window W…" at bounding box center [746, 406] width 1491 height 812
click at [513, 21] on div "PRODUCT: [PERSON_NAME] Window Waterfall Valance PRODUCT: [PERSON_NAME] Window W…" at bounding box center [746, 406] width 1491 height 812
click at [514, 21] on div "PRODUCT: [PERSON_NAME] Window Waterfall Valance PRODUCT: [PERSON_NAME] Window W…" at bounding box center [746, 406] width 1491 height 812
click at [542, 21] on div "PRODUCT: [PERSON_NAME] Window Waterfall Valance PRODUCT: [PERSON_NAME] Window W…" at bounding box center [746, 406] width 1491 height 812
